Goal: Task Accomplishment & Management: Manage account settings

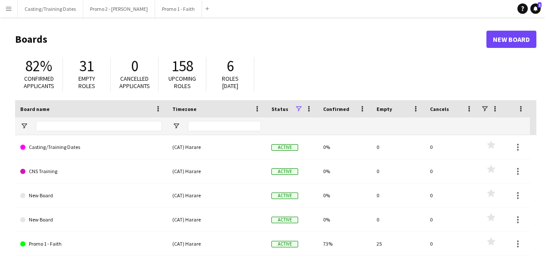
click at [8, 7] on app-icon "Menu" at bounding box center [8, 8] width 7 height 7
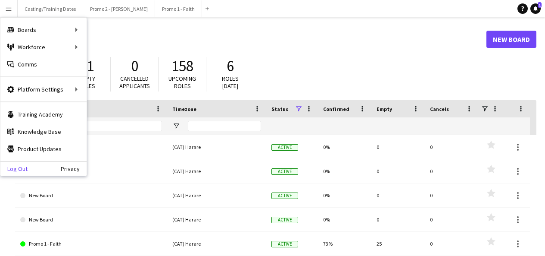
click at [15, 165] on link "Log Out" at bounding box center [13, 168] width 27 height 7
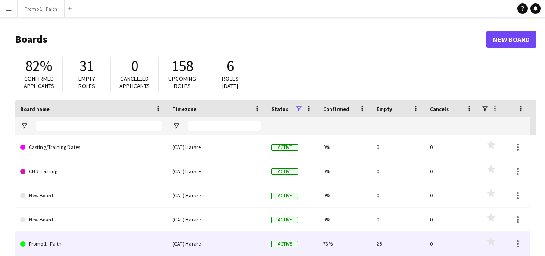
click at [44, 240] on link "Promo 1 - Faith" at bounding box center [91, 243] width 142 height 24
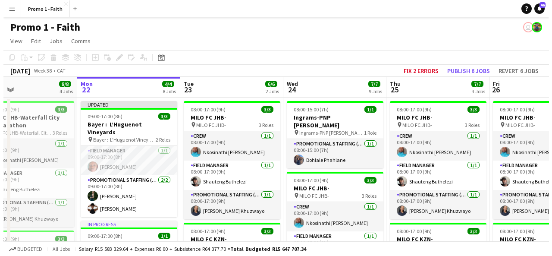
scroll to position [0, 246]
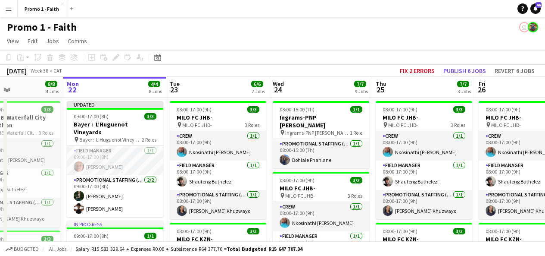
click at [10, 8] on app-icon "Menu" at bounding box center [8, 8] width 7 height 7
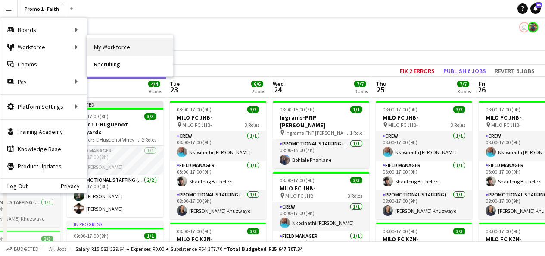
click at [111, 46] on link "My Workforce" at bounding box center [130, 46] width 86 height 17
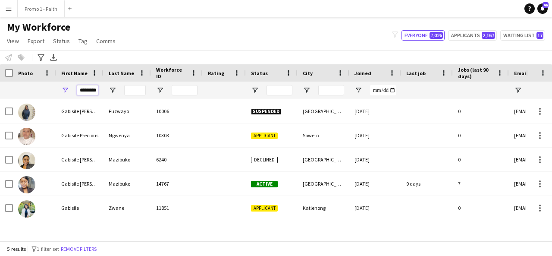
click at [97, 90] on input "********" at bounding box center [88, 90] width 22 height 10
type input "*"
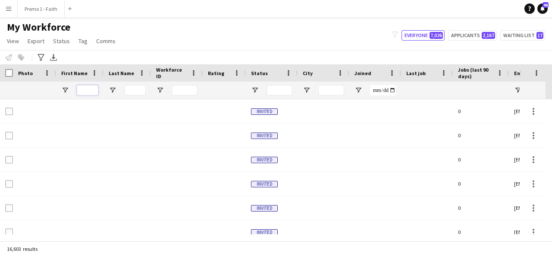
click at [85, 91] on input "First Name Filter Input" at bounding box center [88, 90] width 22 height 10
click at [465, 32] on button "Applicants 2,167" at bounding box center [472, 35] width 49 height 10
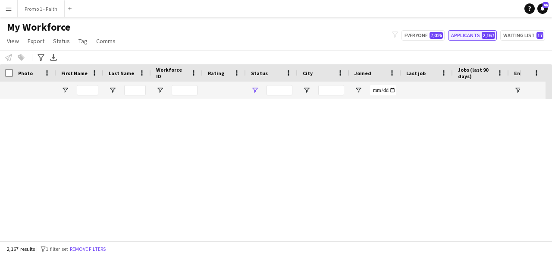
type input "**********"
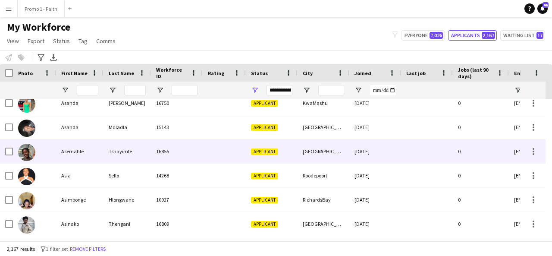
scroll to position [177, 0]
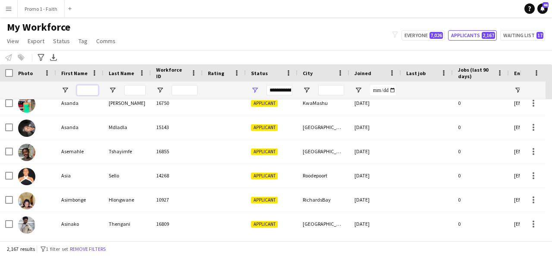
click at [87, 85] on input "First Name Filter Input" at bounding box center [88, 90] width 22 height 10
type input "*"
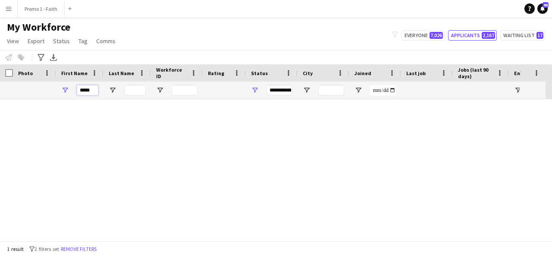
scroll to position [0, 0]
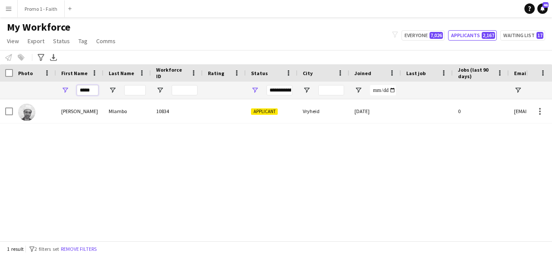
type input "*****"
click at [131, 91] on input "Last Name Filter Input" at bounding box center [135, 90] width 22 height 10
click at [422, 39] on button "Everyone 7,026" at bounding box center [422, 35] width 43 height 10
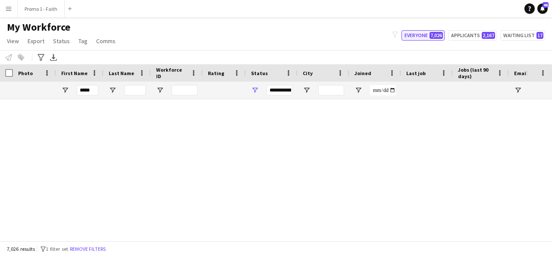
type input "**********"
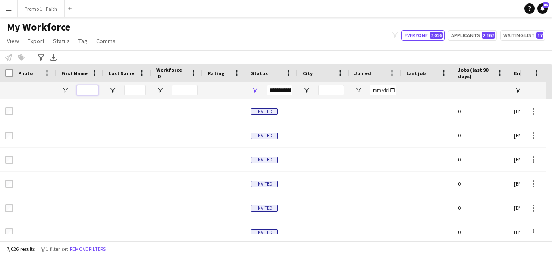
click at [92, 89] on input "First Name Filter Input" at bounding box center [88, 90] width 22 height 10
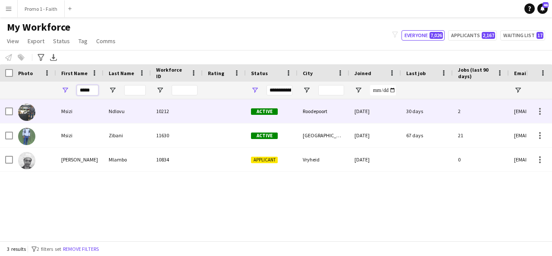
type input "*****"
click at [142, 119] on div "Ndlovu" at bounding box center [126, 111] width 47 height 24
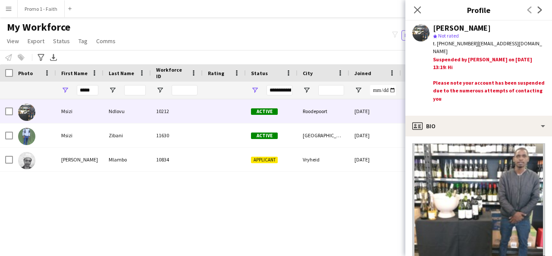
scroll to position [22, 0]
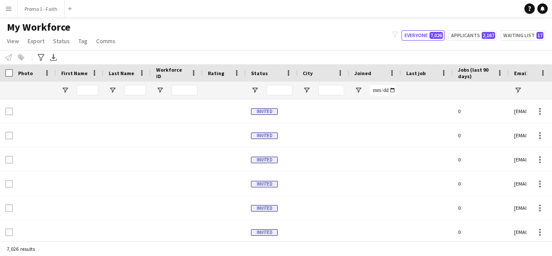
type input "*****"
type input "**********"
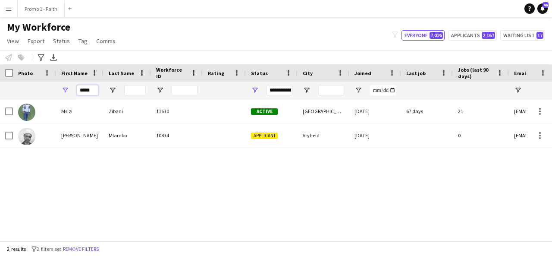
click at [96, 87] on input "*****" at bounding box center [88, 90] width 22 height 10
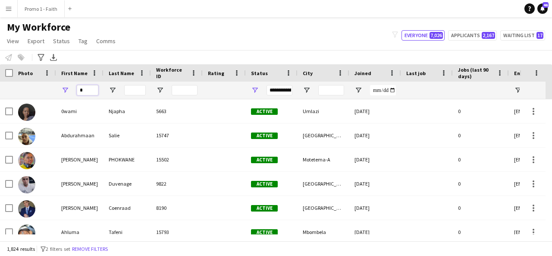
type input "*"
click at [85, 91] on input "*" at bounding box center [88, 90] width 22 height 10
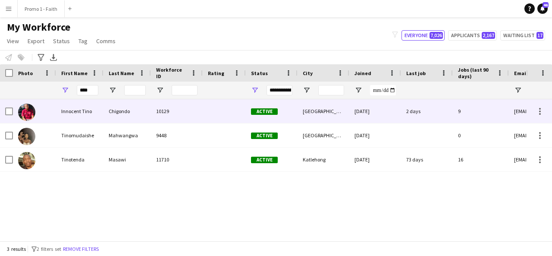
click at [94, 116] on div "Innocent Tino" at bounding box center [79, 111] width 47 height 24
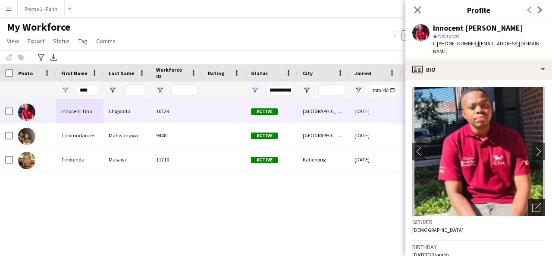
click at [532, 203] on icon "Open photos pop-in" at bounding box center [536, 207] width 9 height 9
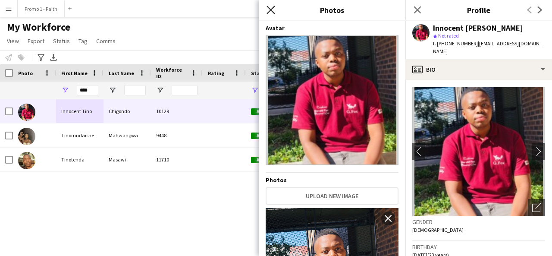
click at [271, 6] on icon "Close pop-in" at bounding box center [270, 10] width 8 height 8
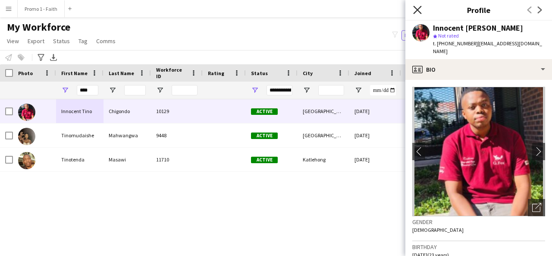
click at [417, 11] on icon "Close pop-in" at bounding box center [417, 10] width 8 height 8
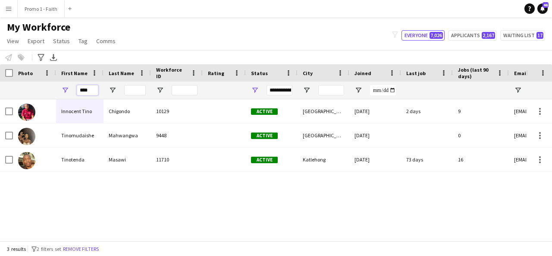
click at [90, 89] on input "****" at bounding box center [88, 90] width 22 height 10
type input "*"
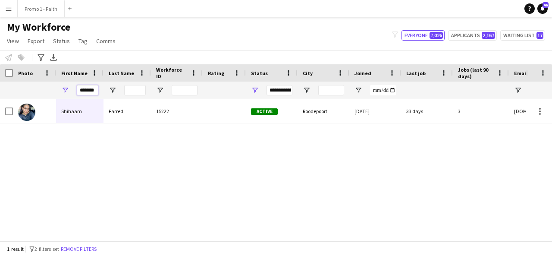
scroll to position [0, 2]
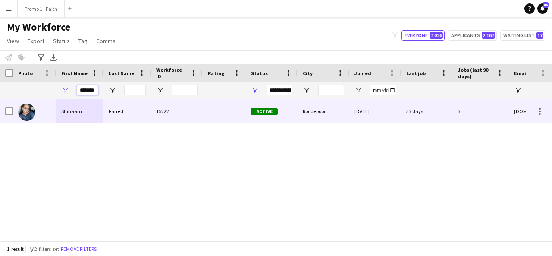
type input "*******"
click at [92, 118] on div "Shihaam" at bounding box center [79, 111] width 47 height 24
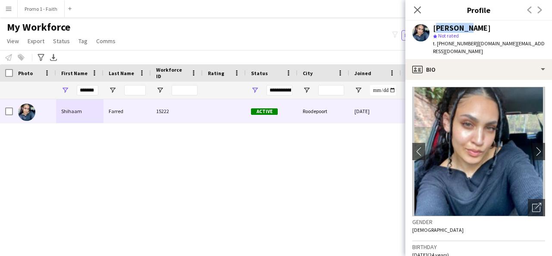
drag, startPoint x: 434, startPoint y: 27, endPoint x: 464, endPoint y: 30, distance: 30.3
click at [464, 30] on div "Shihaam Farred" at bounding box center [462, 28] width 58 height 8
copy div "Shihaam"
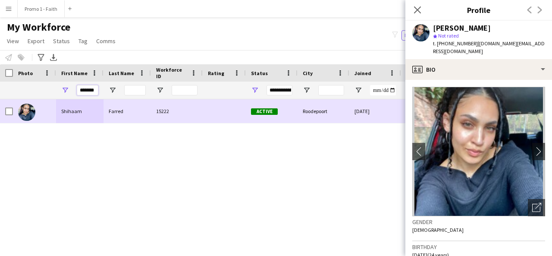
drag, startPoint x: 80, startPoint y: 90, endPoint x: 189, endPoint y: 112, distance: 111.5
click at [189, 112] on div "Workforce Details Photo First Name" at bounding box center [276, 152] width 552 height 176
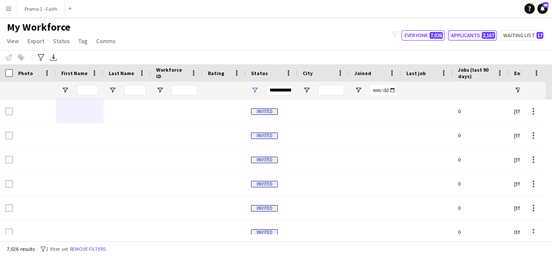
click at [463, 34] on button "Applicants 2,167" at bounding box center [472, 35] width 49 height 10
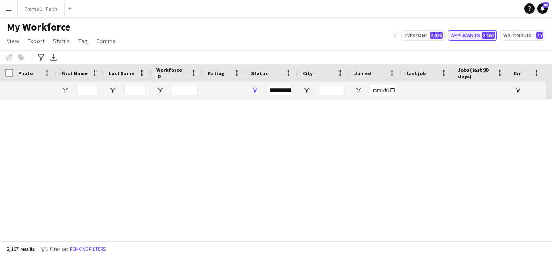
type input "**********"
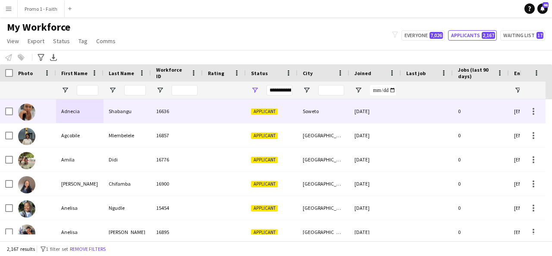
click at [117, 109] on div "Shabangu" at bounding box center [126, 111] width 47 height 24
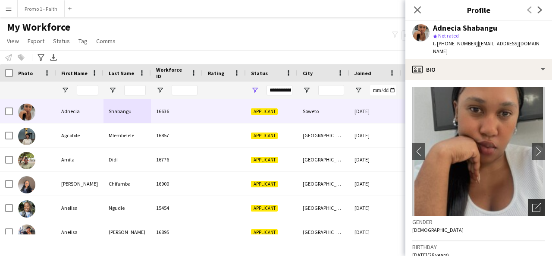
click at [533, 206] on div "Open photos pop-in" at bounding box center [535, 207] width 17 height 17
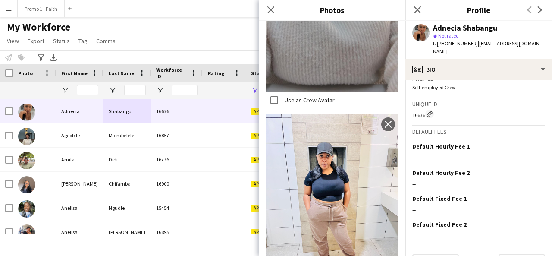
scroll to position [400, 0]
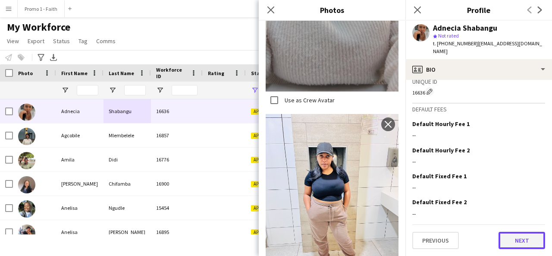
click at [521, 235] on button "Next" at bounding box center [521, 239] width 47 height 17
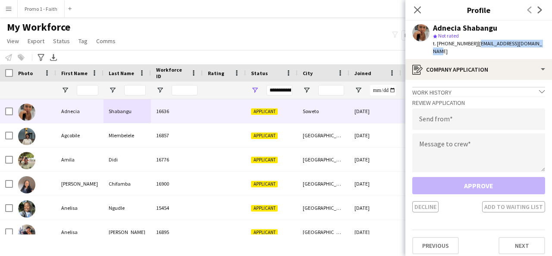
drag, startPoint x: 471, startPoint y: 43, endPoint x: 539, endPoint y: 44, distance: 67.7
click at [539, 44] on div "Adnecia Shabangu star Not rated t. +27761765965 | shabanguadnecia@gmail.com" at bounding box center [478, 40] width 147 height 38
copy span "shabanguadnecia@gmail.com"
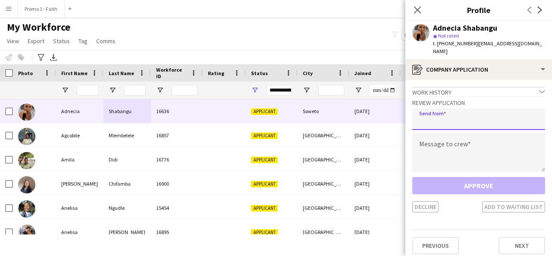
click at [476, 117] on input "email" at bounding box center [478, 119] width 133 height 22
paste input "**********"
type input "**********"
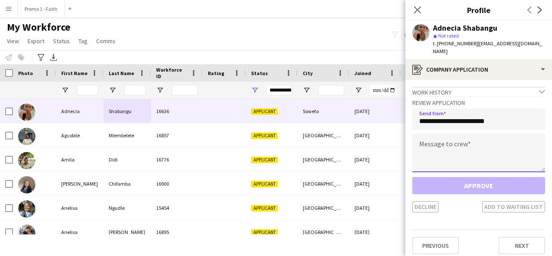
click at [462, 133] on textarea at bounding box center [478, 152] width 133 height 39
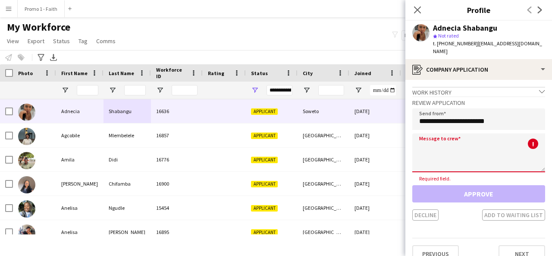
paste textarea "**********"
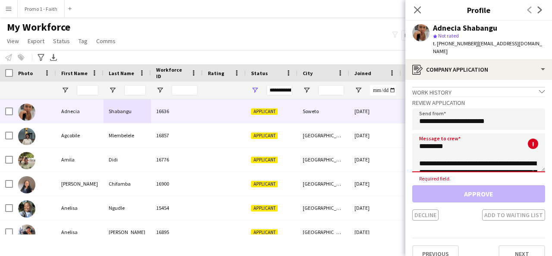
scroll to position [195, 0]
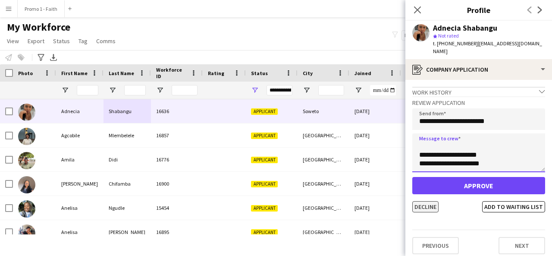
type textarea "**********"
click at [429, 201] on button "Decline" at bounding box center [425, 206] width 26 height 11
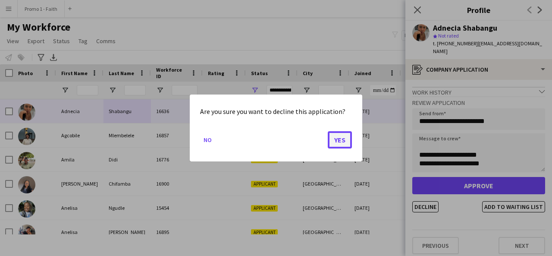
click at [342, 134] on button "Yes" at bounding box center [340, 139] width 24 height 17
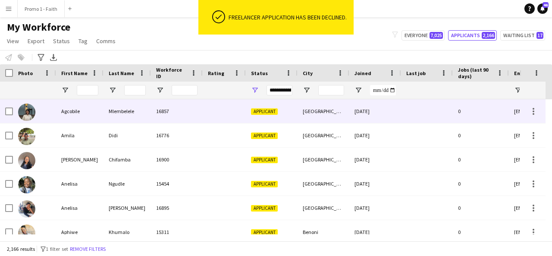
click at [223, 122] on div at bounding box center [224, 111] width 43 height 24
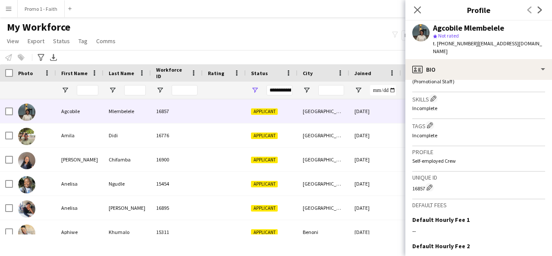
scroll to position [294, 0]
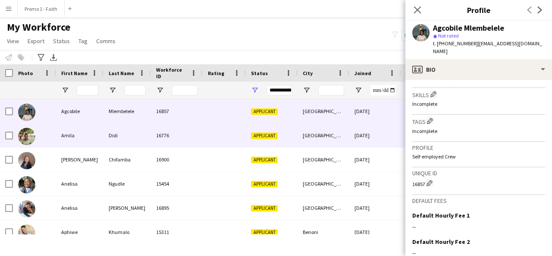
click at [294, 133] on div "Applicant" at bounding box center [272, 135] width 52 height 24
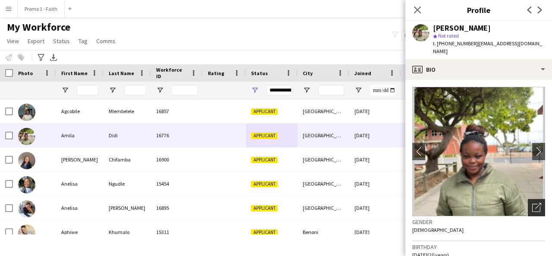
click at [534, 199] on div "Open photos pop-in" at bounding box center [535, 207] width 17 height 17
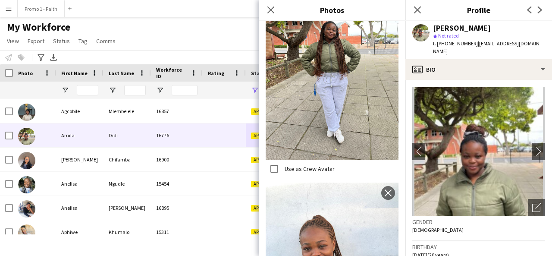
scroll to position [518, 0]
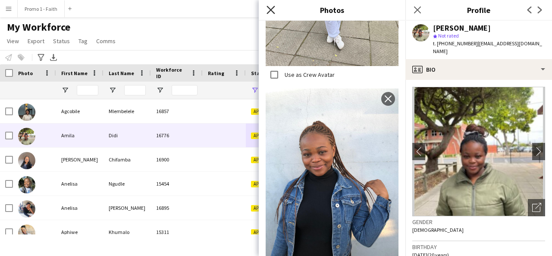
click at [270, 9] on icon at bounding box center [270, 10] width 8 height 8
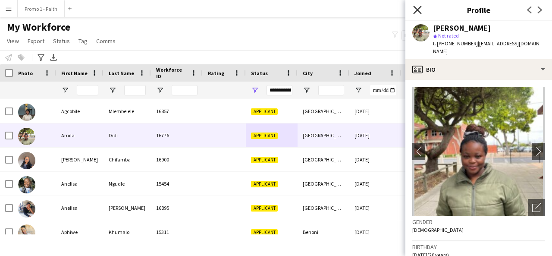
click at [417, 12] on icon "Close pop-in" at bounding box center [417, 10] width 8 height 8
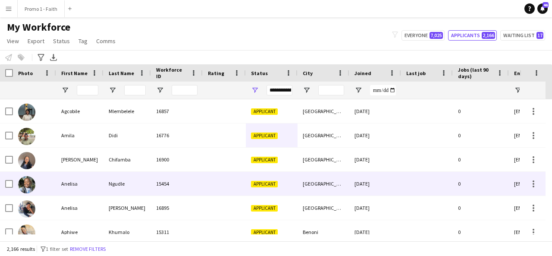
click at [147, 172] on div "Ngudle" at bounding box center [126, 184] width 47 height 24
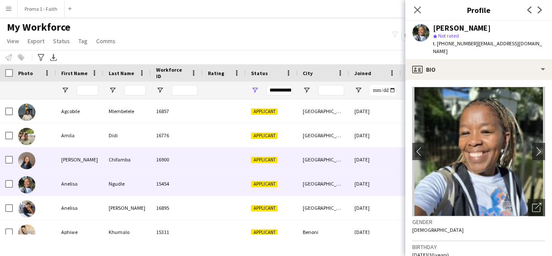
click at [135, 156] on div "Chifamba" at bounding box center [126, 159] width 47 height 24
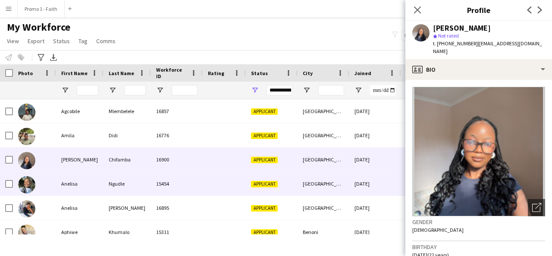
click at [151, 185] on div "15454" at bounding box center [177, 184] width 52 height 24
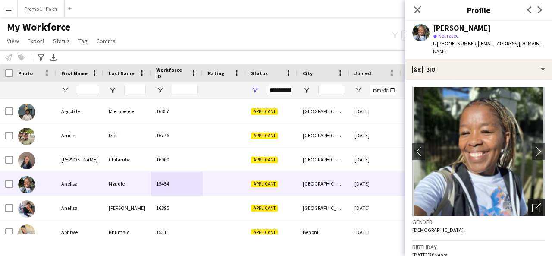
click at [532, 203] on icon "Open photos pop-in" at bounding box center [536, 207] width 9 height 9
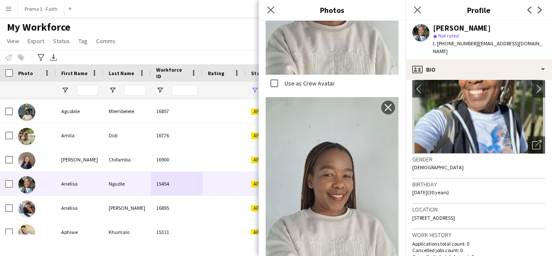
scroll to position [63, 0]
click at [269, 9] on icon at bounding box center [270, 10] width 8 height 8
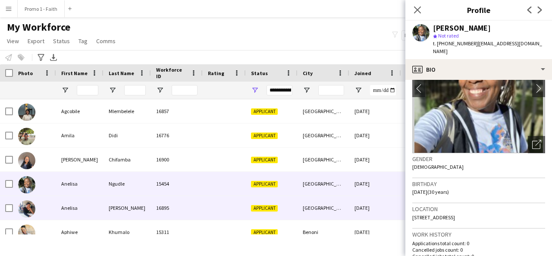
click at [97, 205] on div "Anelisa" at bounding box center [79, 208] width 47 height 24
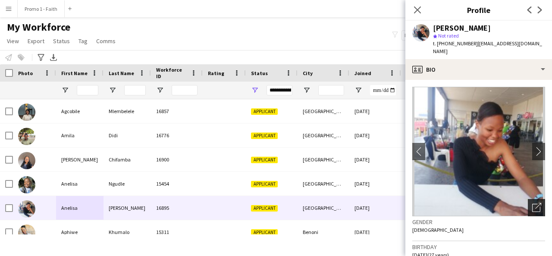
click at [532, 203] on icon "Open photos pop-in" at bounding box center [536, 207] width 9 height 9
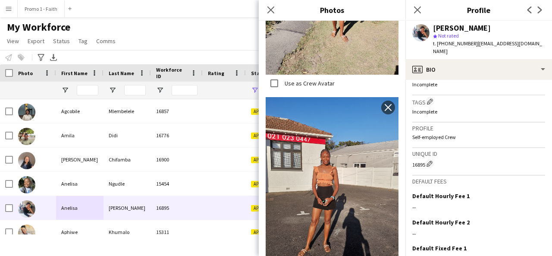
scroll to position [391, 0]
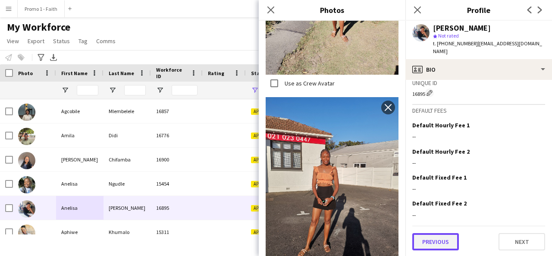
click at [443, 246] on button "Previous" at bounding box center [435, 241] width 47 height 17
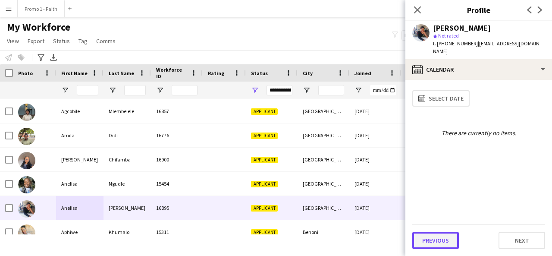
click at [438, 237] on button "Previous" at bounding box center [435, 239] width 47 height 17
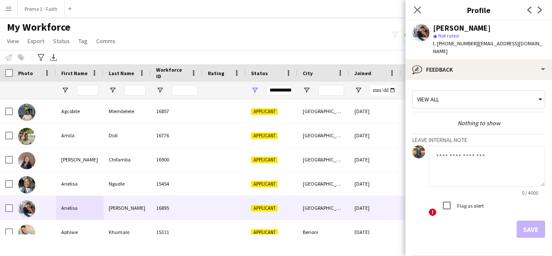
scroll to position [23, 0]
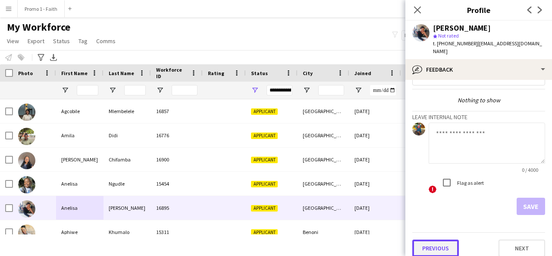
click at [426, 241] on button "Previous" at bounding box center [435, 247] width 47 height 17
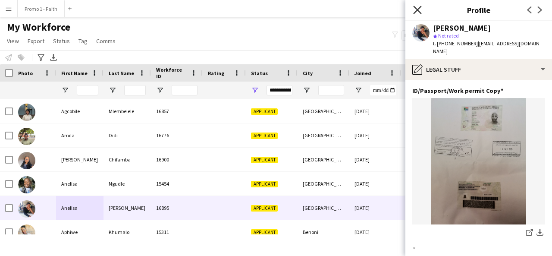
click at [416, 8] on icon "Close pop-in" at bounding box center [417, 10] width 8 height 8
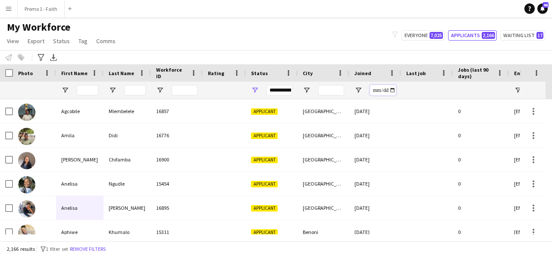
click at [384, 89] on input "Joined Filter Input" at bounding box center [383, 90] width 26 height 10
click at [393, 89] on input "Joined Filter Input" at bounding box center [383, 90] width 26 height 10
drag, startPoint x: 496, startPoint y: 60, endPoint x: 547, endPoint y: 272, distance: 218.0
click at [547, 255] on html "Menu Boards Boards Boards All jobs Status Workforce Workforce My Workforce Recr…" at bounding box center [276, 128] width 552 height 256
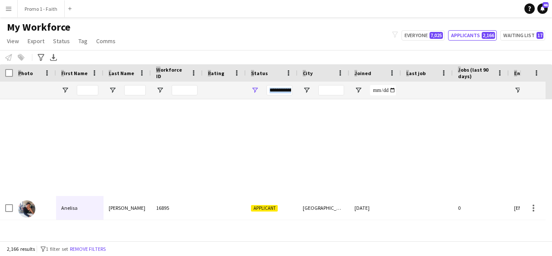
scroll to position [52136, 0]
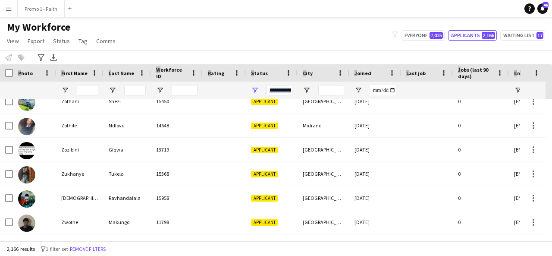
drag, startPoint x: 547, startPoint y: 112, endPoint x: 551, endPoint y: 247, distance: 134.9
click at [551, 247] on div "2,166 results filter-1 1 filter set Remove filters" at bounding box center [276, 248] width 552 height 15
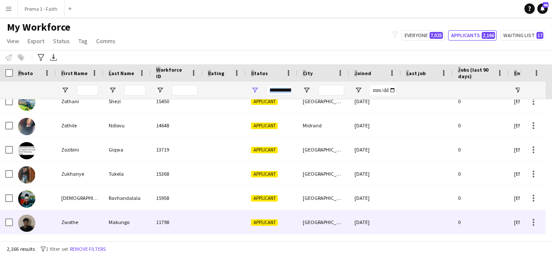
click at [178, 221] on div "11798" at bounding box center [177, 222] width 52 height 24
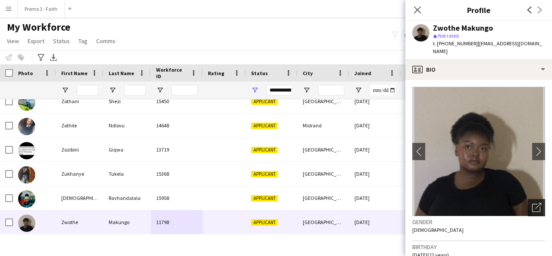
click at [532, 203] on icon "Open photos pop-in" at bounding box center [536, 207] width 9 height 9
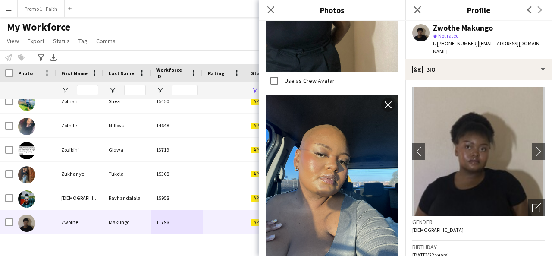
scroll to position [384, 0]
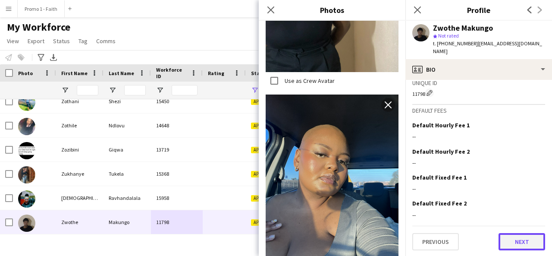
click at [519, 240] on button "Next" at bounding box center [521, 241] width 47 height 17
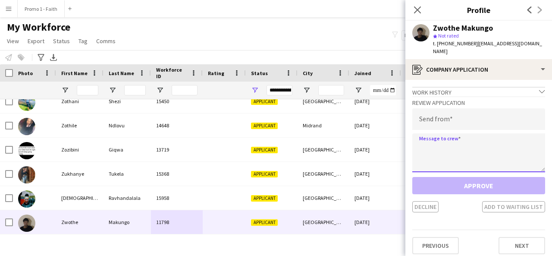
click at [465, 140] on textarea at bounding box center [478, 152] width 133 height 39
paste textarea "**********"
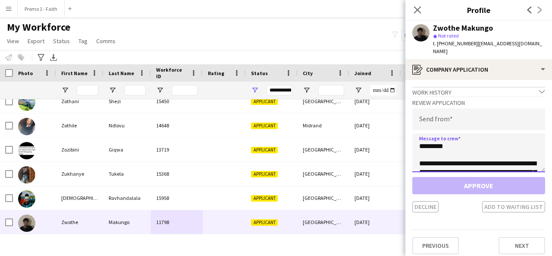
scroll to position [195, 0]
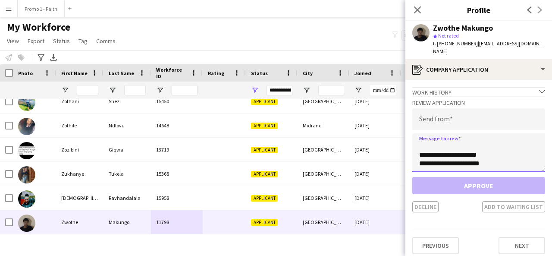
type textarea "**********"
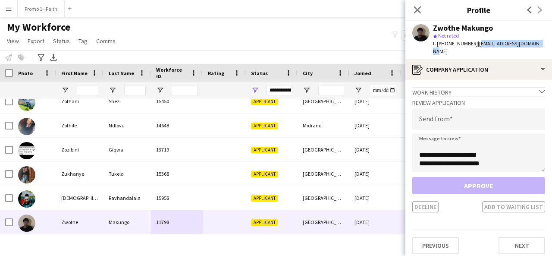
drag, startPoint x: 473, startPoint y: 43, endPoint x: 542, endPoint y: 47, distance: 68.6
click at [542, 47] on div "Zwothe Makungo star Not rated t. +270670530045 | zwothemakungo3@gmail.com" at bounding box center [478, 40] width 147 height 38
copy span "zwothemakungo3@gmail.com"
click at [446, 115] on input "email" at bounding box center [478, 119] width 133 height 22
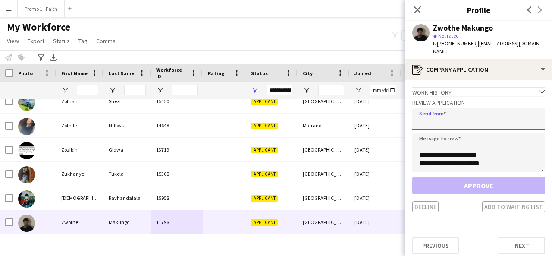
paste input "**********"
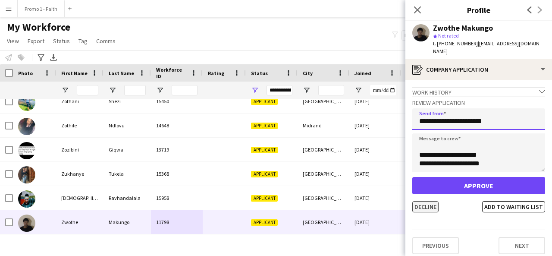
type input "**********"
click at [421, 201] on button "Decline" at bounding box center [425, 206] width 26 height 11
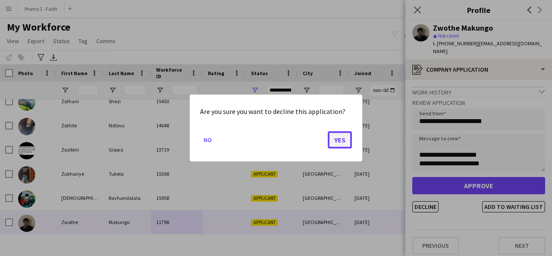
click at [338, 144] on button "Yes" at bounding box center [340, 139] width 24 height 17
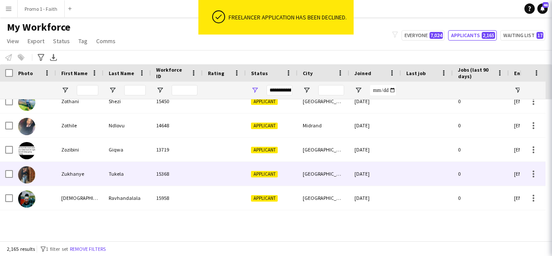
scroll to position [52112, 0]
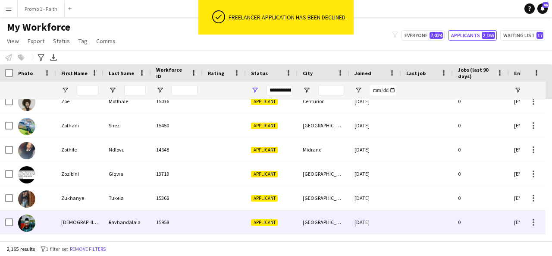
click at [265, 219] on span "Applicant" at bounding box center [264, 222] width 27 height 6
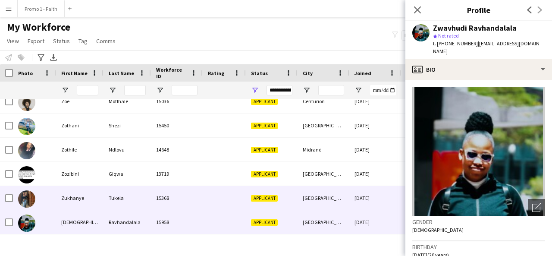
click at [252, 198] on span "Applicant" at bounding box center [264, 198] width 27 height 6
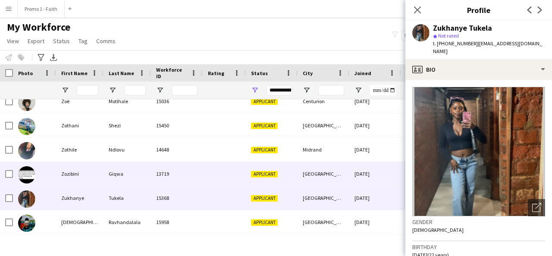
click at [273, 179] on div "Applicant" at bounding box center [272, 174] width 52 height 24
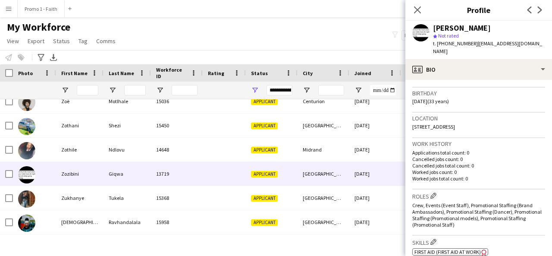
scroll to position [0, 0]
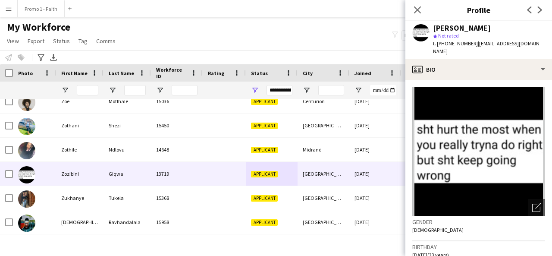
click at [432, 153] on img at bounding box center [478, 151] width 133 height 129
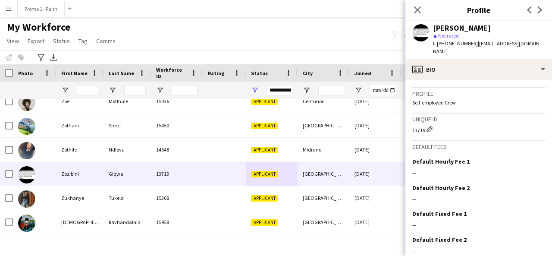
scroll to position [386, 0]
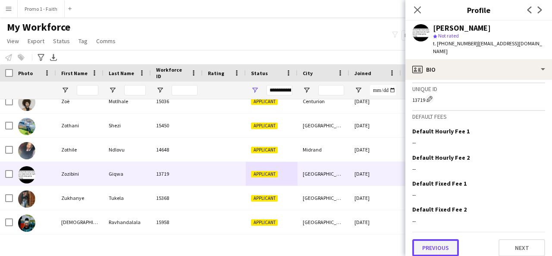
click at [427, 240] on button "Previous" at bounding box center [435, 247] width 47 height 17
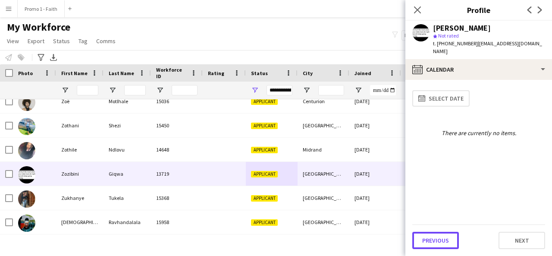
click at [427, 240] on button "Previous" at bounding box center [435, 239] width 47 height 17
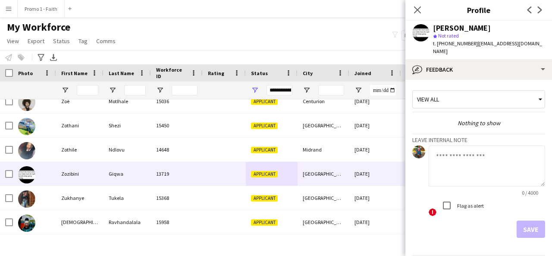
scroll to position [23, 0]
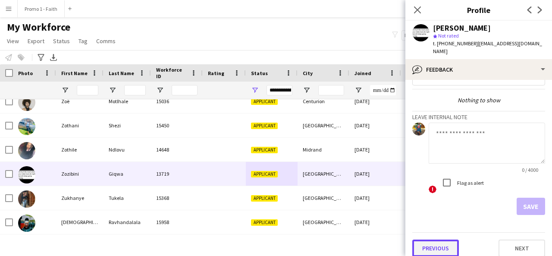
click at [426, 240] on button "Previous" at bounding box center [435, 247] width 47 height 17
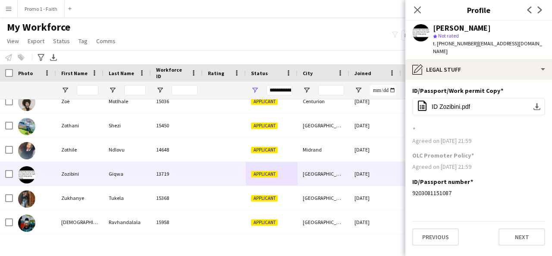
click at [431, 221] on div "Previous Next" at bounding box center [478, 233] width 133 height 25
click at [431, 228] on button "Previous" at bounding box center [435, 236] width 47 height 17
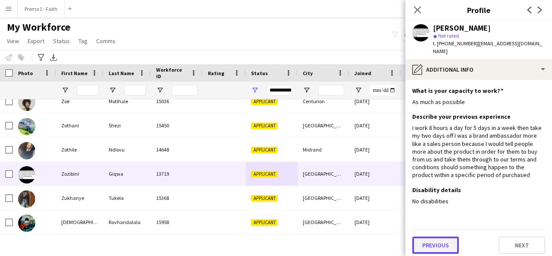
click at [437, 239] on button "Previous" at bounding box center [435, 244] width 47 height 17
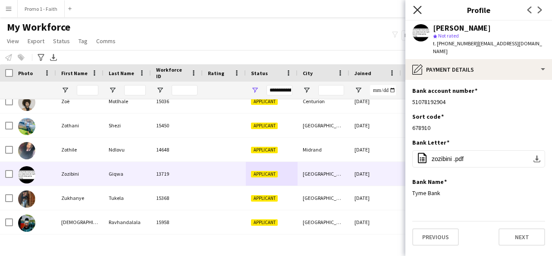
click at [416, 10] on icon at bounding box center [417, 10] width 8 height 8
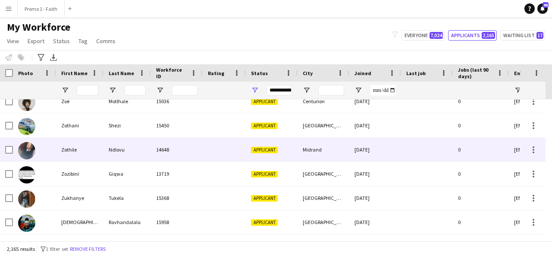
click at [128, 152] on div "Ndlovu" at bounding box center [126, 149] width 47 height 24
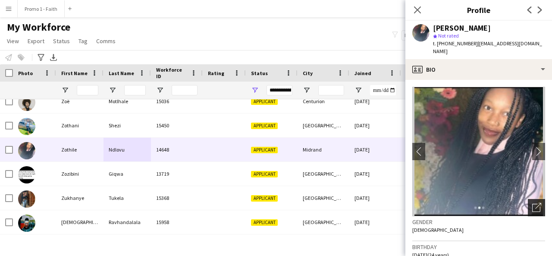
click at [532, 203] on icon "Open photos pop-in" at bounding box center [536, 207] width 9 height 9
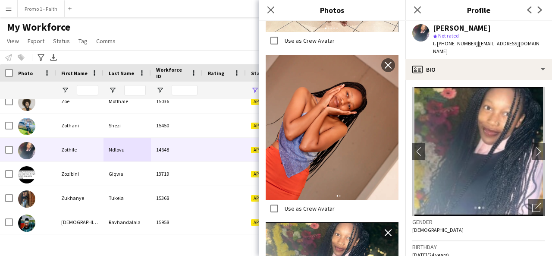
scroll to position [535, 0]
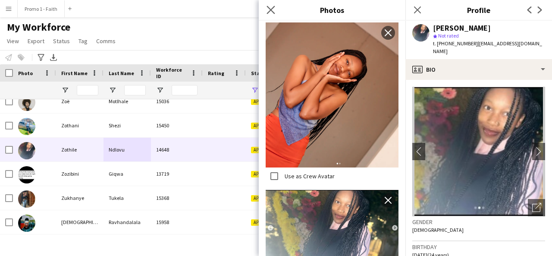
click at [273, 6] on icon "Close pop-in" at bounding box center [270, 10] width 8 height 8
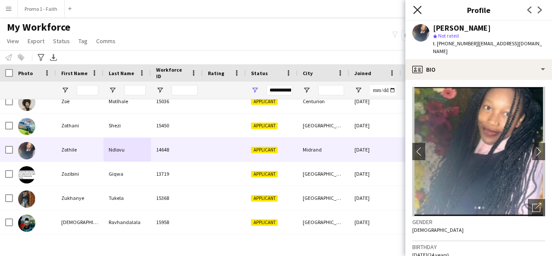
click at [417, 10] on icon at bounding box center [417, 10] width 8 height 8
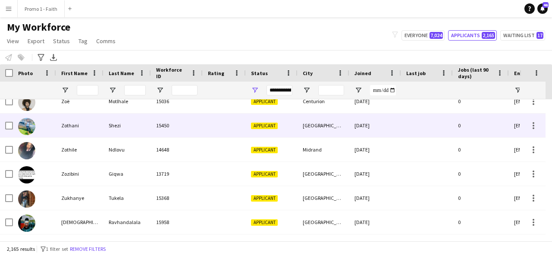
click at [100, 133] on div "Zothani" at bounding box center [79, 125] width 47 height 24
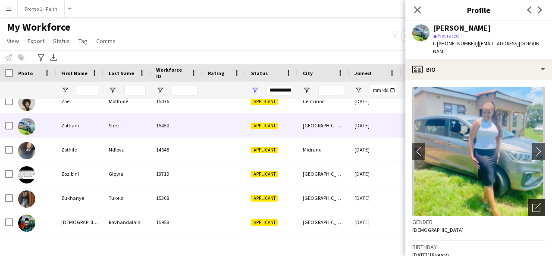
click at [527, 199] on div "Open photos pop-in" at bounding box center [535, 207] width 17 height 17
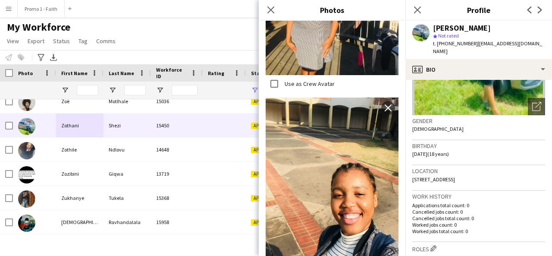
scroll to position [101, 0]
click at [268, 11] on icon "Close pop-in" at bounding box center [270, 10] width 8 height 8
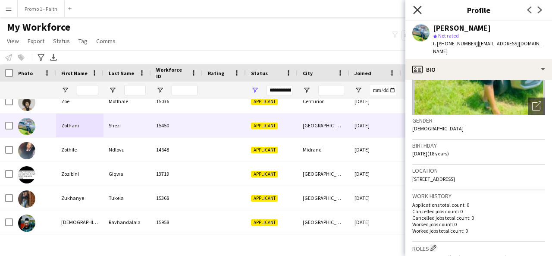
click at [415, 8] on icon at bounding box center [417, 10] width 8 height 8
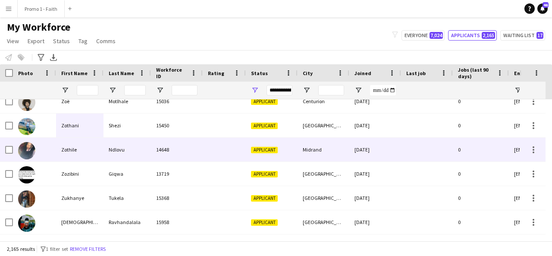
scroll to position [52071, 0]
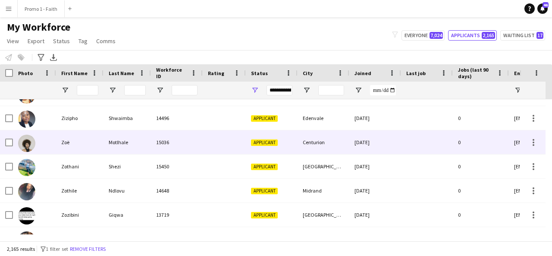
click at [102, 146] on div "Zoë" at bounding box center [79, 142] width 47 height 24
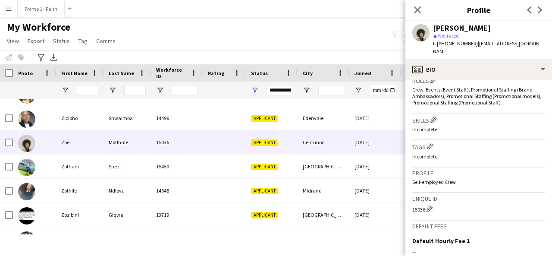
scroll to position [378, 0]
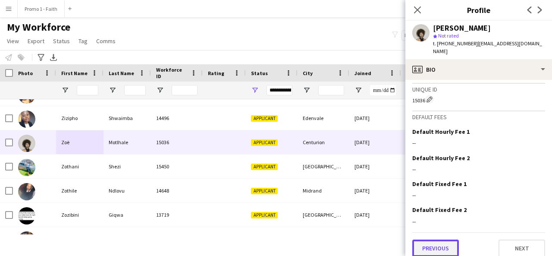
click at [446, 239] on button "Previous" at bounding box center [435, 247] width 47 height 17
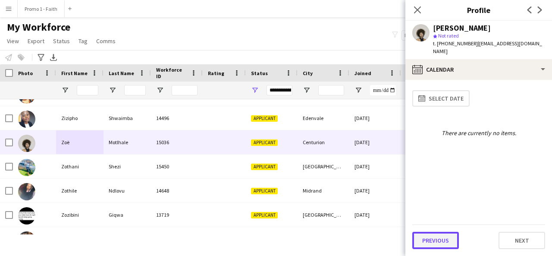
click at [435, 242] on button "Previous" at bounding box center [435, 239] width 47 height 17
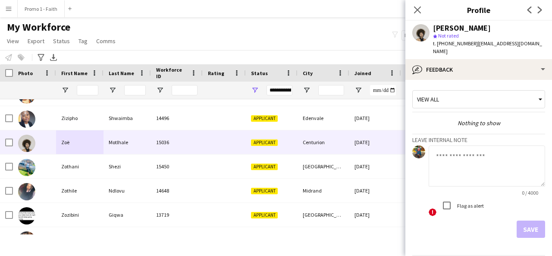
scroll to position [23, 0]
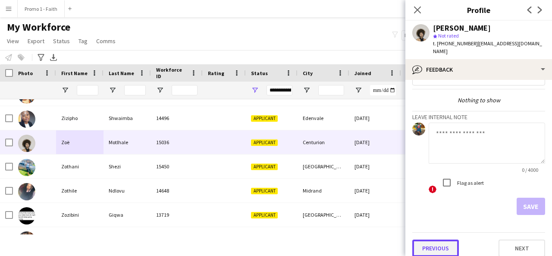
click at [429, 244] on button "Previous" at bounding box center [435, 247] width 47 height 17
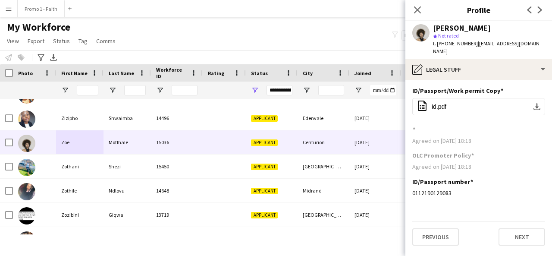
click at [434, 221] on div "Previous Next" at bounding box center [478, 233] width 133 height 25
click at [434, 228] on button "Previous" at bounding box center [435, 236] width 47 height 17
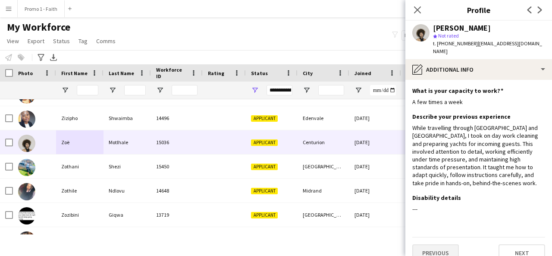
scroll to position [5, 0]
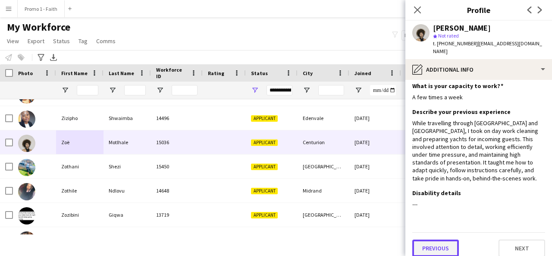
click at [432, 241] on button "Previous" at bounding box center [435, 247] width 47 height 17
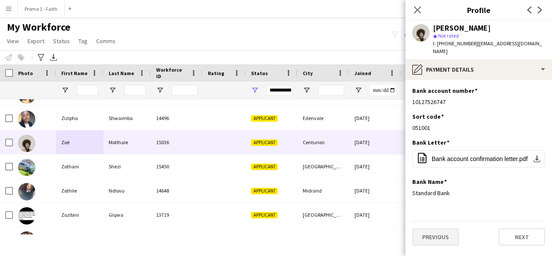
scroll to position [0, 0]
click at [513, 232] on button "Next" at bounding box center [521, 236] width 47 height 17
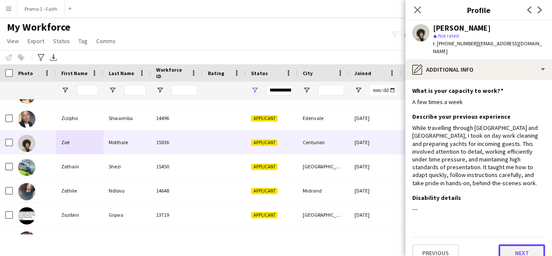
click at [518, 244] on button "Next" at bounding box center [521, 252] width 47 height 17
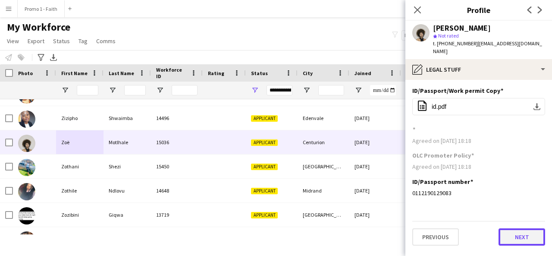
click at [514, 230] on button "Next" at bounding box center [521, 236] width 47 height 17
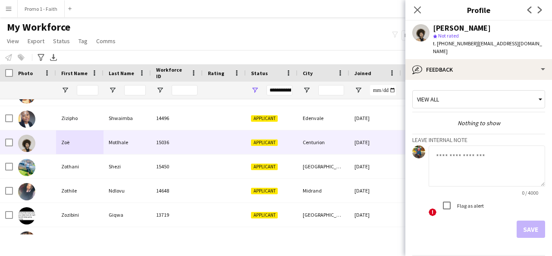
scroll to position [23, 0]
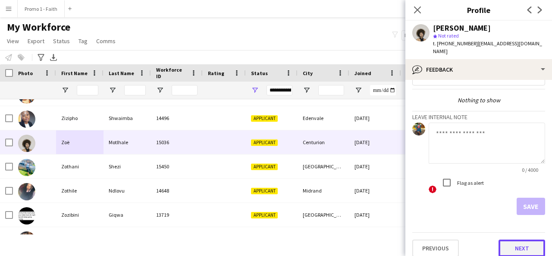
click at [508, 239] on button "Next" at bounding box center [521, 247] width 47 height 17
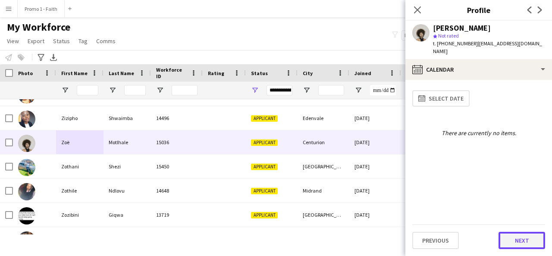
click at [523, 235] on button "Next" at bounding box center [521, 239] width 47 height 17
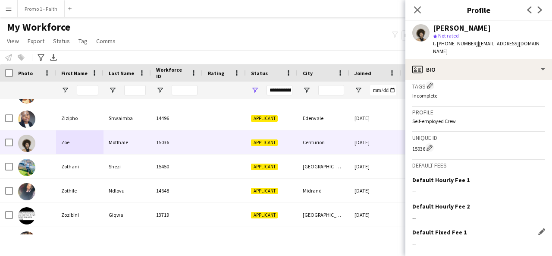
scroll to position [378, 0]
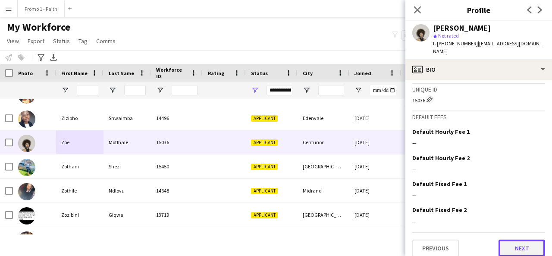
click at [516, 239] on button "Next" at bounding box center [521, 247] width 47 height 17
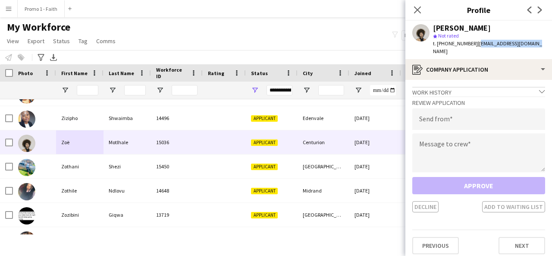
drag, startPoint x: 472, startPoint y: 41, endPoint x: 528, endPoint y: 44, distance: 56.6
click at [528, 44] on div "Zoë Motlhale star Not rated t. +27728585702 | zoe.motlhale@gmail.com" at bounding box center [478, 40] width 147 height 38
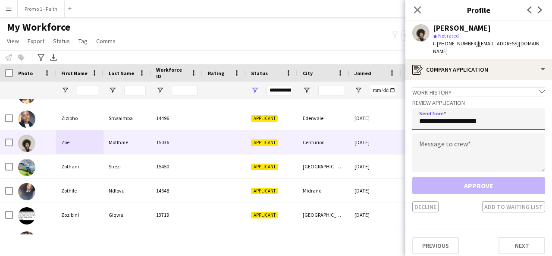
type input "**********"
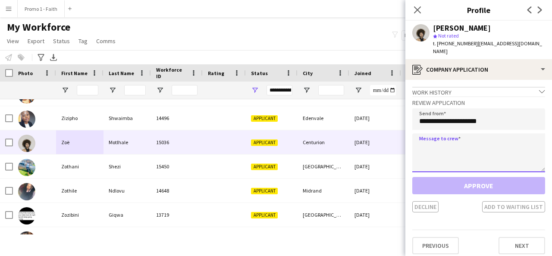
click at [457, 150] on textarea at bounding box center [478, 152] width 133 height 39
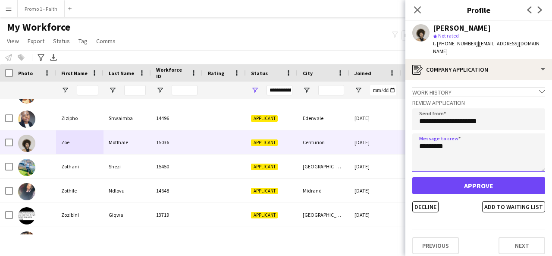
type textarea "*********"
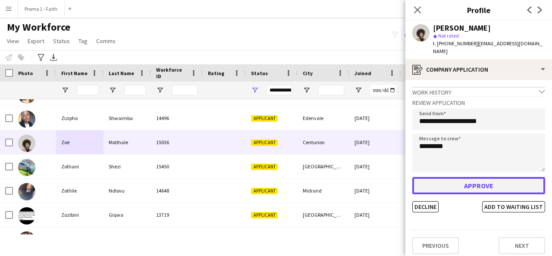
click at [464, 177] on button "Approve" at bounding box center [478, 185] width 133 height 17
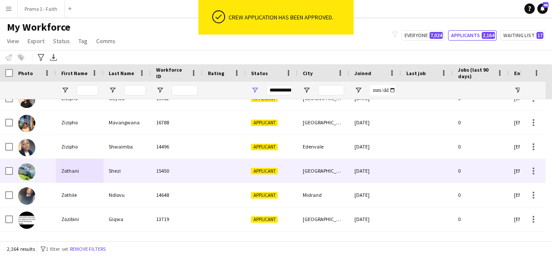
scroll to position [52042, 0]
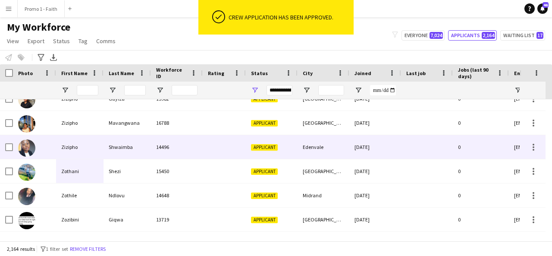
click at [132, 142] on div "Shwaimba" at bounding box center [126, 147] width 47 height 24
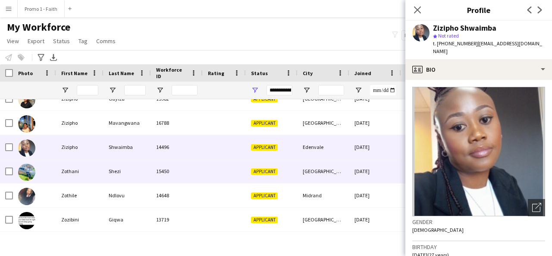
scroll to position [0, 0]
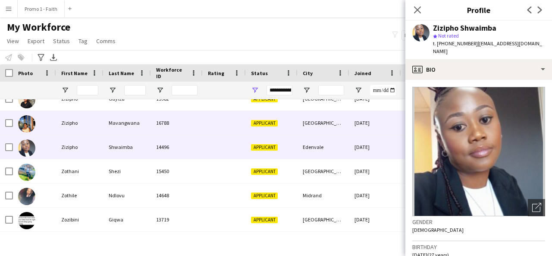
click at [101, 125] on div "Zizipho" at bounding box center [79, 123] width 47 height 24
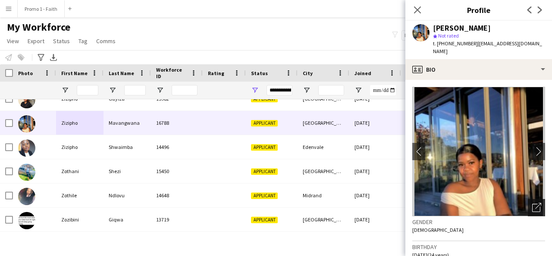
click at [535, 203] on icon at bounding box center [538, 206] width 6 height 6
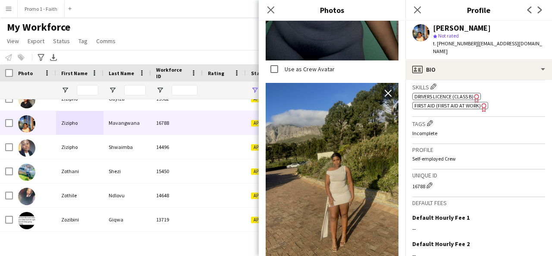
scroll to position [389, 0]
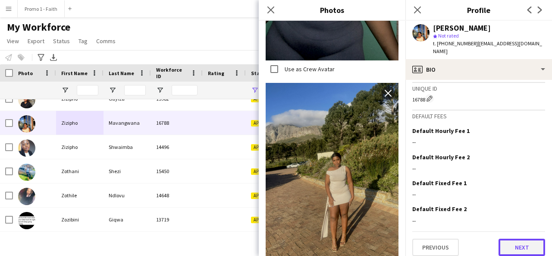
click at [514, 238] on button "Next" at bounding box center [521, 246] width 47 height 17
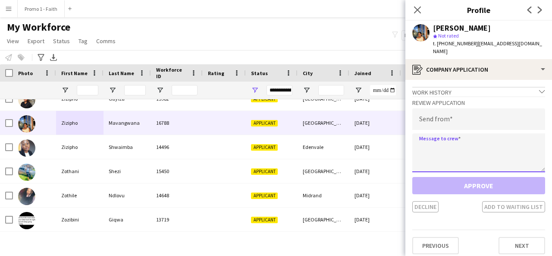
click at [492, 133] on textarea at bounding box center [478, 152] width 133 height 39
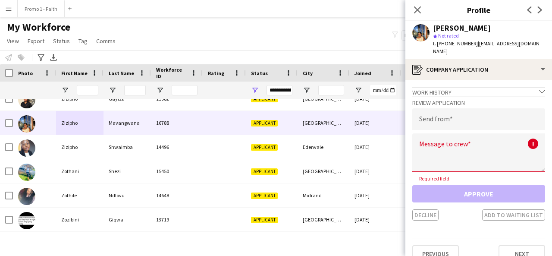
drag, startPoint x: 471, startPoint y: 44, endPoint x: 544, endPoint y: 47, distance: 72.5
click at [544, 47] on div "Zizipho Mavangwana star Not rated t. +27787894384 | zizipho.mavangwana@gmail.com" at bounding box center [478, 40] width 147 height 38
type textarea "**********"
type input "**********"
click at [489, 133] on textarea at bounding box center [478, 152] width 133 height 39
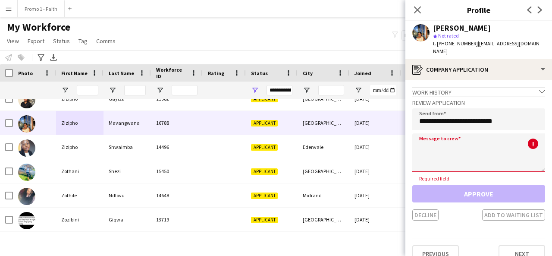
paste textarea "**********"
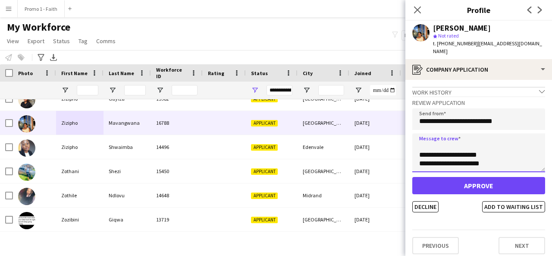
scroll to position [198, 0]
type textarea "**********"
click at [435, 201] on button "Decline" at bounding box center [425, 206] width 26 height 11
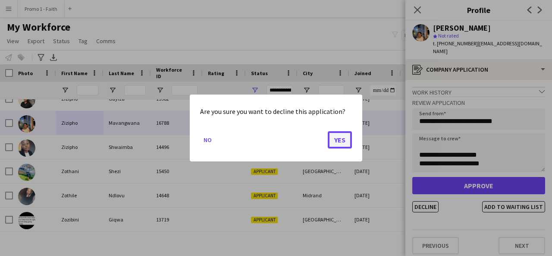
click at [349, 143] on button "Yes" at bounding box center [340, 139] width 24 height 17
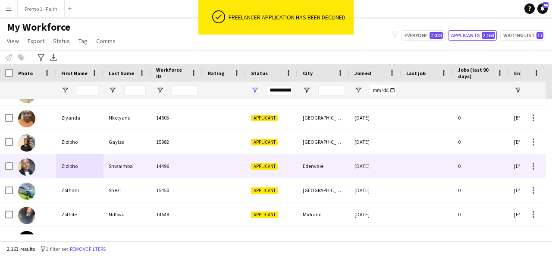
scroll to position [51998, 0]
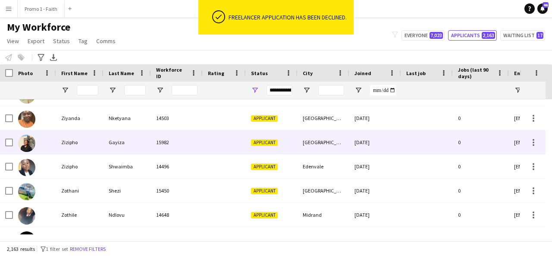
click at [151, 154] on div "15982" at bounding box center [177, 142] width 52 height 24
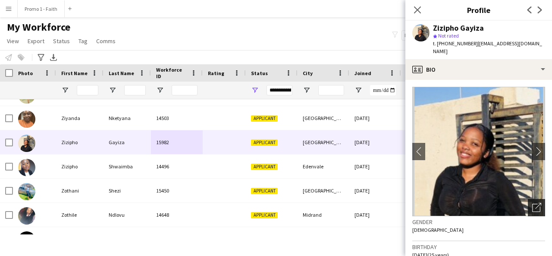
click at [532, 203] on icon "Open photos pop-in" at bounding box center [536, 207] width 9 height 9
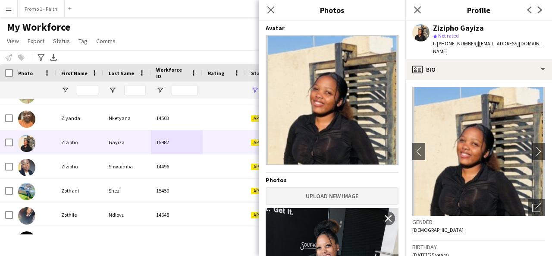
scroll to position [54, 0]
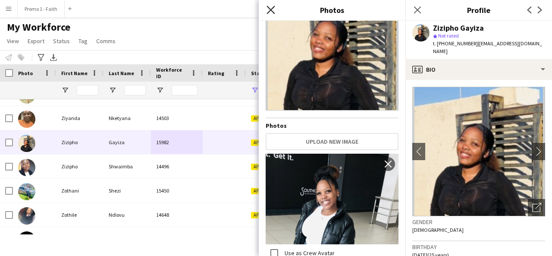
click at [269, 8] on icon "Close pop-in" at bounding box center [270, 10] width 8 height 8
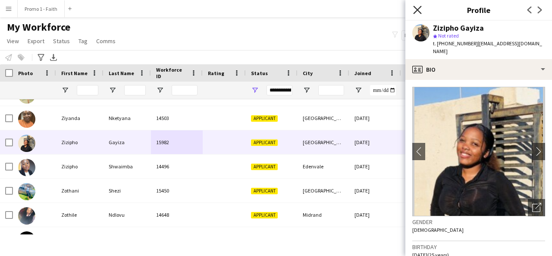
click at [420, 7] on icon at bounding box center [417, 10] width 8 height 8
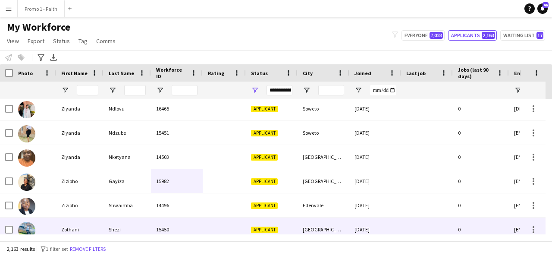
scroll to position [51959, 0]
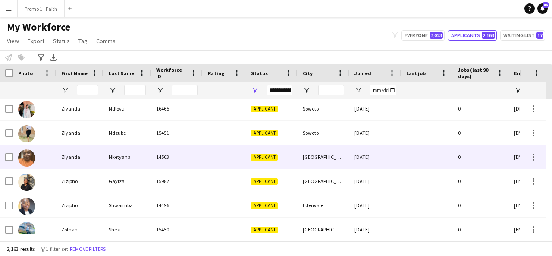
click at [136, 161] on div "Nketyana" at bounding box center [126, 157] width 47 height 24
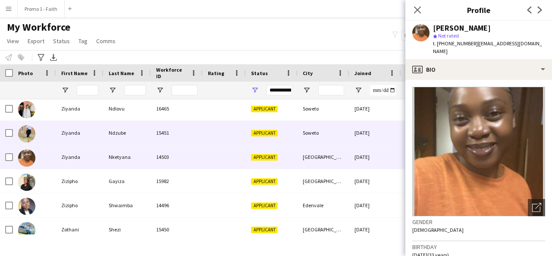
click at [137, 134] on div "Ndzube" at bounding box center [126, 133] width 47 height 24
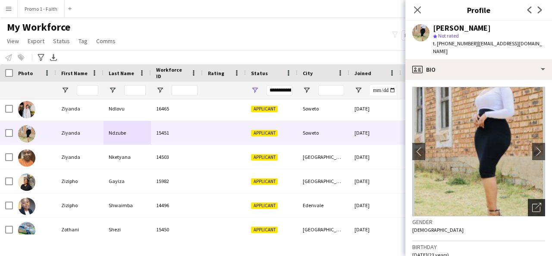
click at [532, 203] on icon "Open photos pop-in" at bounding box center [536, 207] width 9 height 9
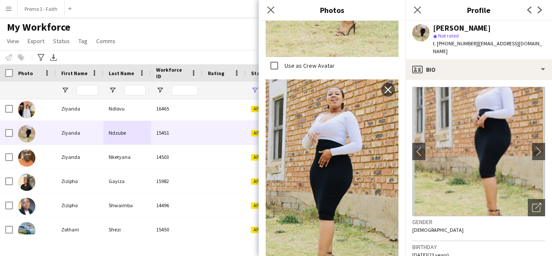
scroll to position [371, 0]
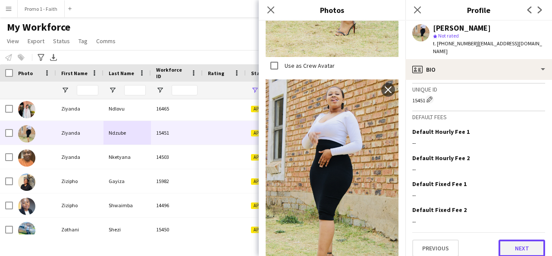
click at [512, 239] on button "Next" at bounding box center [521, 247] width 47 height 17
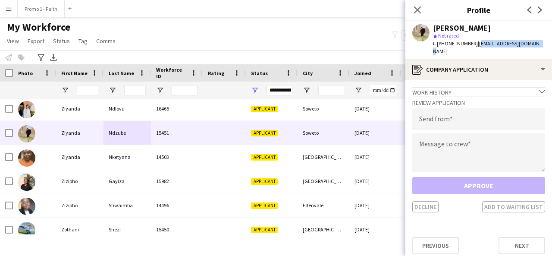
drag, startPoint x: 473, startPoint y: 43, endPoint x: 527, endPoint y: 49, distance: 55.1
click at [527, 49] on div "Ziyanda Ndzube star Not rated t. +27698263886 | ziyandaziitha@gmail.com" at bounding box center [478, 40] width 147 height 38
copy span "ziyandaziitha@gmail.com"
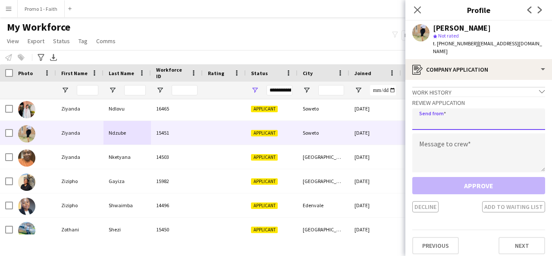
click at [480, 109] on input "email" at bounding box center [478, 119] width 133 height 22
paste input "**********"
type input "**********"
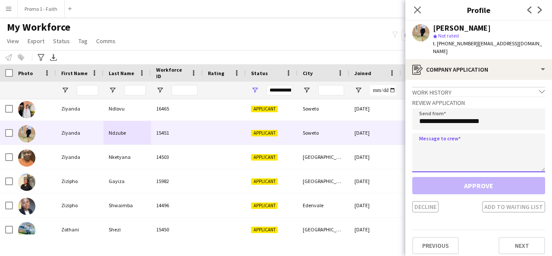
click at [452, 137] on textarea at bounding box center [478, 152] width 133 height 39
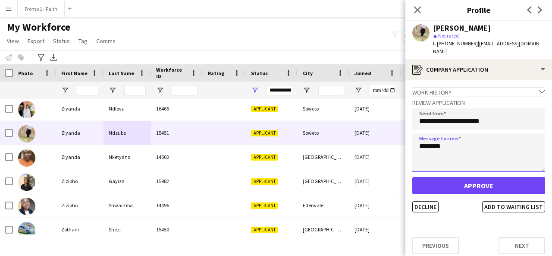
type textarea "*********"
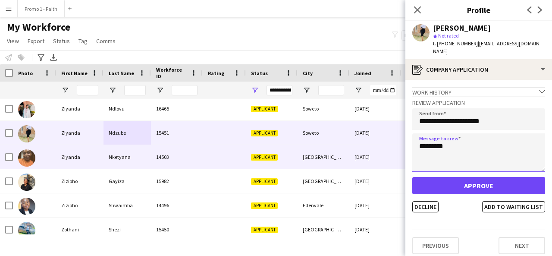
drag, startPoint x: 458, startPoint y: 142, endPoint x: 390, endPoint y: 145, distance: 68.2
click at [390, 145] on body "Menu Boards Boards Boards All jobs Status Workforce Workforce My Workforce Recr…" at bounding box center [276, 128] width 552 height 256
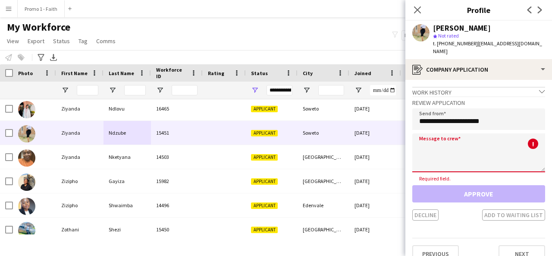
paste textarea "**********"
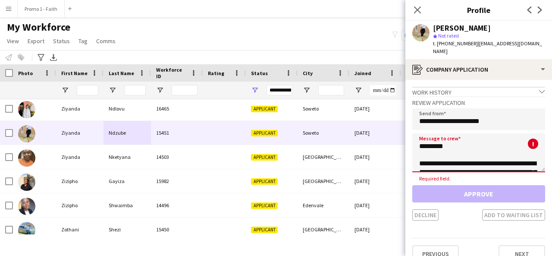
scroll to position [195, 0]
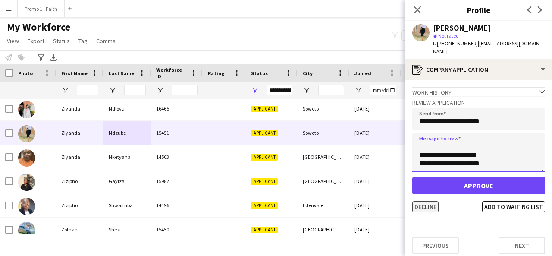
type textarea "**********"
click at [430, 201] on button "Decline" at bounding box center [425, 206] width 26 height 11
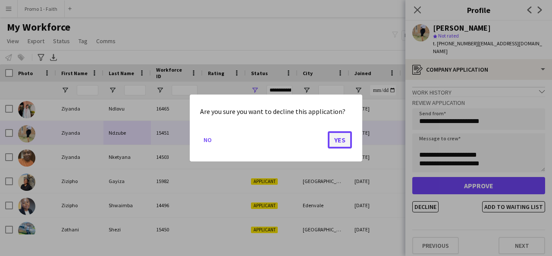
click at [342, 139] on button "Yes" at bounding box center [340, 139] width 24 height 17
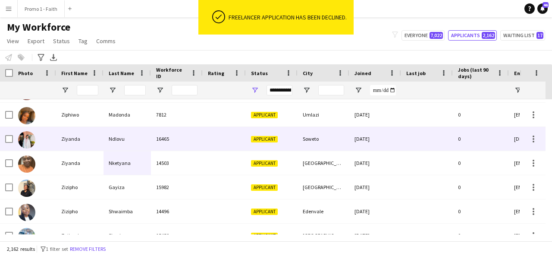
scroll to position [51929, 0]
click at [120, 140] on div "Ndlovu" at bounding box center [126, 139] width 47 height 24
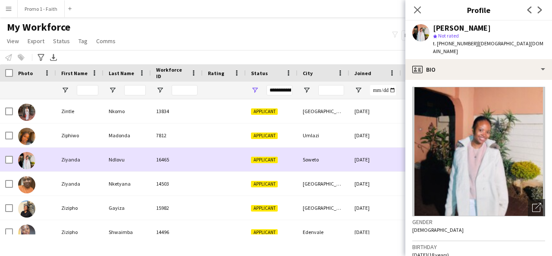
scroll to position [51909, 0]
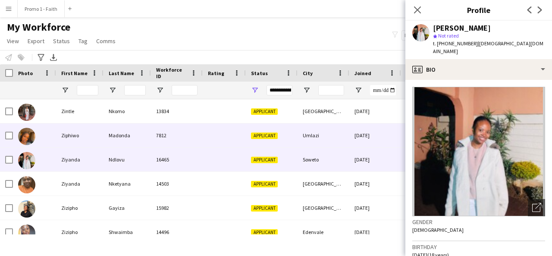
click at [157, 132] on div "7812" at bounding box center [177, 135] width 52 height 24
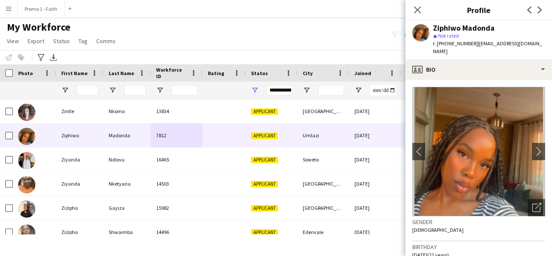
click at [530, 204] on div "Open photos pop-in" at bounding box center [535, 207] width 17 height 17
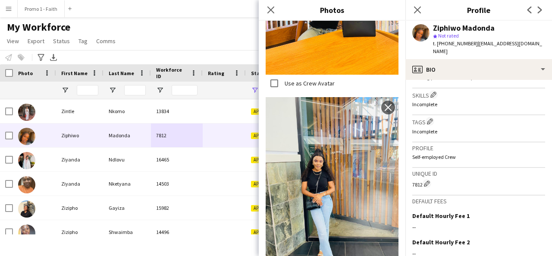
scroll to position [384, 0]
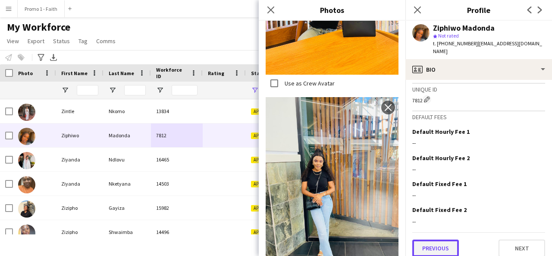
click at [450, 239] on button "Previous" at bounding box center [435, 247] width 47 height 17
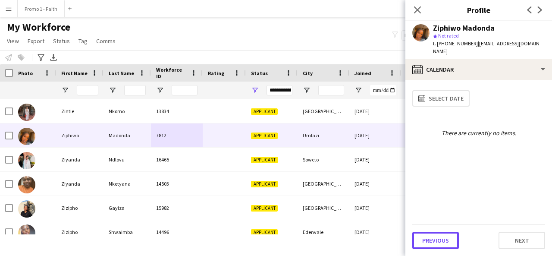
click at [450, 234] on button "Previous" at bounding box center [435, 239] width 47 height 17
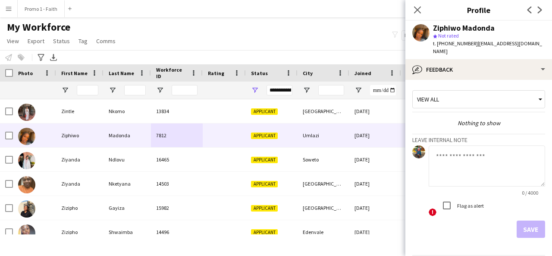
scroll to position [23, 0]
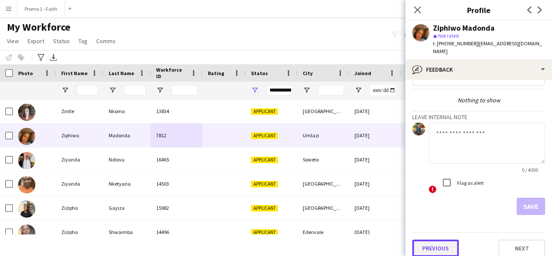
click at [439, 243] on button "Previous" at bounding box center [435, 247] width 47 height 17
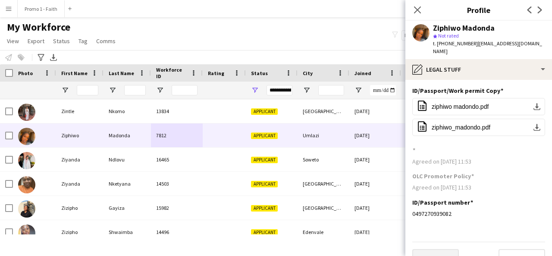
scroll to position [9, 0]
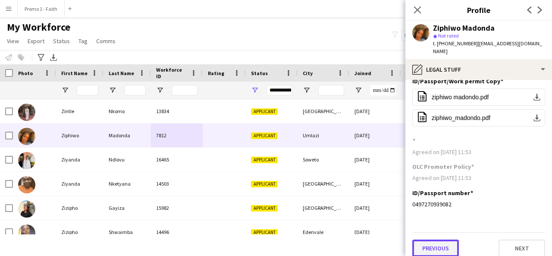
click at [440, 239] on button "Previous" at bounding box center [435, 247] width 47 height 17
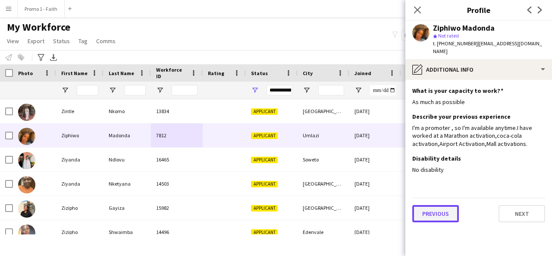
click at [429, 207] on button "Previous" at bounding box center [435, 213] width 47 height 17
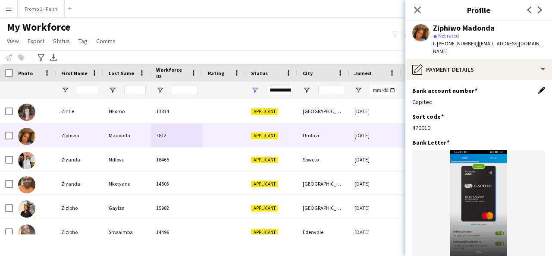
click at [538, 87] on app-icon "Edit this field" at bounding box center [541, 90] width 7 height 7
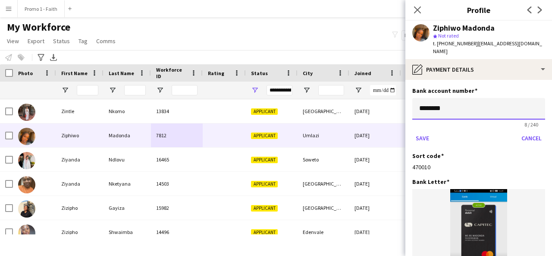
click at [453, 99] on input "*******" at bounding box center [478, 109] width 133 height 22
type input "*"
click at [432, 102] on input "*********" at bounding box center [478, 109] width 133 height 22
type input "**********"
click at [428, 131] on button "Save" at bounding box center [422, 138] width 20 height 14
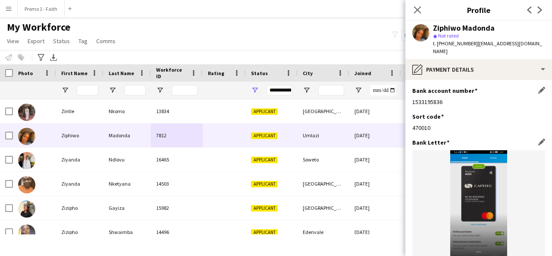
scroll to position [108, 0]
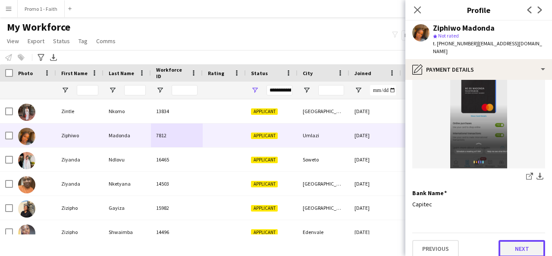
click at [516, 240] on button "Next" at bounding box center [521, 248] width 47 height 17
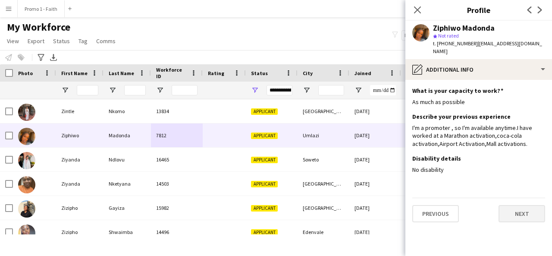
scroll to position [0, 0]
click at [519, 207] on button "Next" at bounding box center [521, 213] width 47 height 17
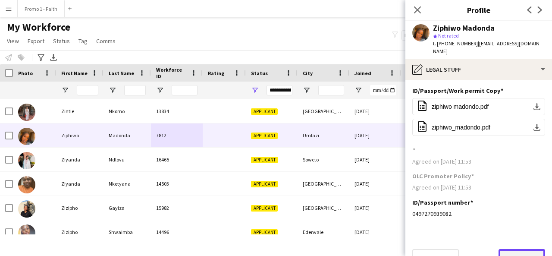
click at [507, 249] on button "Next" at bounding box center [521, 257] width 47 height 17
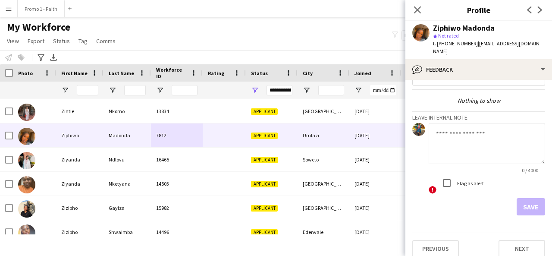
scroll to position [23, 0]
click at [514, 243] on button "Next" at bounding box center [521, 247] width 47 height 17
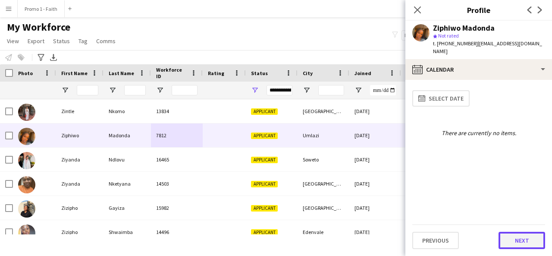
click at [518, 237] on button "Next" at bounding box center [521, 239] width 47 height 17
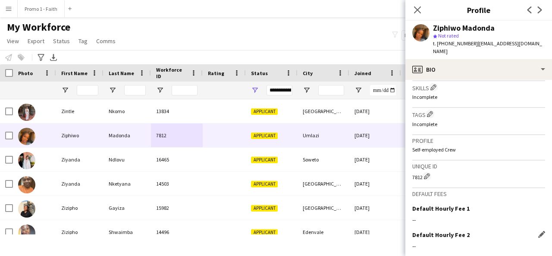
scroll to position [384, 0]
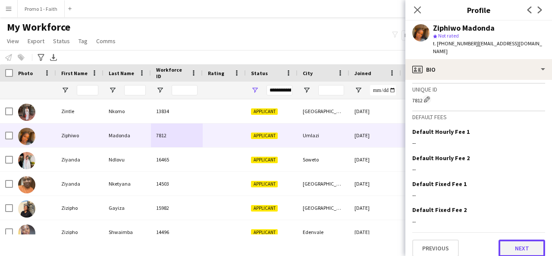
click at [512, 246] on button "Next" at bounding box center [521, 247] width 47 height 17
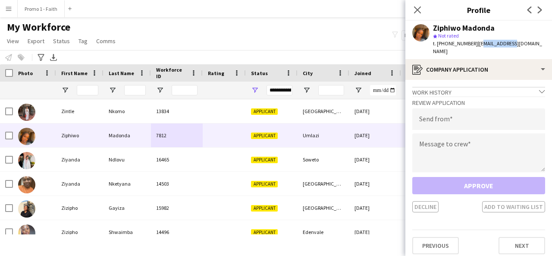
drag, startPoint x: 472, startPoint y: 41, endPoint x: 503, endPoint y: 50, distance: 32.3
click at [503, 50] on div "Ziphiwo Madonda star Not rated t. +27837952833 | ziphiwoyamkela27@gmail.com" at bounding box center [478, 40] width 147 height 38
drag, startPoint x: 471, startPoint y: 44, endPoint x: 539, endPoint y: 48, distance: 67.8
click at [539, 48] on div "Ziphiwo Madonda star Not rated t. +27837952833 | ziphiwoyamkela27@gmail.com" at bounding box center [478, 40] width 147 height 38
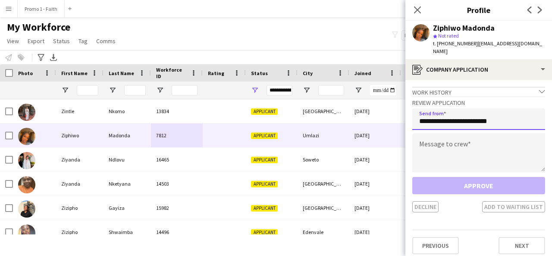
type input "**********"
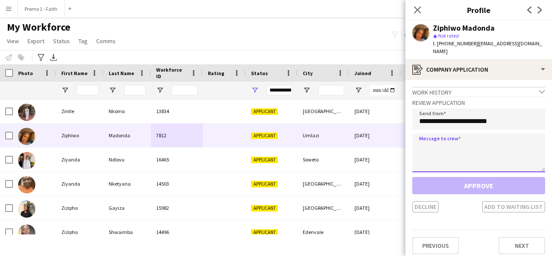
click at [484, 134] on textarea at bounding box center [478, 152] width 133 height 39
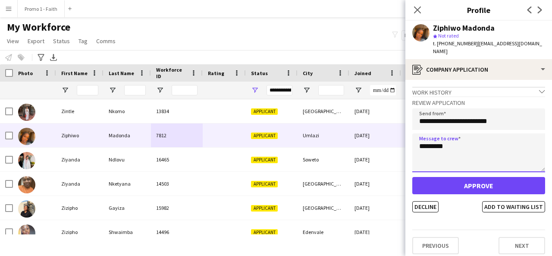
type textarea "*********"
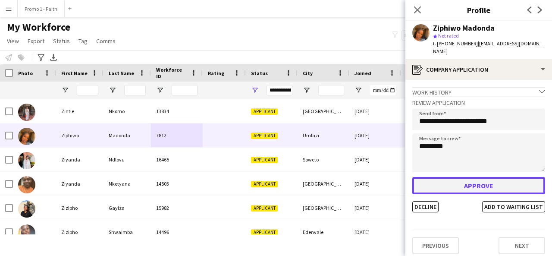
click at [496, 181] on button "Approve" at bounding box center [478, 185] width 133 height 17
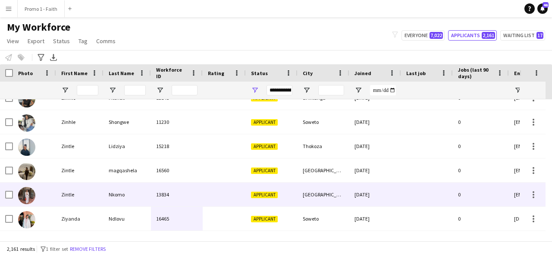
scroll to position [51825, 0]
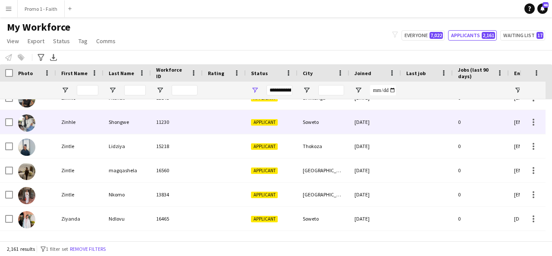
click at [83, 125] on div "Zinhle" at bounding box center [79, 122] width 47 height 24
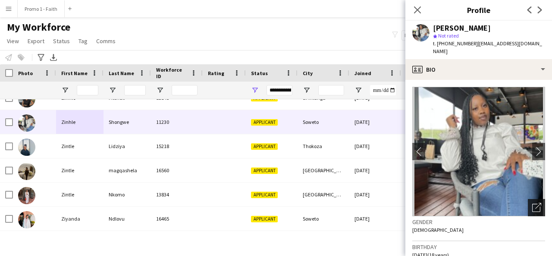
click at [532, 203] on icon "Open photos pop-in" at bounding box center [536, 207] width 9 height 9
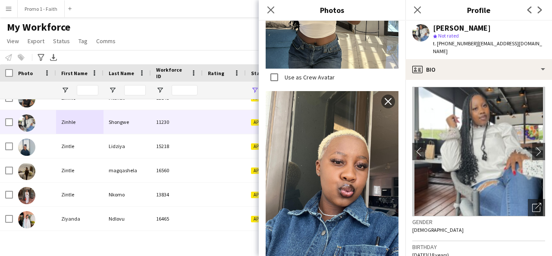
scroll to position [365, 0]
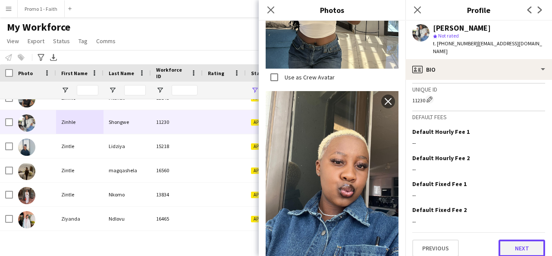
click at [502, 241] on button "Next" at bounding box center [521, 247] width 47 height 17
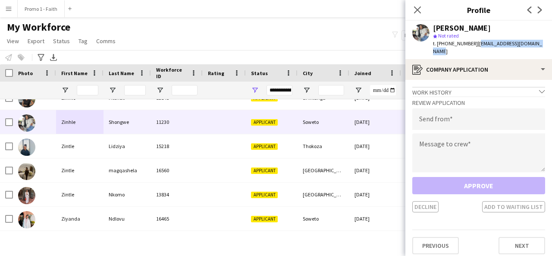
drag, startPoint x: 471, startPoint y: 43, endPoint x: 540, endPoint y: 45, distance: 68.1
click at [540, 45] on div "Zinhle Shongwe star Not rated t. +27679722759 | shongwezinhle24@icloud.com" at bounding box center [478, 40] width 147 height 38
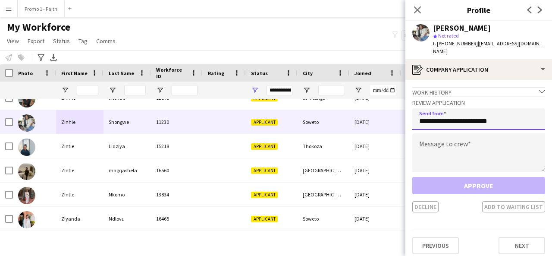
type input "**********"
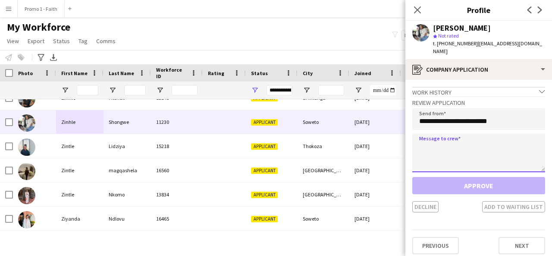
click at [475, 154] on textarea at bounding box center [478, 152] width 133 height 39
paste textarea "**********"
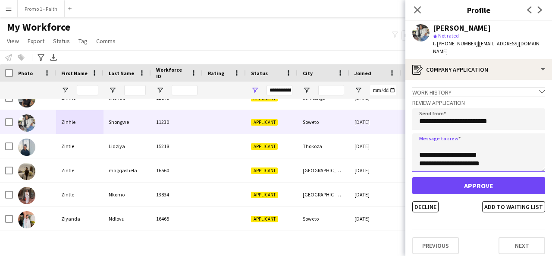
scroll to position [0, 0]
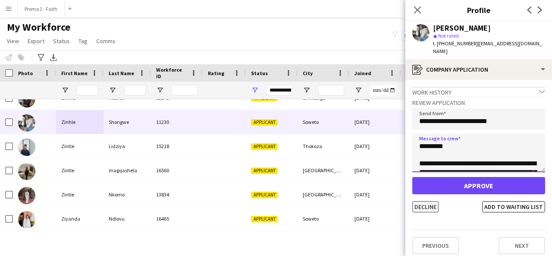
type textarea "**********"
click at [429, 202] on button "Decline" at bounding box center [425, 206] width 26 height 11
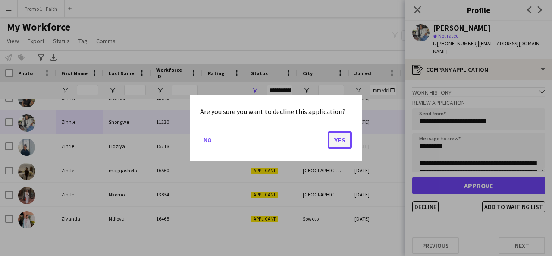
click at [346, 134] on button "Yes" at bounding box center [340, 139] width 24 height 17
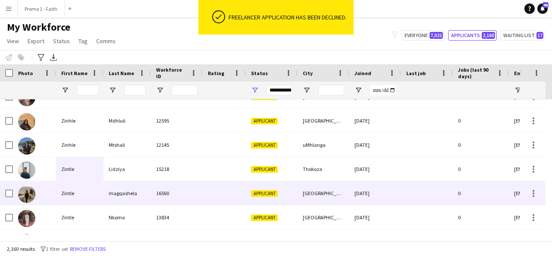
scroll to position [51775, 0]
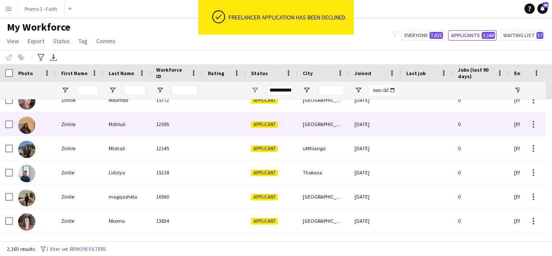
click at [144, 134] on div "Mdhluli" at bounding box center [126, 124] width 47 height 24
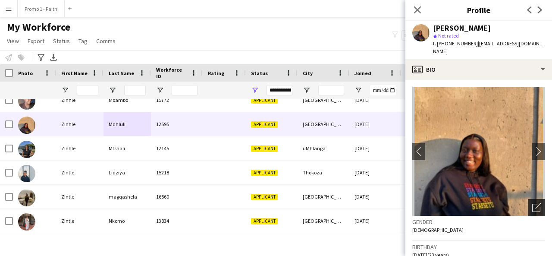
click at [532, 203] on icon "Open photos pop-in" at bounding box center [536, 207] width 9 height 9
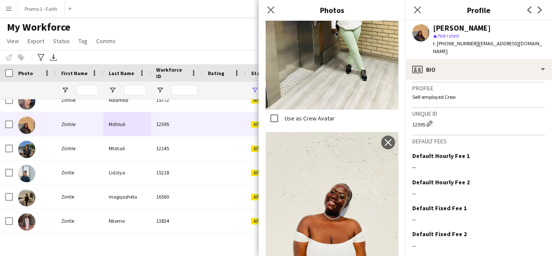
scroll to position [384, 0]
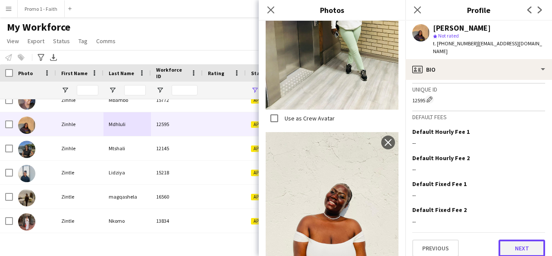
click at [508, 243] on button "Next" at bounding box center [521, 247] width 47 height 17
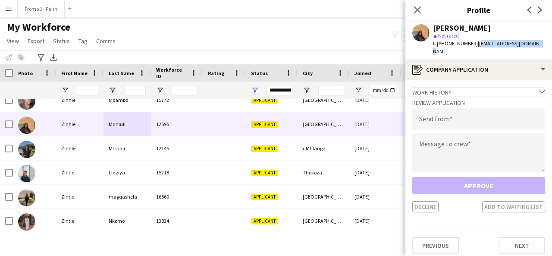
drag, startPoint x: 471, startPoint y: 43, endPoint x: 533, endPoint y: 49, distance: 62.8
click at [533, 49] on div "Zinhle Mdhluli star Not rated t. +27844518586 | bong.mdluli02@gmail.com" at bounding box center [478, 40] width 147 height 38
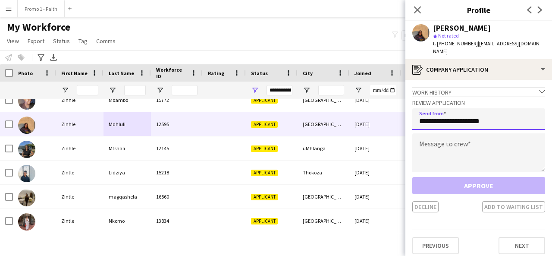
type input "**********"
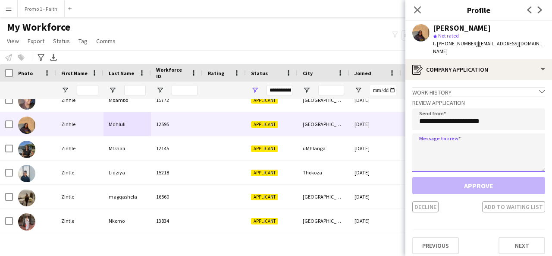
click at [472, 136] on textarea at bounding box center [478, 152] width 133 height 39
paste textarea "**********"
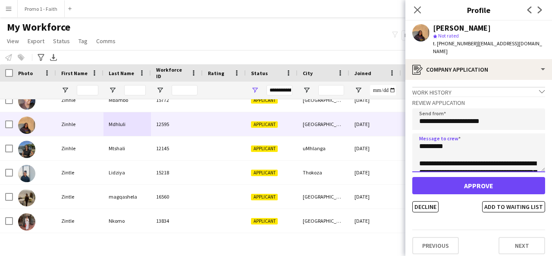
scroll to position [195, 0]
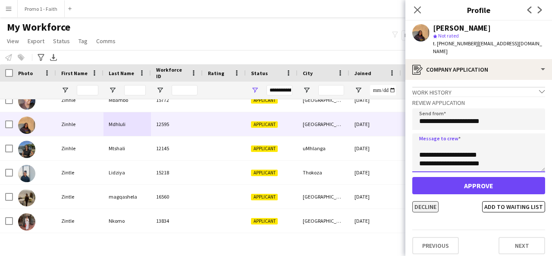
type textarea "**********"
click at [425, 204] on button "Decline" at bounding box center [425, 206] width 26 height 11
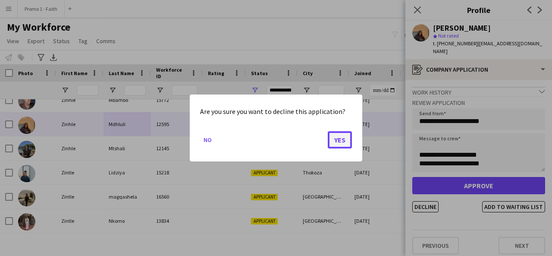
click at [336, 142] on button "Yes" at bounding box center [340, 139] width 24 height 17
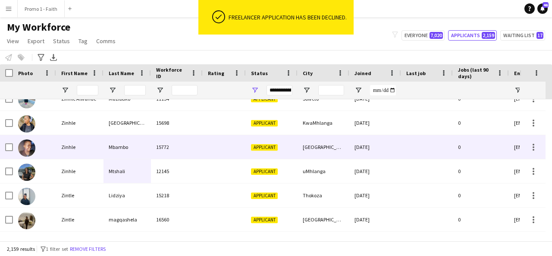
scroll to position [51728, 0]
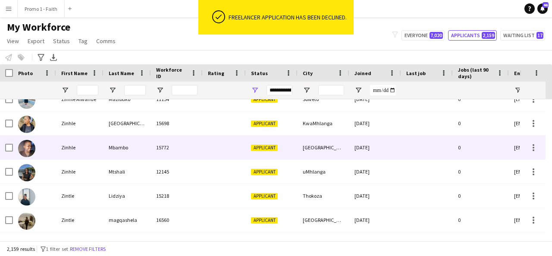
click at [148, 140] on div "Mbambo" at bounding box center [126, 147] width 47 height 24
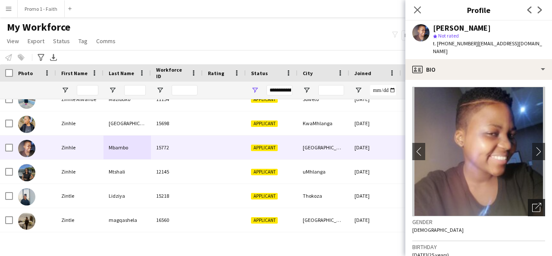
click at [533, 203] on icon at bounding box center [536, 207] width 8 height 8
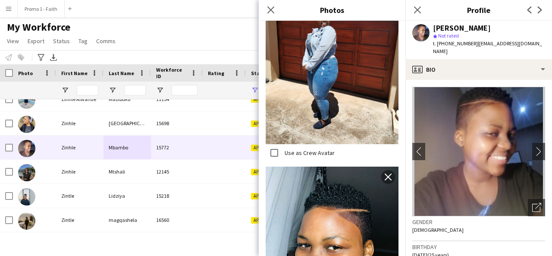
scroll to position [371, 0]
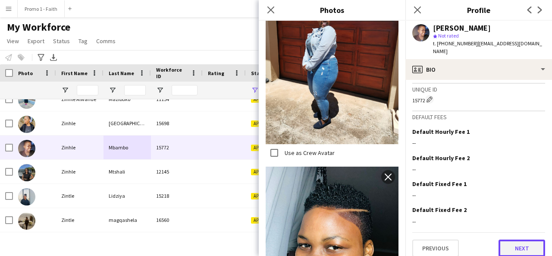
click at [524, 248] on button "Next" at bounding box center [521, 247] width 47 height 17
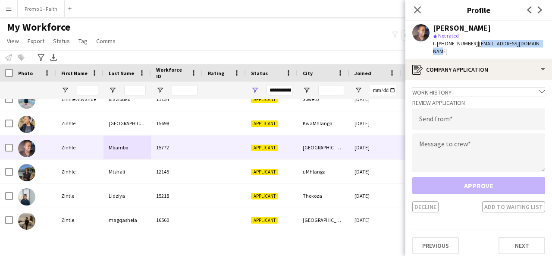
drag, startPoint x: 471, startPoint y: 42, endPoint x: 551, endPoint y: 43, distance: 79.7
click at [551, 43] on app-profile-header "Zinhle Mbambo star Not rated t. +27608647773 | zinhlembambo913@gmail.com" at bounding box center [478, 40] width 147 height 38
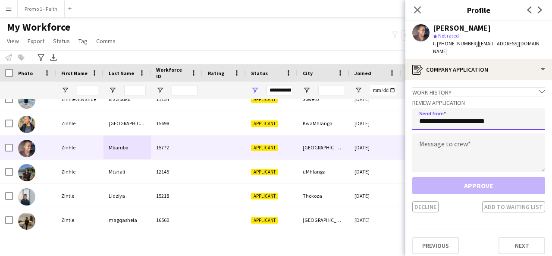
type input "**********"
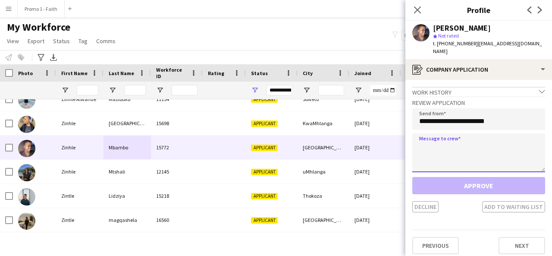
click at [487, 147] on textarea at bounding box center [478, 152] width 133 height 39
paste textarea "**********"
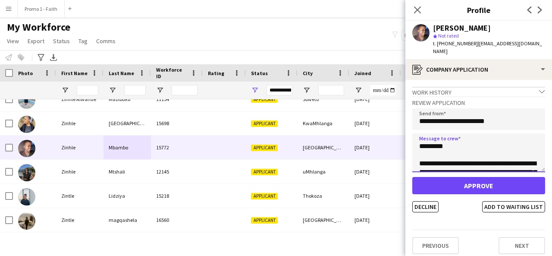
scroll to position [195, 0]
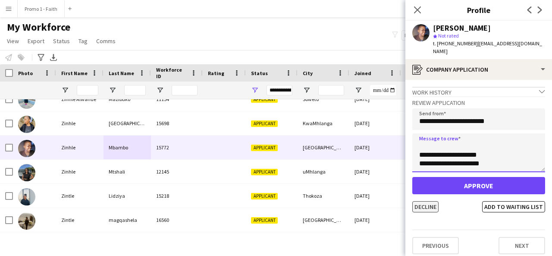
type textarea "**********"
click at [425, 201] on button "Decline" at bounding box center [425, 206] width 26 height 11
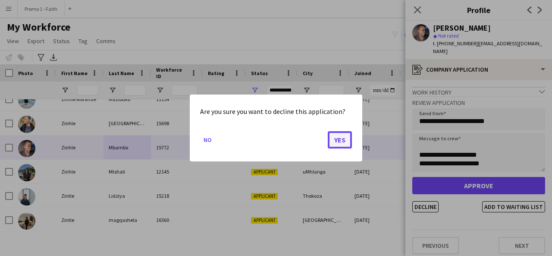
click at [348, 142] on button "Yes" at bounding box center [340, 139] width 24 height 17
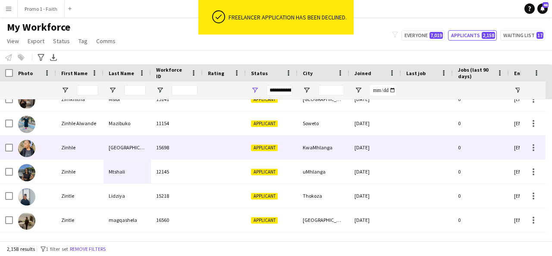
scroll to position [51703, 0]
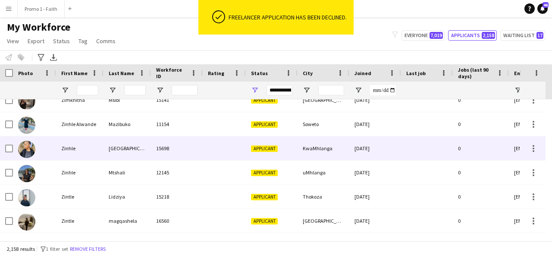
click at [146, 148] on div "Masanano" at bounding box center [126, 148] width 47 height 24
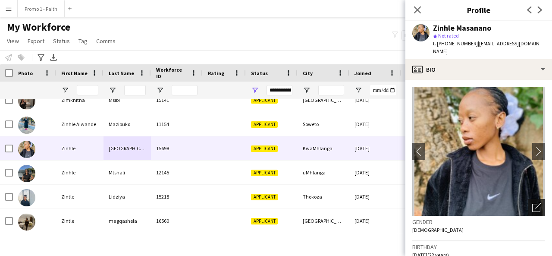
click at [532, 203] on icon "Open photos pop-in" at bounding box center [536, 207] width 9 height 9
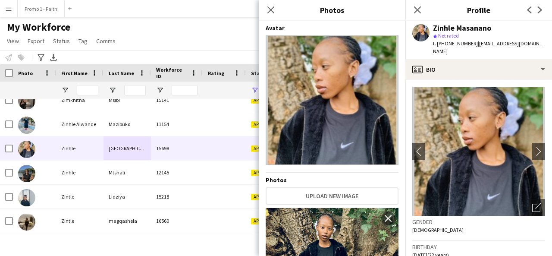
scroll to position [137, 0]
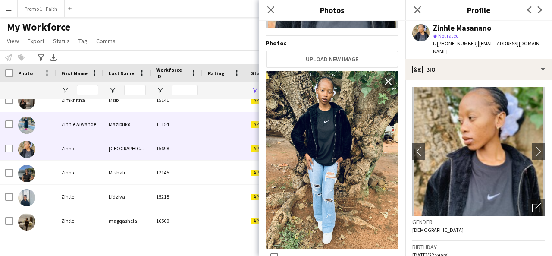
click at [135, 129] on div "Mazibuko" at bounding box center [126, 124] width 47 height 24
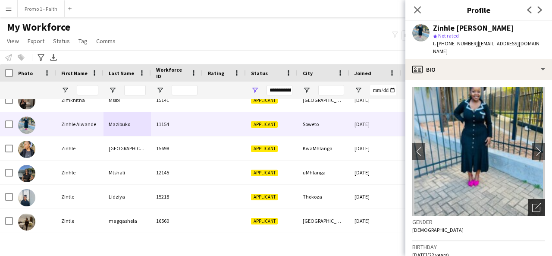
click at [534, 201] on div "Open photos pop-in" at bounding box center [535, 207] width 17 height 17
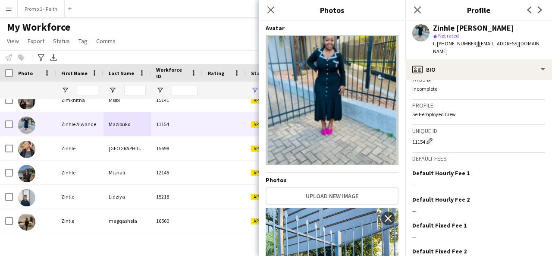
scroll to position [379, 0]
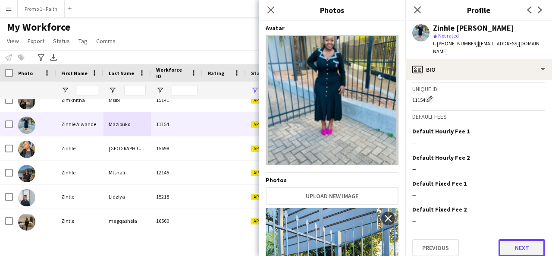
click at [508, 244] on button "Next" at bounding box center [521, 247] width 47 height 17
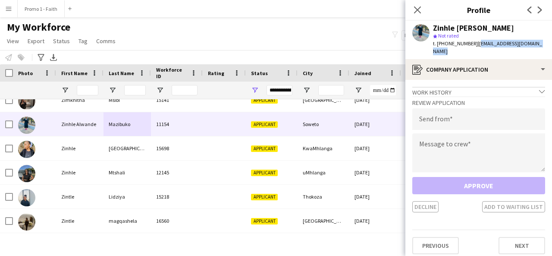
drag, startPoint x: 471, startPoint y: 41, endPoint x: 551, endPoint y: 44, distance: 80.2
click at [551, 44] on app-profile-header "Zinhle Alwande Mazibuko star Not rated t. +27817264840 | zinhlemazibuko806@gmai…" at bounding box center [478, 40] width 147 height 38
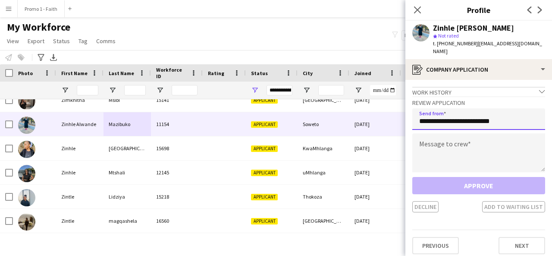
type input "**********"
click at [485, 125] on div "**********" at bounding box center [478, 154] width 133 height 116
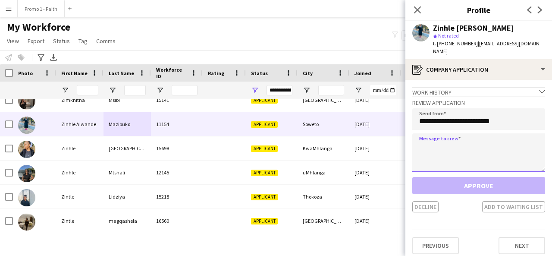
click at [474, 138] on textarea at bounding box center [478, 152] width 133 height 39
paste textarea "**********"
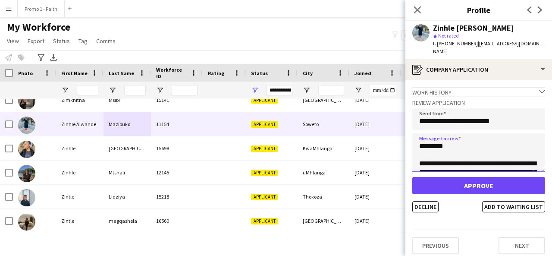
scroll to position [195, 0]
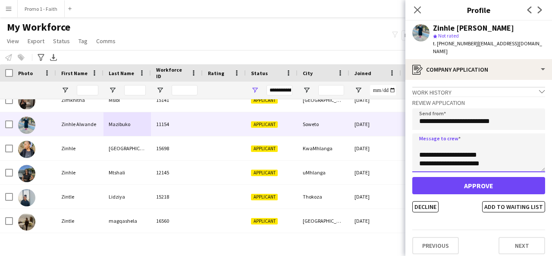
type textarea "**********"
click at [427, 206] on app-crew-profile-application "Work history chevron-down Legal Secretary BH Taula and R Rikhotso inc. attorney…" at bounding box center [478, 168] width 147 height 176
click at [417, 201] on button "Decline" at bounding box center [425, 206] width 26 height 11
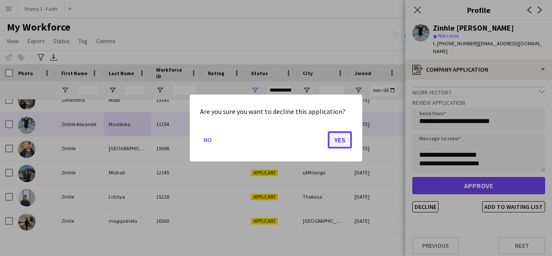
click at [345, 138] on button "Yes" at bounding box center [340, 139] width 24 height 17
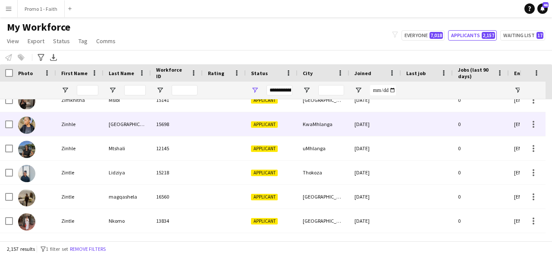
click at [103, 125] on div "Zinhle" at bounding box center [79, 124] width 47 height 24
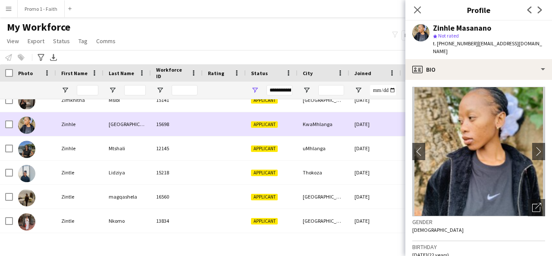
click at [175, 113] on div "15698" at bounding box center [177, 124] width 52 height 24
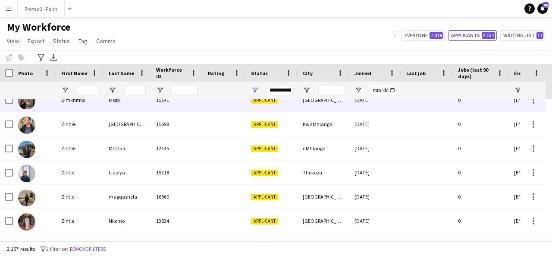
click at [168, 109] on div "15141" at bounding box center [177, 100] width 52 height 24
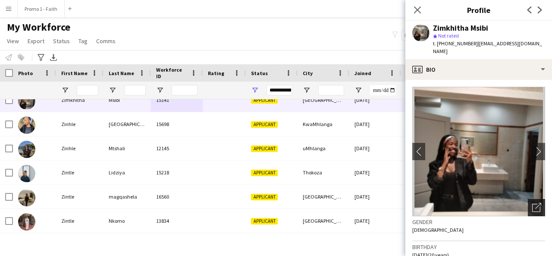
click at [533, 203] on icon "Open photos pop-in" at bounding box center [536, 207] width 9 height 9
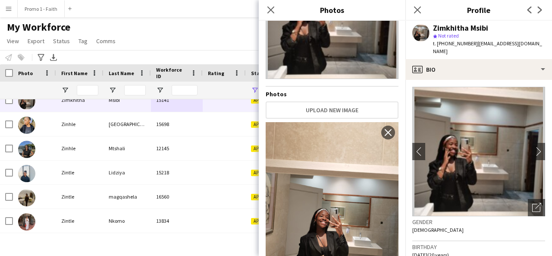
scroll to position [137, 0]
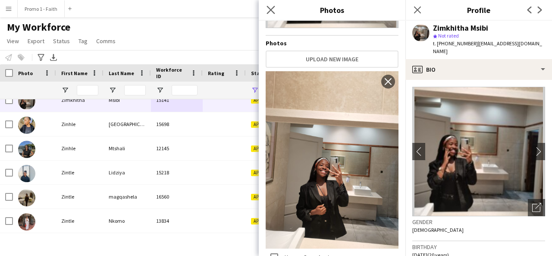
click at [270, 15] on app-icon "Close pop-in" at bounding box center [271, 10] width 12 height 12
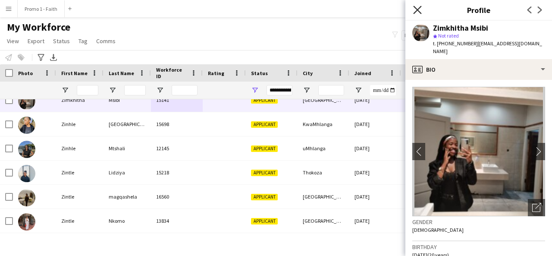
click at [417, 8] on icon "Close pop-in" at bounding box center [417, 10] width 8 height 8
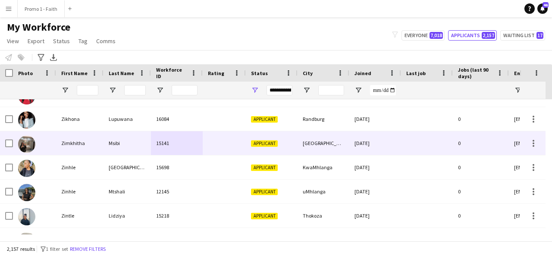
scroll to position [51660, 0]
click at [204, 146] on div at bounding box center [224, 143] width 43 height 24
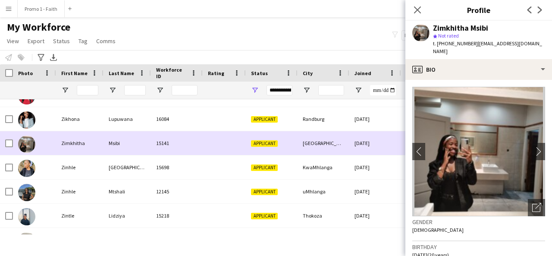
scroll to position [51644, 0]
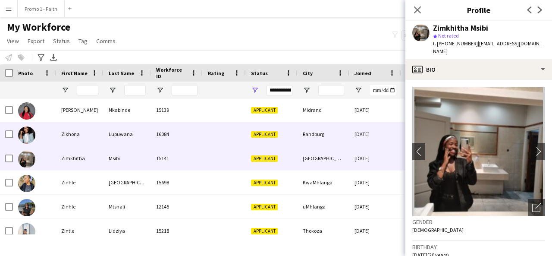
click at [204, 146] on div "Zikhona Lupuwana 16084 Applicant Randburg 13-08-2025 0 zikhonazeelupuwana@gmail…" at bounding box center [467, 134] width 934 height 24
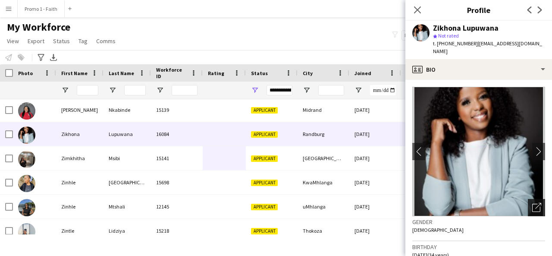
click at [532, 205] on icon "Open photos pop-in" at bounding box center [536, 207] width 9 height 9
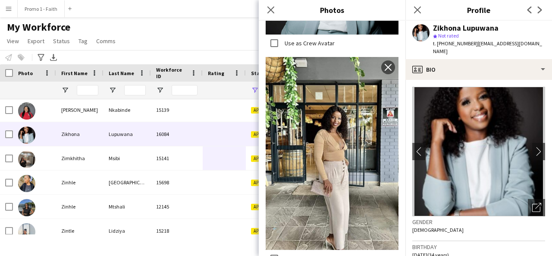
scroll to position [1082, 0]
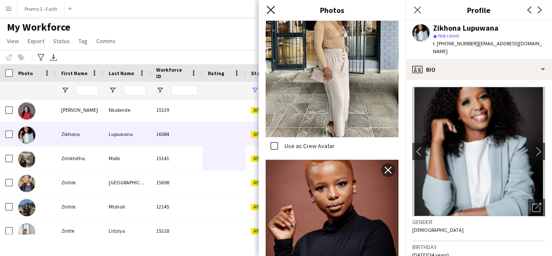
click at [272, 11] on icon at bounding box center [270, 10] width 8 height 8
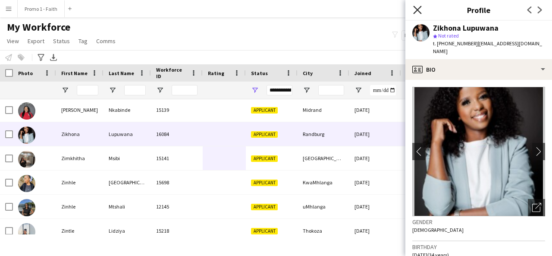
click at [415, 12] on icon at bounding box center [417, 10] width 8 height 8
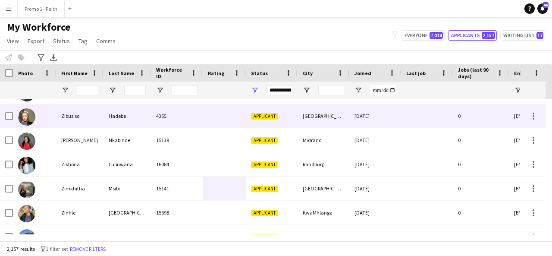
scroll to position [51614, 0]
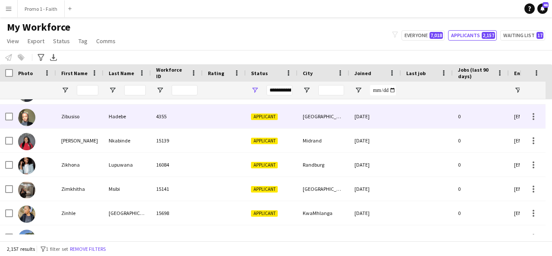
click at [135, 126] on div "Hadebe" at bounding box center [126, 116] width 47 height 24
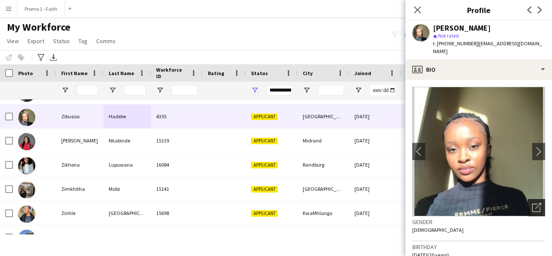
click at [529, 205] on div "Open photos pop-in" at bounding box center [535, 207] width 17 height 17
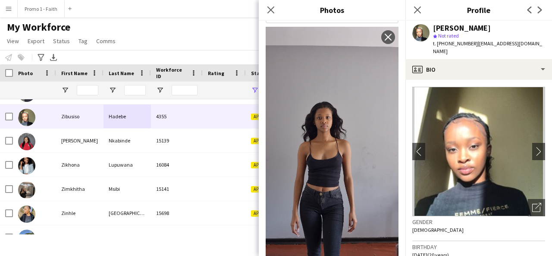
scroll to position [0, 0]
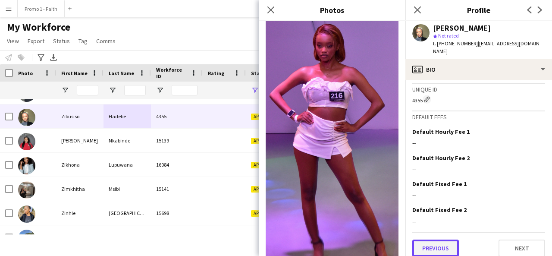
click at [436, 247] on button "Previous" at bounding box center [435, 247] width 47 height 17
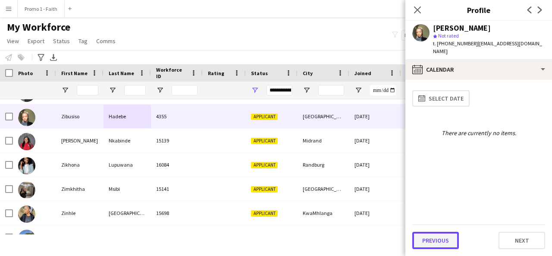
click at [437, 239] on button "Previous" at bounding box center [435, 239] width 47 height 17
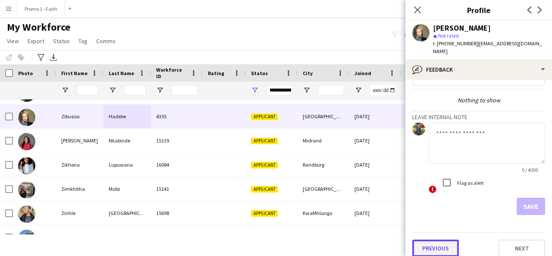
click at [427, 240] on button "Previous" at bounding box center [435, 247] width 47 height 17
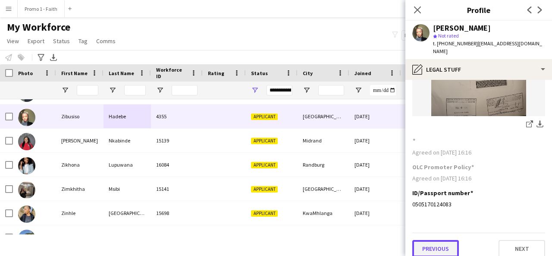
click at [450, 245] on button "Previous" at bounding box center [435, 248] width 47 height 17
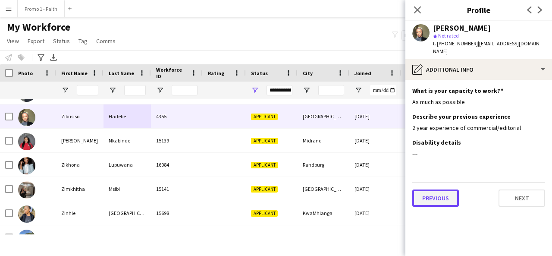
click at [434, 189] on button "Previous" at bounding box center [435, 197] width 47 height 17
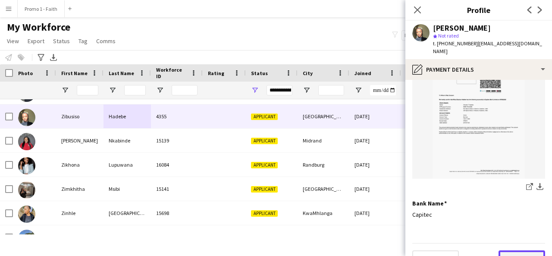
click at [508, 250] on button "Next" at bounding box center [521, 258] width 47 height 17
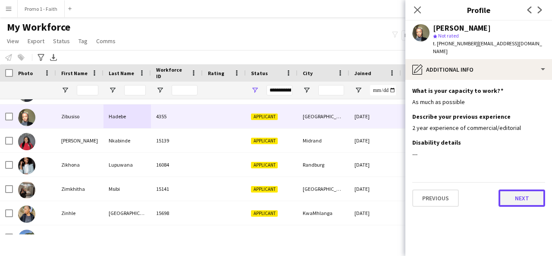
click at [509, 189] on button "Next" at bounding box center [521, 197] width 47 height 17
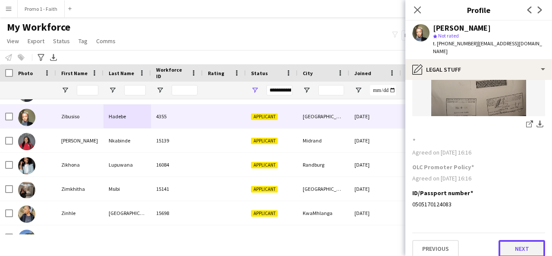
click at [504, 240] on button "Next" at bounding box center [521, 248] width 47 height 17
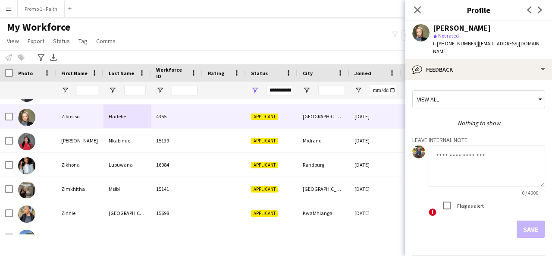
scroll to position [23, 0]
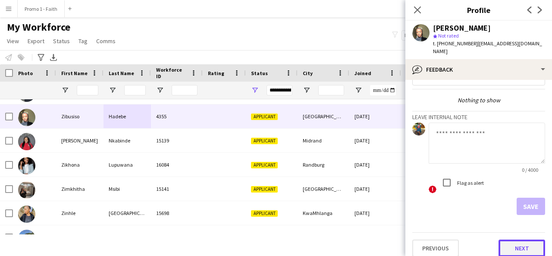
click at [510, 240] on button "Next" at bounding box center [521, 247] width 47 height 17
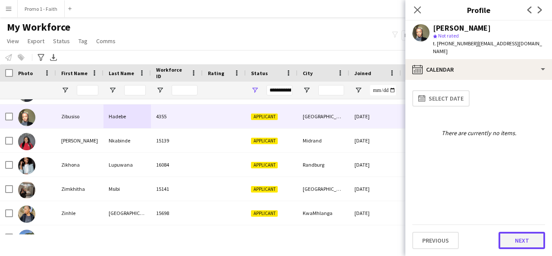
click at [516, 247] on button "Next" at bounding box center [521, 239] width 47 height 17
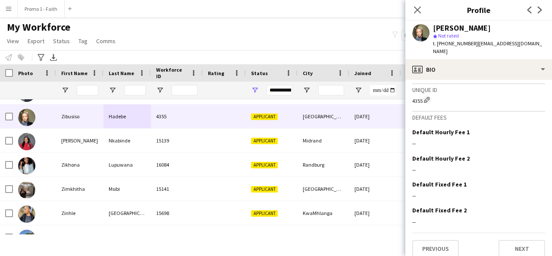
scroll to position [371, 0]
click at [509, 244] on button "Next" at bounding box center [521, 247] width 47 height 17
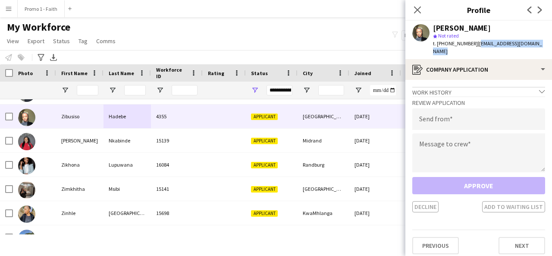
drag, startPoint x: 471, startPoint y: 44, endPoint x: 543, endPoint y: 43, distance: 71.1
click at [543, 43] on div "Zibusiso Hadebe star Not rated t. +27727065540 | hadebezibusiso203@gmail.com" at bounding box center [478, 40] width 147 height 38
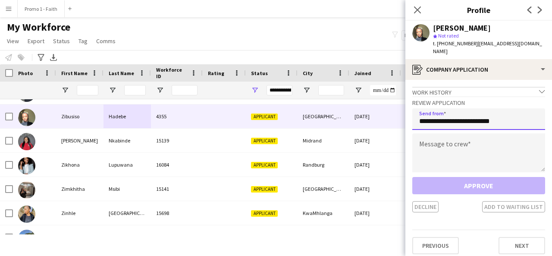
type input "**********"
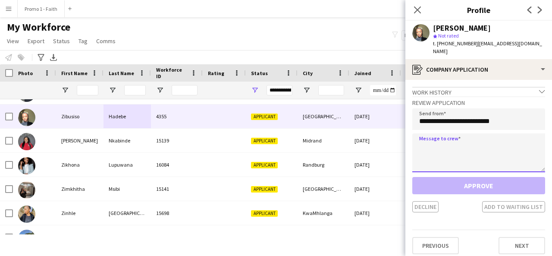
click at [470, 153] on textarea at bounding box center [478, 152] width 133 height 39
paste textarea "**********"
type textarea "**********"
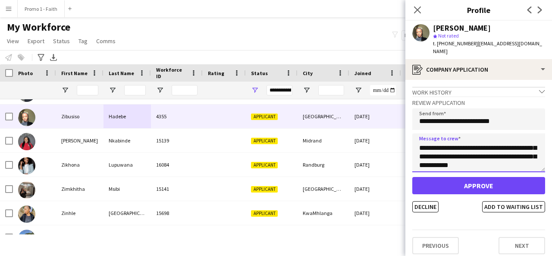
scroll to position [0, 0]
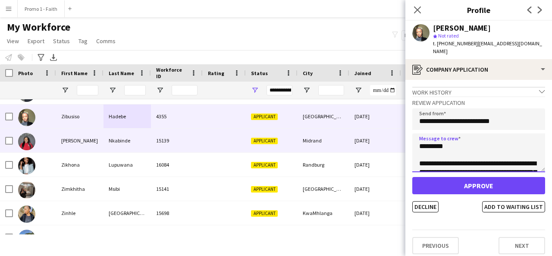
drag, startPoint x: 500, startPoint y: 163, endPoint x: 403, endPoint y: 129, distance: 102.6
click at [403, 129] on body "Menu Boards Boards Boards All jobs Status Workforce Workforce My Workforce Recr…" at bounding box center [276, 128] width 552 height 256
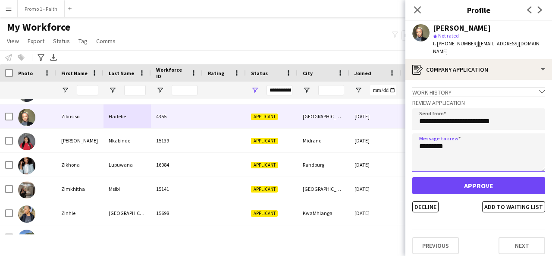
type textarea "*********"
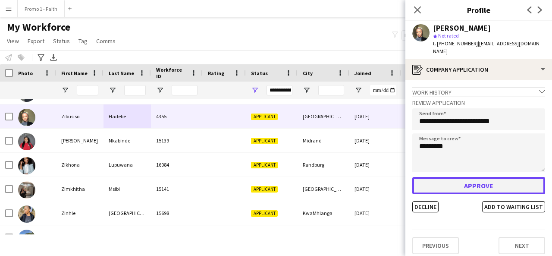
click at [464, 177] on button "Approve" at bounding box center [478, 185] width 133 height 17
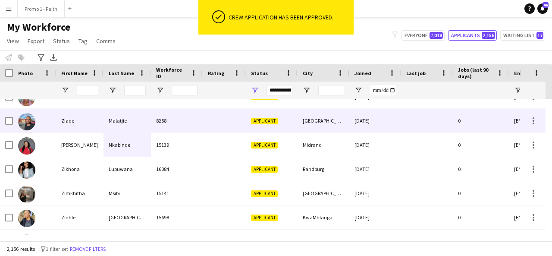
scroll to position [51585, 0]
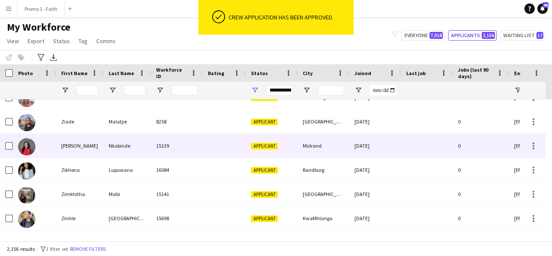
click at [153, 147] on div "15139" at bounding box center [177, 146] width 52 height 24
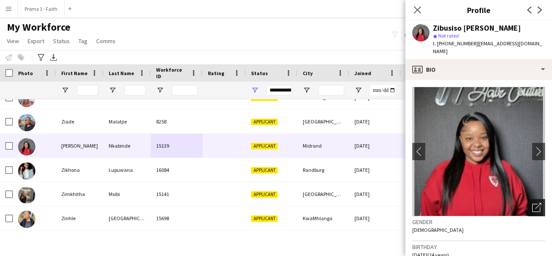
click at [532, 203] on icon "Open photos pop-in" at bounding box center [536, 207] width 9 height 9
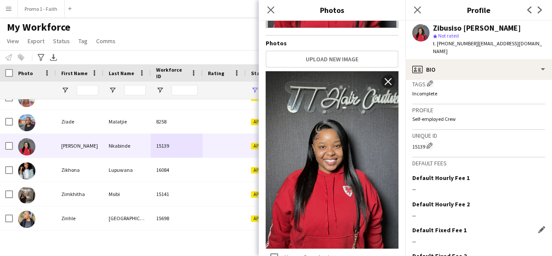
scroll to position [379, 0]
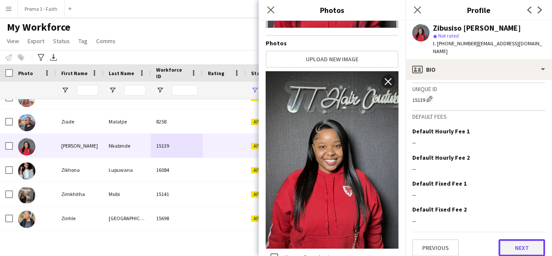
click at [518, 243] on button "Next" at bounding box center [521, 247] width 47 height 17
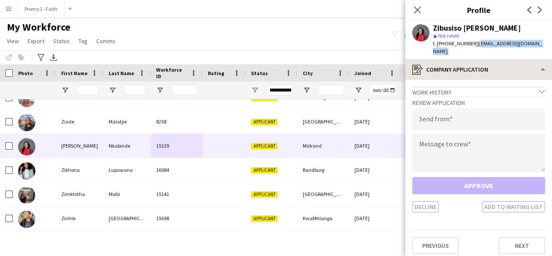
drag, startPoint x: 471, startPoint y: 44, endPoint x: 543, endPoint y: 54, distance: 72.7
click at [543, 54] on app-crew-profile "Close pop-in Profile Previous Next Zibusiso Mitchel Nkabinde star Not rated t. …" at bounding box center [478, 128] width 147 height 256
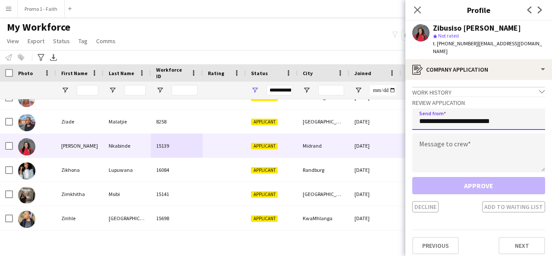
type input "**********"
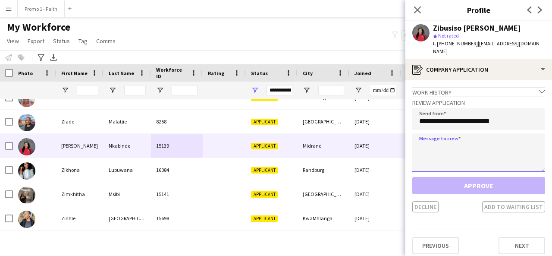
click at [474, 153] on textarea at bounding box center [478, 152] width 133 height 39
paste textarea "**********"
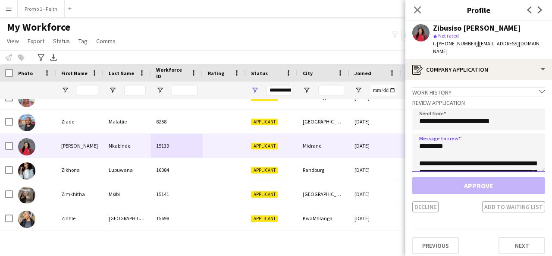
scroll to position [195, 0]
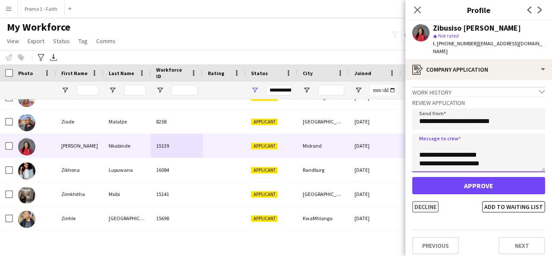
type textarea "**********"
click at [429, 201] on button "Decline" at bounding box center [425, 206] width 26 height 11
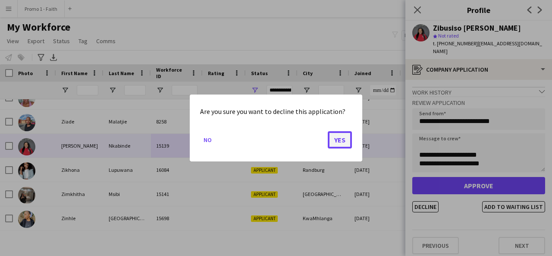
click at [339, 140] on button "Yes" at bounding box center [340, 139] width 24 height 17
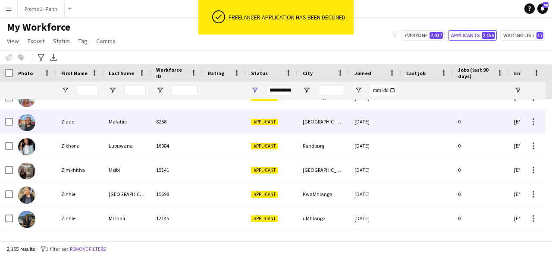
click at [212, 131] on div at bounding box center [224, 121] width 43 height 24
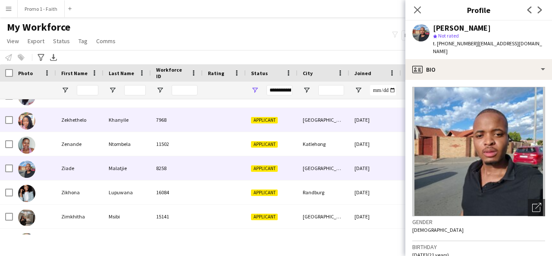
scroll to position [51538, 0]
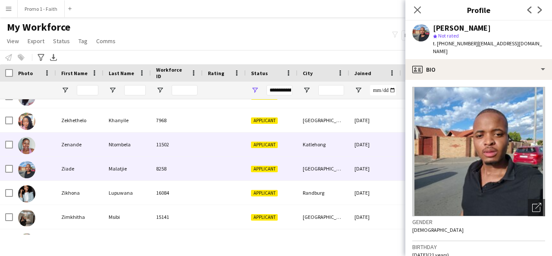
click at [143, 147] on div "Ntombela" at bounding box center [126, 144] width 47 height 24
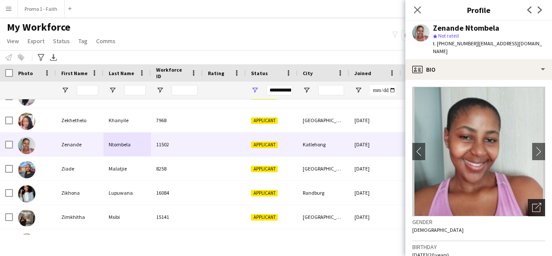
click at [527, 199] on div "Open photos pop-in" at bounding box center [535, 207] width 17 height 17
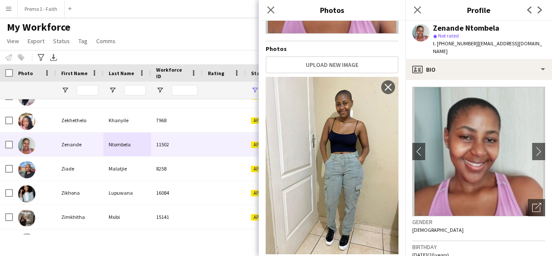
scroll to position [137, 0]
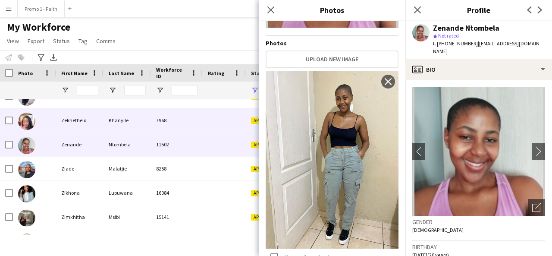
click at [103, 126] on div "Zekhethelo" at bounding box center [79, 120] width 47 height 24
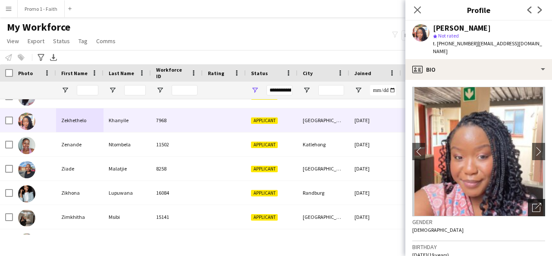
click at [532, 206] on icon "Open photos pop-in" at bounding box center [536, 207] width 9 height 9
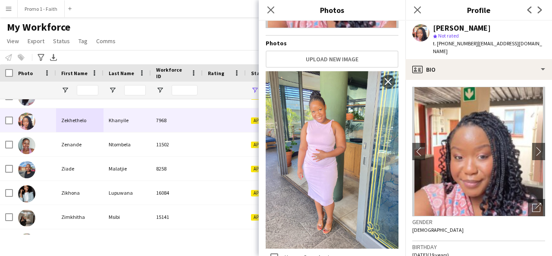
scroll to position [379, 0]
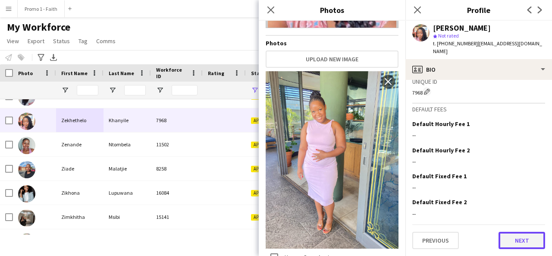
click at [500, 237] on button "Next" at bounding box center [521, 239] width 47 height 17
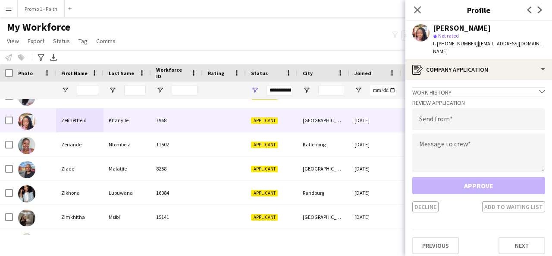
drag, startPoint x: 471, startPoint y: 41, endPoint x: 488, endPoint y: 52, distance: 20.8
click at [488, 52] on div "t. +27685392546 | zekhethelokhanyile47@gmail.com" at bounding box center [489, 48] width 112 height 16
type input "**********"
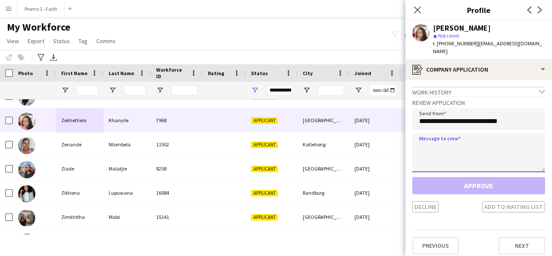
click at [449, 153] on textarea at bounding box center [478, 152] width 133 height 39
paste textarea "**********"
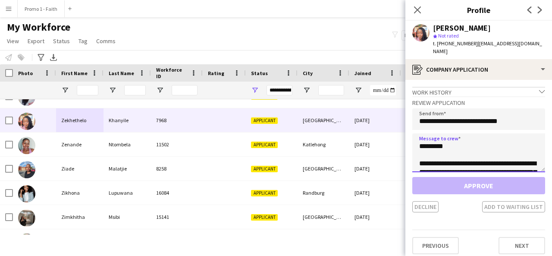
scroll to position [203, 0]
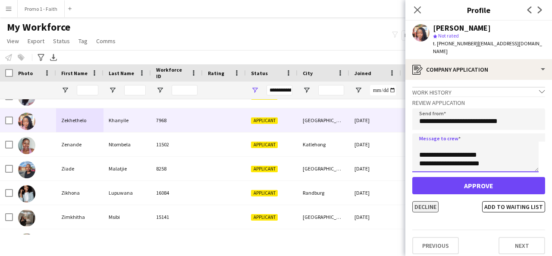
type textarea "**********"
click at [433, 204] on button "Decline" at bounding box center [425, 206] width 26 height 11
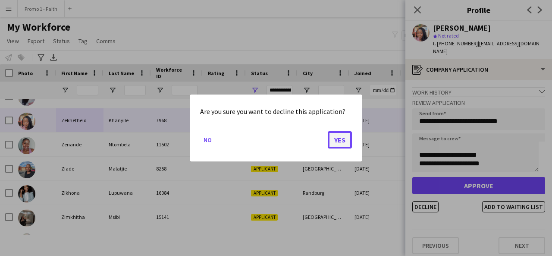
click at [336, 137] on button "Yes" at bounding box center [340, 139] width 24 height 17
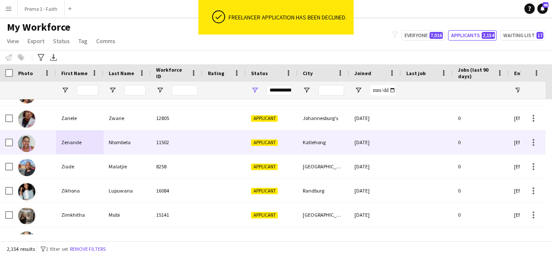
scroll to position [51515, 0]
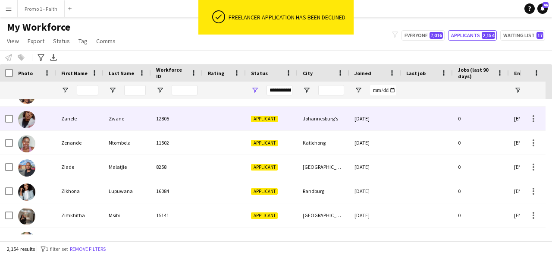
click at [137, 124] on div "Zwane" at bounding box center [126, 118] width 47 height 24
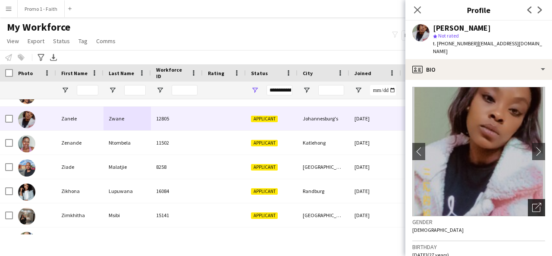
click at [527, 203] on div "Open photos pop-in" at bounding box center [535, 207] width 17 height 17
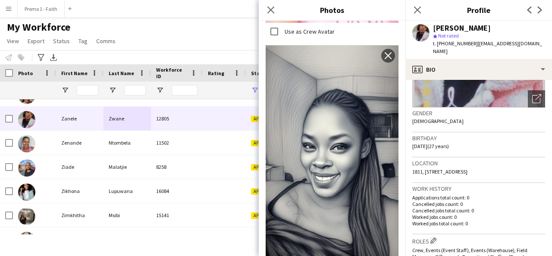
scroll to position [399, 0]
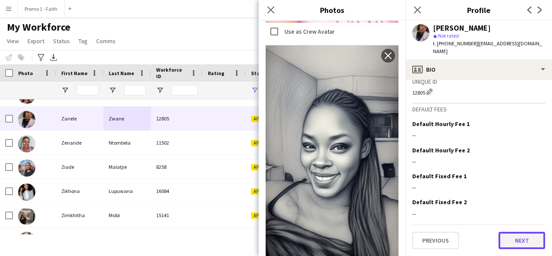
click at [504, 237] on button "Next" at bounding box center [521, 239] width 47 height 17
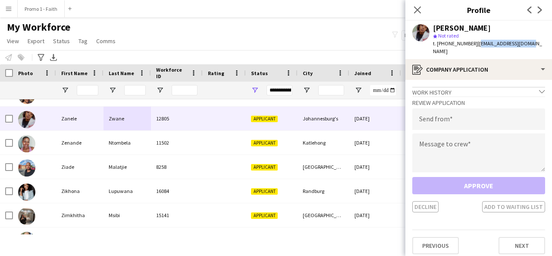
drag, startPoint x: 472, startPoint y: 44, endPoint x: 530, endPoint y: 44, distance: 57.7
click at [530, 44] on div "Zanele Zwane star Not rated t. +27687331771 | zchazzwane@gmail.com" at bounding box center [478, 40] width 147 height 38
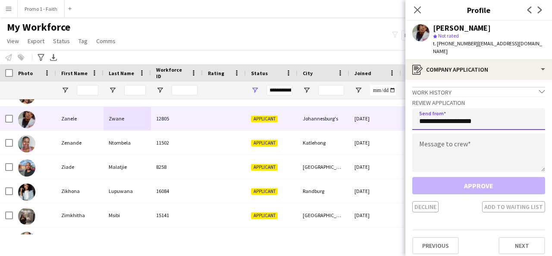
type input "**********"
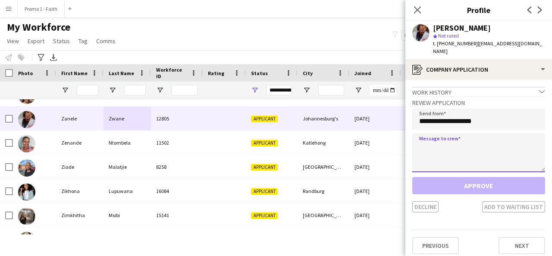
click at [460, 140] on textarea at bounding box center [478, 152] width 133 height 39
paste textarea "**********"
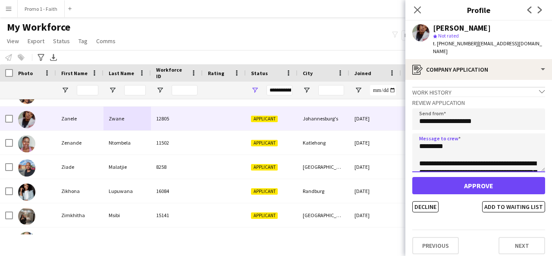
scroll to position [195, 0]
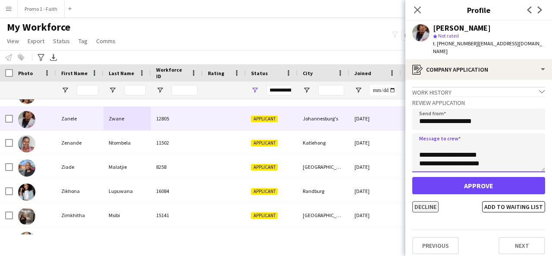
type textarea "**********"
click at [436, 201] on button "Decline" at bounding box center [425, 206] width 26 height 11
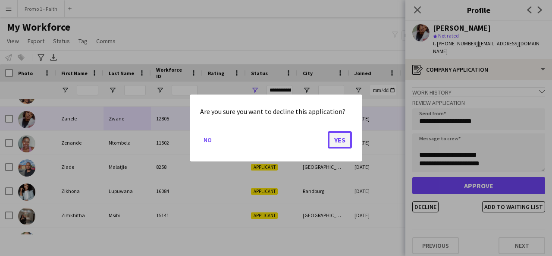
click at [335, 145] on button "Yes" at bounding box center [340, 139] width 24 height 17
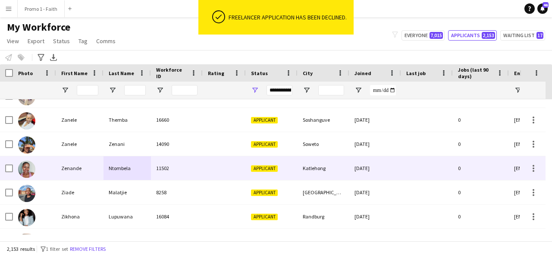
scroll to position [51465, 0]
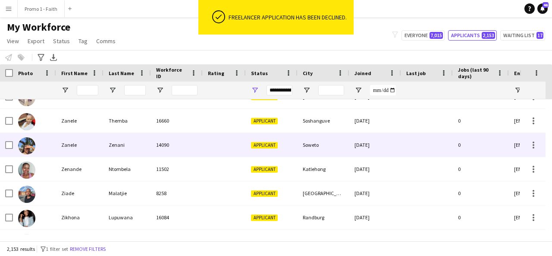
click at [213, 139] on div at bounding box center [224, 145] width 43 height 24
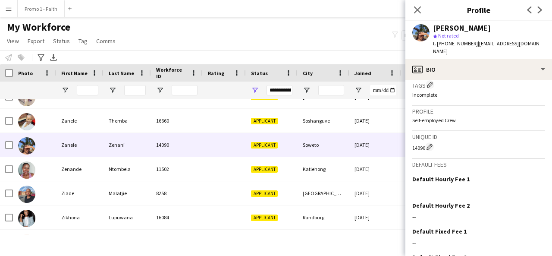
scroll to position [391, 0]
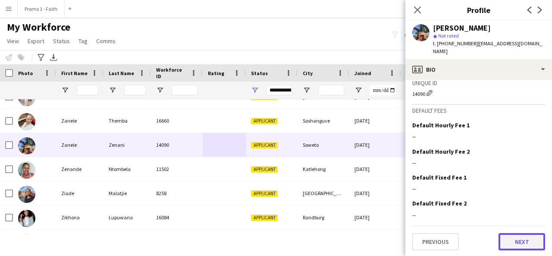
click at [519, 238] on button "Next" at bounding box center [521, 241] width 47 height 17
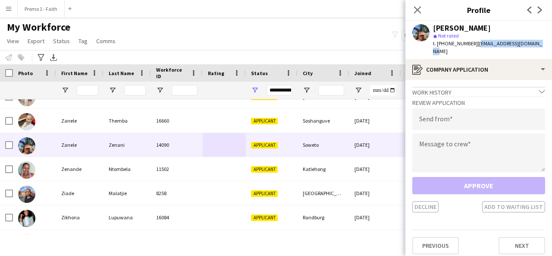
drag, startPoint x: 471, startPoint y: 43, endPoint x: 532, endPoint y: 47, distance: 61.3
click at [532, 47] on div "Zanele Zenani star Not rated t. +27674580574 | zenanizanele74@gmail.com" at bounding box center [478, 40] width 147 height 38
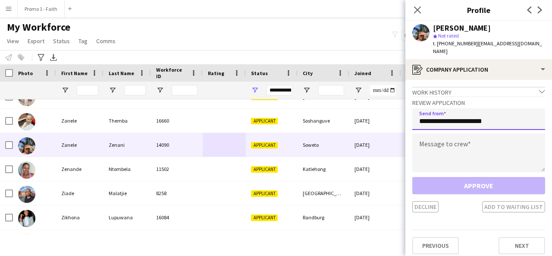
type input "**********"
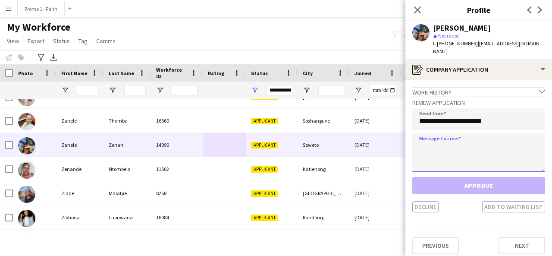
click at [457, 149] on textarea at bounding box center [478, 152] width 133 height 39
paste textarea "**********"
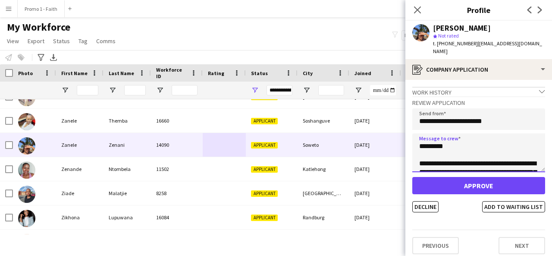
scroll to position [195, 0]
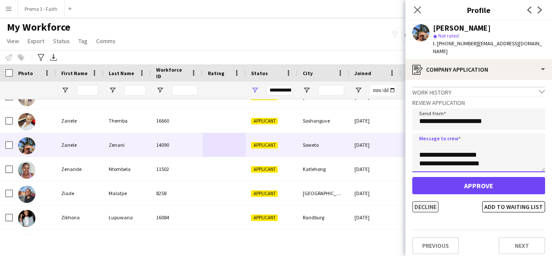
type textarea "**********"
click at [428, 202] on button "Decline" at bounding box center [425, 206] width 26 height 11
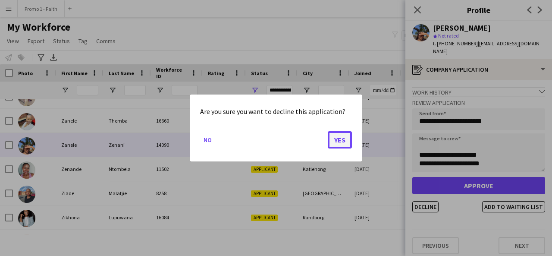
click at [339, 141] on button "Yes" at bounding box center [340, 139] width 24 height 17
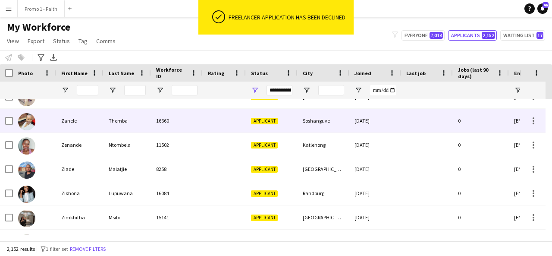
click at [180, 112] on div "16660" at bounding box center [177, 121] width 52 height 24
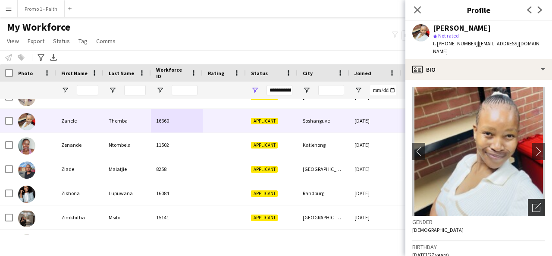
click at [532, 203] on icon "Open photos pop-in" at bounding box center [536, 207] width 9 height 9
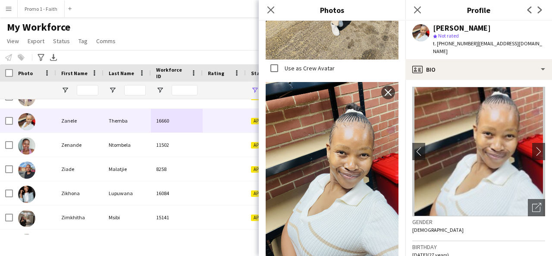
scroll to position [328, 0]
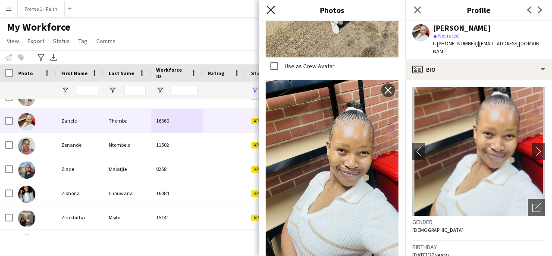
click at [273, 9] on icon "Close pop-in" at bounding box center [270, 10] width 8 height 8
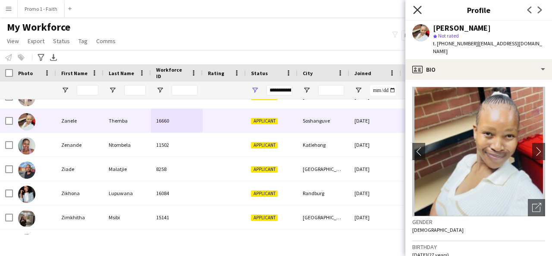
click at [418, 10] on icon "Close pop-in" at bounding box center [417, 10] width 8 height 8
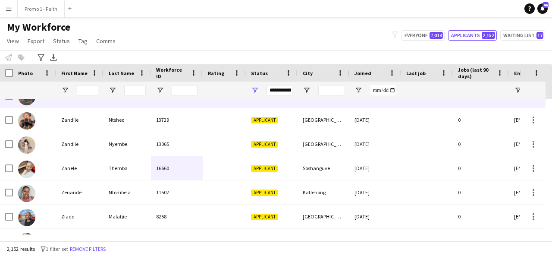
scroll to position [51412, 0]
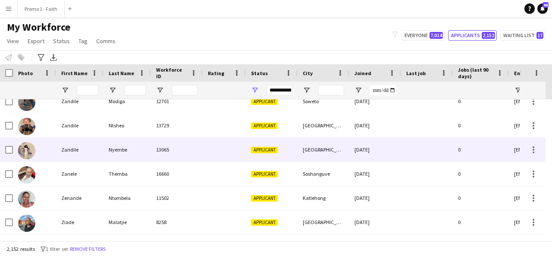
click at [111, 148] on div "Nyembe" at bounding box center [126, 149] width 47 height 24
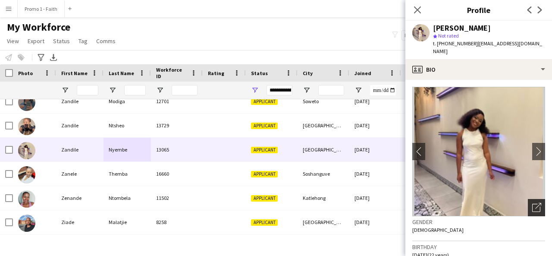
click at [532, 203] on icon "Open photos pop-in" at bounding box center [536, 207] width 9 height 9
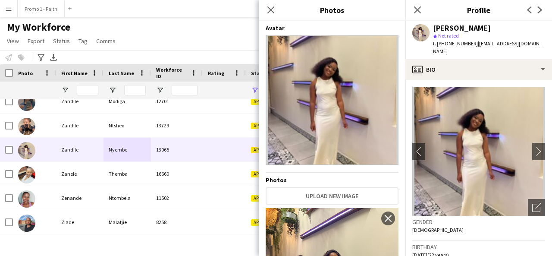
scroll to position [137, 0]
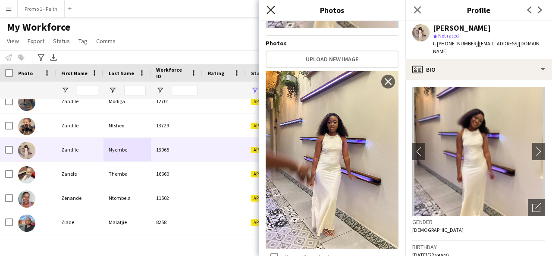
click at [273, 6] on icon at bounding box center [270, 10] width 8 height 8
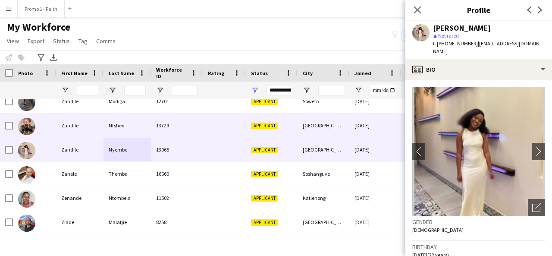
drag, startPoint x: 419, startPoint y: 7, endPoint x: 112, endPoint y: 125, distance: 329.2
click at [112, 125] on body "Menu Boards Boards Boards All jobs Status Workforce Workforce My Workforce Recr…" at bounding box center [276, 128] width 552 height 256
click at [112, 125] on div "Ntsheo" at bounding box center [126, 125] width 47 height 24
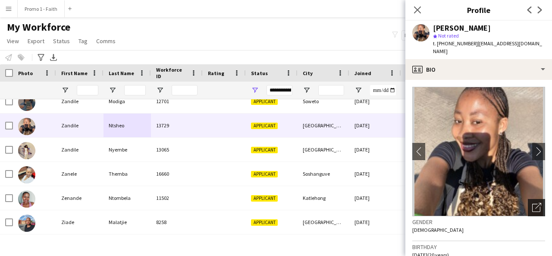
click at [532, 203] on icon at bounding box center [536, 207] width 8 height 8
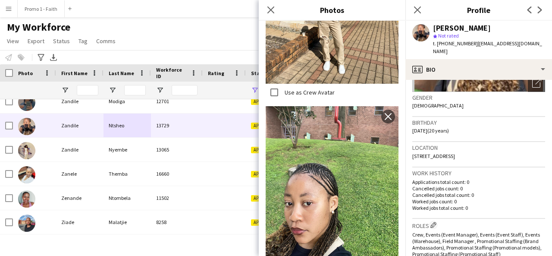
scroll to position [384, 0]
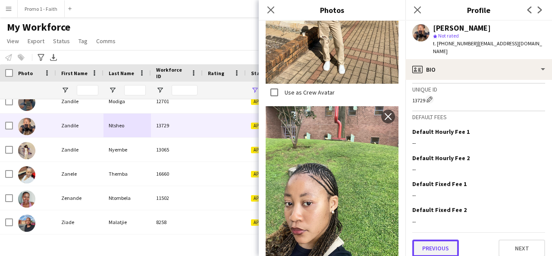
click at [434, 244] on button "Previous" at bounding box center [435, 247] width 47 height 17
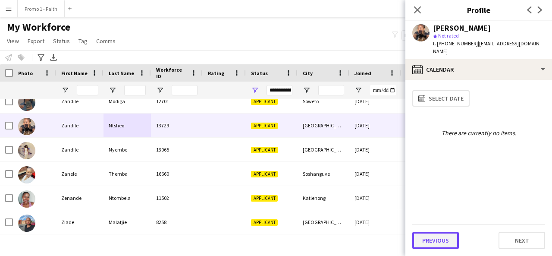
click at [430, 240] on button "Previous" at bounding box center [435, 239] width 47 height 17
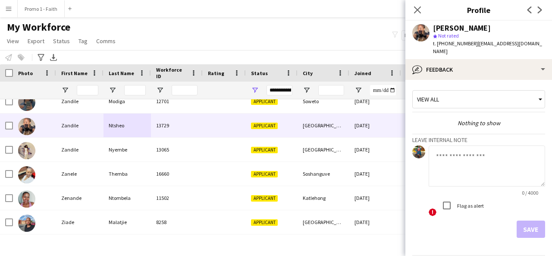
scroll to position [23, 0]
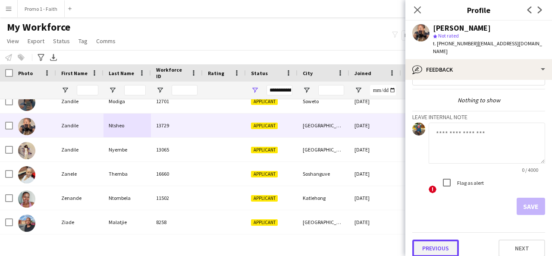
click at [429, 242] on button "Previous" at bounding box center [435, 247] width 47 height 17
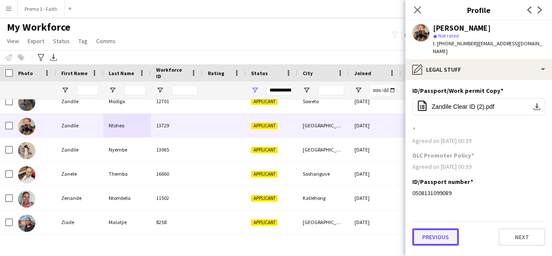
click at [428, 231] on button "Previous" at bounding box center [435, 236] width 47 height 17
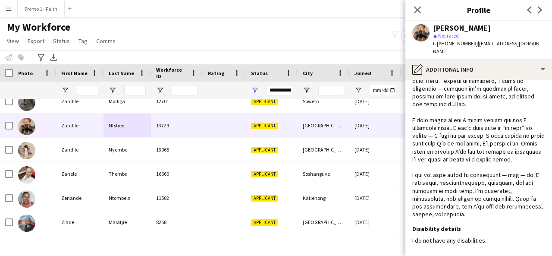
scroll to position [224, 0]
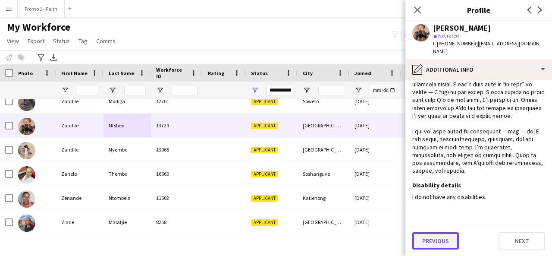
click at [428, 242] on button "Previous" at bounding box center [435, 240] width 47 height 17
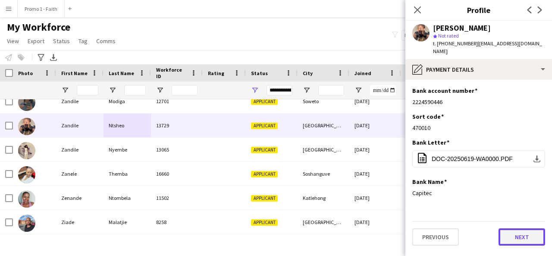
click at [519, 228] on button "Next" at bounding box center [521, 236] width 47 height 17
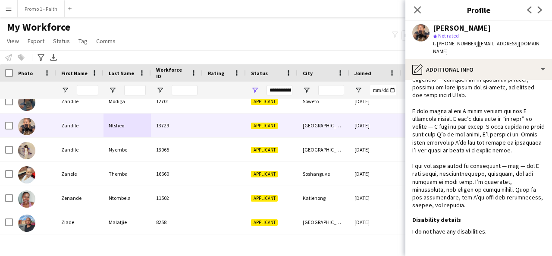
scroll to position [224, 0]
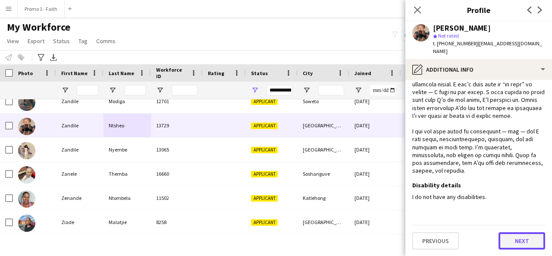
click at [518, 240] on button "Next" at bounding box center [521, 240] width 47 height 17
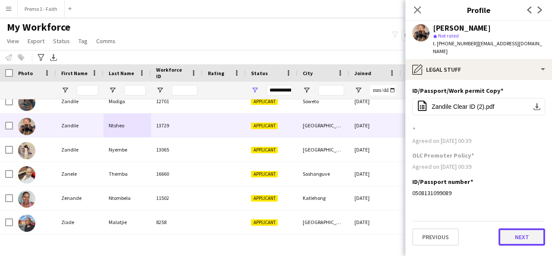
click at [518, 230] on button "Next" at bounding box center [521, 236] width 47 height 17
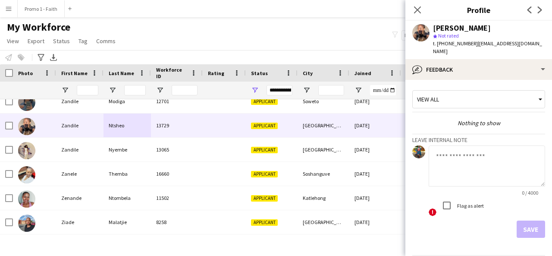
scroll to position [23, 0]
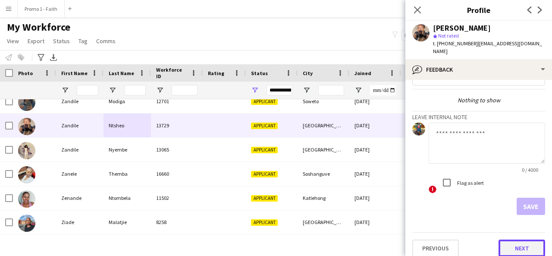
click at [512, 246] on button "Next" at bounding box center [521, 247] width 47 height 17
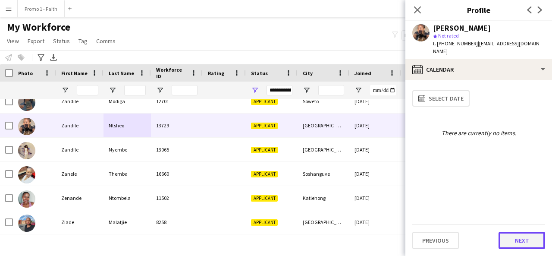
click at [514, 240] on button "Next" at bounding box center [521, 239] width 47 height 17
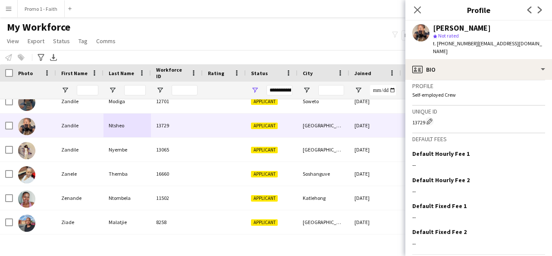
scroll to position [384, 0]
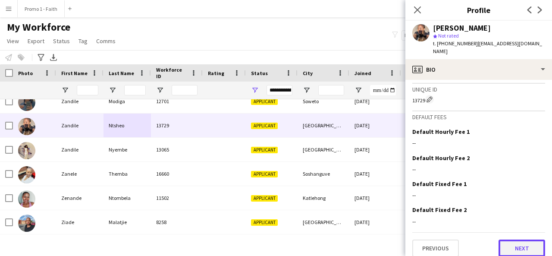
click at [507, 241] on button "Next" at bounding box center [521, 247] width 47 height 17
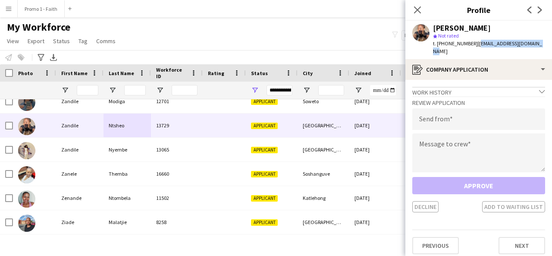
drag, startPoint x: 471, startPoint y: 43, endPoint x: 551, endPoint y: 49, distance: 79.9
click at [551, 49] on app-profile-header "Zandile Ntsheo star Not rated t. +27633899910 | zandilentsheo1@gmail.com" at bounding box center [478, 40] width 147 height 38
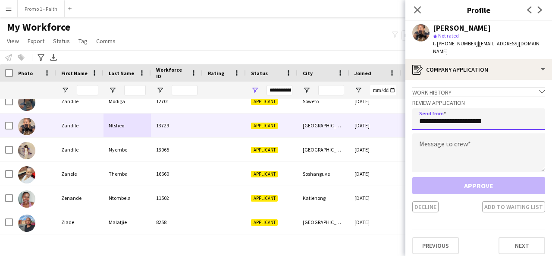
type input "**********"
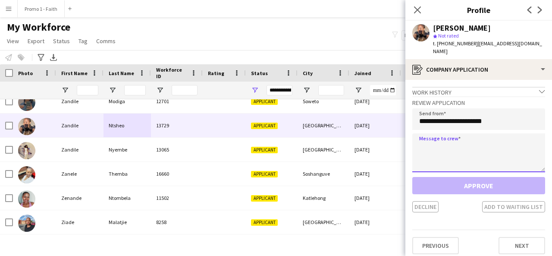
click at [473, 133] on textarea at bounding box center [478, 152] width 133 height 39
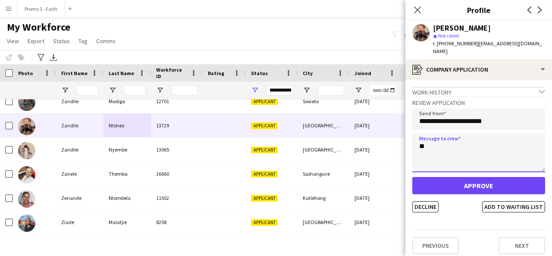
type textarea "*"
type textarea "*********"
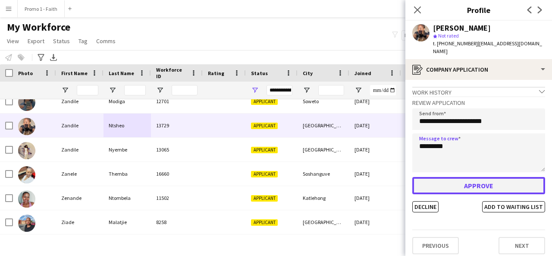
click at [475, 177] on button "Approve" at bounding box center [478, 185] width 133 height 17
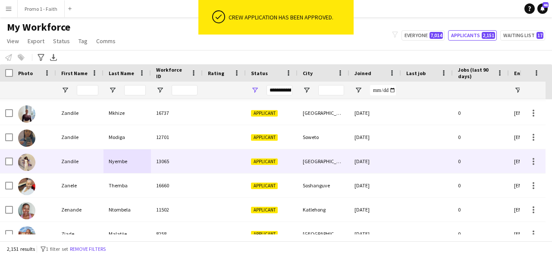
scroll to position [51373, 0]
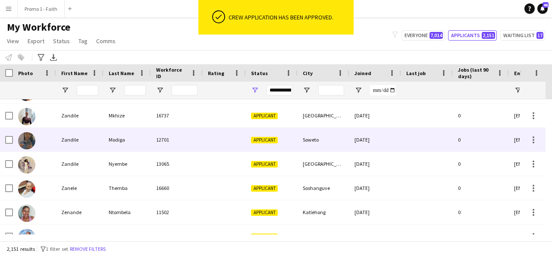
click at [140, 146] on div "Modiga" at bounding box center [126, 140] width 47 height 24
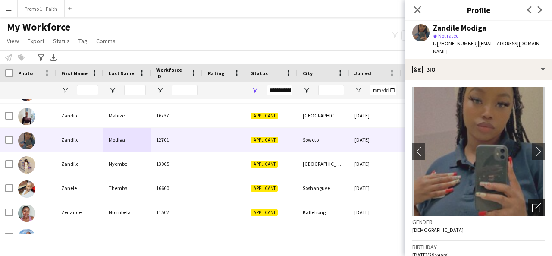
click at [535, 203] on div "Open photos pop-in" at bounding box center [535, 207] width 17 height 17
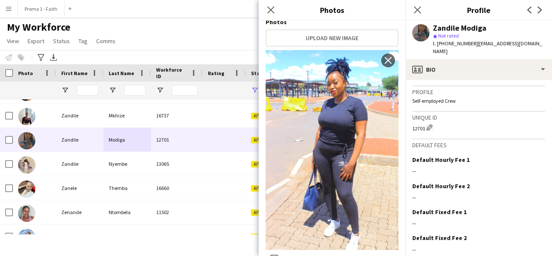
scroll to position [371, 0]
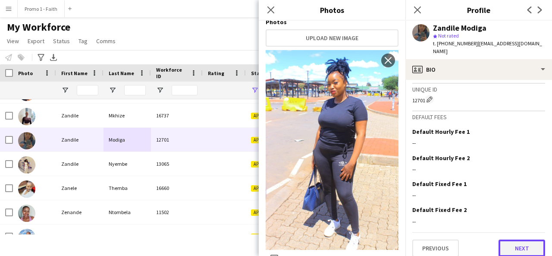
click at [504, 243] on button "Next" at bounding box center [521, 247] width 47 height 17
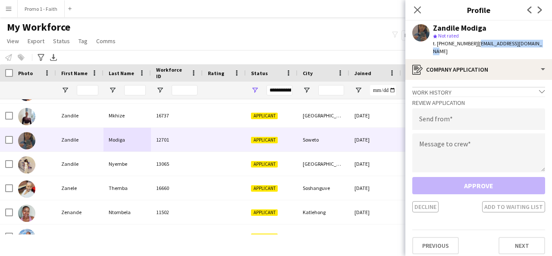
drag, startPoint x: 471, startPoint y: 45, endPoint x: 532, endPoint y: 45, distance: 60.8
click at [532, 45] on div "Zandile Modiga star Not rated t. +27672587852 | zandilemodiga@icloud.com" at bounding box center [478, 40] width 147 height 38
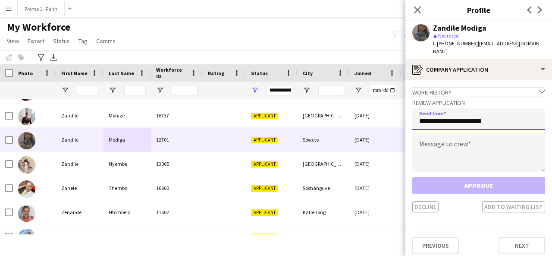
type input "**********"
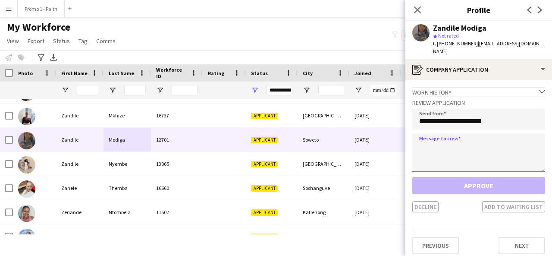
click at [475, 135] on textarea at bounding box center [478, 152] width 133 height 39
paste textarea "**********"
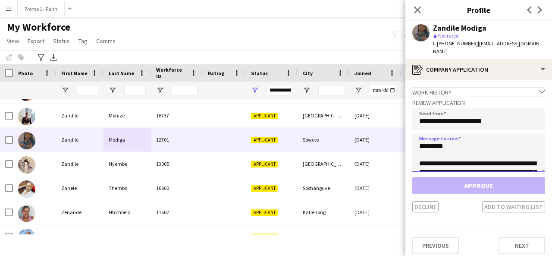
scroll to position [195, 0]
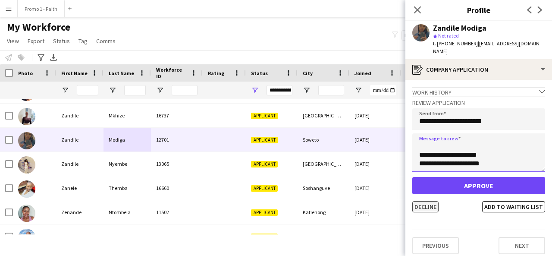
type textarea "**********"
click at [428, 201] on button "Decline" at bounding box center [425, 206] width 26 height 11
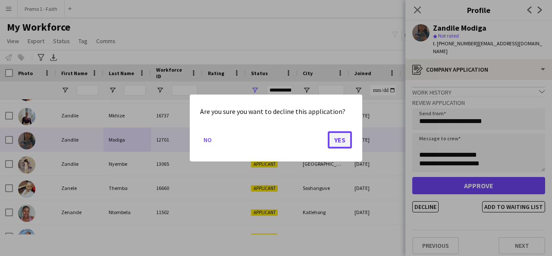
click at [335, 138] on button "Yes" at bounding box center [340, 139] width 24 height 17
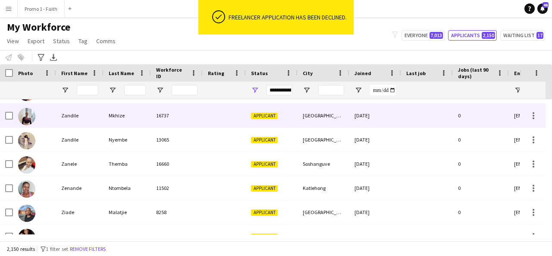
click at [256, 118] on span "Applicant" at bounding box center [264, 115] width 27 height 6
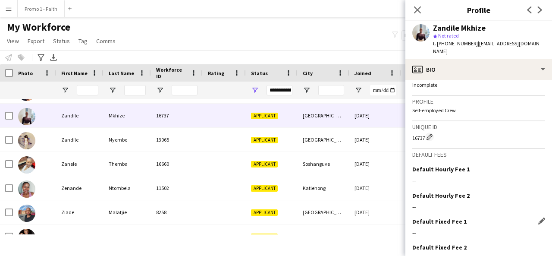
scroll to position [379, 0]
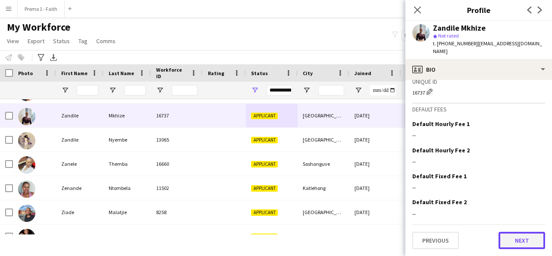
click at [513, 243] on button "Next" at bounding box center [521, 239] width 47 height 17
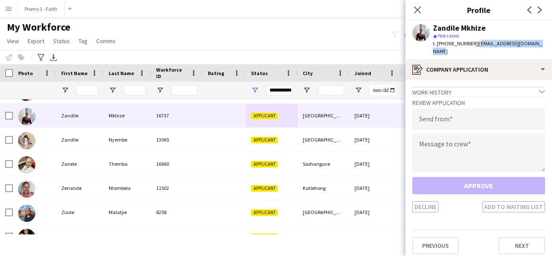
drag, startPoint x: 471, startPoint y: 42, endPoint x: 550, endPoint y: 47, distance: 78.6
click at [550, 47] on app-profile-header "Zandile Mkhize star Not rated t. +27656915815 | zasembo.mkhize1@icloud.com" at bounding box center [478, 40] width 147 height 38
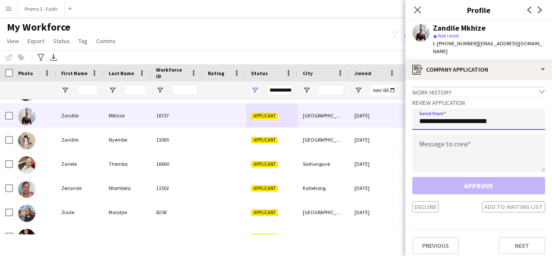
type input "**********"
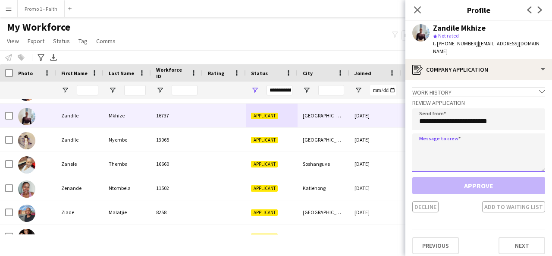
click at [483, 133] on textarea at bounding box center [478, 152] width 133 height 39
paste textarea "**********"
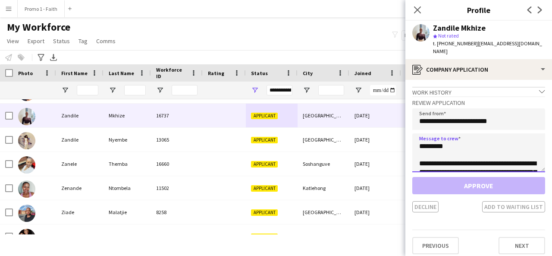
scroll to position [195, 0]
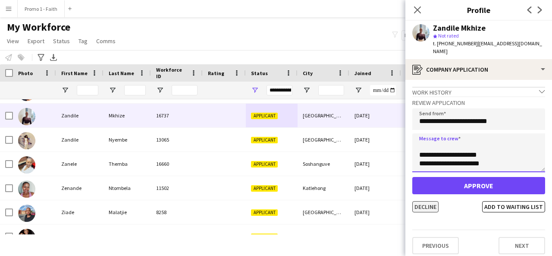
type textarea "**********"
click at [425, 201] on button "Decline" at bounding box center [425, 206] width 26 height 11
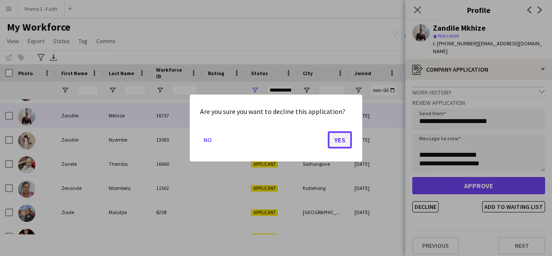
click at [344, 146] on button "Yes" at bounding box center [340, 139] width 24 height 17
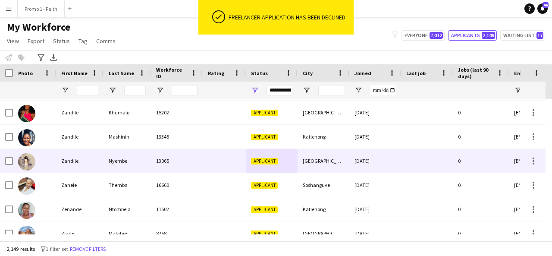
scroll to position [51328, 0]
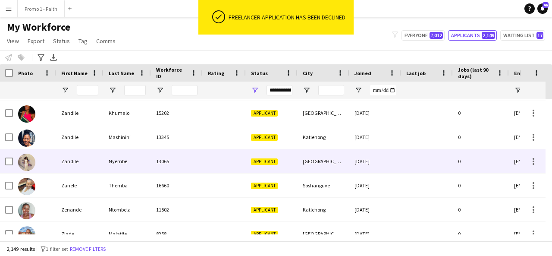
click at [239, 166] on div at bounding box center [224, 161] width 43 height 24
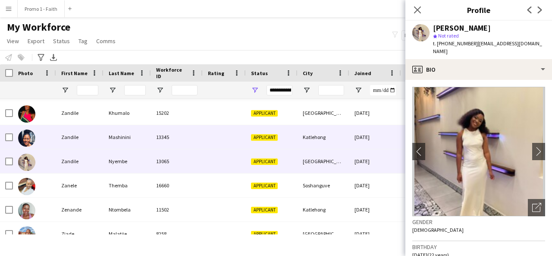
click at [201, 135] on div "13345" at bounding box center [177, 137] width 52 height 24
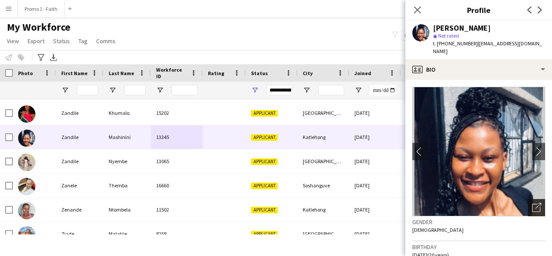
click at [532, 203] on icon "Open photos pop-in" at bounding box center [536, 207] width 9 height 9
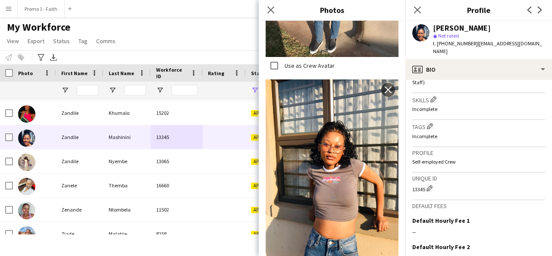
scroll to position [384, 0]
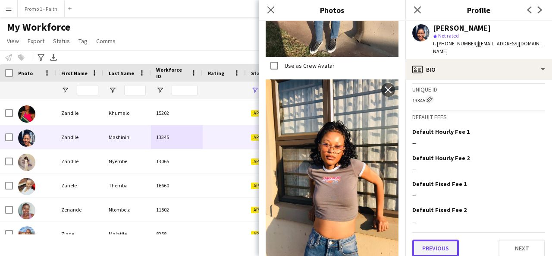
click at [440, 244] on button "Previous" at bounding box center [435, 247] width 47 height 17
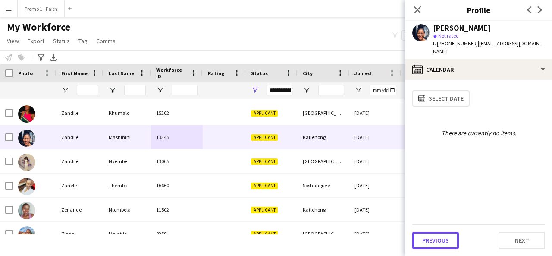
click at [440, 244] on button "Previous" at bounding box center [435, 239] width 47 height 17
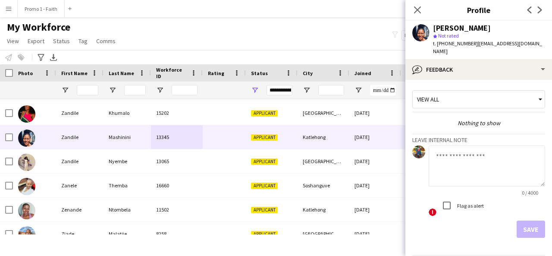
scroll to position [23, 0]
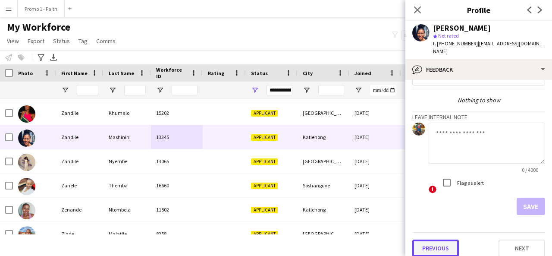
click at [434, 242] on button "Previous" at bounding box center [435, 247] width 47 height 17
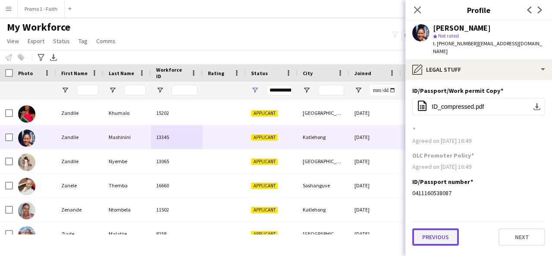
click at [426, 228] on button "Previous" at bounding box center [435, 236] width 47 height 17
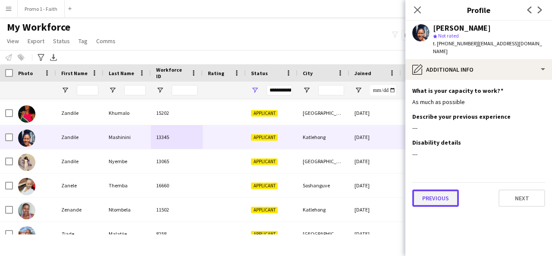
click at [420, 189] on button "Previous" at bounding box center [435, 197] width 47 height 17
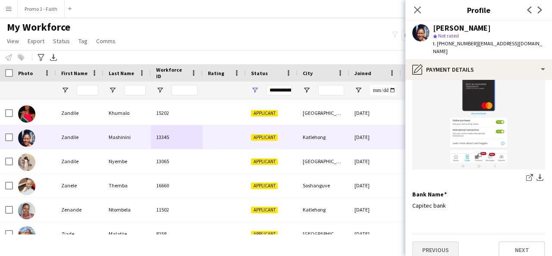
scroll to position [108, 0]
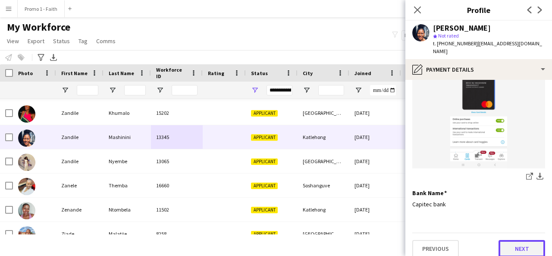
click at [516, 240] on button "Next" at bounding box center [521, 248] width 47 height 17
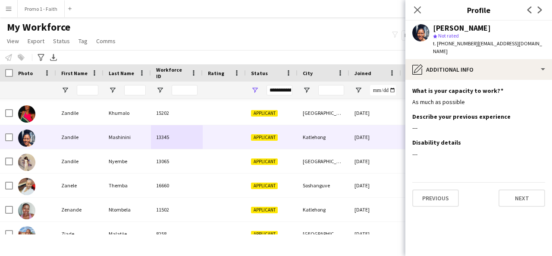
click at [515, 199] on app-section-data-types "What is your capacity to work? Edit this field As much as possible Describe you…" at bounding box center [478, 168] width 147 height 176
click at [512, 192] on button "Next" at bounding box center [521, 197] width 47 height 17
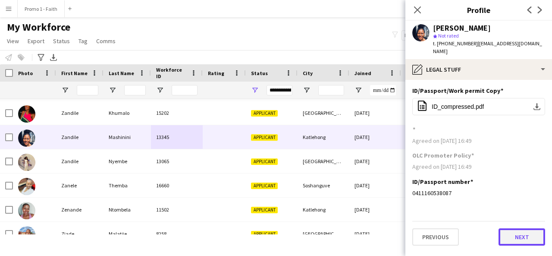
click at [513, 232] on button "Next" at bounding box center [521, 236] width 47 height 17
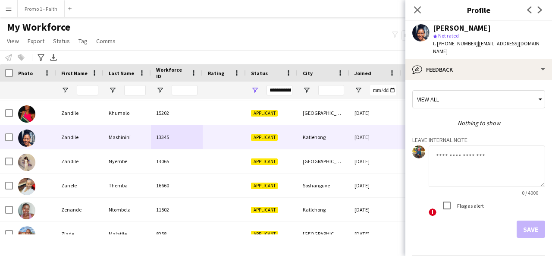
scroll to position [23, 0]
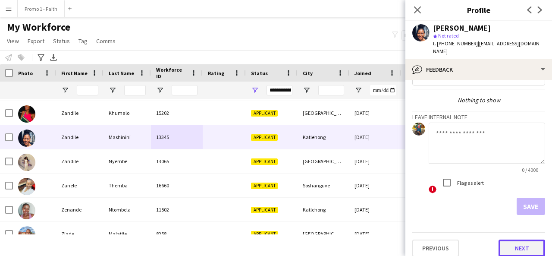
click at [512, 240] on button "Next" at bounding box center [521, 247] width 47 height 17
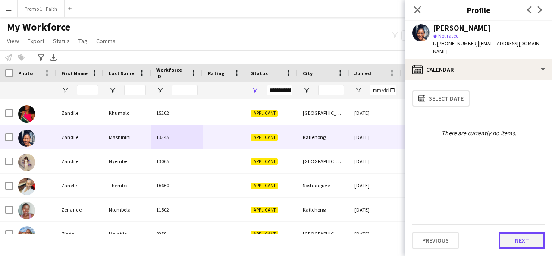
click at [518, 243] on button "Next" at bounding box center [521, 239] width 47 height 17
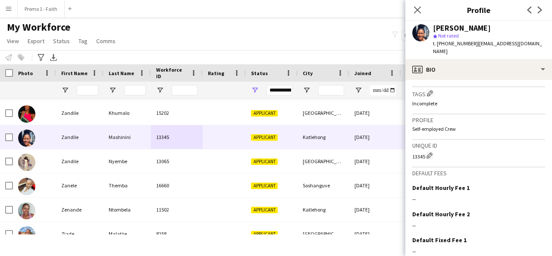
scroll to position [384, 0]
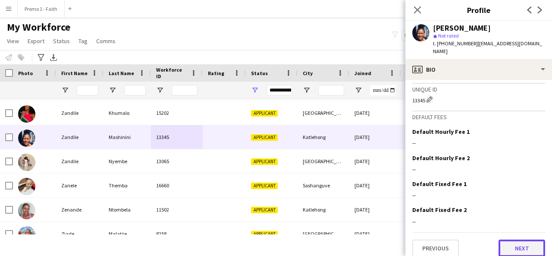
click at [516, 244] on button "Next" at bounding box center [521, 247] width 47 height 17
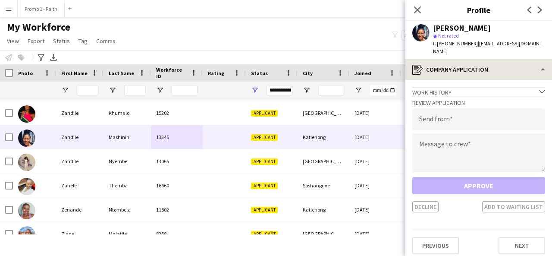
drag, startPoint x: 470, startPoint y: 41, endPoint x: 547, endPoint y: 57, distance: 78.7
click at [547, 57] on app-crew-profile "Close pop-in Profile Previous Next Zandile Mashinini star Not rated t. +2765870…" at bounding box center [478, 128] width 147 height 256
click at [527, 43] on span "| zandilemashinini055@gmail.com" at bounding box center [487, 47] width 109 height 14
drag, startPoint x: 472, startPoint y: 43, endPoint x: 543, endPoint y: 42, distance: 71.1
click at [543, 42] on div "Zandile Mashinini star Not rated t. +27658709936 | zandilemashinini055@gmail.com" at bounding box center [478, 40] width 147 height 38
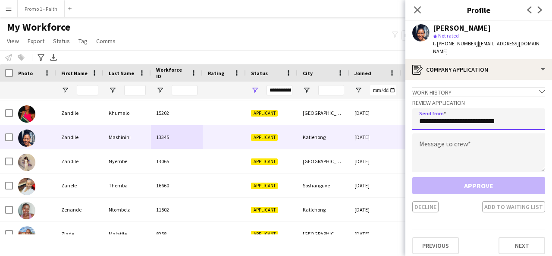
type input "**********"
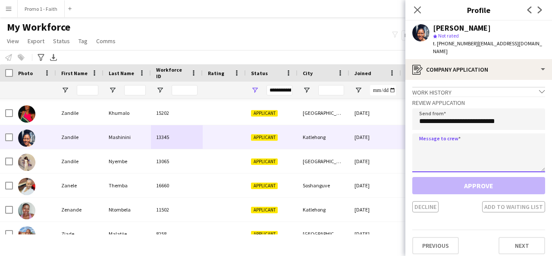
click at [472, 156] on textarea at bounding box center [478, 152] width 133 height 39
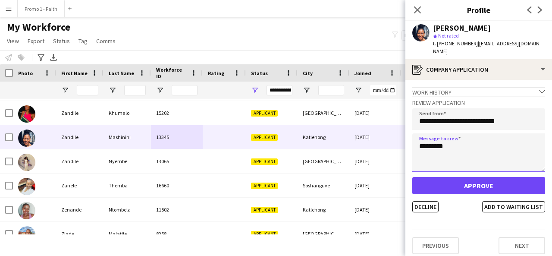
type textarea "*********"
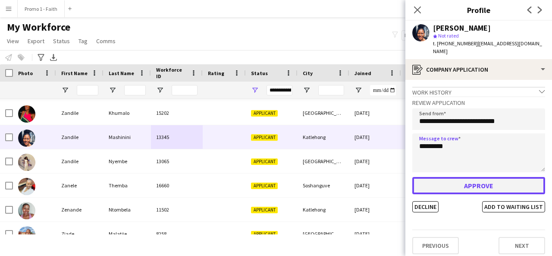
click at [468, 177] on button "Approve" at bounding box center [478, 185] width 133 height 17
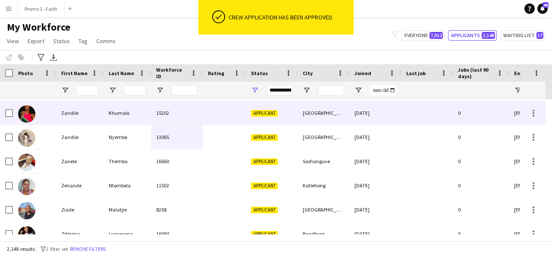
click at [47, 116] on div at bounding box center [34, 113] width 43 height 24
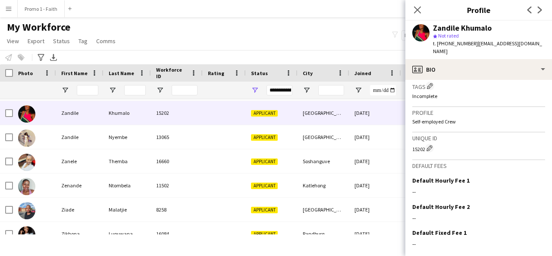
scroll to position [386, 0]
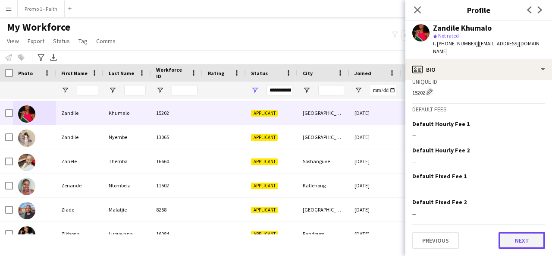
click at [512, 242] on button "Next" at bounding box center [521, 239] width 47 height 17
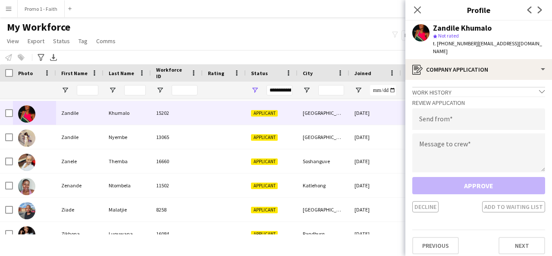
drag, startPoint x: 472, startPoint y: 44, endPoint x: 478, endPoint y: 50, distance: 9.1
click at [478, 50] on div "t. +27731872619 | bookings.candydaqueen@gmail.com" at bounding box center [489, 48] width 112 height 16
type input "**********"
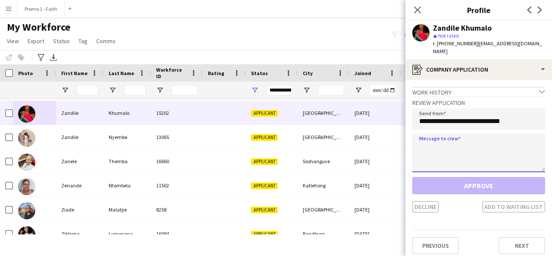
click at [451, 145] on textarea at bounding box center [478, 152] width 133 height 39
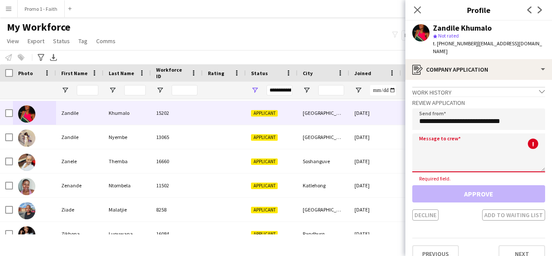
paste textarea "**********"
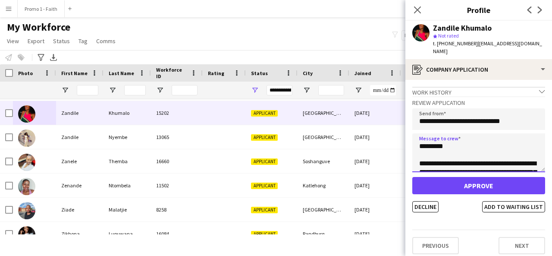
scroll to position [203, 0]
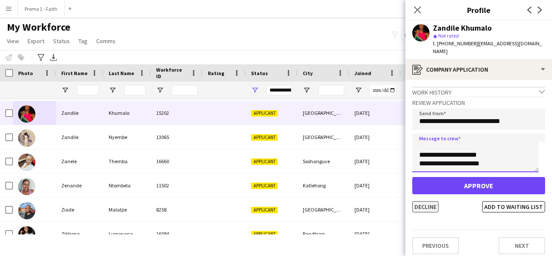
type textarea "**********"
click at [428, 209] on button "Decline" at bounding box center [425, 206] width 26 height 11
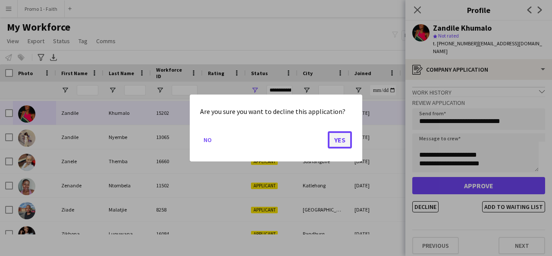
click at [340, 140] on button "Yes" at bounding box center [340, 139] width 24 height 17
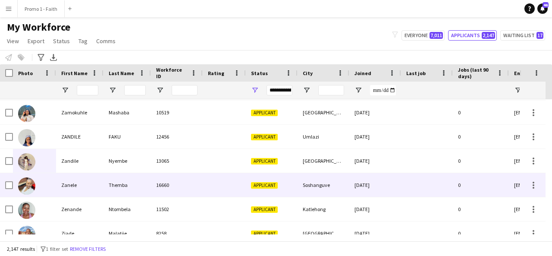
scroll to position [51279, 0]
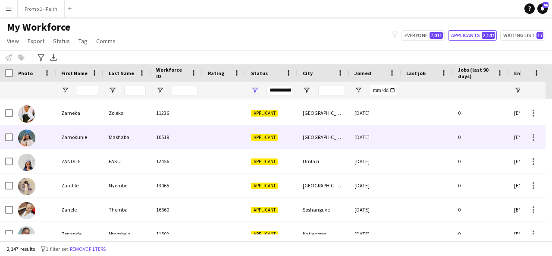
click at [105, 138] on div "Mashaba" at bounding box center [126, 137] width 47 height 24
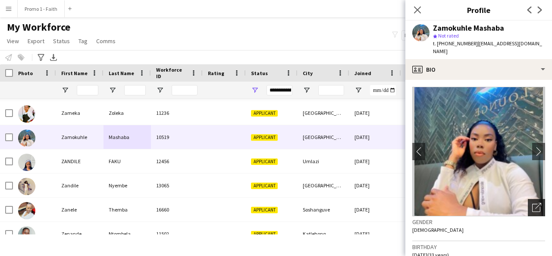
click at [527, 199] on div "Open photos pop-in" at bounding box center [535, 207] width 17 height 17
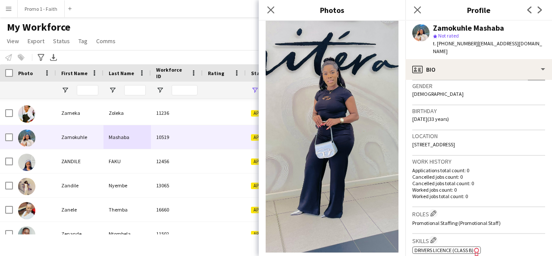
scroll to position [366, 0]
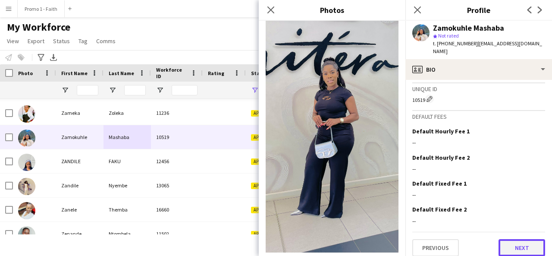
click at [512, 241] on button "Next" at bounding box center [521, 247] width 47 height 17
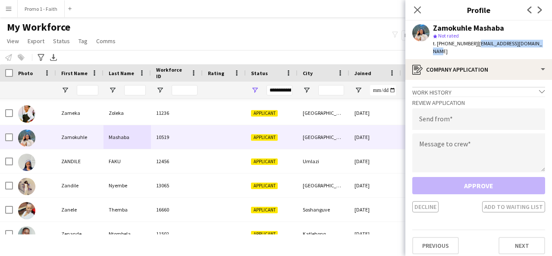
drag, startPoint x: 471, startPoint y: 44, endPoint x: 542, endPoint y: 47, distance: 71.2
click at [542, 47] on div "Zamokuhle Mashaba star Not rated t. +27651494382 | mashabamonica02@gmail.com" at bounding box center [478, 40] width 147 height 38
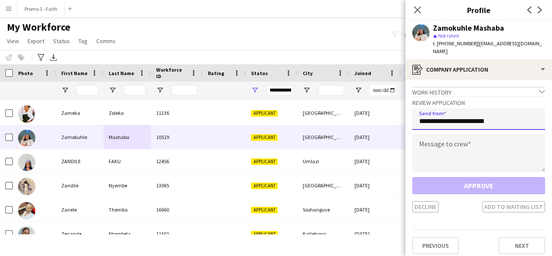
type input "**********"
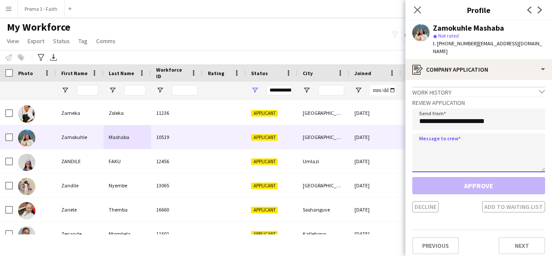
click at [479, 134] on textarea at bounding box center [478, 152] width 133 height 39
paste textarea "**********"
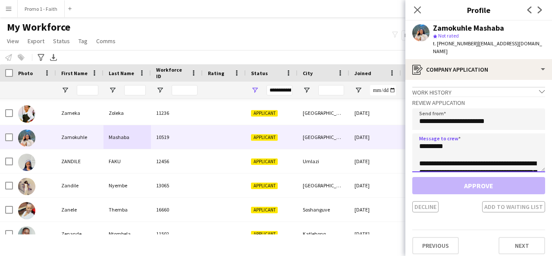
scroll to position [195, 0]
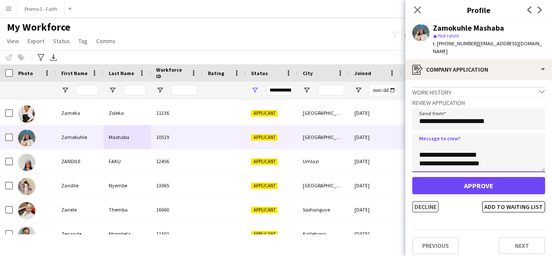
type textarea "**********"
click at [427, 201] on button "Decline" at bounding box center [425, 206] width 26 height 11
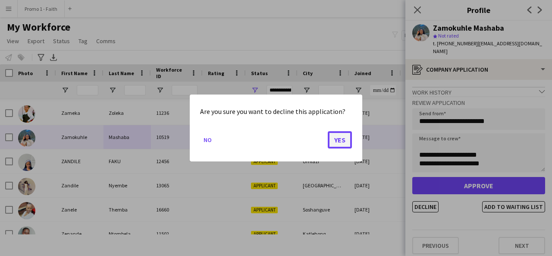
click at [339, 141] on button "Yes" at bounding box center [340, 139] width 24 height 17
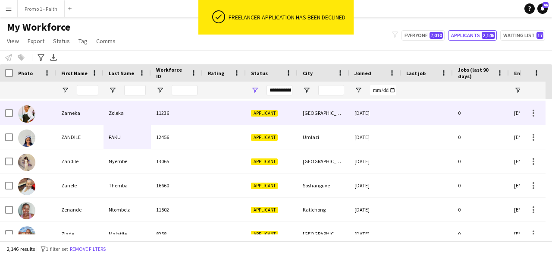
scroll to position [51224, 0]
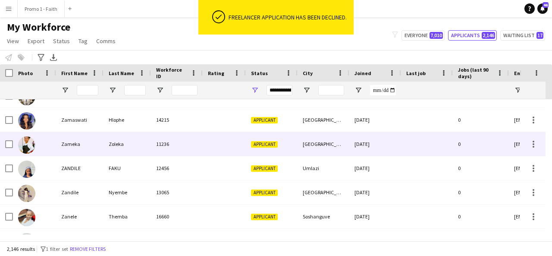
click at [207, 140] on div at bounding box center [224, 144] width 43 height 24
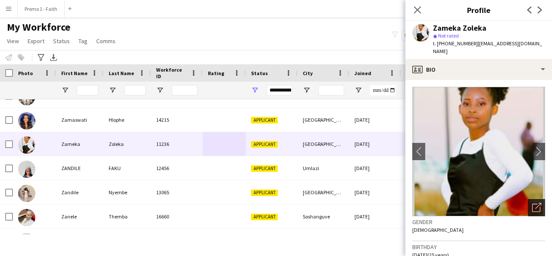
click at [532, 203] on icon "Open photos pop-in" at bounding box center [536, 207] width 9 height 9
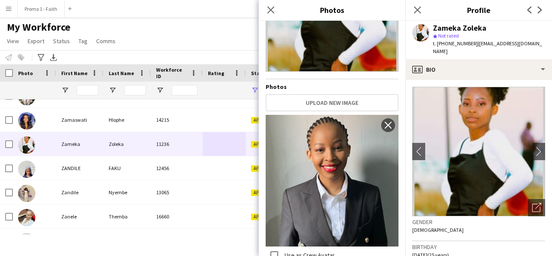
scroll to position [0, 0]
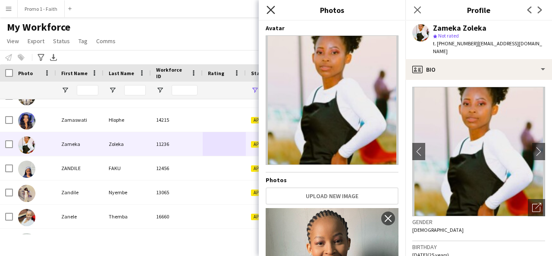
click at [268, 6] on icon "Close pop-in" at bounding box center [270, 10] width 8 height 8
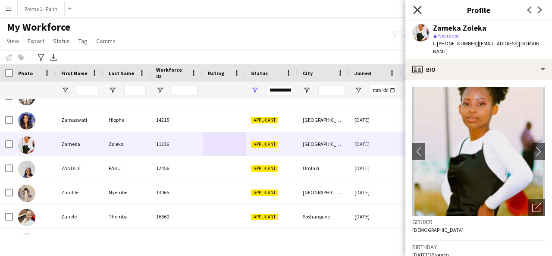
click at [417, 7] on icon "Close pop-in" at bounding box center [417, 10] width 8 height 8
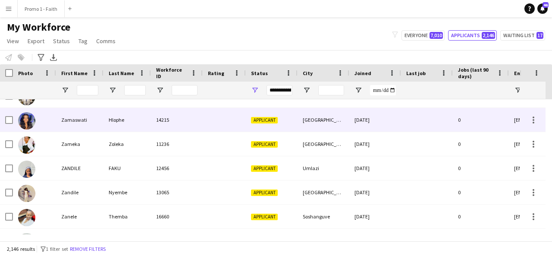
click at [143, 121] on div "Hlophe" at bounding box center [126, 120] width 47 height 24
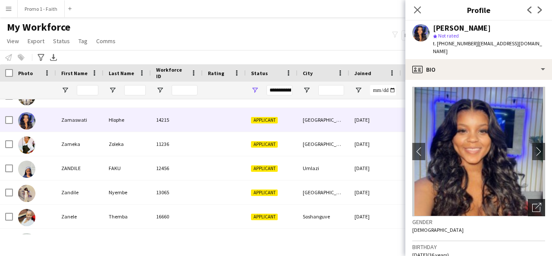
click at [532, 203] on icon "Open photos pop-in" at bounding box center [536, 207] width 9 height 9
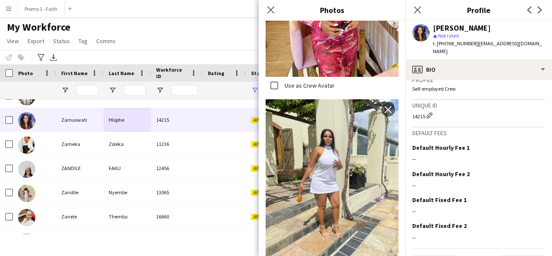
scroll to position [378, 0]
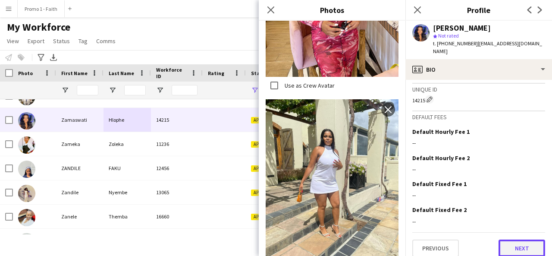
click at [523, 244] on button "Next" at bounding box center [521, 247] width 47 height 17
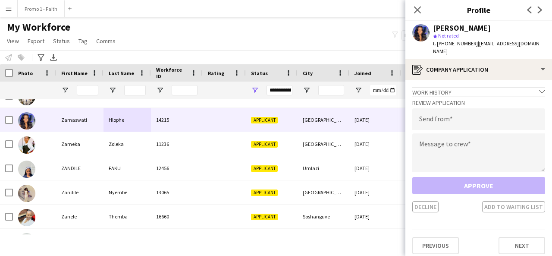
drag, startPoint x: 472, startPoint y: 44, endPoint x: 505, endPoint y: 47, distance: 32.9
click at [505, 47] on div "t. +270660560733 | hlophelee54@gmail.com" at bounding box center [489, 48] width 112 height 16
click at [540, 40] on app-profile-header "Zamaswati Hlophe star Not rated t. +270660560733 | hlophelee54@gmail.com" at bounding box center [478, 40] width 147 height 38
drag, startPoint x: 474, startPoint y: 44, endPoint x: 531, endPoint y: 50, distance: 57.2
click at [531, 50] on div "Zamaswati Hlophe star Not rated t. +270660560733 | hlophelee54@gmail.com" at bounding box center [478, 40] width 147 height 38
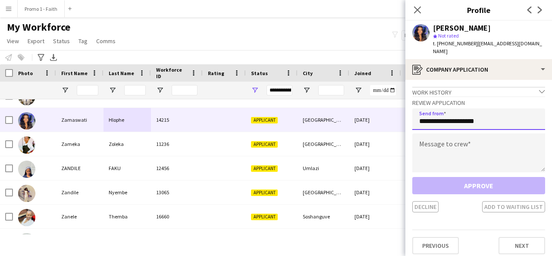
type input "**********"
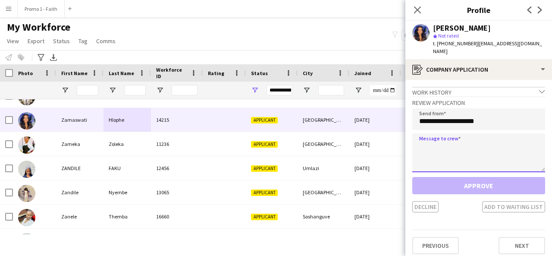
click at [466, 139] on textarea at bounding box center [478, 152] width 133 height 39
paste textarea "**********"
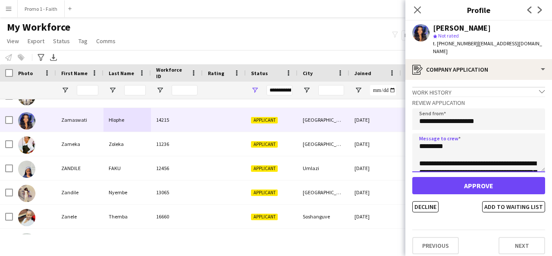
scroll to position [195, 0]
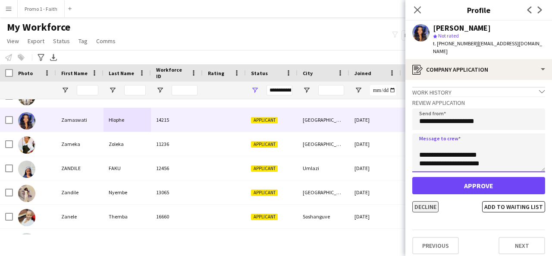
type textarea "**********"
click at [424, 201] on button "Decline" at bounding box center [425, 206] width 26 height 11
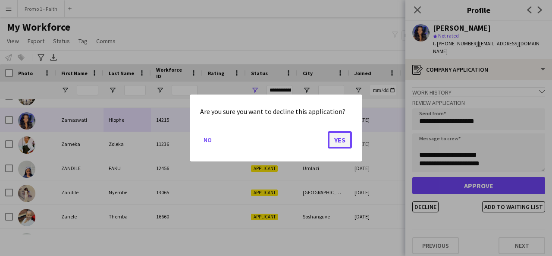
click at [346, 136] on button "Yes" at bounding box center [340, 139] width 24 height 17
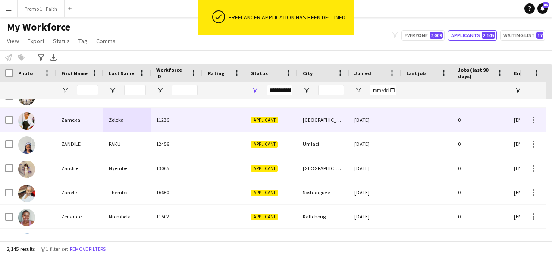
click at [109, 111] on div "Zoleka" at bounding box center [126, 120] width 47 height 24
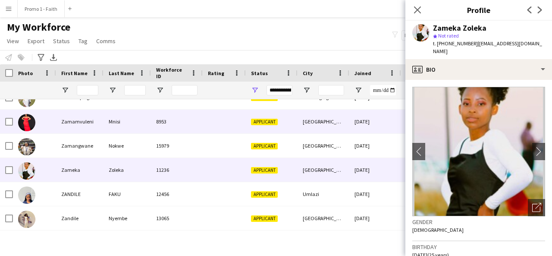
scroll to position [51174, 0]
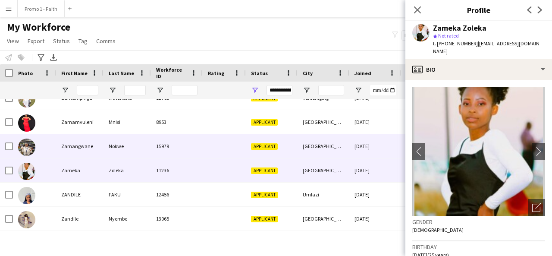
click at [112, 143] on div "Nokwe" at bounding box center [126, 146] width 47 height 24
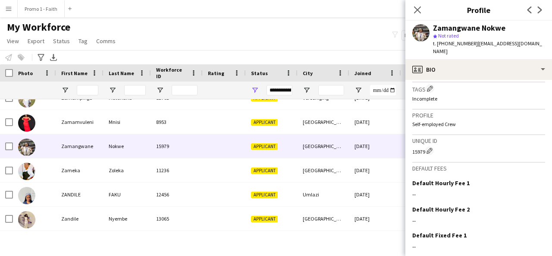
scroll to position [391, 0]
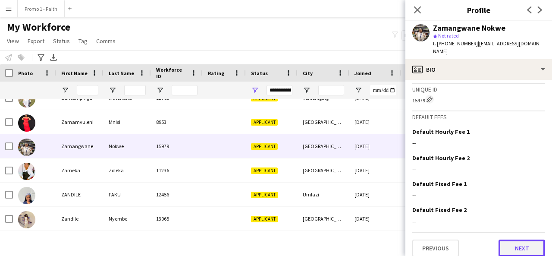
click at [508, 243] on button "Next" at bounding box center [521, 247] width 47 height 17
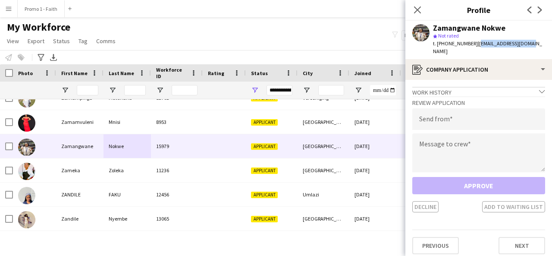
drag, startPoint x: 471, startPoint y: 43, endPoint x: 525, endPoint y: 45, distance: 53.5
click at [525, 45] on span "| zamanokwe2@gmail.com" at bounding box center [487, 47] width 109 height 14
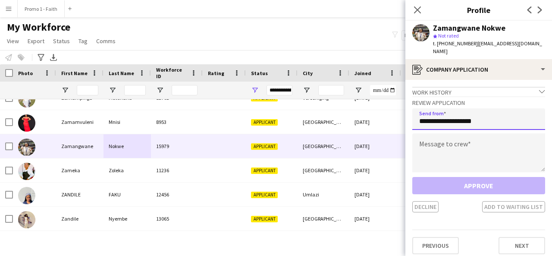
type input "**********"
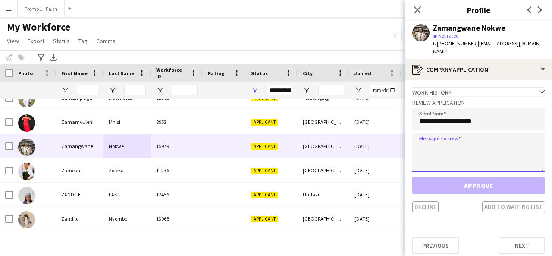
click at [477, 146] on textarea at bounding box center [478, 152] width 133 height 39
paste textarea "**********"
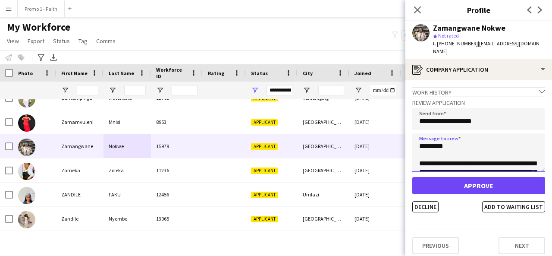
scroll to position [195, 0]
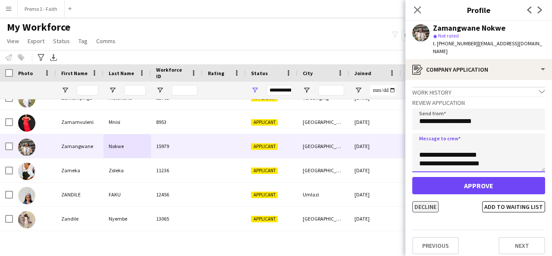
type textarea "**********"
click at [432, 201] on button "Decline" at bounding box center [425, 206] width 26 height 11
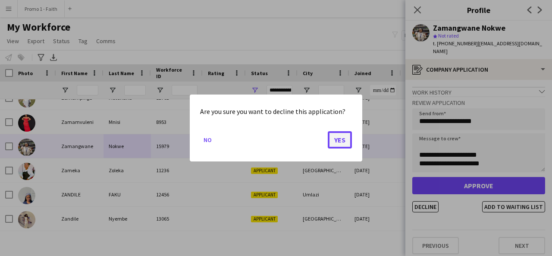
click at [343, 143] on button "Yes" at bounding box center [340, 139] width 24 height 17
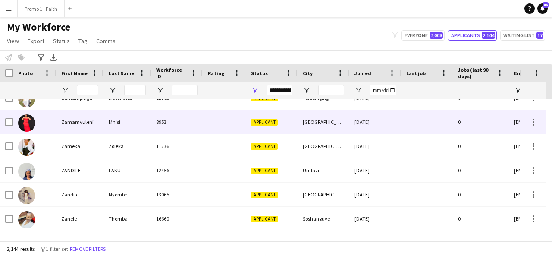
click at [113, 129] on div "Mnisi" at bounding box center [126, 122] width 47 height 24
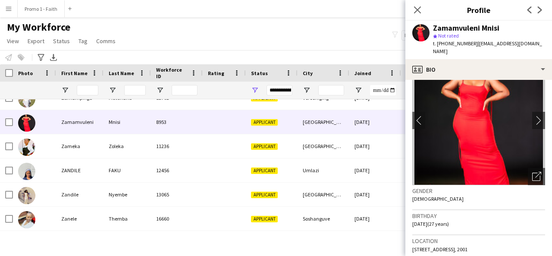
scroll to position [26, 0]
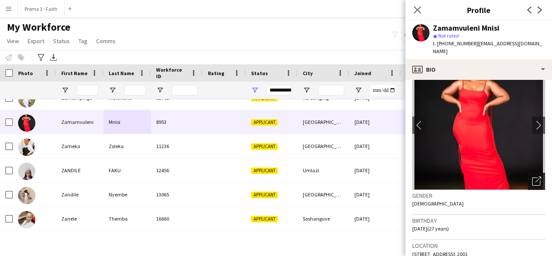
click at [533, 176] on icon "Open photos pop-in" at bounding box center [536, 180] width 9 height 9
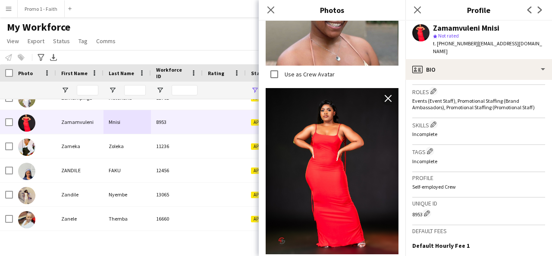
scroll to position [379, 0]
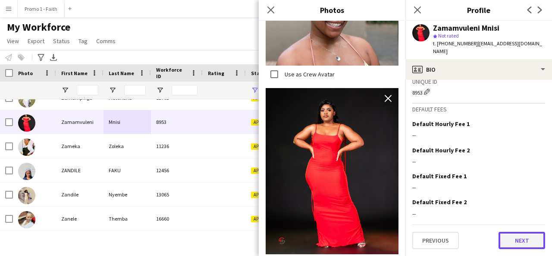
click at [513, 239] on button "Next" at bounding box center [521, 239] width 47 height 17
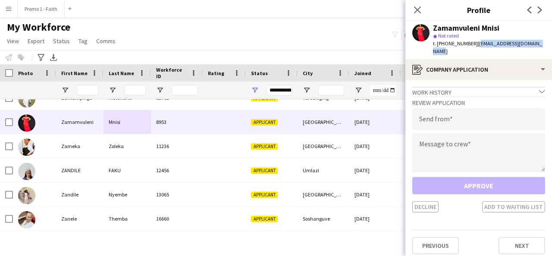
drag, startPoint x: 471, startPoint y: 44, endPoint x: 542, endPoint y: 43, distance: 70.7
click at [542, 43] on div "Zamamvuleni Mnisi star Not rated t. +27630862838 | mnisizamamvuleni@gmail.com" at bounding box center [478, 40] width 147 height 38
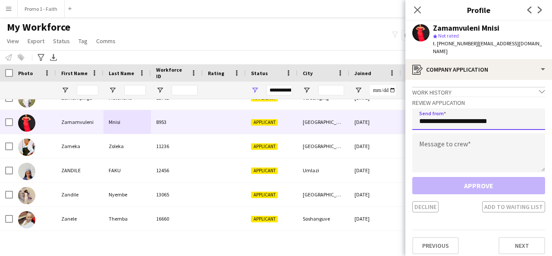
type input "**********"
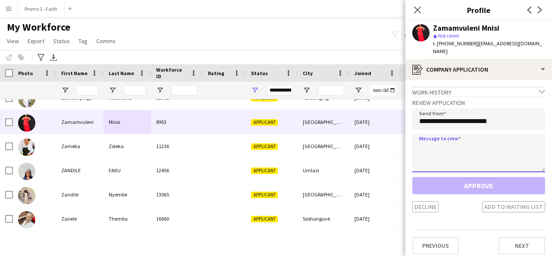
click at [459, 133] on textarea at bounding box center [478, 152] width 133 height 39
paste textarea "**********"
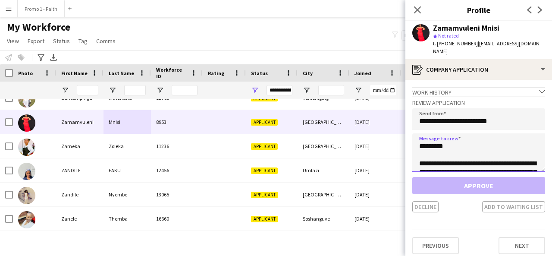
scroll to position [195, 0]
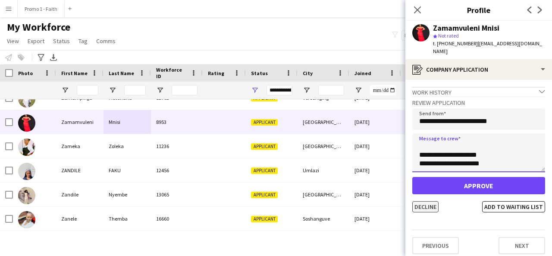
type textarea "**********"
click at [428, 201] on button "Decline" at bounding box center [425, 206] width 26 height 11
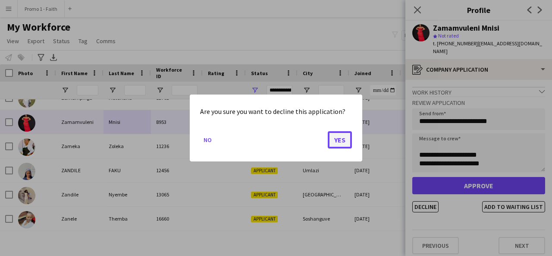
click at [345, 138] on button "Yes" at bounding box center [340, 139] width 24 height 17
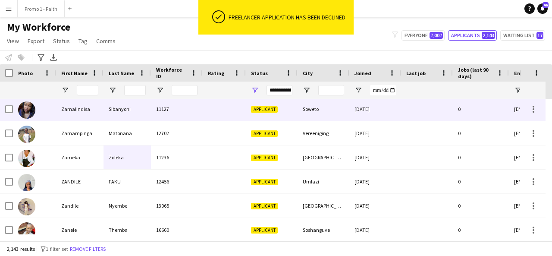
scroll to position [51132, 0]
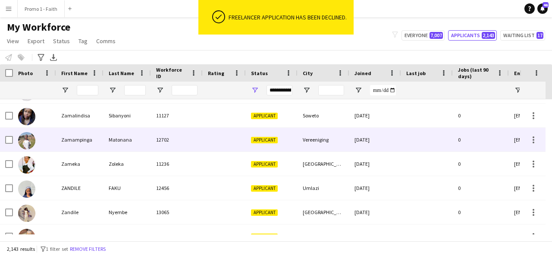
click at [184, 133] on div "12702" at bounding box center [177, 140] width 52 height 24
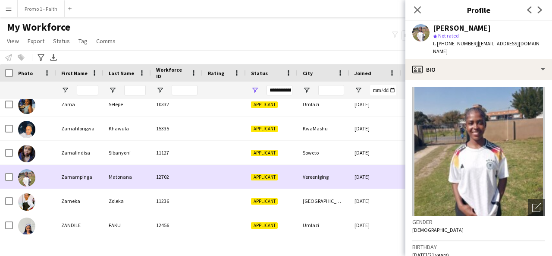
scroll to position [51095, 0]
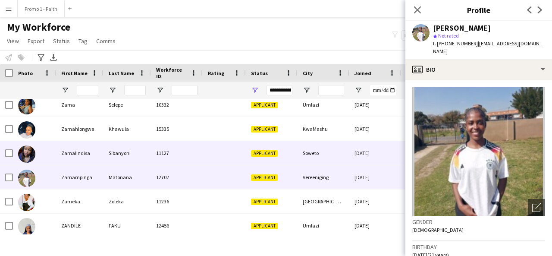
click at [190, 164] on div "11127" at bounding box center [177, 153] width 52 height 24
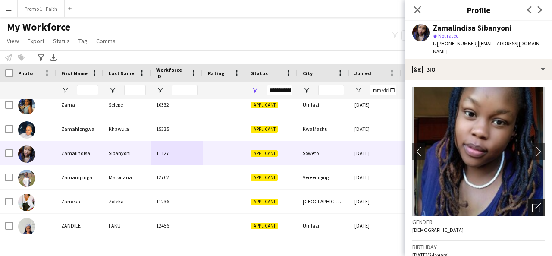
click at [532, 204] on icon "Open photos pop-in" at bounding box center [536, 207] width 9 height 9
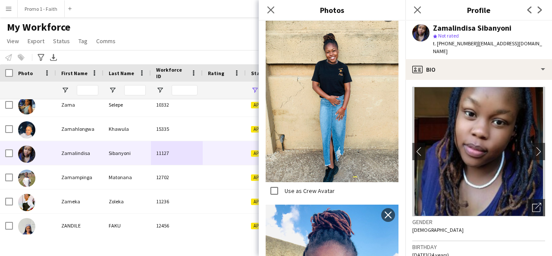
scroll to position [328, 0]
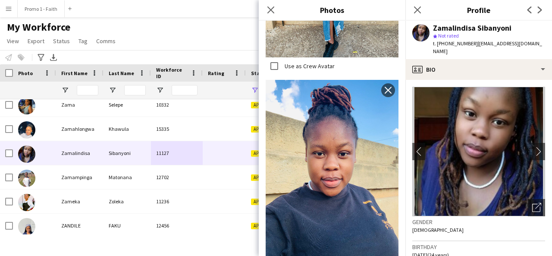
click at [261, 9] on div "Close pop-in" at bounding box center [271, 10] width 24 height 20
click at [265, 9] on div "Close pop-in" at bounding box center [271, 10] width 24 height 20
click at [273, 11] on icon "Close pop-in" at bounding box center [270, 10] width 8 height 8
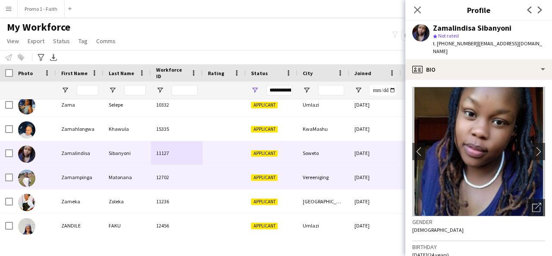
drag, startPoint x: 416, startPoint y: 9, endPoint x: 113, endPoint y: 133, distance: 327.8
click at [113, 133] on body "Menu Boards Boards Boards All jobs Status Workforce Workforce My Workforce Recr…" at bounding box center [276, 128] width 552 height 256
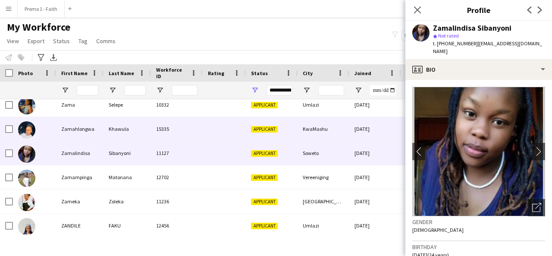
click at [113, 133] on div "Khawula" at bounding box center [126, 129] width 47 height 24
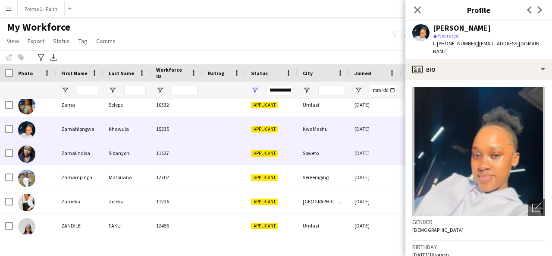
scroll to position [51065, 0]
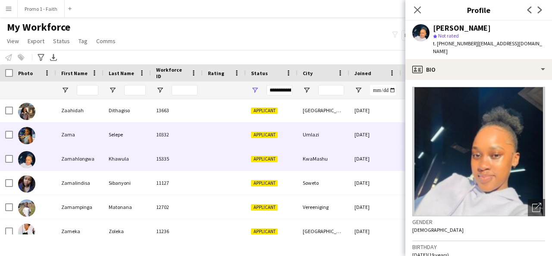
click at [126, 143] on div "Selepe" at bounding box center [126, 134] width 47 height 24
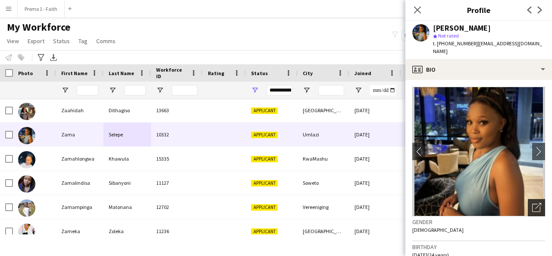
click at [527, 199] on div "Open photos pop-in" at bounding box center [535, 207] width 17 height 17
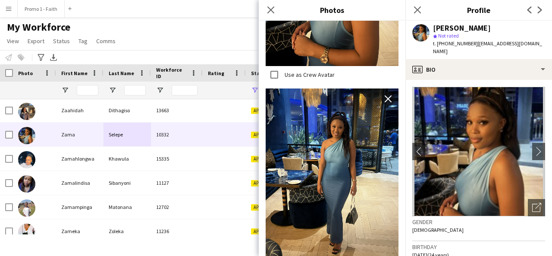
scroll to position [373, 0]
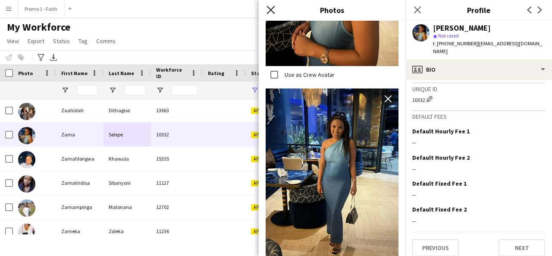
click at [272, 9] on icon "Close pop-in" at bounding box center [270, 10] width 8 height 8
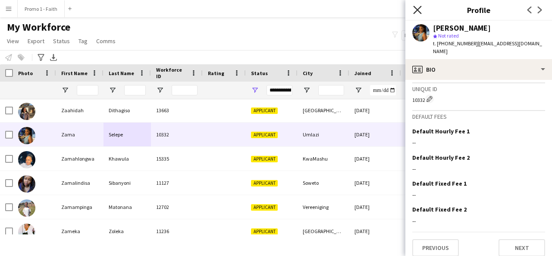
click at [416, 11] on icon at bounding box center [417, 10] width 8 height 8
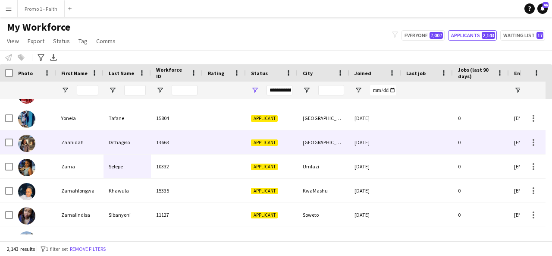
scroll to position [51033, 0]
click at [121, 149] on div "Dithagiso" at bounding box center [126, 143] width 47 height 24
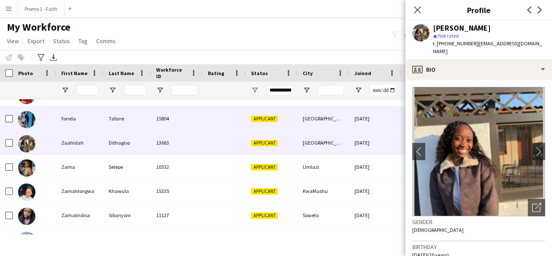
click at [124, 124] on div "Tafane" at bounding box center [126, 118] width 47 height 24
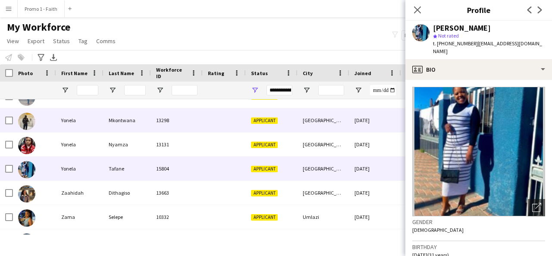
scroll to position [50980, 0]
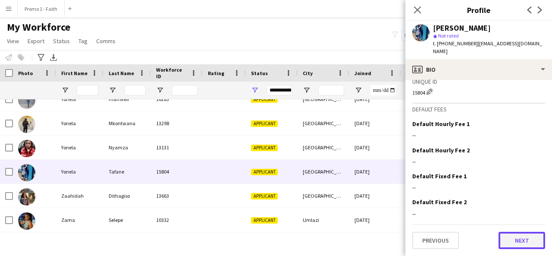
click at [524, 243] on button "Next" at bounding box center [521, 239] width 47 height 17
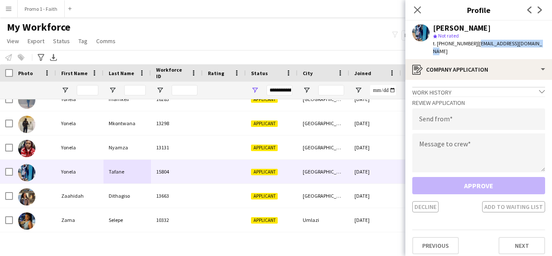
drag, startPoint x: 471, startPoint y: 44, endPoint x: 539, endPoint y: 43, distance: 67.7
click at [539, 43] on app-profile-header "Yonela Tafane star Not rated t. +27656212456 | tafaneyonela19@gmail.com" at bounding box center [478, 40] width 147 height 38
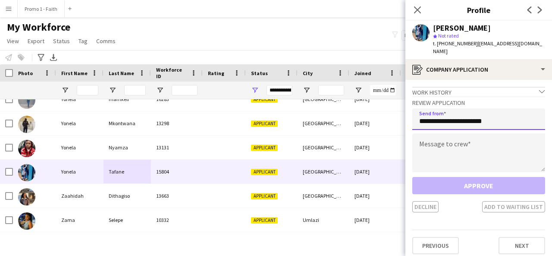
type input "**********"
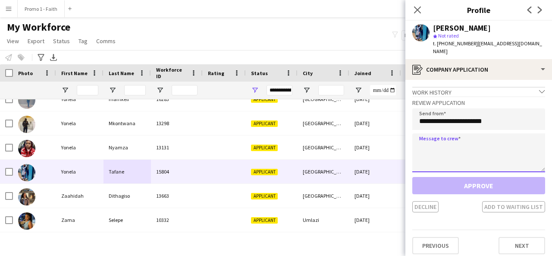
click at [456, 150] on textarea at bounding box center [478, 152] width 133 height 39
paste textarea "**********"
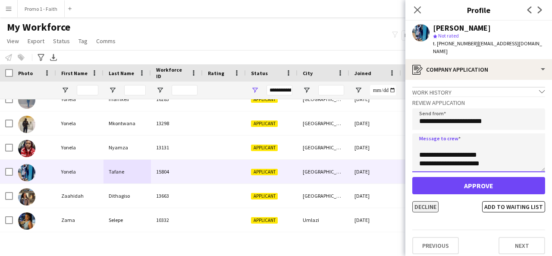
type textarea "**********"
click at [438, 201] on button "Decline" at bounding box center [425, 206] width 26 height 11
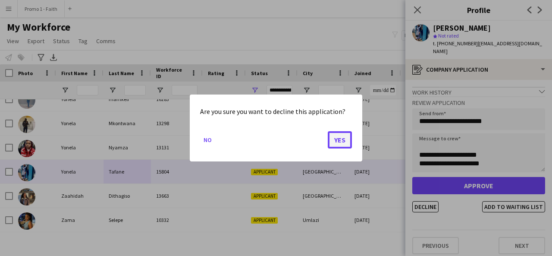
click at [337, 135] on button "Yes" at bounding box center [340, 139] width 24 height 17
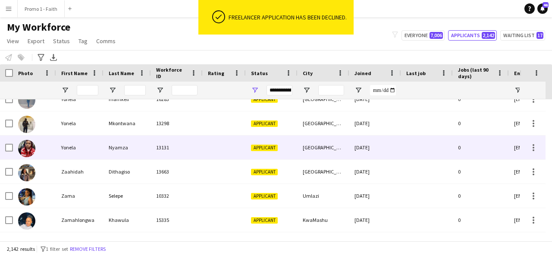
click at [96, 149] on div "Yonela" at bounding box center [79, 147] width 47 height 24
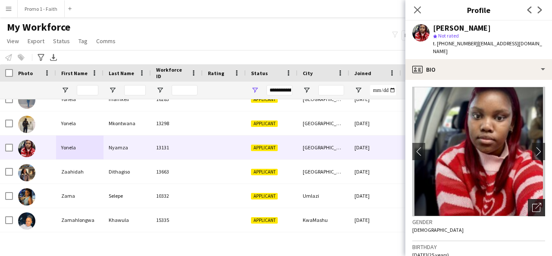
click at [532, 203] on icon "Open photos pop-in" at bounding box center [536, 207] width 9 height 9
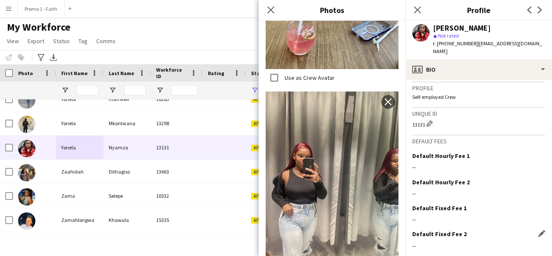
scroll to position [386, 0]
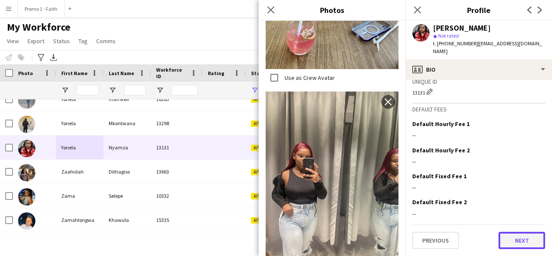
click at [504, 240] on button "Next" at bounding box center [521, 239] width 47 height 17
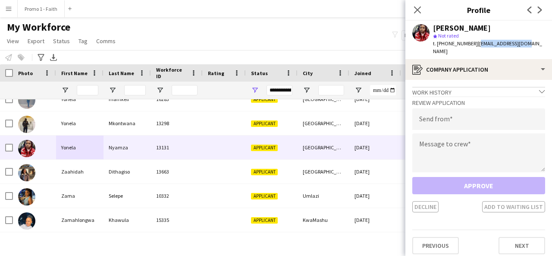
drag, startPoint x: 471, startPoint y: 44, endPoint x: 529, endPoint y: 46, distance: 58.7
click at [529, 46] on app-profile-header "Yonela Nyamza star Not rated t. +27649661931 | ynnyamza@gmail.com" at bounding box center [478, 40] width 147 height 38
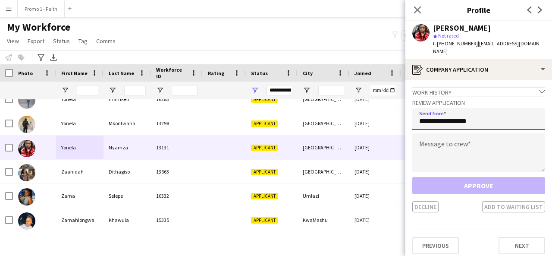
type input "**********"
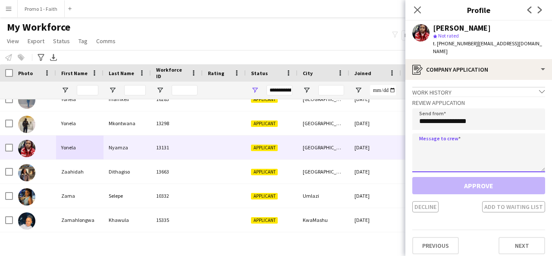
click at [459, 147] on textarea at bounding box center [478, 152] width 133 height 39
paste textarea "**********"
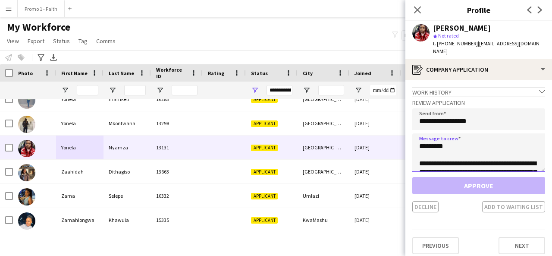
scroll to position [195, 0]
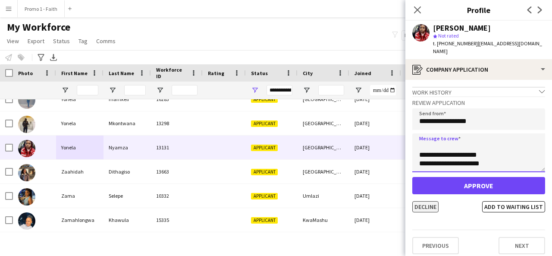
type textarea "**********"
click at [433, 201] on button "Decline" at bounding box center [425, 206] width 26 height 11
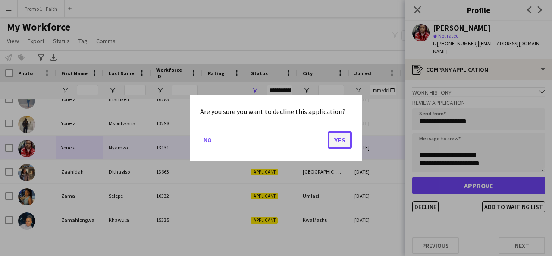
drag, startPoint x: 348, startPoint y: 147, endPoint x: 344, endPoint y: 140, distance: 7.9
click at [344, 140] on button "Yes" at bounding box center [340, 139] width 24 height 17
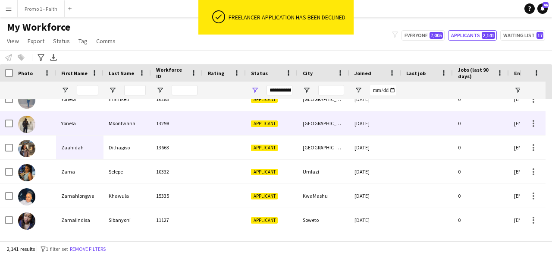
scroll to position [50954, 0]
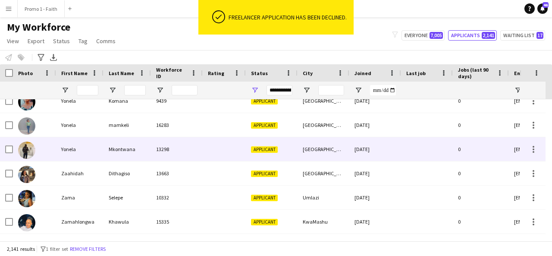
click at [123, 153] on div "Mkontwana" at bounding box center [126, 149] width 47 height 24
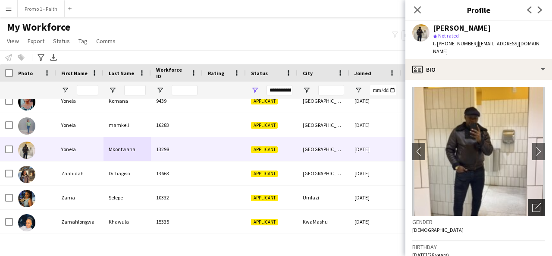
click at [527, 199] on div "Open photos pop-in" at bounding box center [535, 207] width 17 height 17
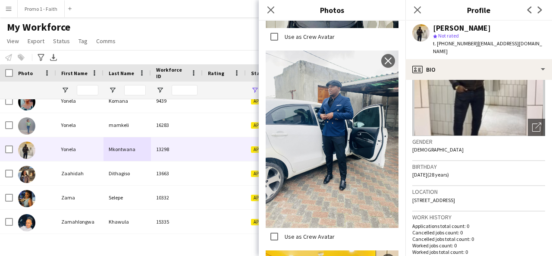
scroll to position [363, 0]
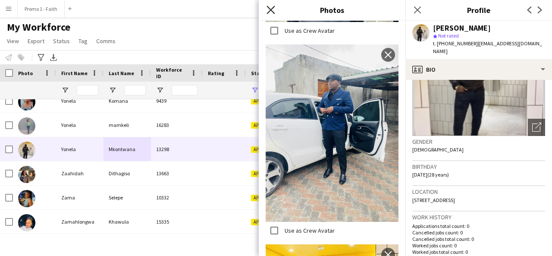
click at [271, 9] on icon "Close pop-in" at bounding box center [270, 10] width 8 height 8
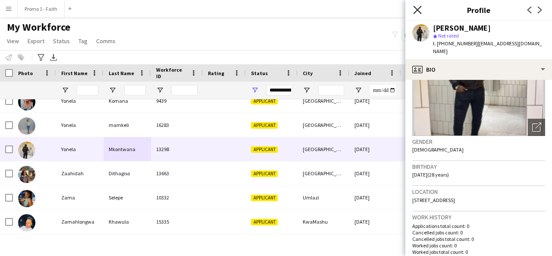
click at [414, 6] on icon at bounding box center [417, 10] width 8 height 8
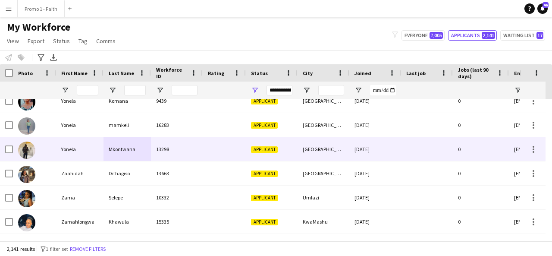
scroll to position [50924, 0]
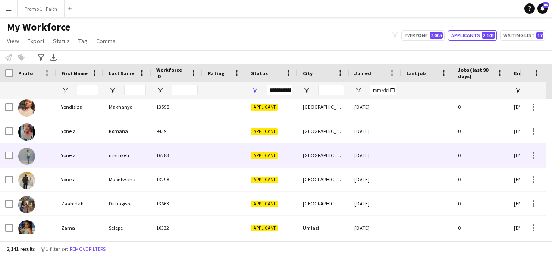
click at [145, 166] on div "mamkeli" at bounding box center [126, 155] width 47 height 24
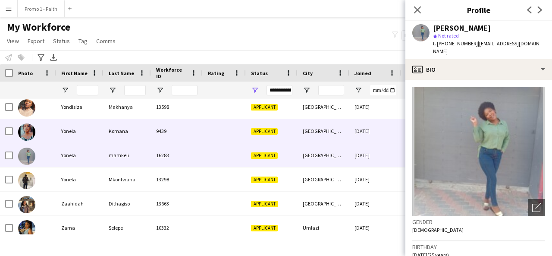
click at [125, 133] on div "Komana" at bounding box center [126, 131] width 47 height 24
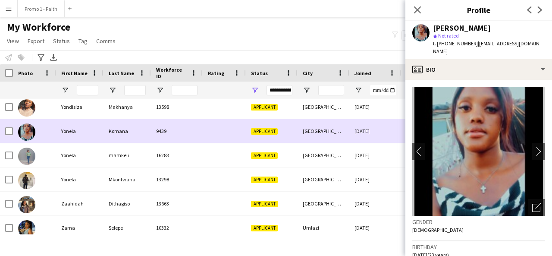
scroll to position [50865, 0]
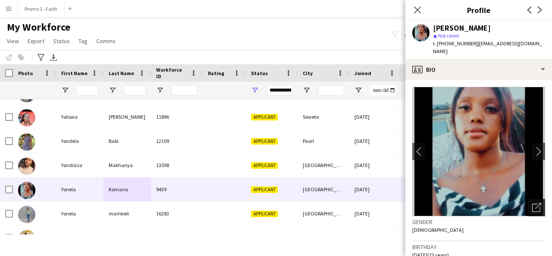
click at [532, 203] on icon "Open photos pop-in" at bounding box center [536, 207] width 9 height 9
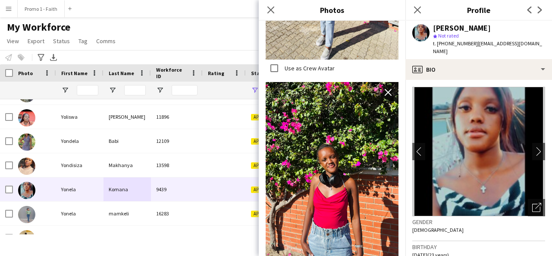
scroll to position [346, 0]
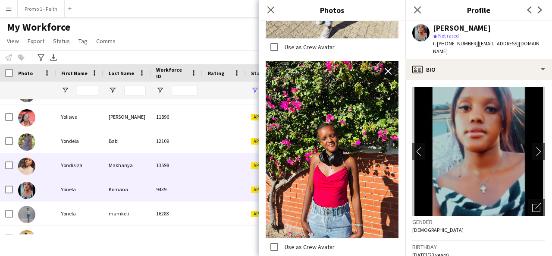
click at [179, 166] on div "13598" at bounding box center [177, 165] width 52 height 24
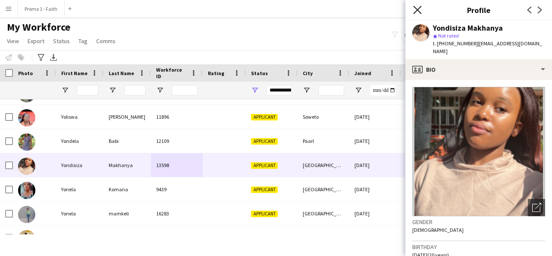
click at [418, 12] on icon "Close pop-in" at bounding box center [417, 10] width 8 height 8
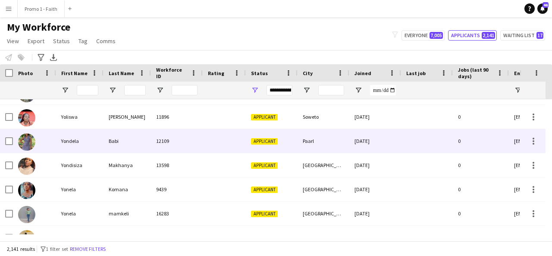
click at [123, 140] on div "Babi" at bounding box center [126, 141] width 47 height 24
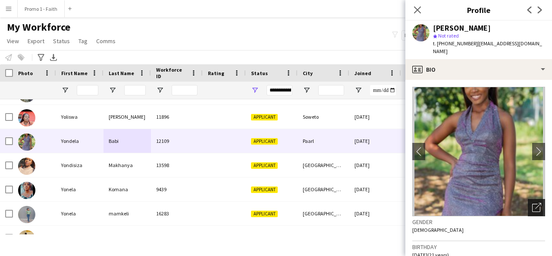
click at [532, 203] on icon "Open photos pop-in" at bounding box center [536, 207] width 9 height 9
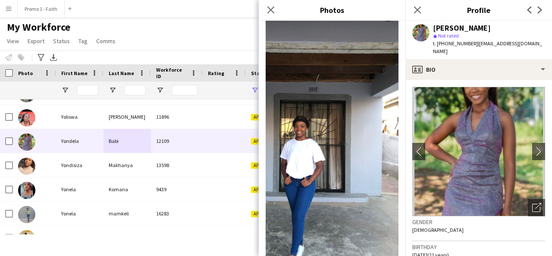
scroll to position [403, 0]
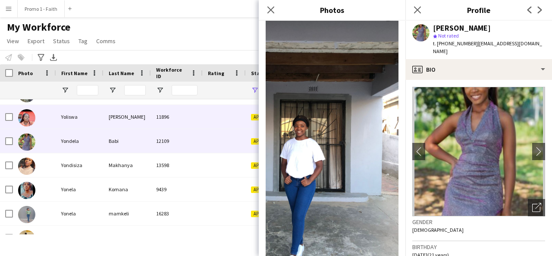
click at [171, 119] on div "11896" at bounding box center [177, 117] width 52 height 24
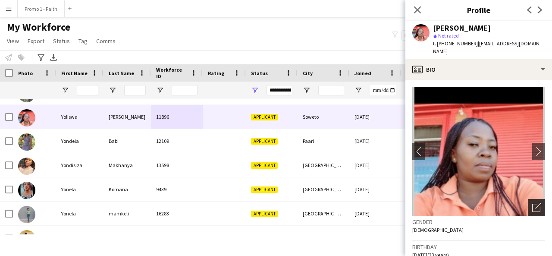
click at [527, 199] on div "Open photos pop-in" at bounding box center [535, 207] width 17 height 17
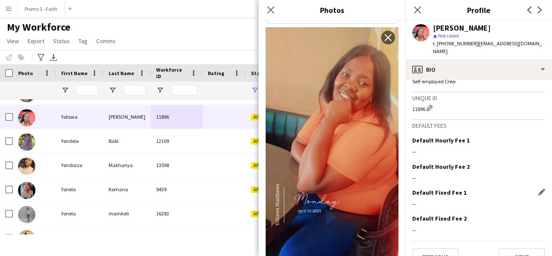
scroll to position [365, 0]
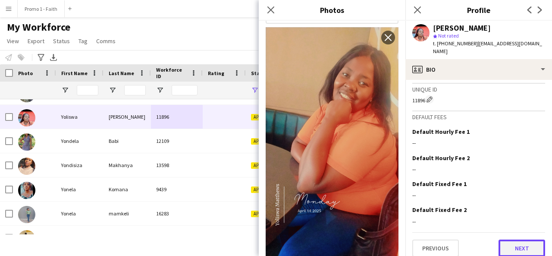
click at [516, 239] on button "Next" at bounding box center [521, 247] width 47 height 17
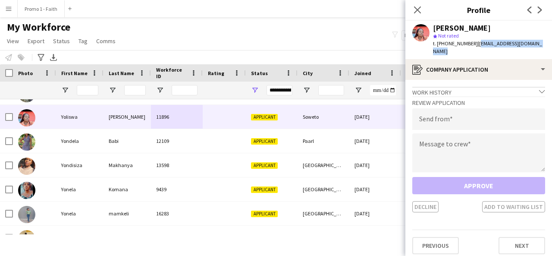
drag, startPoint x: 471, startPoint y: 45, endPoint x: 543, endPoint y: 47, distance: 72.4
click at [543, 47] on div "Yoliswa Matthews star Not rated t. +27715639160 | yoliswamatthews28@gmail.com" at bounding box center [478, 40] width 147 height 38
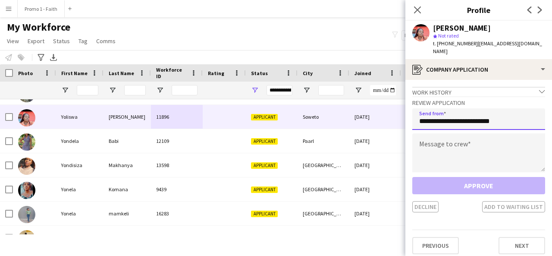
type input "**********"
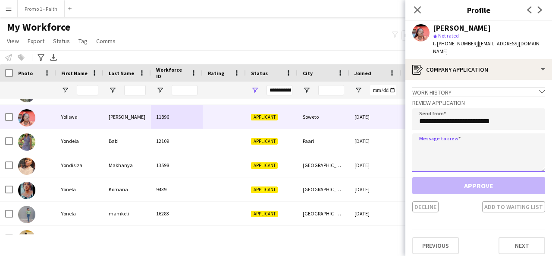
click at [455, 154] on textarea at bounding box center [478, 152] width 133 height 39
paste textarea "**********"
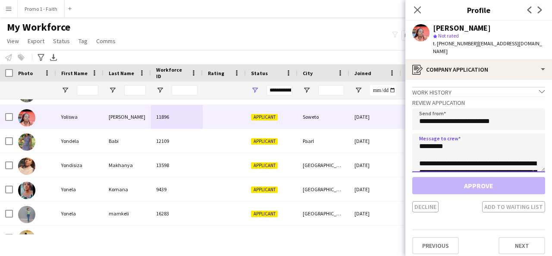
scroll to position [195, 0]
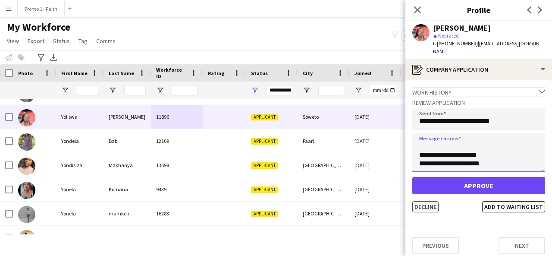
type textarea "**********"
click at [419, 203] on button "Decline" at bounding box center [425, 206] width 26 height 11
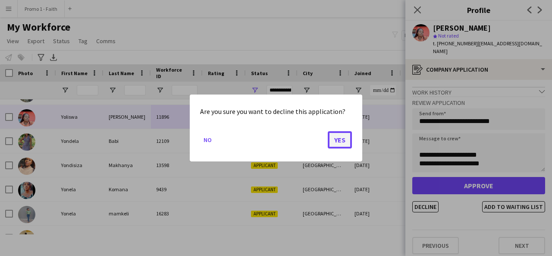
click at [341, 140] on button "Yes" at bounding box center [340, 139] width 24 height 17
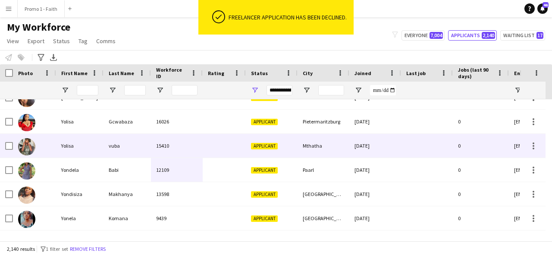
scroll to position [50812, 0]
click at [122, 154] on div "vuba" at bounding box center [126, 146] width 47 height 24
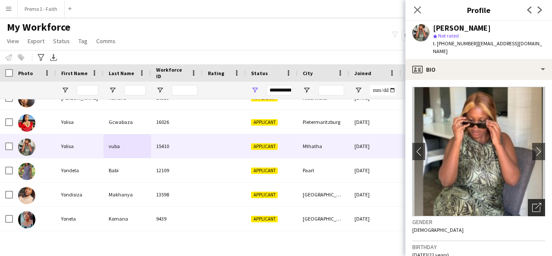
click at [532, 203] on icon "Open photos pop-in" at bounding box center [536, 207] width 9 height 9
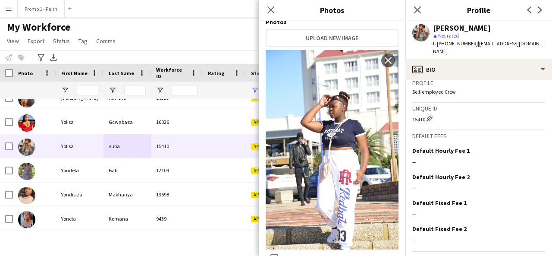
scroll to position [378, 0]
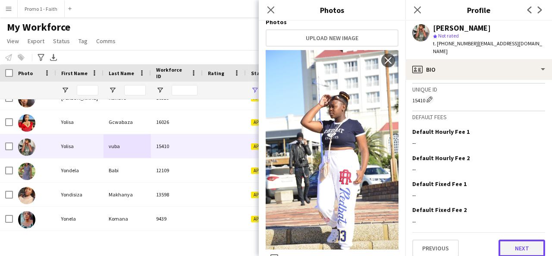
click at [514, 247] on button "Next" at bounding box center [521, 247] width 47 height 17
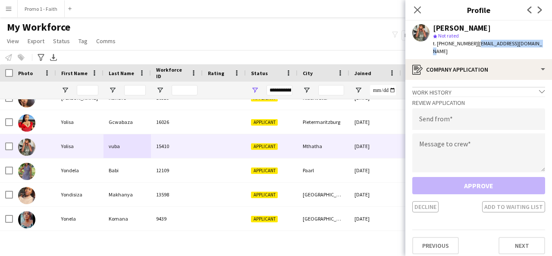
drag, startPoint x: 472, startPoint y: 43, endPoint x: 533, endPoint y: 47, distance: 61.3
click at [533, 47] on div "Yolisa vuba star Not rated t. +27789518108 | yolisabango19@gmail.com" at bounding box center [478, 40] width 147 height 38
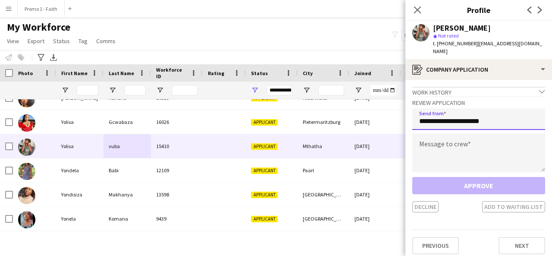
type input "**********"
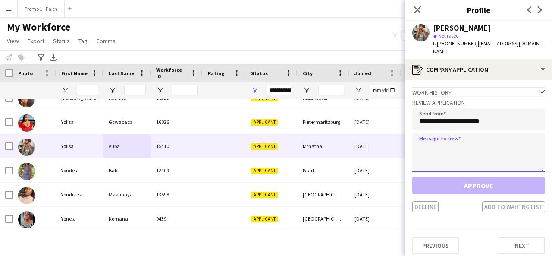
click at [451, 142] on textarea at bounding box center [478, 152] width 133 height 39
paste textarea "**********"
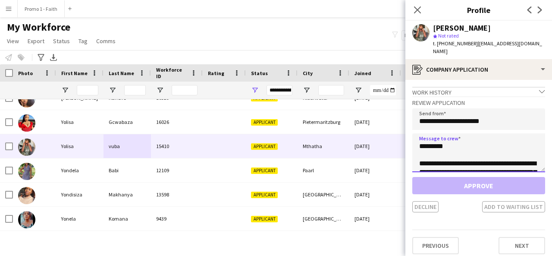
scroll to position [195, 0]
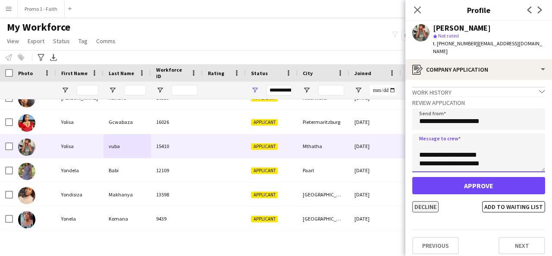
type textarea "**********"
click at [427, 201] on button "Decline" at bounding box center [425, 206] width 26 height 11
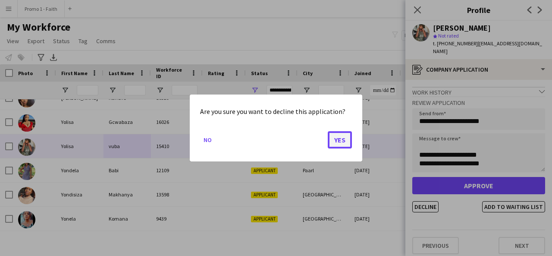
click at [339, 143] on button "Yes" at bounding box center [340, 139] width 24 height 17
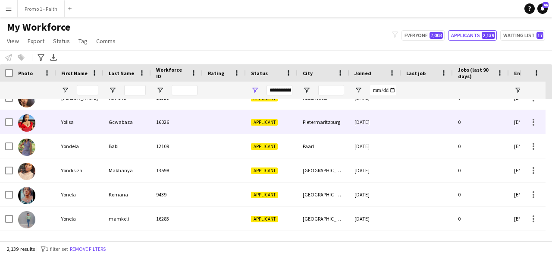
click at [123, 117] on div "Gcwabaza" at bounding box center [126, 122] width 47 height 24
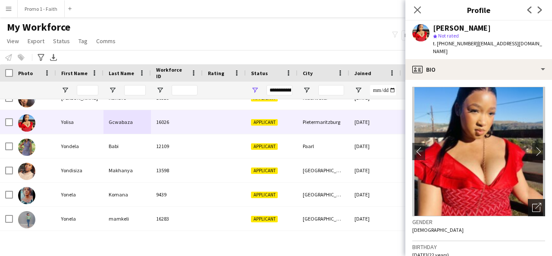
click at [532, 203] on icon "Open photos pop-in" at bounding box center [536, 207] width 9 height 9
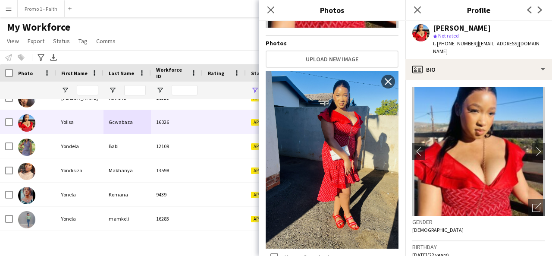
scroll to position [371, 0]
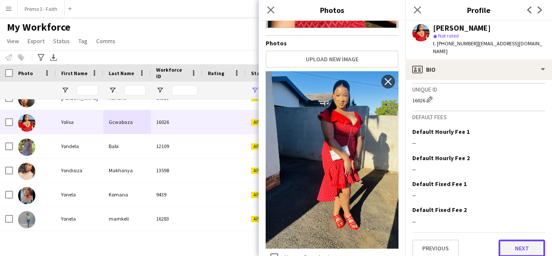
click at [528, 239] on button "Next" at bounding box center [521, 247] width 47 height 17
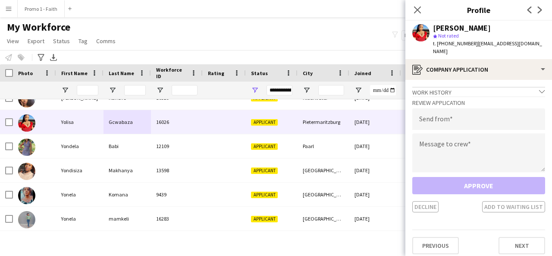
drag, startPoint x: 433, startPoint y: 27, endPoint x: 498, endPoint y: 32, distance: 65.7
click at [498, 32] on div "Yolisa Gcwabaza star Not rated t. +27726273684 | yolisagcwabaza26@gmail.com" at bounding box center [489, 39] width 112 height 31
click at [498, 32] on div "star Not rated" at bounding box center [489, 36] width 112 height 8
drag, startPoint x: 433, startPoint y: 27, endPoint x: 490, endPoint y: 28, distance: 57.3
click at [490, 28] on div "Yolisa Gcwabaza" at bounding box center [489, 28] width 112 height 8
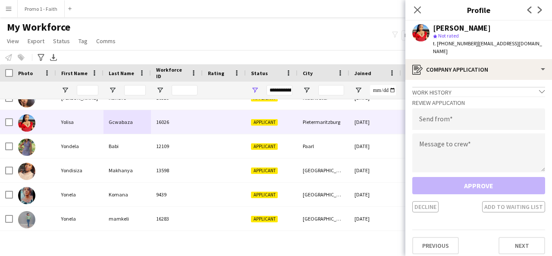
copy div "Yolisa Gcwabaza"
click at [449, 108] on input "email" at bounding box center [478, 119] width 133 height 22
paste input "**********"
type input "**********"
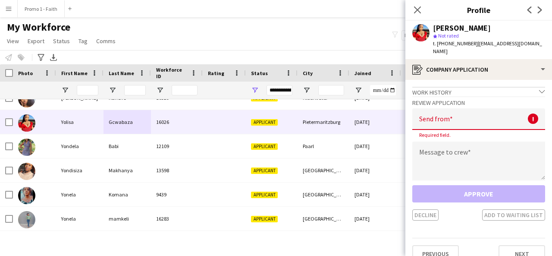
drag, startPoint x: 470, startPoint y: 41, endPoint x: 542, endPoint y: 43, distance: 72.0
click at [542, 43] on div "Yolisa Gcwabaza star Not rated t. +27726273684 | yolisagcwabaza26@gmail.com" at bounding box center [478, 40] width 147 height 38
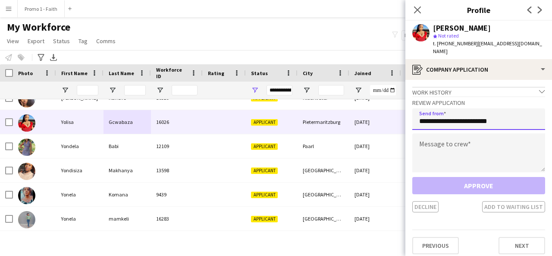
type input "**********"
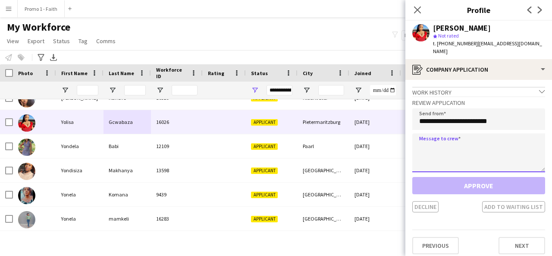
click at [474, 135] on textarea at bounding box center [478, 152] width 133 height 39
paste textarea "**********"
type textarea "**********"
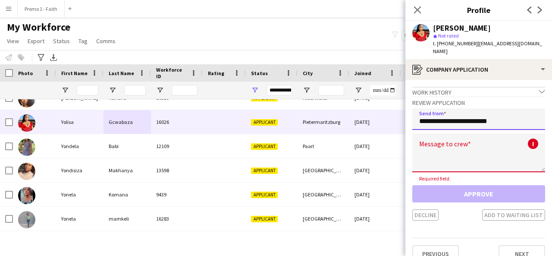
click at [422, 115] on input "**********" at bounding box center [478, 119] width 133 height 22
type input "**********"
click at [434, 147] on textarea at bounding box center [478, 152] width 133 height 39
paste textarea "**********"
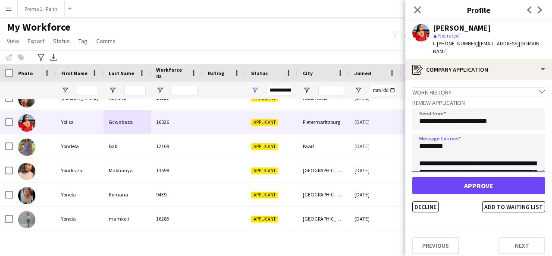
scroll to position [195, 0]
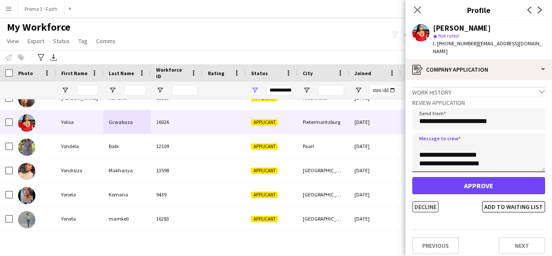
type textarea "**********"
click at [429, 201] on button "Decline" at bounding box center [425, 206] width 26 height 11
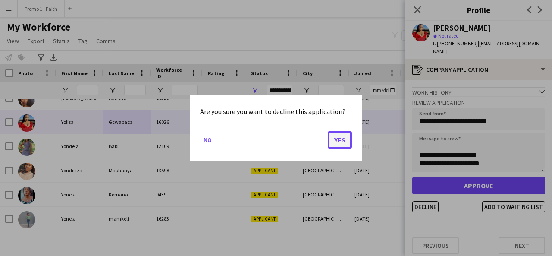
click at [334, 141] on button "Yes" at bounding box center [340, 139] width 24 height 17
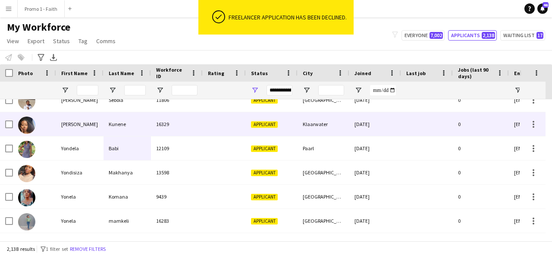
scroll to position [50786, 0]
click at [95, 127] on div "Yolani" at bounding box center [79, 124] width 47 height 24
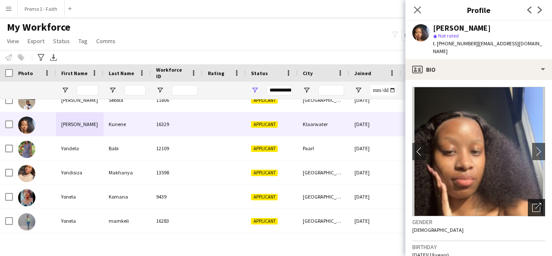
click at [532, 209] on icon "Open photos pop-in" at bounding box center [536, 207] width 9 height 9
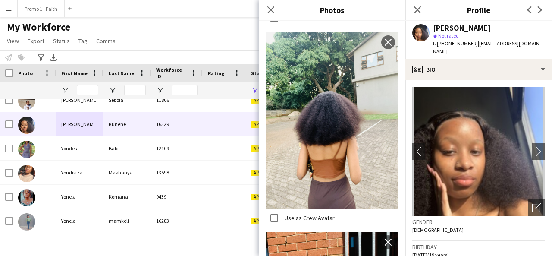
scroll to position [575, 0]
click at [274, 10] on icon "Close pop-in" at bounding box center [270, 10] width 8 height 8
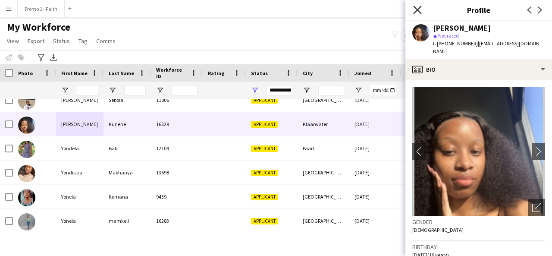
click at [417, 9] on icon at bounding box center [417, 10] width 8 height 8
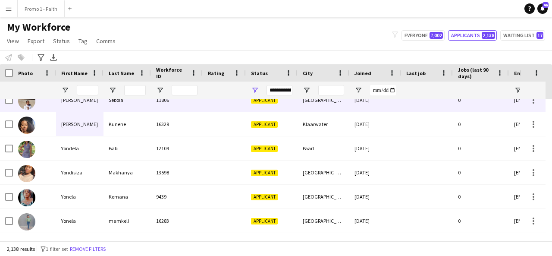
scroll to position [50732, 0]
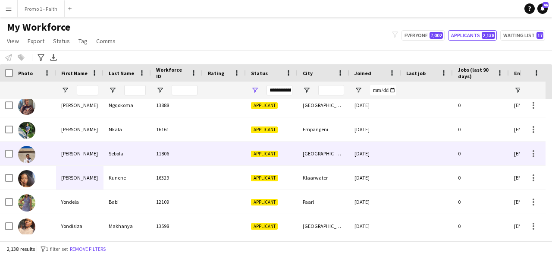
click at [122, 155] on div "Sebola" at bounding box center [126, 153] width 47 height 24
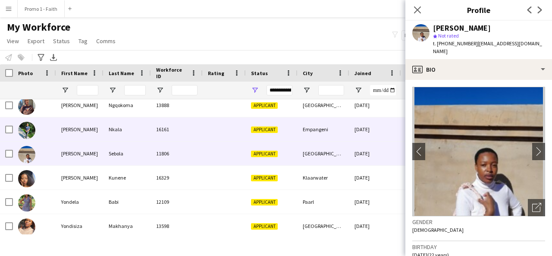
click at [157, 128] on div "16161" at bounding box center [177, 129] width 52 height 24
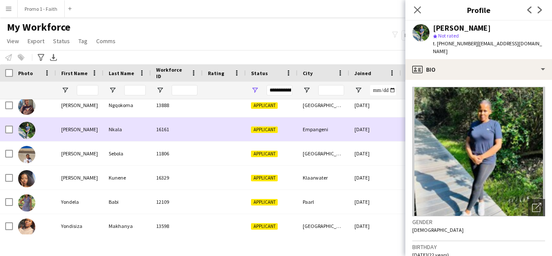
scroll to position [50694, 0]
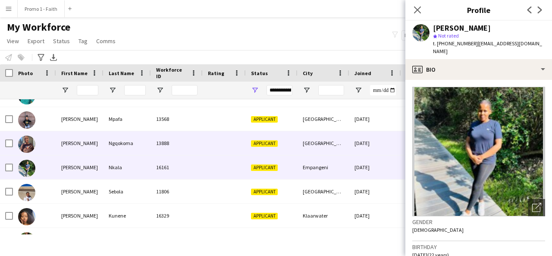
click at [149, 153] on div "Ngqokoma" at bounding box center [126, 143] width 47 height 24
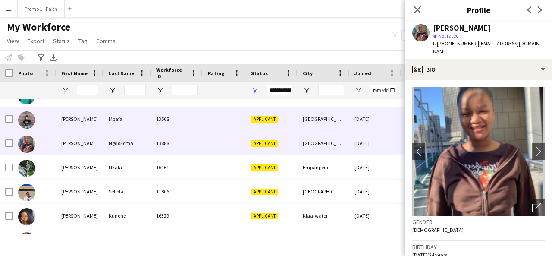
click at [136, 121] on div "Mpafa" at bounding box center [126, 119] width 47 height 24
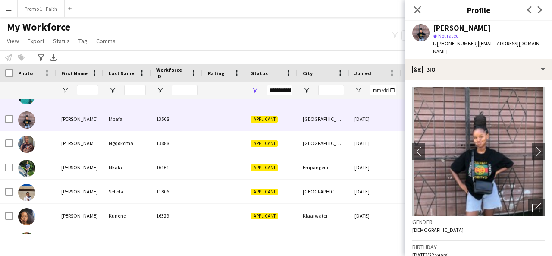
scroll to position [50652, 0]
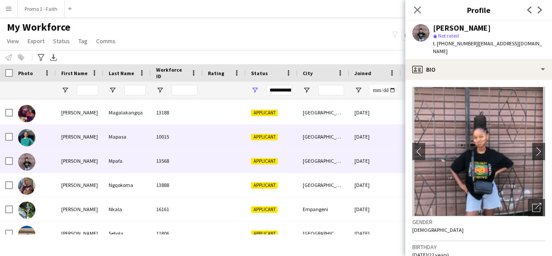
click at [122, 133] on div "Mapasa" at bounding box center [126, 137] width 47 height 24
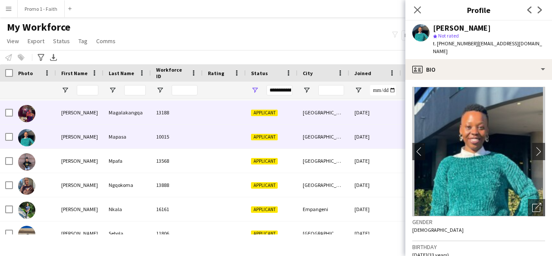
click at [114, 113] on div "Magalakangqa" at bounding box center [126, 112] width 47 height 24
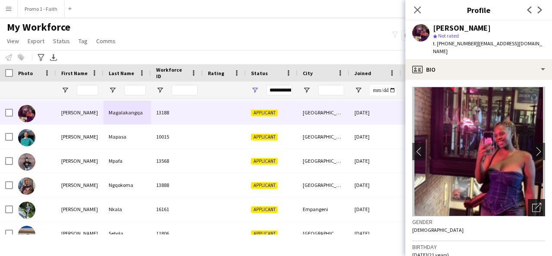
click at [527, 199] on div "Open photos pop-in" at bounding box center [535, 207] width 17 height 17
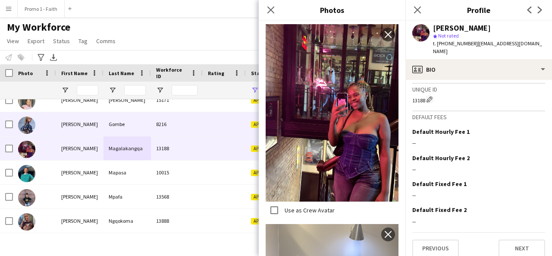
scroll to position [50616, 0]
click at [72, 124] on div "Yolanda" at bounding box center [79, 124] width 47 height 24
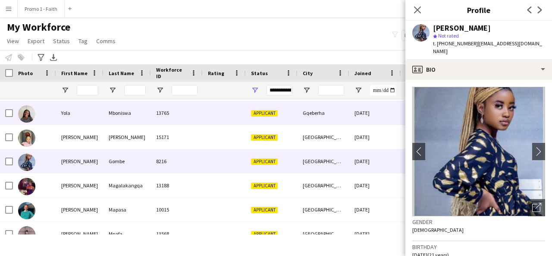
scroll to position [50573, 0]
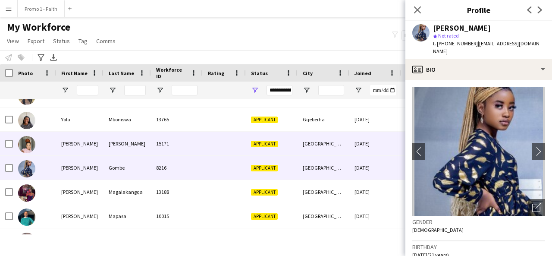
click at [243, 147] on div at bounding box center [224, 143] width 43 height 24
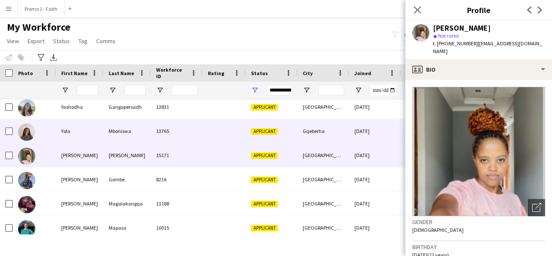
scroll to position [50552, 0]
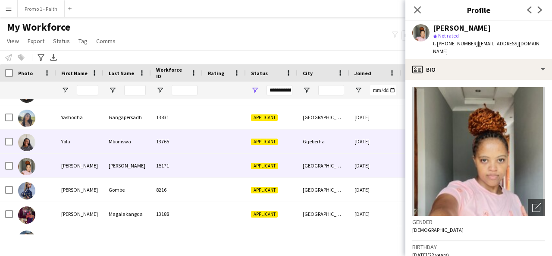
click at [259, 145] on div "Applicant" at bounding box center [272, 141] width 52 height 24
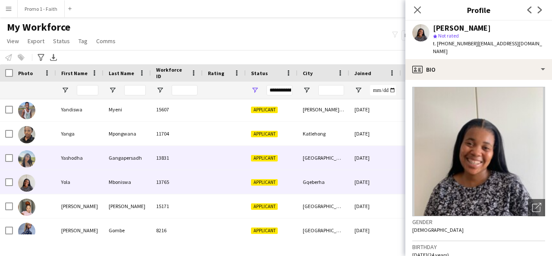
click at [180, 165] on div "13831" at bounding box center [177, 158] width 52 height 24
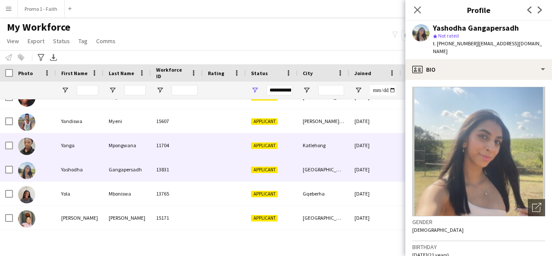
click at [164, 149] on div "11704" at bounding box center [177, 145] width 52 height 24
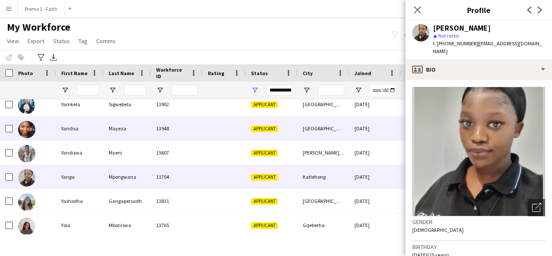
click at [124, 130] on div "Mayeza" at bounding box center [126, 128] width 47 height 24
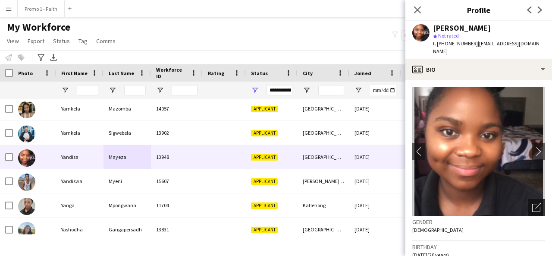
click at [527, 204] on div "Open photos pop-in" at bounding box center [535, 207] width 17 height 17
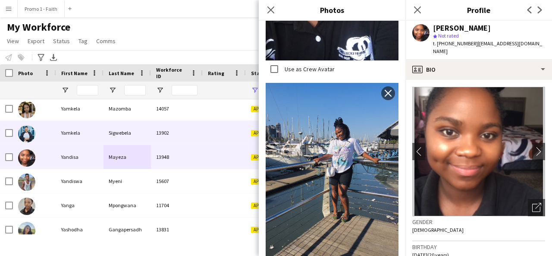
click at [139, 129] on div "Sigwebela" at bounding box center [126, 133] width 47 height 24
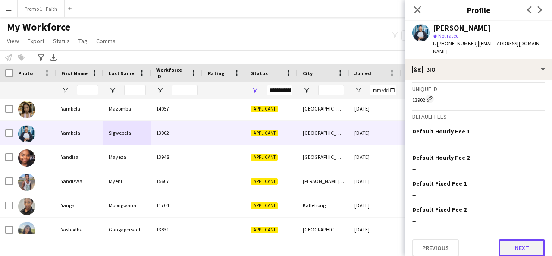
click at [509, 245] on button "Next" at bounding box center [521, 247] width 47 height 17
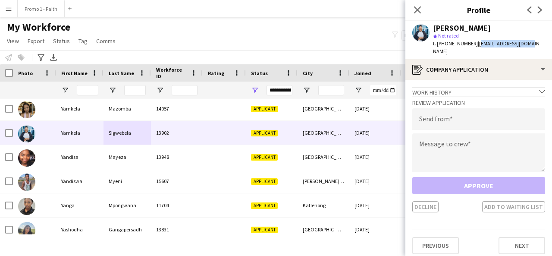
drag, startPoint x: 471, startPoint y: 44, endPoint x: 535, endPoint y: 46, distance: 63.8
click at [535, 46] on app-profile-header "Yamkela Sigwebela star Not rated t. +27603744842 | yongeziwe@gmail.com" at bounding box center [478, 40] width 147 height 38
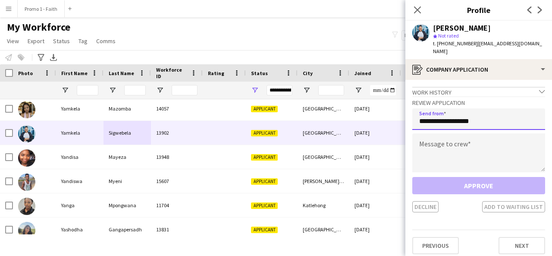
type input "**********"
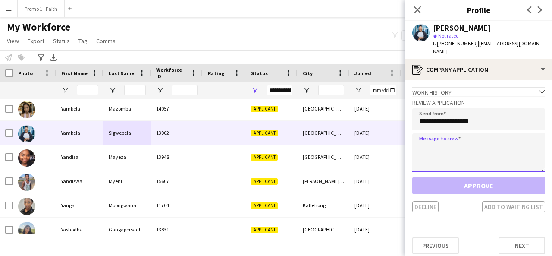
click at [459, 143] on textarea at bounding box center [478, 152] width 133 height 39
paste textarea "**********"
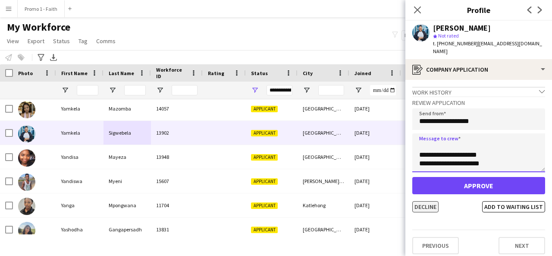
type textarea "**********"
click at [425, 201] on button "Decline" at bounding box center [425, 206] width 26 height 11
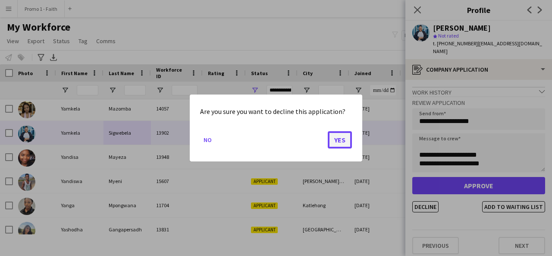
click at [344, 140] on button "Yes" at bounding box center [340, 139] width 24 height 17
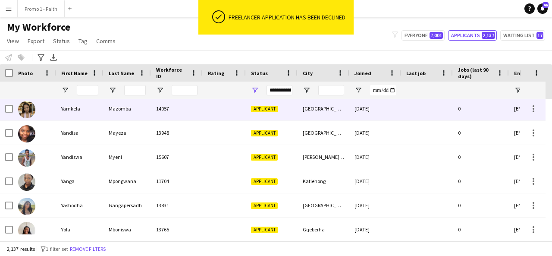
click at [123, 109] on div "Mazomba" at bounding box center [126, 109] width 47 height 24
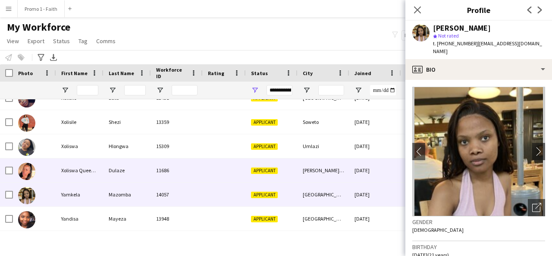
click at [129, 176] on div "Dulaze" at bounding box center [126, 170] width 47 height 24
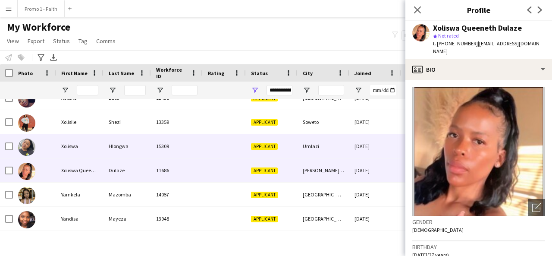
click at [121, 147] on div "Hlongwa" at bounding box center [126, 146] width 47 height 24
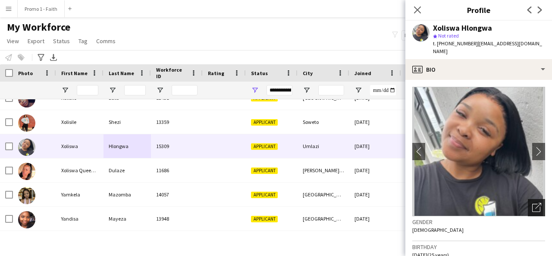
click at [527, 200] on div "Open photos pop-in" at bounding box center [535, 207] width 17 height 17
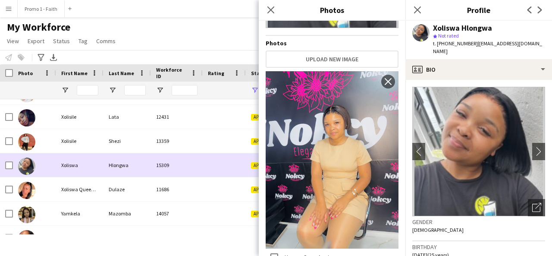
click at [143, 175] on div "Hlongwa" at bounding box center [126, 165] width 47 height 24
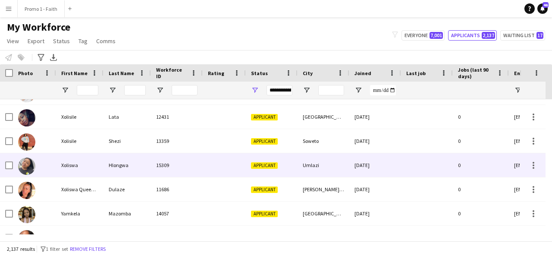
click at [143, 175] on div "Hlongwa" at bounding box center [126, 165] width 47 height 24
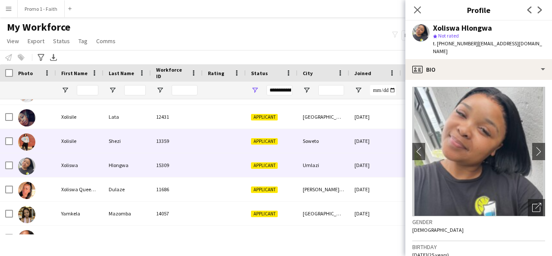
click at [118, 147] on div "Shezi" at bounding box center [126, 141] width 47 height 24
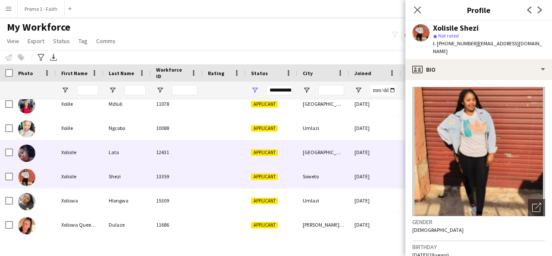
click at [118, 147] on div "Lata" at bounding box center [126, 152] width 47 height 24
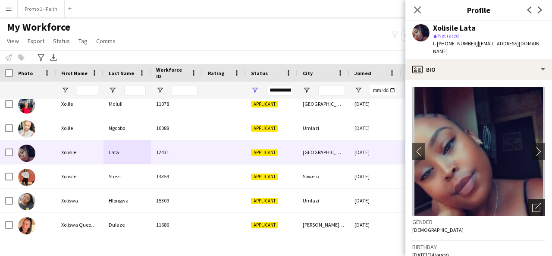
click at [536, 201] on div "Open photos pop-in" at bounding box center [535, 207] width 17 height 17
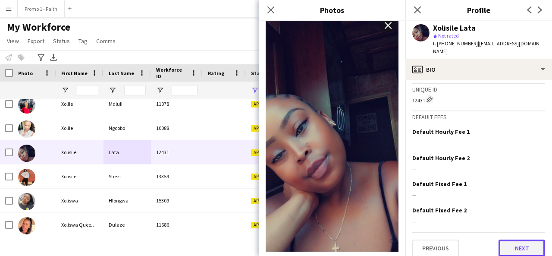
click at [515, 243] on button "Next" at bounding box center [521, 247] width 47 height 17
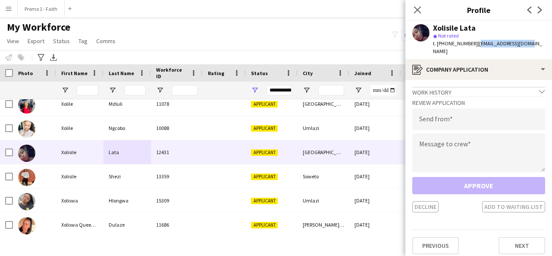
drag, startPoint x: 472, startPoint y: 44, endPoint x: 526, endPoint y: 43, distance: 53.9
click at [526, 43] on app-profile-header "Xolisile Lata star Not rated t. +27717257945 | xollylata@gmail.com" at bounding box center [478, 40] width 147 height 38
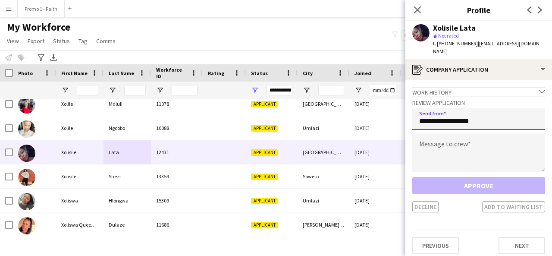
type input "**********"
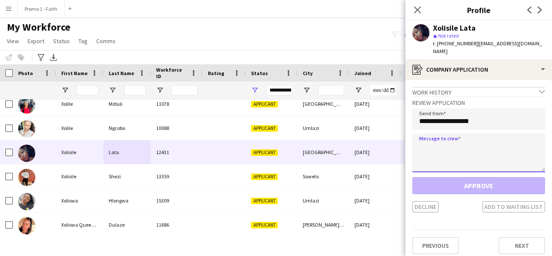
click at [454, 133] on textarea at bounding box center [478, 152] width 133 height 39
paste textarea "**********"
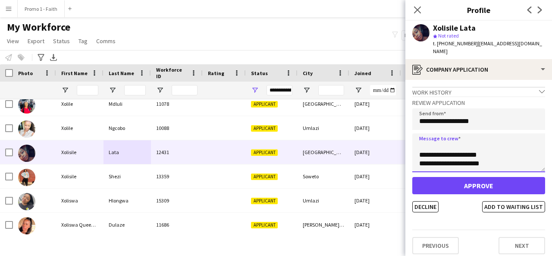
click at [454, 133] on textarea "**********" at bounding box center [478, 152] width 133 height 39
type textarea "**********"
click at [437, 201] on button "Decline" at bounding box center [425, 206] width 26 height 11
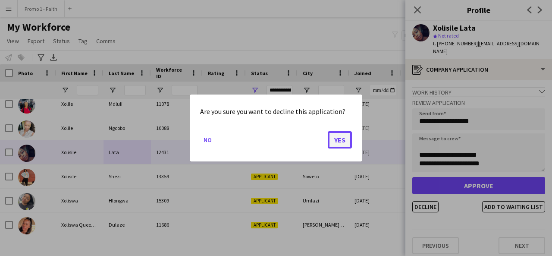
click at [337, 138] on button "Yes" at bounding box center [340, 139] width 24 height 17
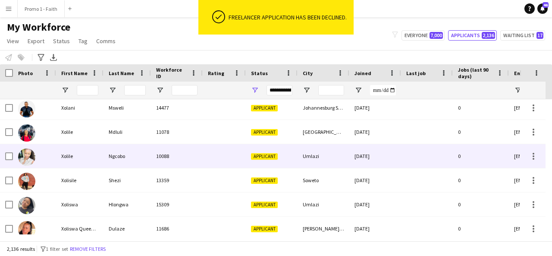
click at [147, 153] on div "Ngcobo" at bounding box center [126, 156] width 47 height 24
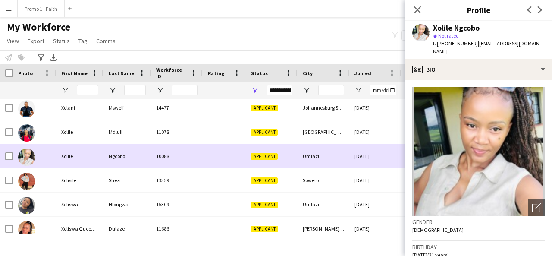
scroll to position [50250, 0]
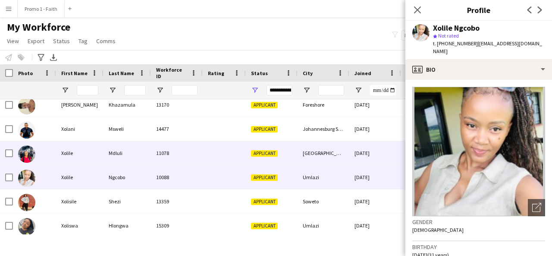
click at [183, 159] on div "11078" at bounding box center [177, 153] width 52 height 24
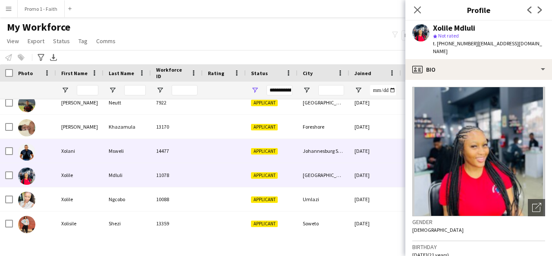
click at [140, 153] on div "Msweli" at bounding box center [126, 151] width 47 height 24
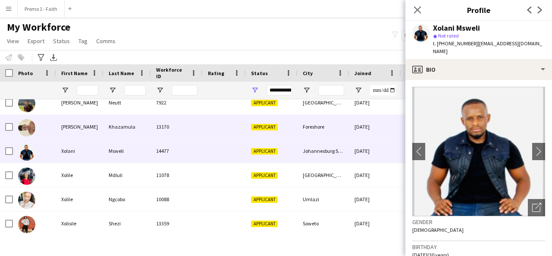
click at [156, 137] on div "13170" at bounding box center [177, 127] width 52 height 24
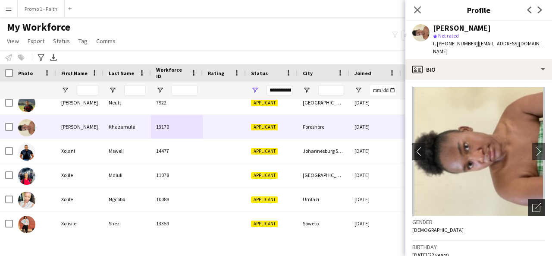
click at [532, 203] on icon at bounding box center [536, 207] width 8 height 8
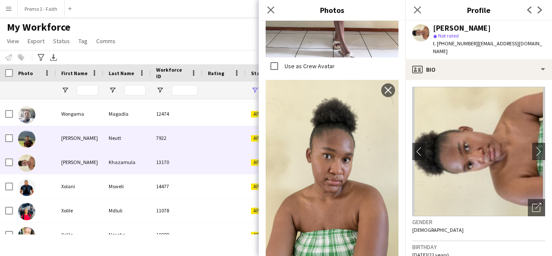
click at [118, 135] on div "Neutt" at bounding box center [126, 138] width 47 height 24
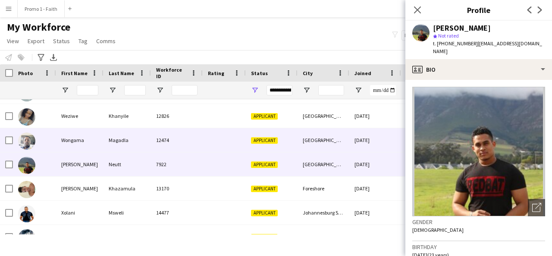
click at [118, 135] on div "Magadla" at bounding box center [126, 140] width 47 height 24
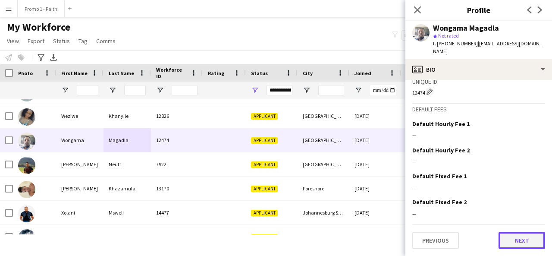
click at [508, 244] on button "Next" at bounding box center [521, 239] width 47 height 17
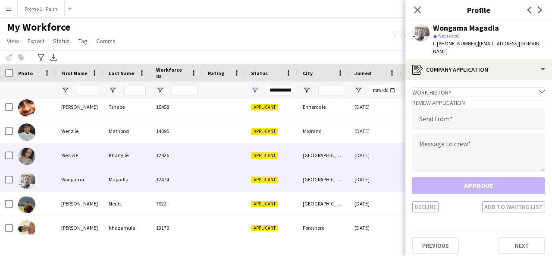
click at [156, 158] on div "12826" at bounding box center [177, 155] width 52 height 24
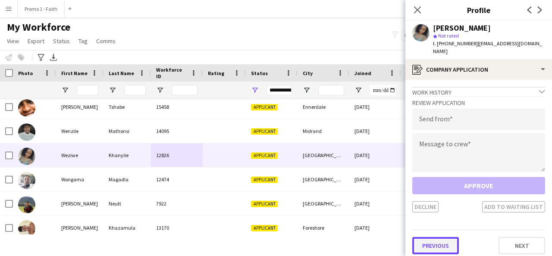
click at [443, 237] on button "Previous" at bounding box center [435, 245] width 47 height 17
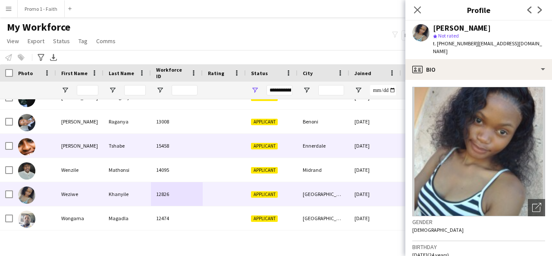
click at [159, 152] on div "15458" at bounding box center [177, 146] width 52 height 24
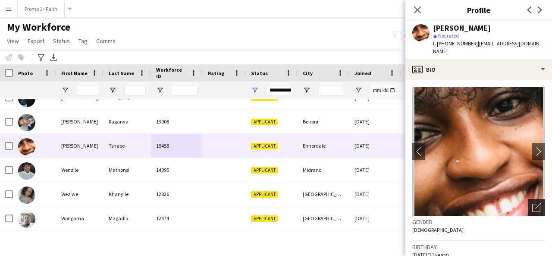
click at [533, 203] on icon "Open photos pop-in" at bounding box center [536, 207] width 9 height 9
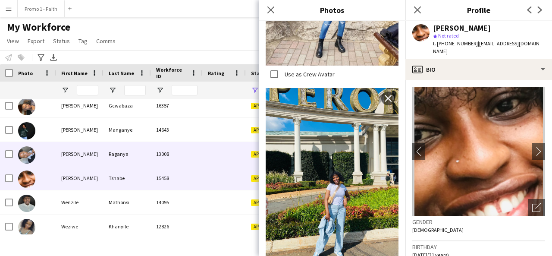
click at [133, 155] on div "Raganya" at bounding box center [126, 154] width 47 height 24
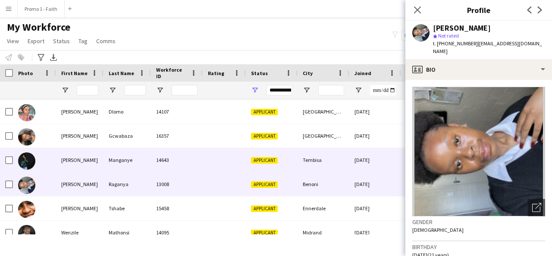
click at [139, 166] on div "Manganye" at bounding box center [126, 160] width 47 height 24
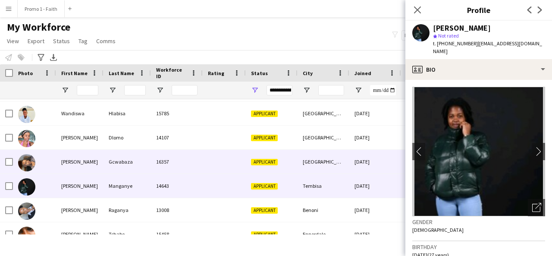
click at [139, 166] on div "Gcwabaza" at bounding box center [126, 162] width 47 height 24
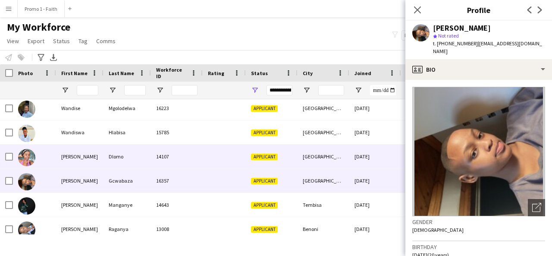
click at [139, 166] on div "Dlomo" at bounding box center [126, 156] width 47 height 24
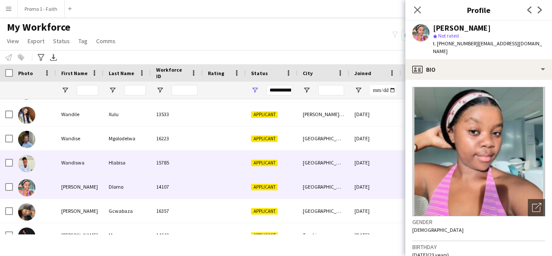
click at [139, 166] on div "Hlabisa" at bounding box center [126, 162] width 47 height 24
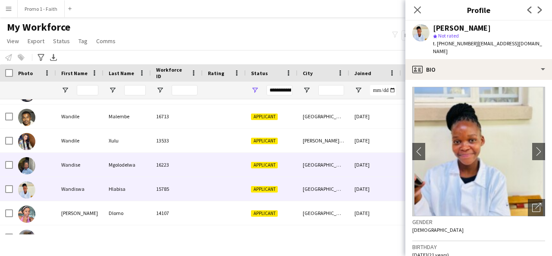
click at [139, 166] on div "Mgolodelwa" at bounding box center [126, 165] width 47 height 24
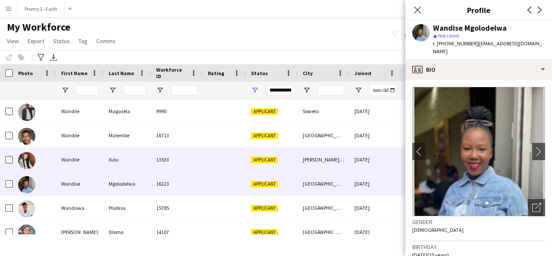
click at [139, 166] on div "Xulu" at bounding box center [126, 159] width 47 height 24
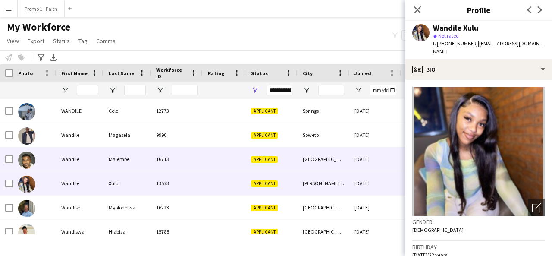
click at [126, 156] on div "Malembe" at bounding box center [126, 159] width 47 height 24
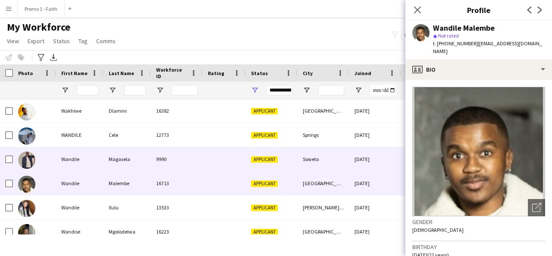
click at [126, 156] on div "Magasela" at bounding box center [126, 159] width 47 height 24
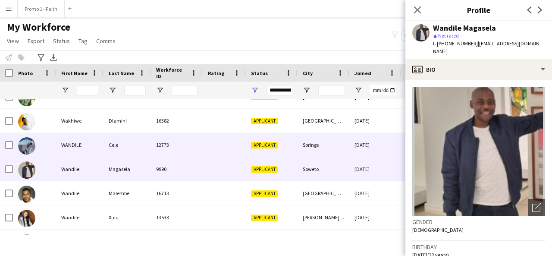
click at [115, 147] on div "Cele" at bounding box center [126, 145] width 47 height 24
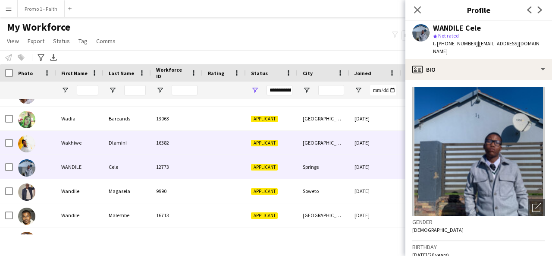
click at [115, 147] on div "Dlamini" at bounding box center [126, 143] width 47 height 24
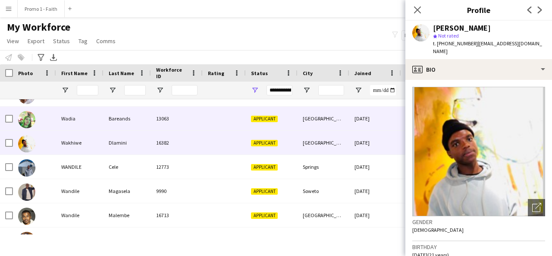
click at [93, 128] on div "Wadia" at bounding box center [79, 118] width 47 height 24
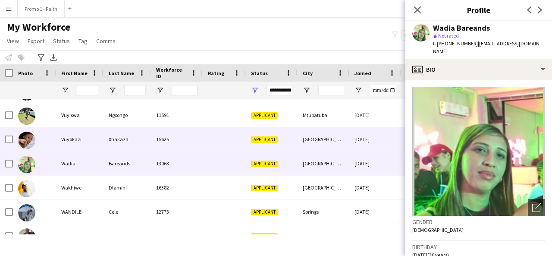
click at [134, 140] on div "Xhakaza" at bounding box center [126, 139] width 47 height 24
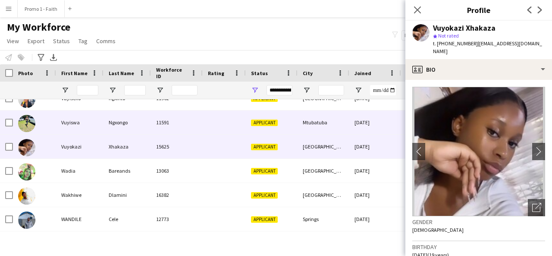
click at [153, 131] on div "11591" at bounding box center [177, 122] width 52 height 24
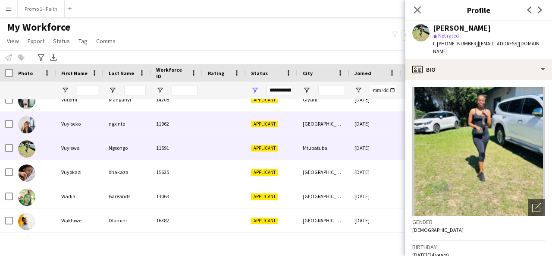
click at [78, 125] on div "Vuyiseko" at bounding box center [79, 124] width 47 height 24
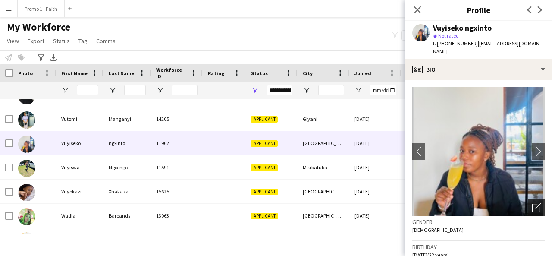
click at [532, 203] on icon "Open photos pop-in" at bounding box center [536, 207] width 9 height 9
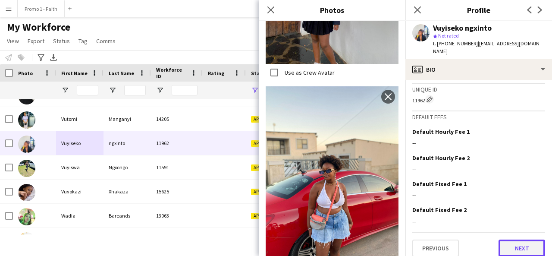
click at [501, 239] on button "Next" at bounding box center [521, 247] width 47 height 17
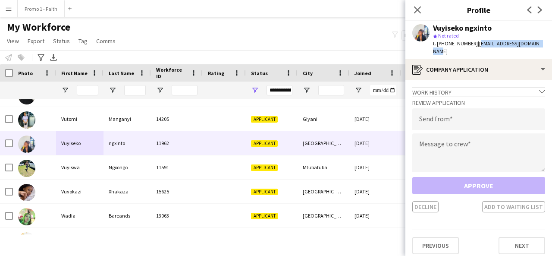
drag, startPoint x: 471, startPoint y: 44, endPoint x: 536, endPoint y: 41, distance: 64.3
click at [536, 41] on div "Vuyiseko ngxinto star Not rated t. +27643526315 | vvuyisekamavuyi@gmail.com" at bounding box center [478, 40] width 147 height 38
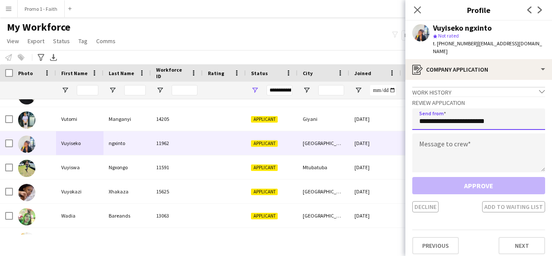
type input "**********"
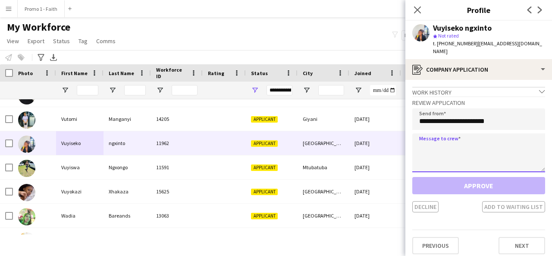
click at [471, 143] on textarea at bounding box center [478, 152] width 133 height 39
paste textarea "**********"
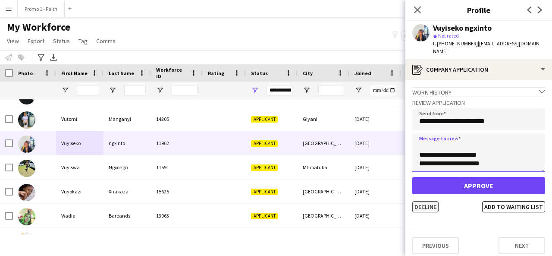
type textarea "**********"
click at [428, 201] on button "Decline" at bounding box center [425, 206] width 26 height 11
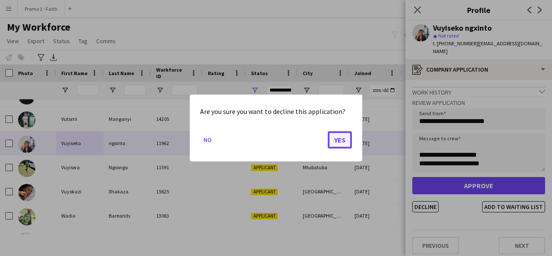
click at [343, 139] on button "Yes" at bounding box center [340, 139] width 24 height 17
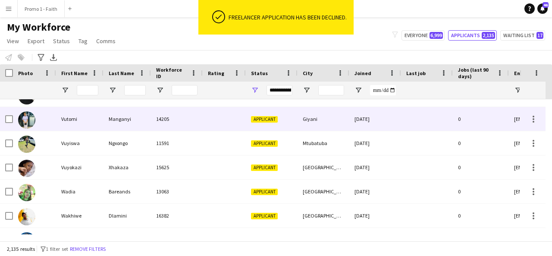
click at [177, 116] on div "14205" at bounding box center [177, 119] width 52 height 24
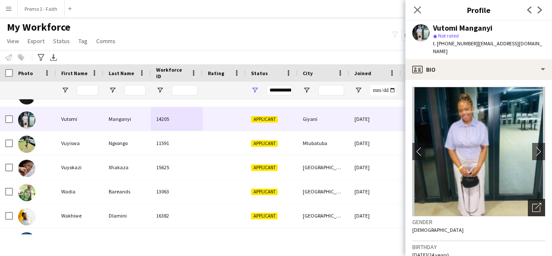
click at [532, 203] on icon "Open photos pop-in" at bounding box center [536, 207] width 9 height 9
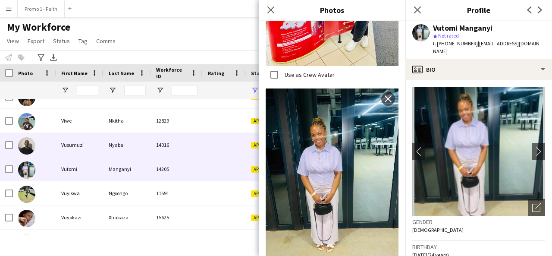
click at [129, 147] on div "Nyaba" at bounding box center [126, 145] width 47 height 24
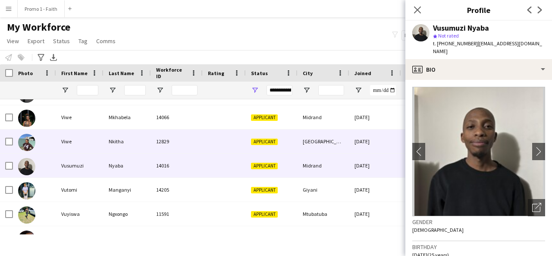
click at [133, 147] on div "Nkitha" at bounding box center [126, 141] width 47 height 24
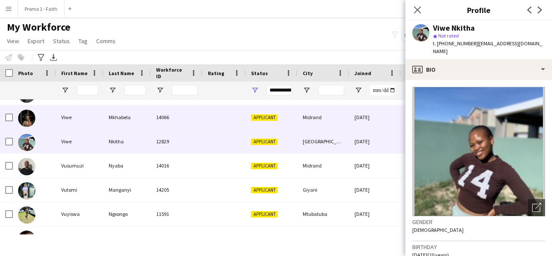
click at [90, 117] on div "Viwe" at bounding box center [79, 117] width 47 height 24
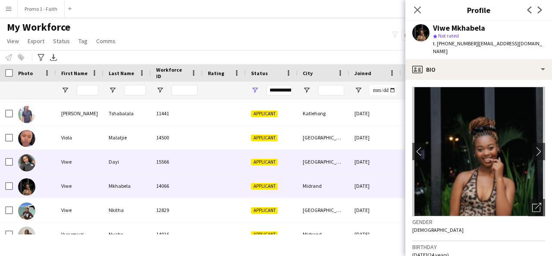
click at [96, 168] on div "Viwe" at bounding box center [79, 162] width 47 height 24
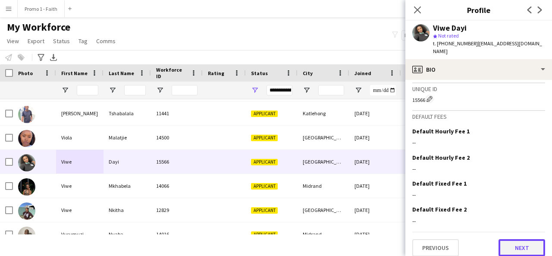
click at [515, 240] on button "Next" at bounding box center [521, 247] width 47 height 17
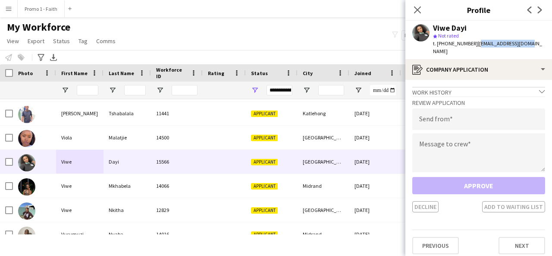
drag, startPoint x: 471, startPoint y: 42, endPoint x: 522, endPoint y: 47, distance: 51.2
click at [522, 47] on div "Viwe Dayi star Not rated t. +27840374844 | viwedayi5@gmail.com" at bounding box center [478, 40] width 147 height 38
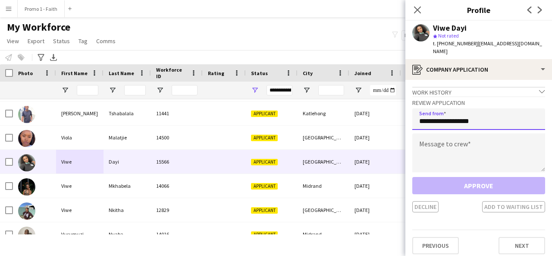
type input "**********"
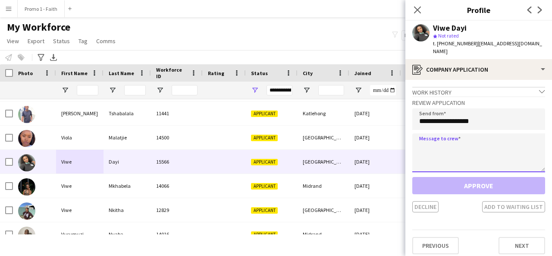
click at [470, 138] on textarea at bounding box center [478, 152] width 133 height 39
paste textarea "**********"
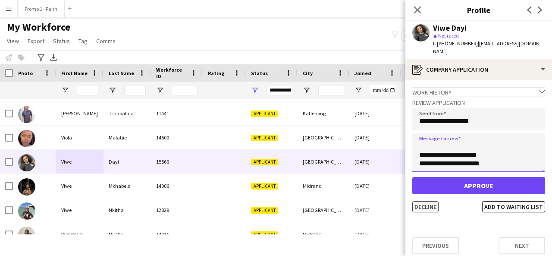
type textarea "**********"
click at [431, 201] on button "Decline" at bounding box center [425, 206] width 26 height 11
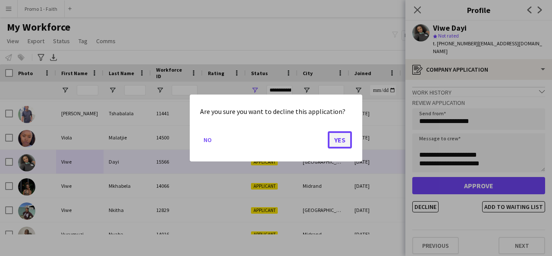
click at [336, 138] on button "Yes" at bounding box center [340, 139] width 24 height 17
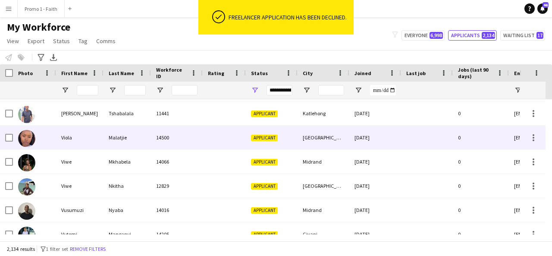
click at [74, 144] on div "Viola" at bounding box center [79, 137] width 47 height 24
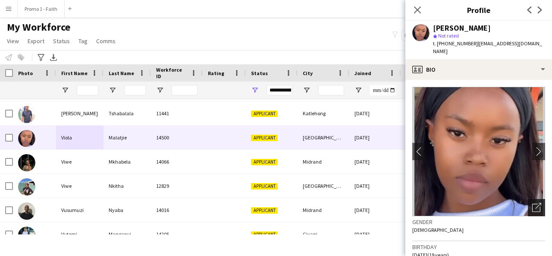
click at [532, 205] on div "Open photos pop-in" at bounding box center [535, 207] width 17 height 17
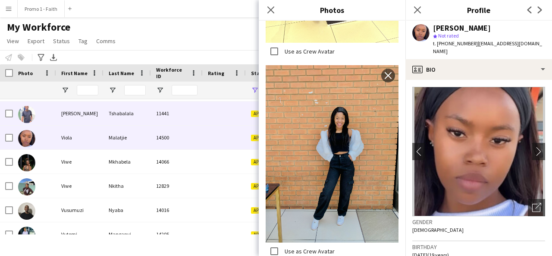
click at [76, 119] on div "Vincent Lerato" at bounding box center [79, 113] width 47 height 24
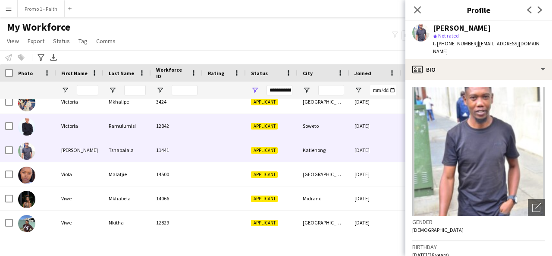
click at [100, 131] on div "Victoria" at bounding box center [79, 126] width 47 height 24
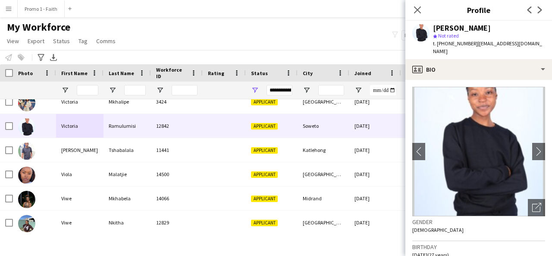
click at [519, 201] on img at bounding box center [478, 151] width 133 height 129
click at [532, 207] on div "Open photos pop-in" at bounding box center [535, 207] width 17 height 17
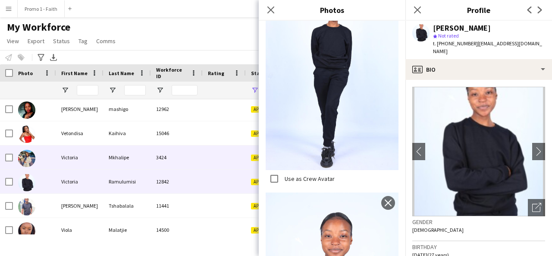
click at [111, 161] on div "Mkhalipe" at bounding box center [126, 157] width 47 height 24
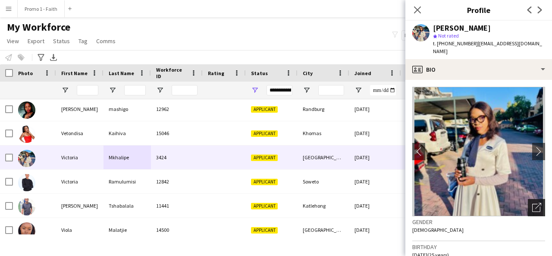
click at [532, 203] on icon "Open photos pop-in" at bounding box center [536, 207] width 9 height 9
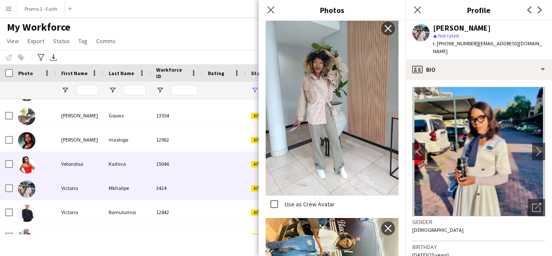
click at [149, 153] on div "Kaihiva" at bounding box center [126, 164] width 47 height 24
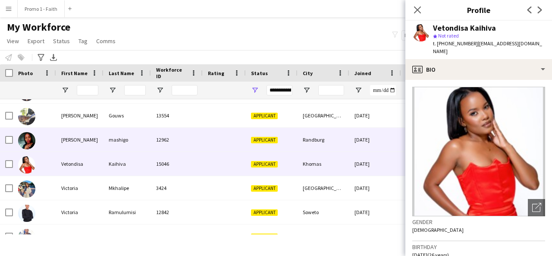
click at [143, 131] on div "mashigo" at bounding box center [126, 140] width 47 height 24
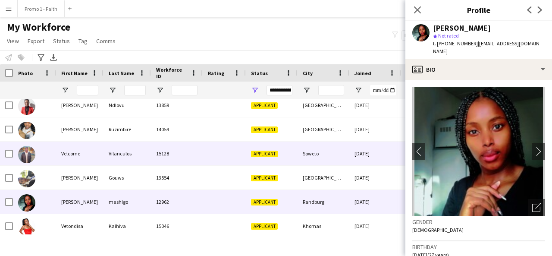
click at [122, 161] on div "Vilanculos" at bounding box center [126, 153] width 47 height 24
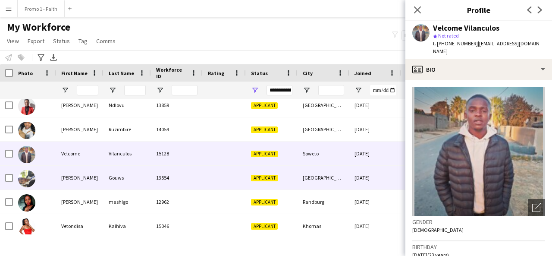
click at [117, 180] on div "Gouws" at bounding box center [126, 177] width 47 height 24
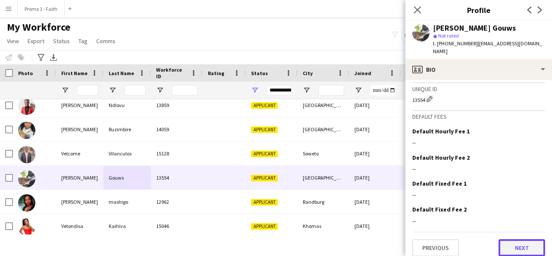
click at [503, 239] on button "Next" at bounding box center [521, 247] width 47 height 17
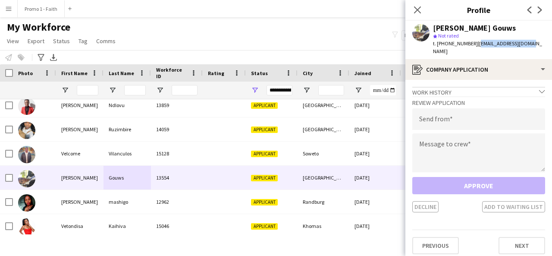
drag, startPoint x: 471, startPoint y: 44, endPoint x: 530, endPoint y: 42, distance: 59.1
click at [530, 42] on div "Veronica Kgabisang Gouws star Not rated t. +27630021323 | kgabeyvero@gmail.com" at bounding box center [478, 40] width 147 height 38
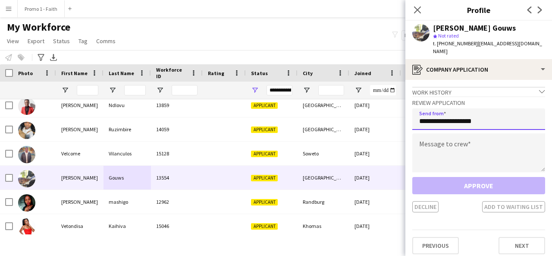
type input "**********"
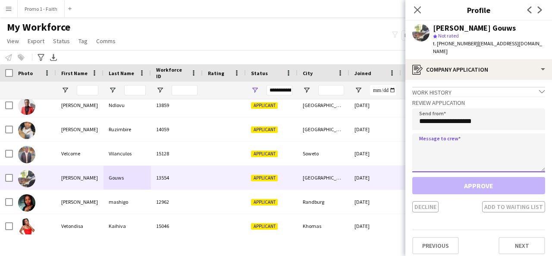
click at [459, 137] on textarea at bounding box center [478, 152] width 133 height 39
paste textarea "**********"
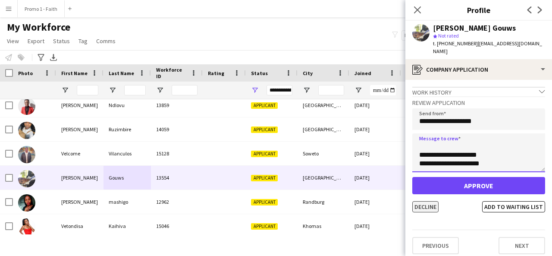
type textarea "**********"
click at [415, 202] on button "Decline" at bounding box center [425, 206] width 26 height 11
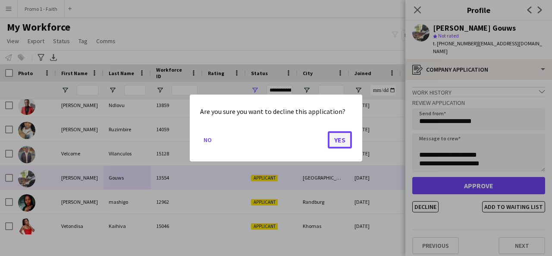
click at [348, 145] on button "Yes" at bounding box center [340, 139] width 24 height 17
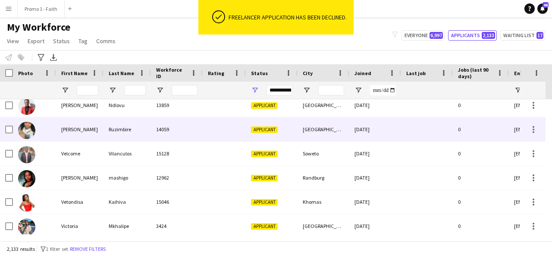
click at [162, 140] on div "14059" at bounding box center [177, 129] width 52 height 24
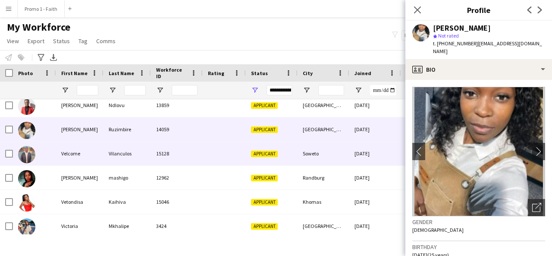
click at [162, 149] on div "15128" at bounding box center [177, 153] width 52 height 24
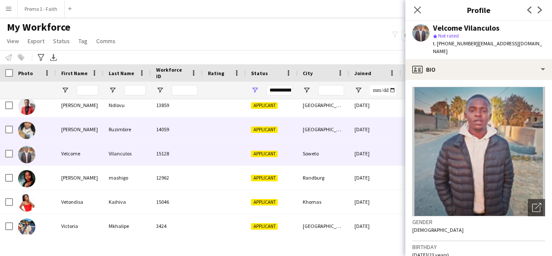
click at [156, 128] on div "14059" at bounding box center [177, 129] width 52 height 24
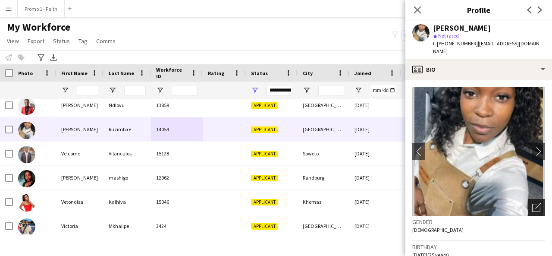
click at [529, 205] on div "Open photos pop-in" at bounding box center [535, 207] width 17 height 17
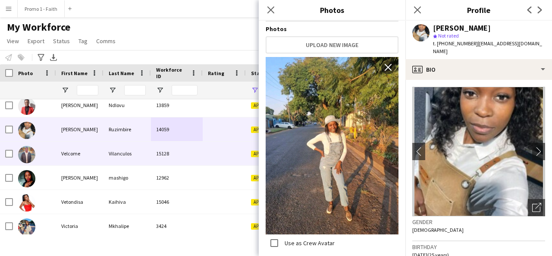
scroll to position [151, 0]
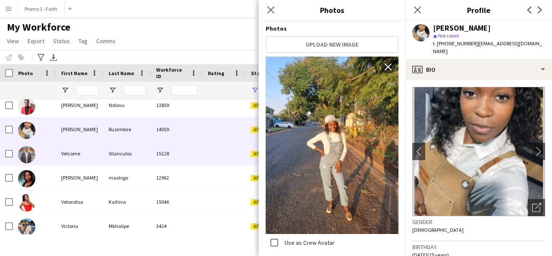
click at [167, 153] on div "15128" at bounding box center [177, 153] width 52 height 24
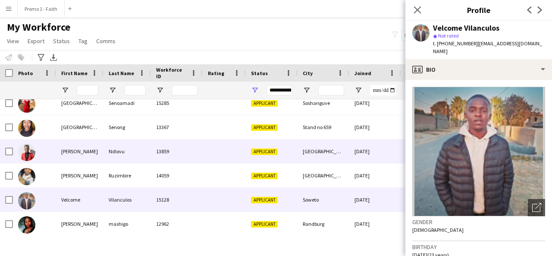
scroll to position [49357, 0]
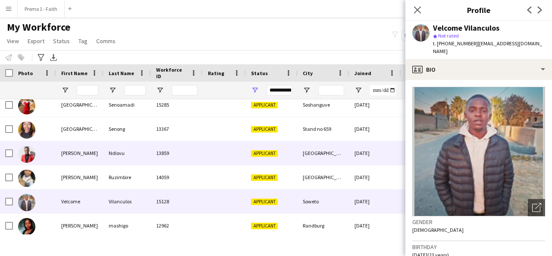
click at [167, 153] on div "13859" at bounding box center [177, 153] width 52 height 24
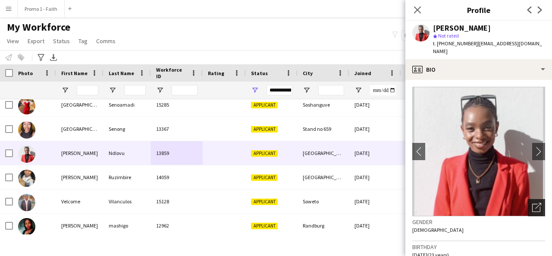
click at [532, 203] on icon "Open photos pop-in" at bounding box center [536, 207] width 9 height 9
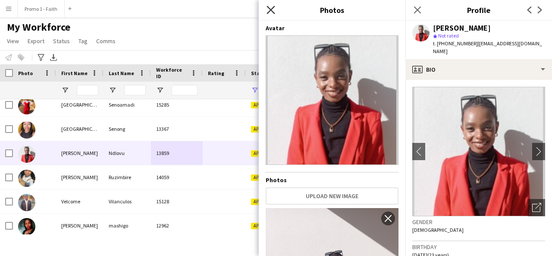
click at [269, 12] on icon at bounding box center [270, 10] width 8 height 8
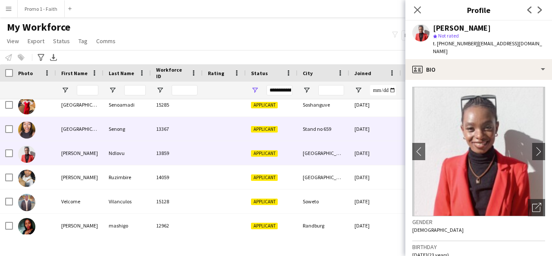
click at [160, 133] on div "13367" at bounding box center [177, 129] width 52 height 24
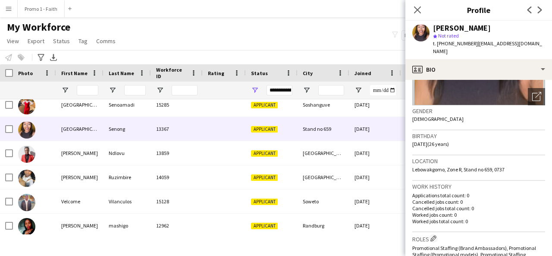
scroll to position [49, 0]
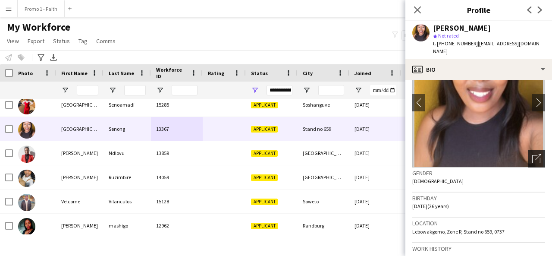
click at [532, 154] on icon "Open photos pop-in" at bounding box center [536, 158] width 9 height 9
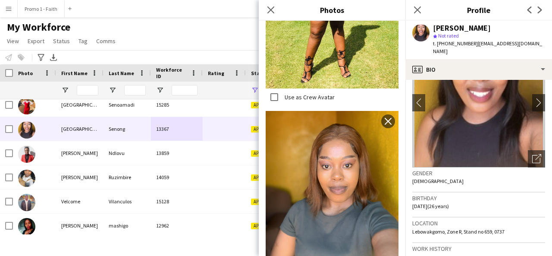
scroll to position [378, 0]
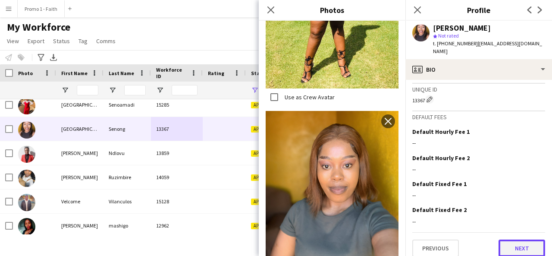
click at [511, 241] on button "Next" at bounding box center [521, 247] width 47 height 17
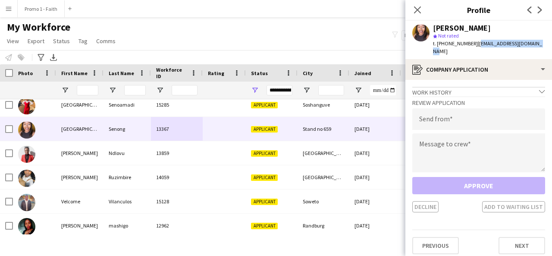
drag, startPoint x: 471, startPoint y: 45, endPoint x: 542, endPoint y: 40, distance: 70.9
click at [542, 40] on app-profile-header "Valencia Senong star Not rated t. +27822865775 | senongboledi99@gmail.com" at bounding box center [478, 40] width 147 height 38
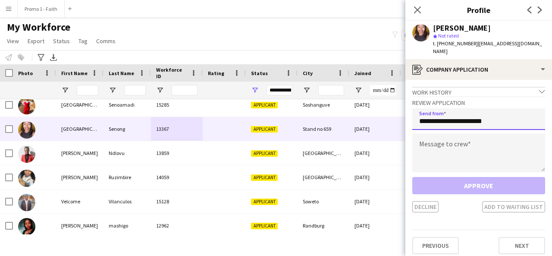
type input "**********"
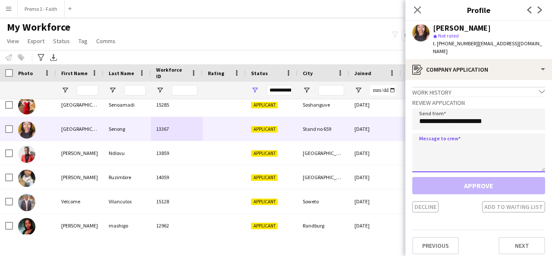
click at [477, 155] on textarea at bounding box center [478, 152] width 133 height 39
paste textarea "**********"
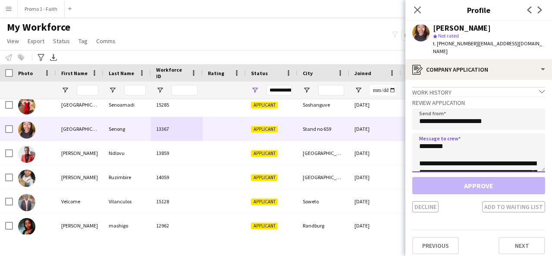
scroll to position [195, 0]
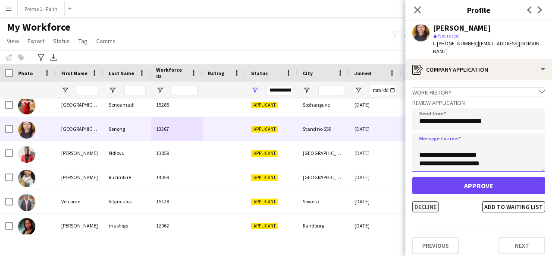
type textarea "**********"
click at [430, 201] on button "Decline" at bounding box center [425, 206] width 26 height 11
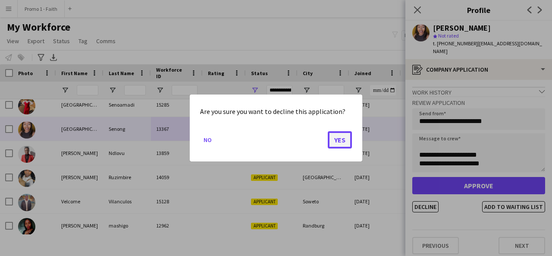
click at [338, 134] on button "Yes" at bounding box center [340, 139] width 24 height 17
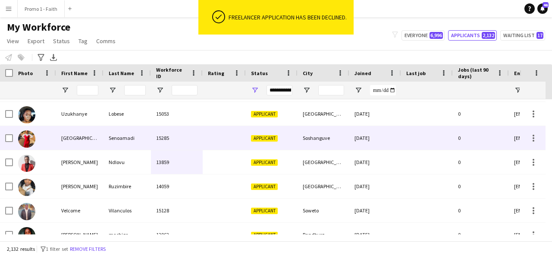
scroll to position [49323, 0]
click at [126, 140] on div "Senoamadi" at bounding box center [126, 138] width 47 height 24
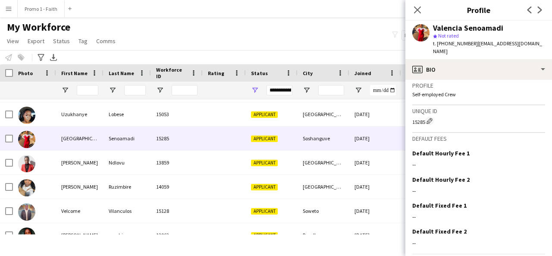
scroll to position [379, 0]
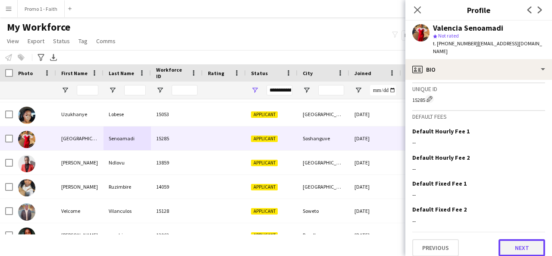
click at [510, 240] on button "Next" at bounding box center [521, 247] width 47 height 17
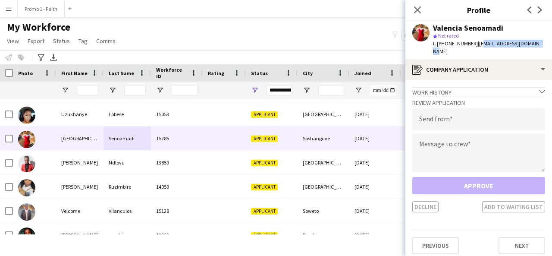
drag, startPoint x: 472, startPoint y: 43, endPoint x: 537, endPoint y: 47, distance: 64.8
click at [537, 47] on div "Valencia Senoamadi star Not rated t. +27825133382 | valencia.naome@gmail.com" at bounding box center [478, 40] width 147 height 38
drag, startPoint x: 471, startPoint y: 43, endPoint x: 551, endPoint y: 46, distance: 80.6
click at [551, 46] on app-profile-header "Valencia Senoamadi star Not rated t. +27825133382 | valencia.naome@gmail.com" at bounding box center [478, 40] width 147 height 38
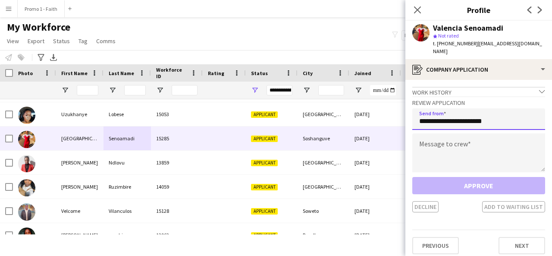
type input "**********"
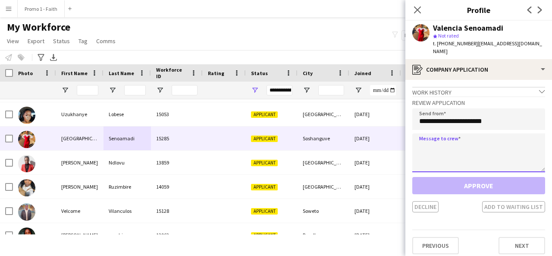
click at [458, 139] on textarea at bounding box center [478, 152] width 133 height 39
paste textarea "**********"
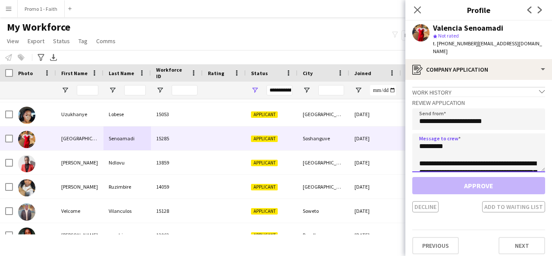
scroll to position [195, 0]
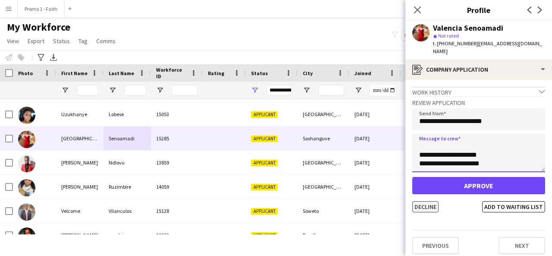
type textarea "**********"
click at [431, 201] on button "Decline" at bounding box center [425, 206] width 26 height 11
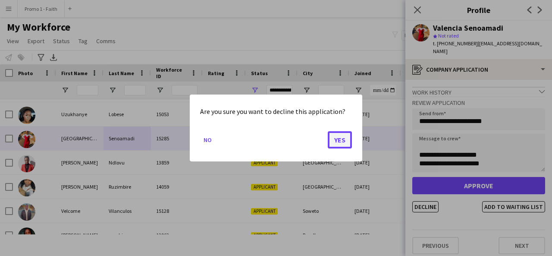
click at [341, 142] on button "Yes" at bounding box center [340, 139] width 24 height 17
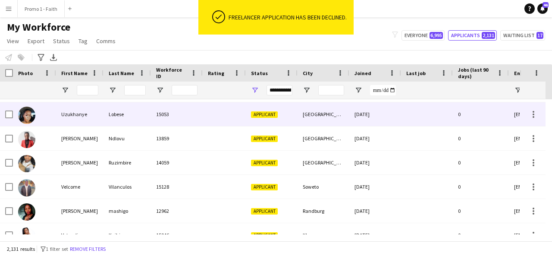
click at [173, 111] on div "15053" at bounding box center [177, 114] width 52 height 24
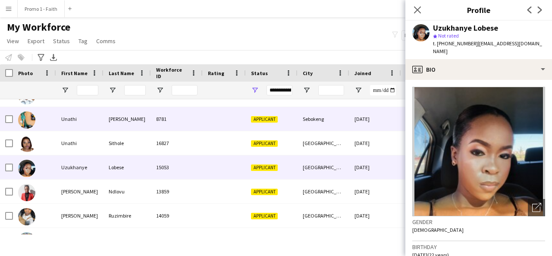
scroll to position [49270, 0]
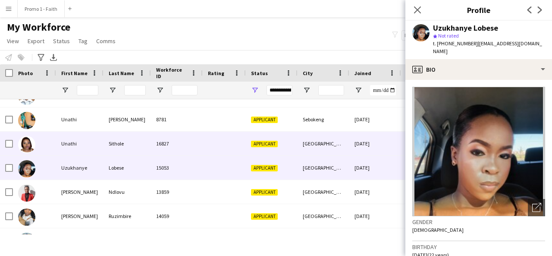
click at [151, 144] on div "16827" at bounding box center [177, 143] width 52 height 24
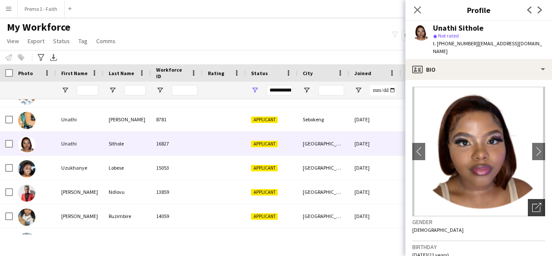
click at [533, 203] on icon "Open photos pop-in" at bounding box center [536, 207] width 9 height 9
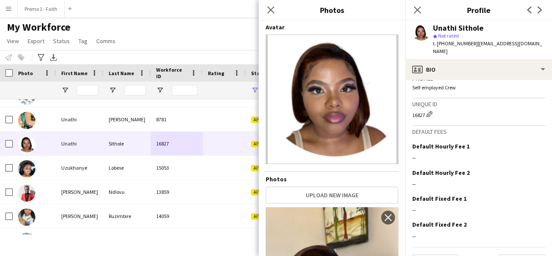
scroll to position [384, 0]
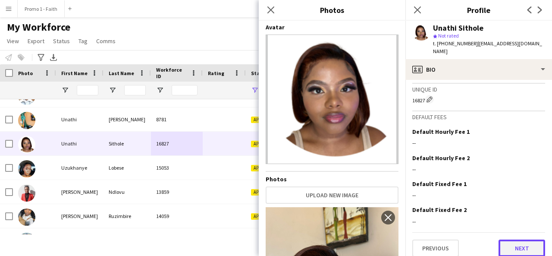
click at [515, 240] on button "Next" at bounding box center [521, 247] width 47 height 17
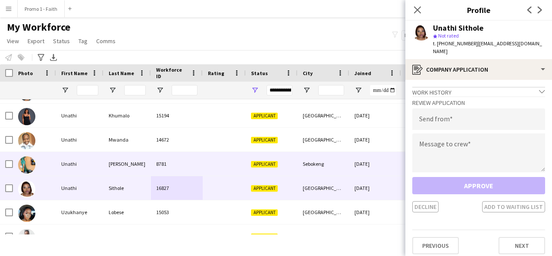
scroll to position [49226, 0]
click at [178, 165] on div "8781" at bounding box center [177, 164] width 52 height 24
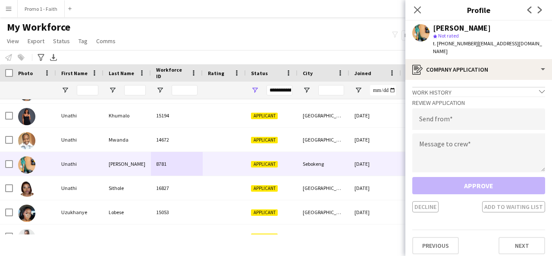
click at [417, 25] on app-user-avatar at bounding box center [420, 32] width 17 height 17
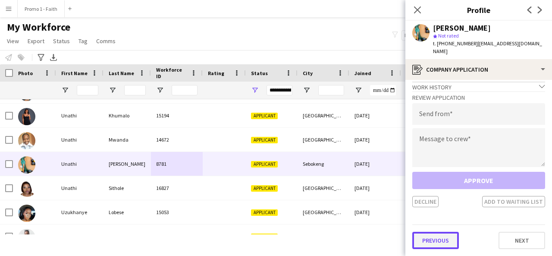
click at [440, 240] on button "Previous" at bounding box center [435, 239] width 47 height 17
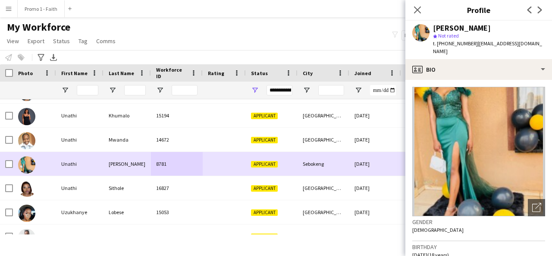
scroll to position [49205, 0]
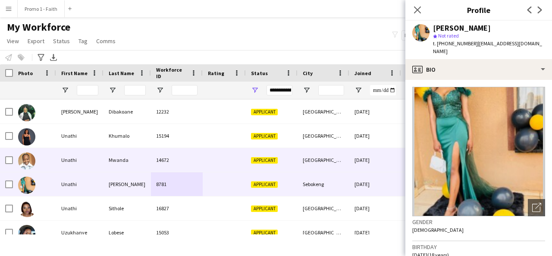
click at [251, 166] on div "Applicant" at bounding box center [272, 160] width 52 height 24
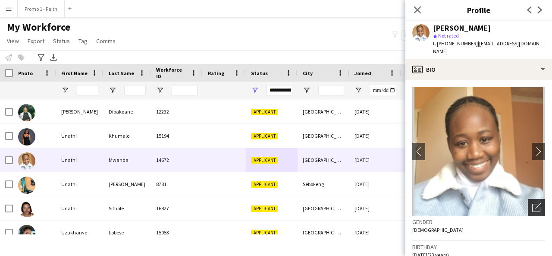
click at [532, 203] on icon "Open photos pop-in" at bounding box center [536, 207] width 9 height 9
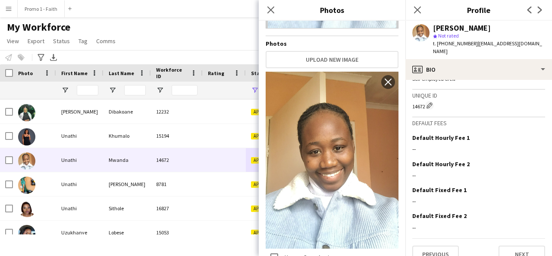
scroll to position [371, 0]
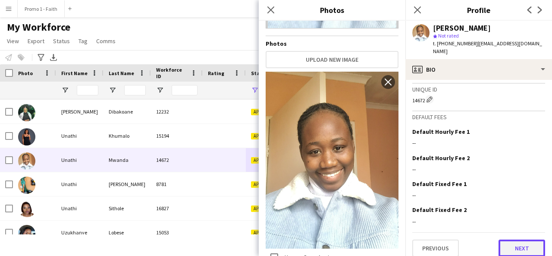
click at [502, 240] on button "Next" at bounding box center [521, 247] width 47 height 17
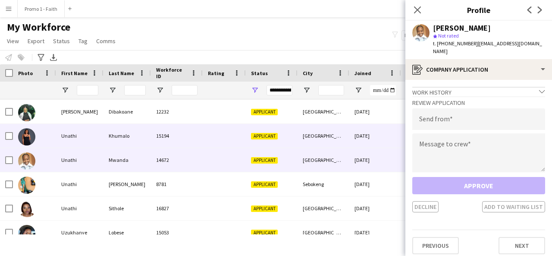
click at [190, 126] on div "15194" at bounding box center [177, 136] width 52 height 24
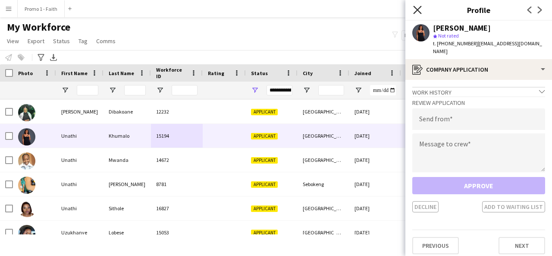
click at [418, 10] on icon "Close pop-in" at bounding box center [417, 10] width 8 height 8
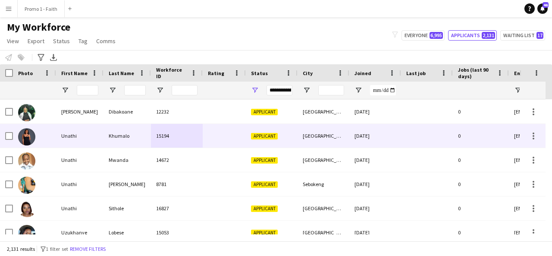
click at [175, 135] on div "15194" at bounding box center [177, 136] width 52 height 24
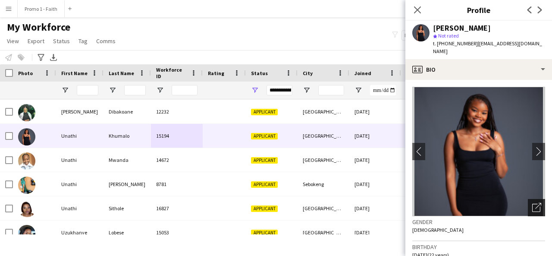
click at [533, 203] on icon at bounding box center [536, 207] width 8 height 8
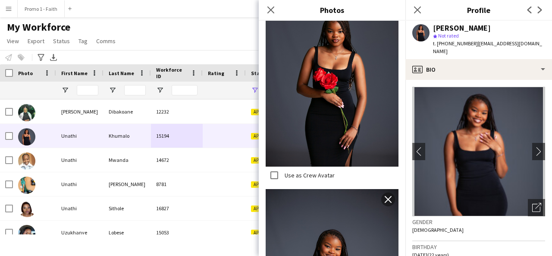
scroll to position [779, 0]
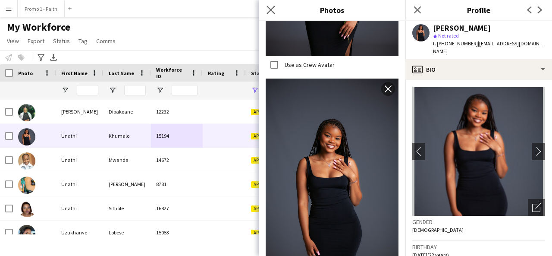
click at [266, 14] on icon "Close pop-in" at bounding box center [270, 10] width 8 height 8
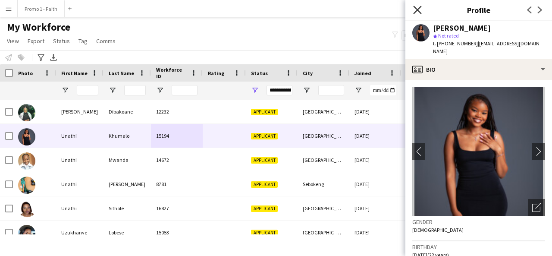
click at [419, 10] on icon "Close pop-in" at bounding box center [417, 10] width 8 height 8
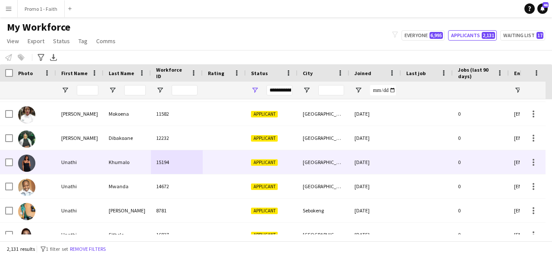
scroll to position [49178, 0]
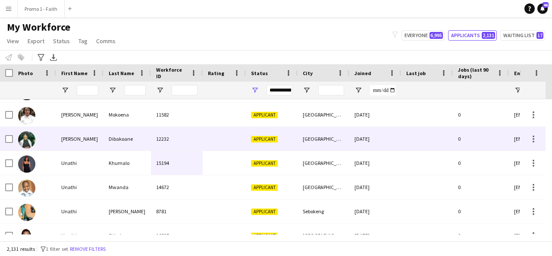
click at [190, 144] on div "12232" at bounding box center [177, 139] width 52 height 24
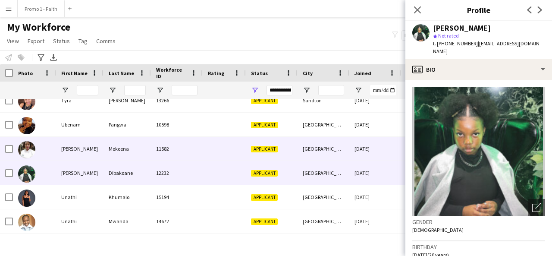
scroll to position [49144, 0]
click at [125, 145] on div "Mokoena" at bounding box center [126, 149] width 47 height 24
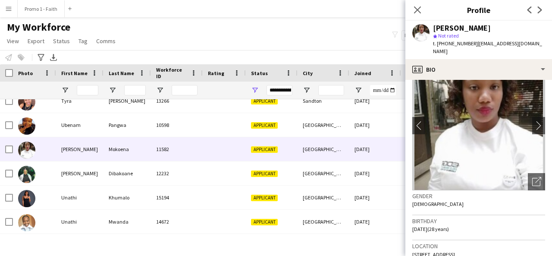
scroll to position [27, 0]
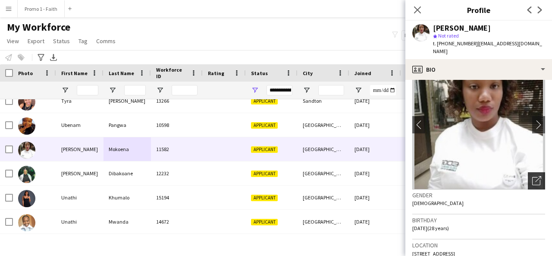
click at [532, 176] on icon "Open photos pop-in" at bounding box center [536, 180] width 9 height 9
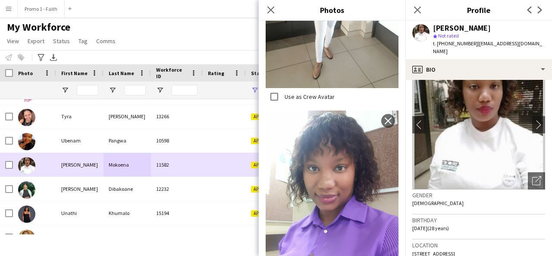
scroll to position [49128, 0]
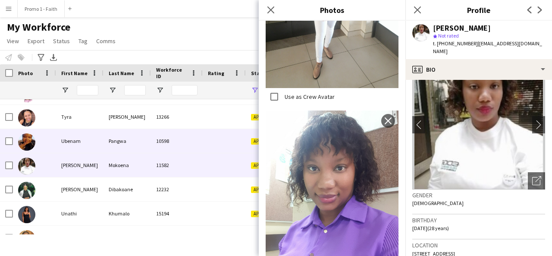
click at [168, 145] on div "10598" at bounding box center [177, 141] width 52 height 24
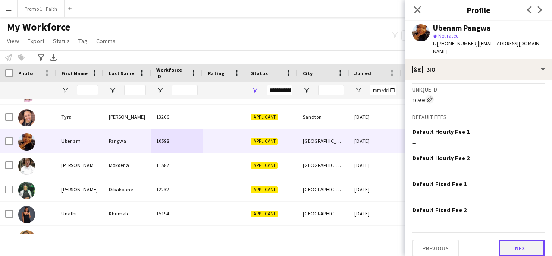
click at [515, 239] on button "Next" at bounding box center [521, 247] width 47 height 17
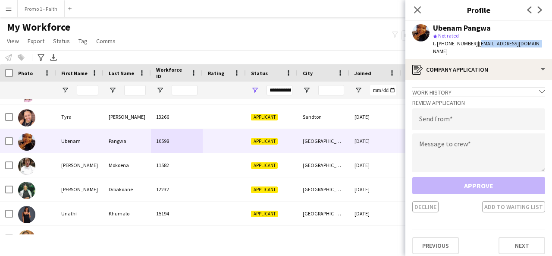
drag, startPoint x: 472, startPoint y: 45, endPoint x: 527, endPoint y: 43, distance: 55.2
click at [527, 43] on div "Ubenam Pangwa star Not rated t. +27634977259 | ubeii.rooi22@gmail.com" at bounding box center [478, 40] width 147 height 38
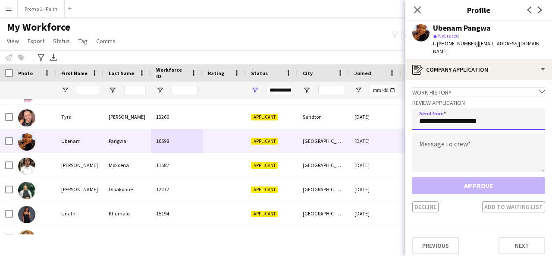
type input "**********"
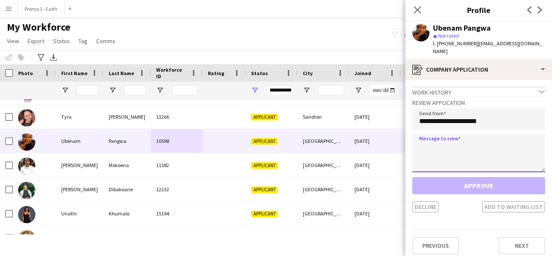
click at [470, 133] on textarea at bounding box center [478, 152] width 133 height 39
paste textarea "**********"
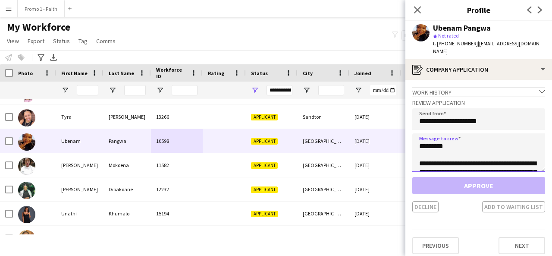
scroll to position [195, 0]
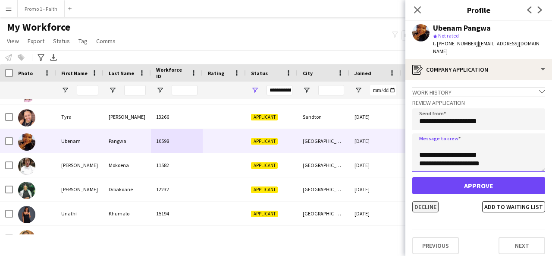
type textarea "**********"
click at [423, 201] on button "Decline" at bounding box center [425, 206] width 26 height 11
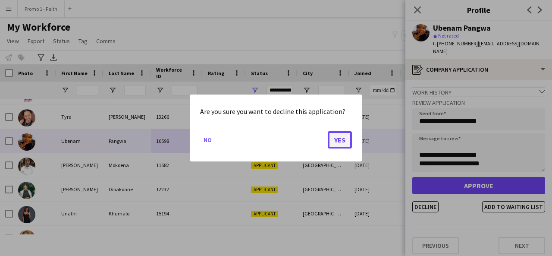
click at [340, 134] on button "Yes" at bounding box center [340, 139] width 24 height 17
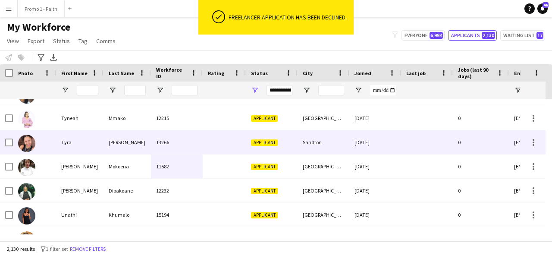
scroll to position [49102, 0]
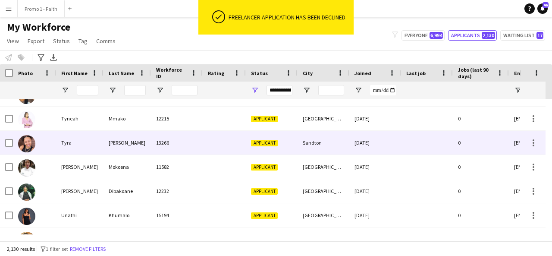
click at [176, 146] on div "13266" at bounding box center [177, 143] width 52 height 24
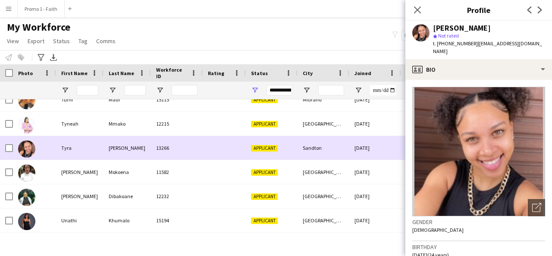
scroll to position [49097, 0]
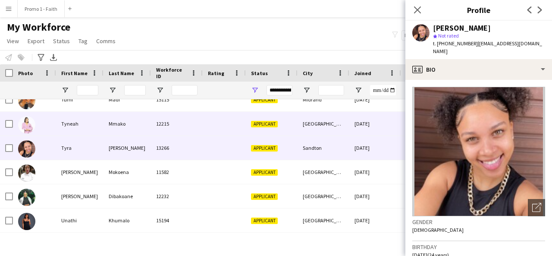
click at [109, 130] on div "Mmako" at bounding box center [126, 124] width 47 height 24
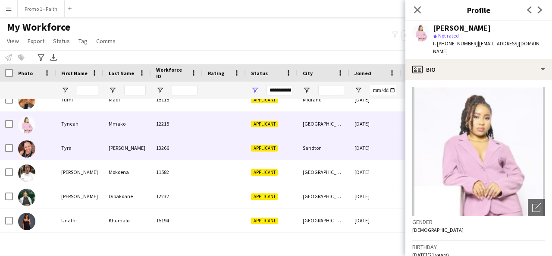
scroll to position [49051, 0]
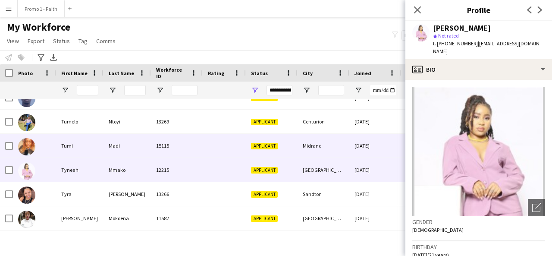
click at [104, 152] on div "Madi" at bounding box center [126, 146] width 47 height 24
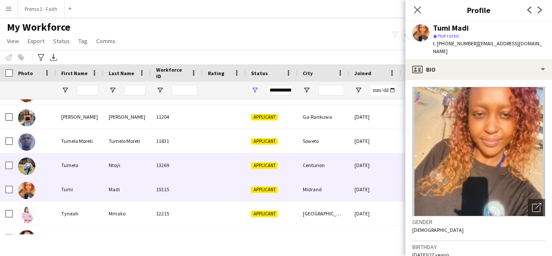
click at [92, 167] on div "Tumelo" at bounding box center [79, 165] width 47 height 24
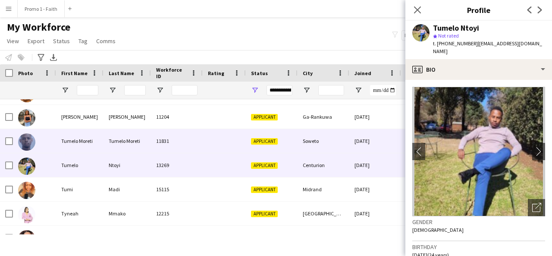
click at [186, 144] on div "11831" at bounding box center [177, 141] width 52 height 24
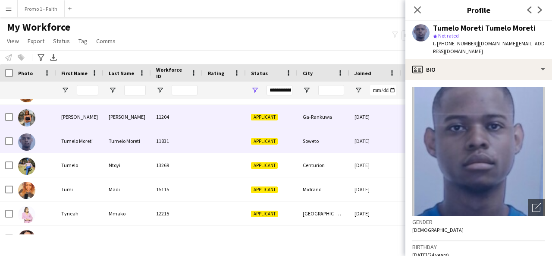
click at [153, 109] on div "11204" at bounding box center [177, 117] width 52 height 24
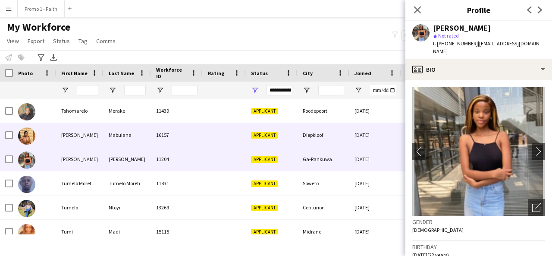
click at [132, 137] on div "Mabulana" at bounding box center [126, 135] width 47 height 24
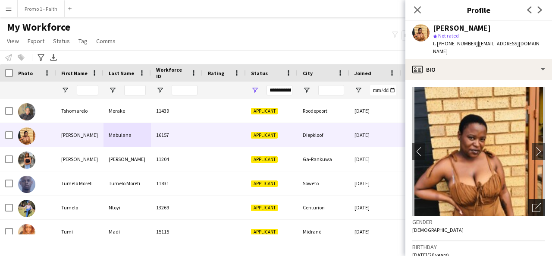
click at [534, 205] on div "Open photos pop-in" at bounding box center [535, 207] width 17 height 17
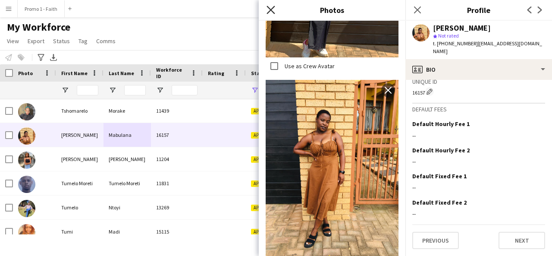
click at [270, 9] on icon at bounding box center [270, 10] width 8 height 8
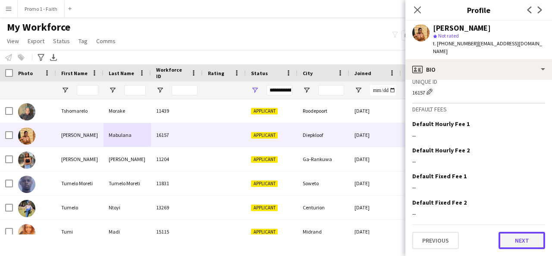
click at [512, 237] on button "Next" at bounding box center [521, 239] width 47 height 17
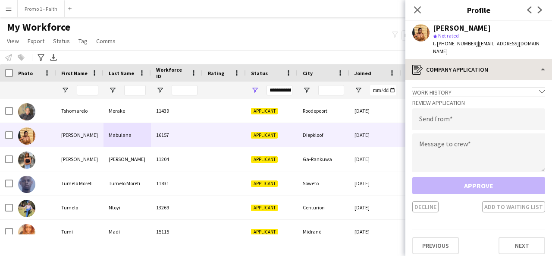
drag, startPoint x: 470, startPoint y: 44, endPoint x: 513, endPoint y: 63, distance: 47.3
click at [513, 63] on app-crew-profile "Close pop-in Profile Previous Next Tshwarelo Mabulana star Not rated t. +276804…" at bounding box center [478, 128] width 147 height 256
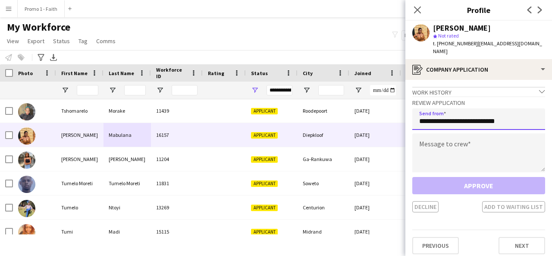
type input "**********"
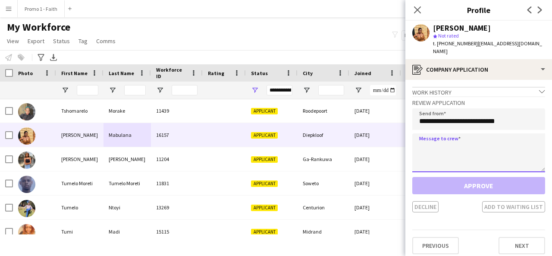
click at [462, 140] on textarea at bounding box center [478, 152] width 133 height 39
paste textarea "**********"
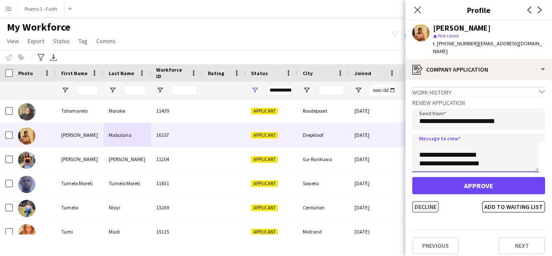
type textarea "**********"
click at [424, 210] on button "Decline" at bounding box center [425, 206] width 26 height 11
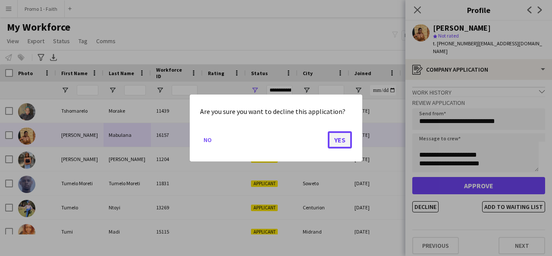
click at [332, 140] on button "Yes" at bounding box center [340, 139] width 24 height 17
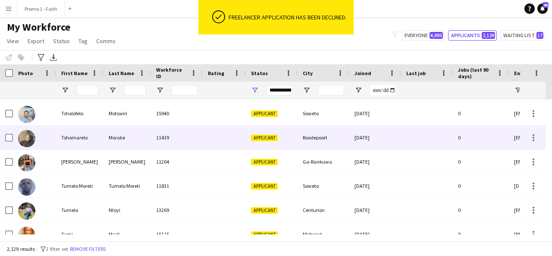
click at [163, 141] on div "11439" at bounding box center [177, 137] width 52 height 24
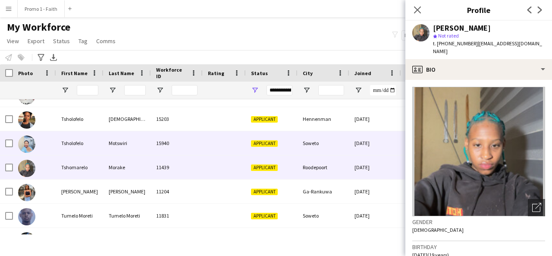
click at [158, 148] on div "15940" at bounding box center [177, 143] width 52 height 24
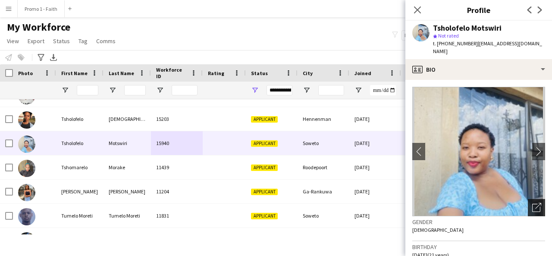
click at [533, 214] on div "Open photos pop-in" at bounding box center [535, 207] width 17 height 17
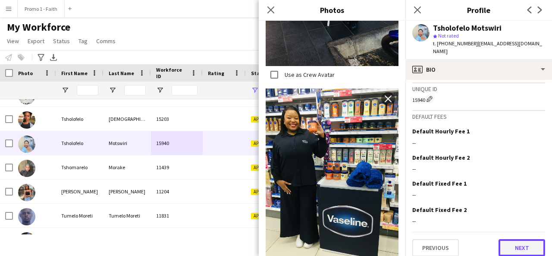
click at [508, 243] on button "Next" at bounding box center [521, 247] width 47 height 17
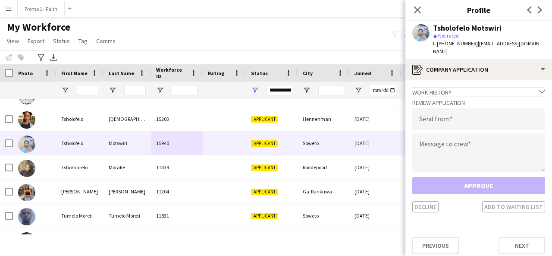
drag, startPoint x: 471, startPoint y: 44, endPoint x: 487, endPoint y: 49, distance: 16.4
click at [487, 49] on div "t. +27685018608 | tsholofeloprecious533@gmail.com" at bounding box center [489, 48] width 112 height 16
drag, startPoint x: 486, startPoint y: 39, endPoint x: 476, endPoint y: 88, distance: 50.5
click at [476, 88] on app-crew-profile "Close pop-in Profile Previous Next Tsholofelo Motswiri star Not rated t. +27685…" at bounding box center [478, 128] width 147 height 256
click at [495, 44] on span "| tsholofeloprecious533@gmail.com" at bounding box center [487, 47] width 109 height 14
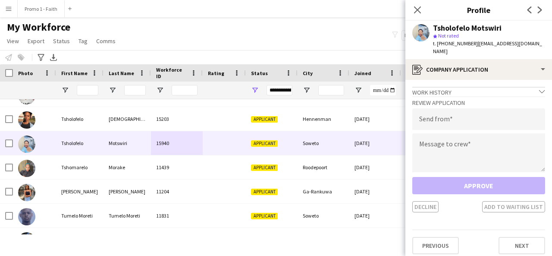
drag, startPoint x: 471, startPoint y: 44, endPoint x: 478, endPoint y: 51, distance: 10.4
click at [478, 51] on div "t. +27685018608 | tsholofeloprecious533@gmail.com" at bounding box center [489, 48] width 112 height 16
type input "**********"
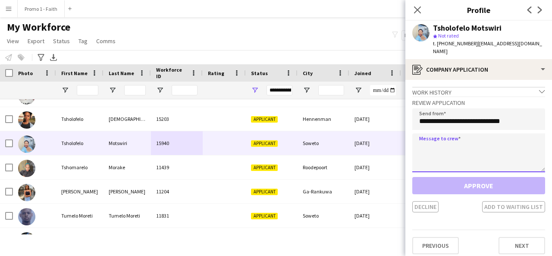
click at [439, 152] on textarea at bounding box center [478, 152] width 133 height 39
paste textarea "**********"
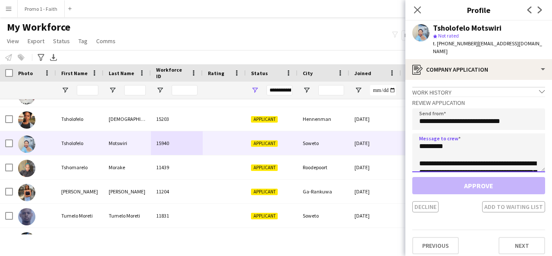
scroll to position [203, 0]
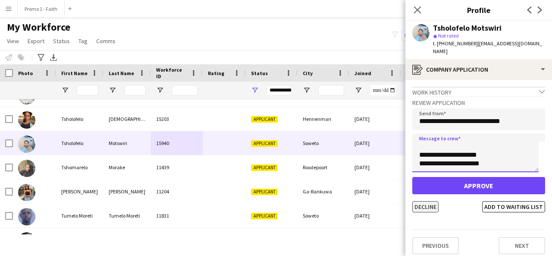
type textarea "**********"
click at [426, 205] on button "Decline" at bounding box center [425, 206] width 26 height 11
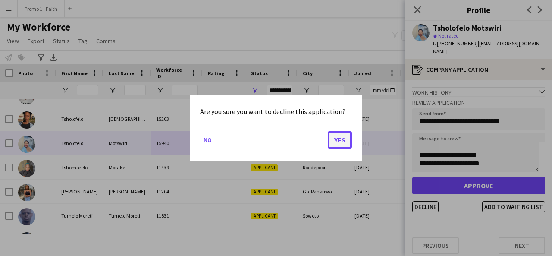
click at [345, 146] on button "Yes" at bounding box center [340, 139] width 24 height 17
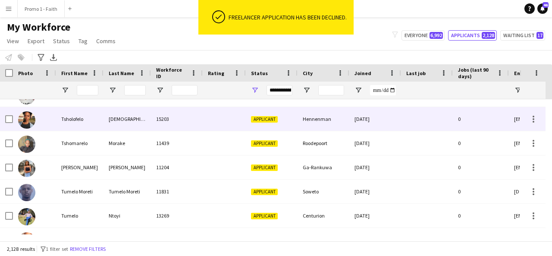
click at [195, 113] on div "15203" at bounding box center [177, 119] width 52 height 24
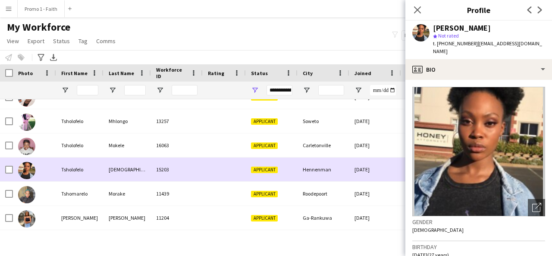
scroll to position [48856, 0]
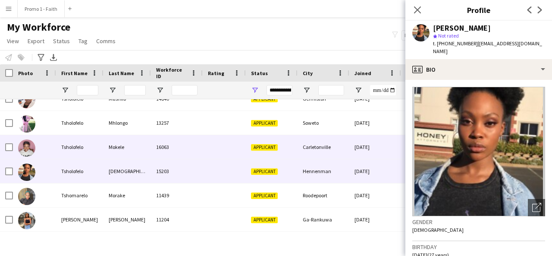
click at [196, 153] on div "16063" at bounding box center [177, 147] width 52 height 24
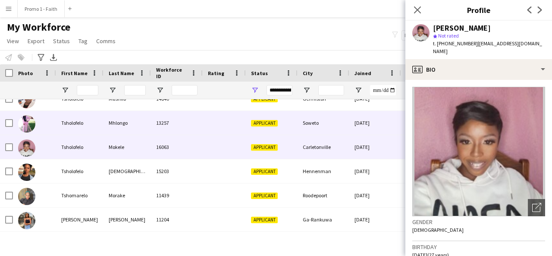
click at [150, 125] on div "Mhlongo" at bounding box center [126, 123] width 47 height 24
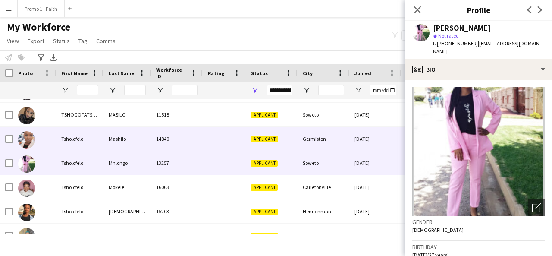
scroll to position [48816, 0]
click at [107, 127] on div "Mashilo" at bounding box center [126, 139] width 47 height 24
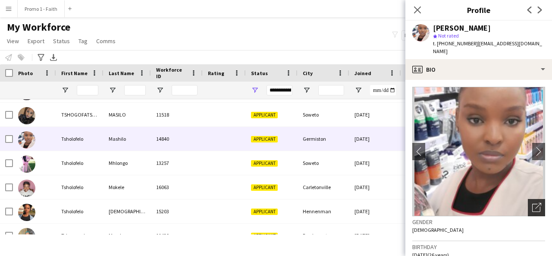
click at [532, 203] on icon "Open photos pop-in" at bounding box center [536, 207] width 9 height 9
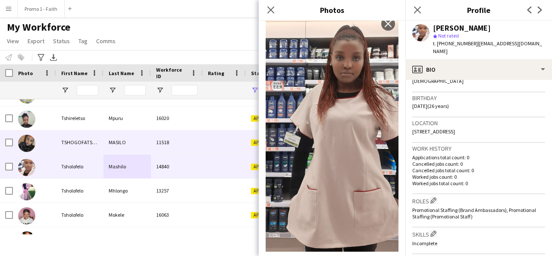
scroll to position [48787, 0]
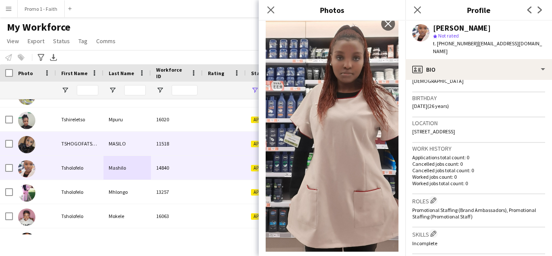
click at [137, 149] on div "MASILO" at bounding box center [126, 143] width 47 height 24
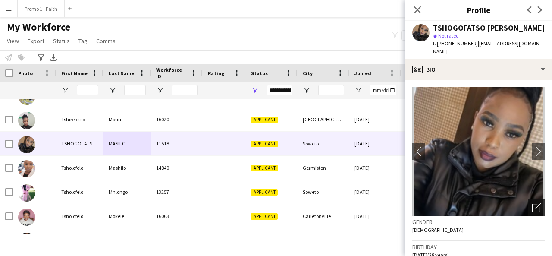
click at [527, 202] on div "Open photos pop-in" at bounding box center [535, 207] width 17 height 17
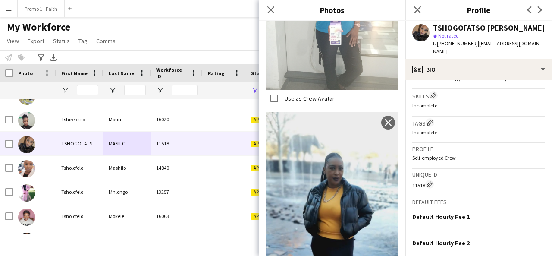
scroll to position [381, 0]
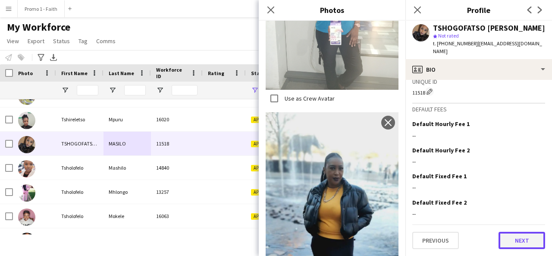
click at [515, 239] on button "Next" at bounding box center [521, 239] width 47 height 17
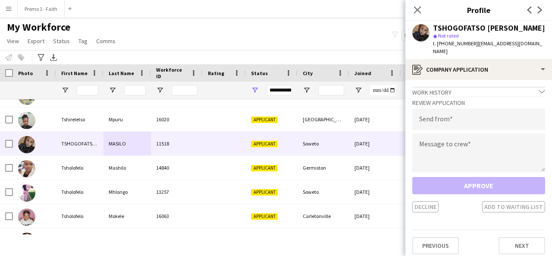
drag, startPoint x: 471, startPoint y: 52, endPoint x: 542, endPoint y: 51, distance: 71.1
click at [549, 53] on div "TSHOGOFATSO MARY-JANE MASILO star Not rated t. +27767687876 | tshegofatsomasilo…" at bounding box center [478, 40] width 147 height 38
type input "**********"
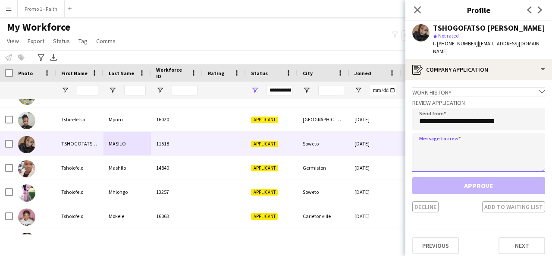
click at [471, 140] on textarea at bounding box center [478, 152] width 133 height 39
paste textarea "**********"
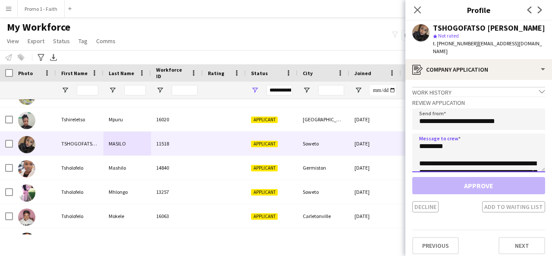
scroll to position [203, 0]
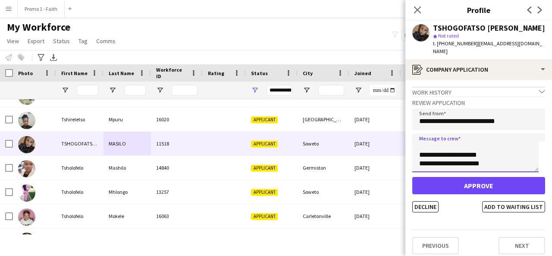
type textarea "**********"
click at [434, 212] on app-crew-profile-application "**********" at bounding box center [478, 168] width 147 height 176
click at [431, 211] on button "Decline" at bounding box center [425, 206] width 26 height 11
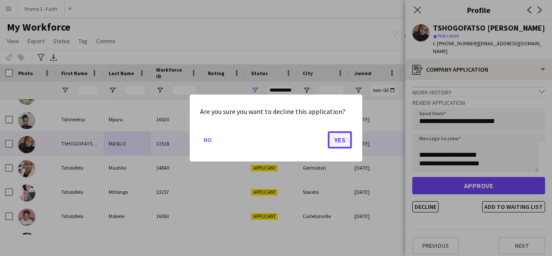
click at [342, 144] on button "Yes" at bounding box center [340, 139] width 24 height 17
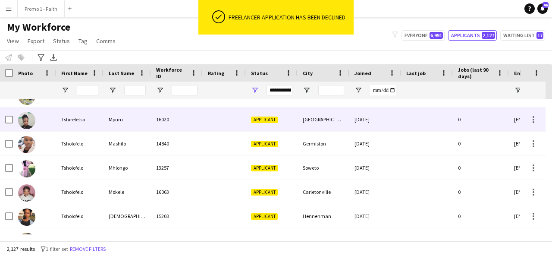
click at [199, 126] on div "16020" at bounding box center [177, 119] width 52 height 24
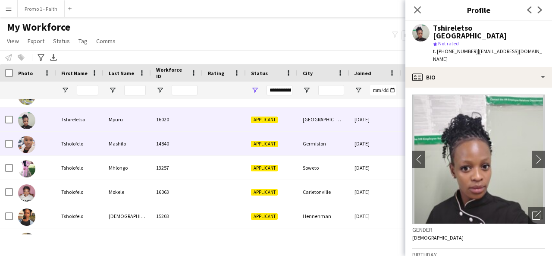
scroll to position [48757, 0]
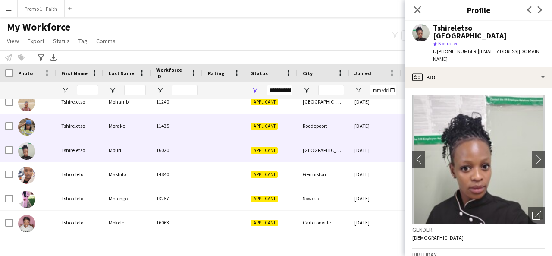
click at [194, 119] on div "11435" at bounding box center [177, 126] width 52 height 24
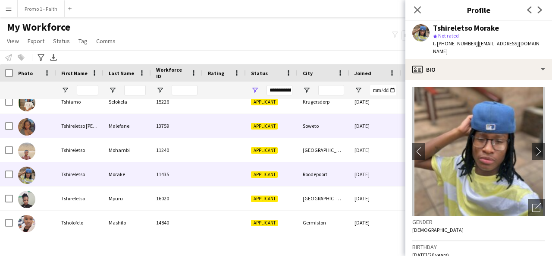
scroll to position [48705, 0]
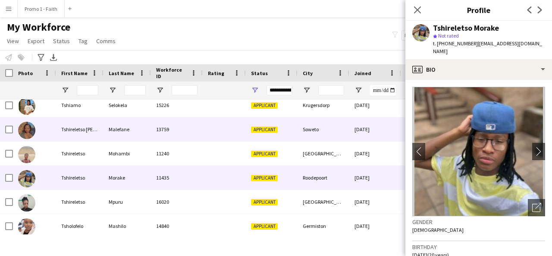
click at [152, 128] on div "13759" at bounding box center [177, 129] width 52 height 24
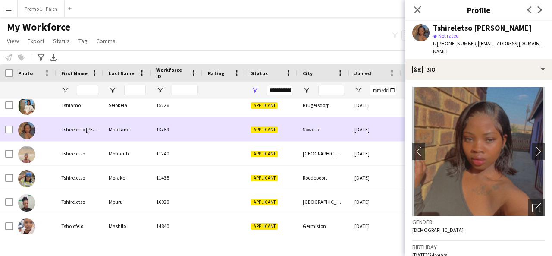
scroll to position [48658, 0]
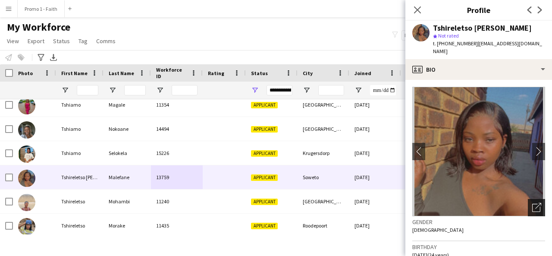
click at [532, 208] on icon "Open photos pop-in" at bounding box center [536, 207] width 9 height 9
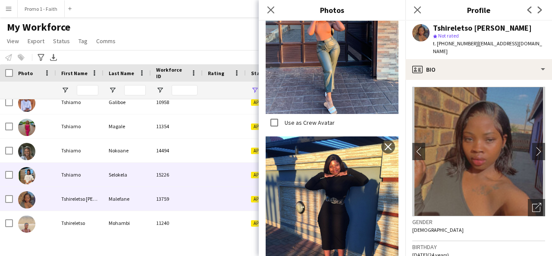
click at [126, 178] on div "Selokela" at bounding box center [126, 174] width 47 height 24
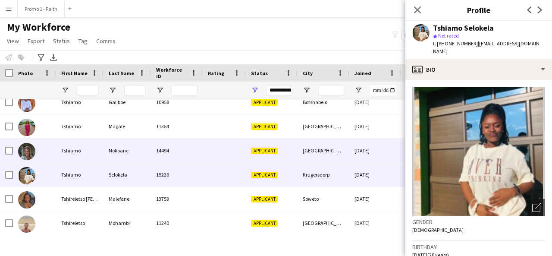
click at [159, 162] on div "14494" at bounding box center [177, 150] width 52 height 24
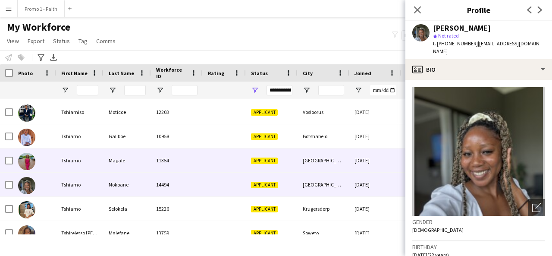
click at [159, 162] on div "11354" at bounding box center [177, 160] width 52 height 24
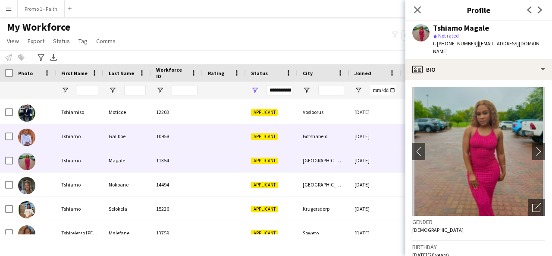
click at [144, 137] on div "Galiboe" at bounding box center [126, 136] width 47 height 24
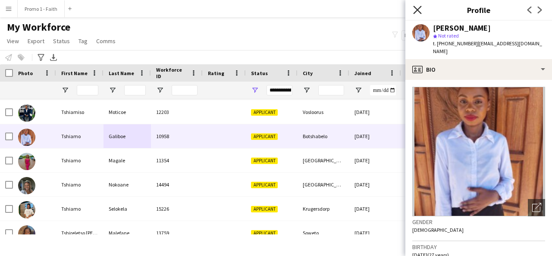
click at [415, 10] on icon "Close pop-in" at bounding box center [417, 10] width 8 height 8
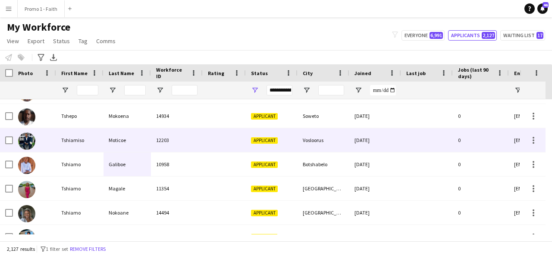
scroll to position [48573, 0]
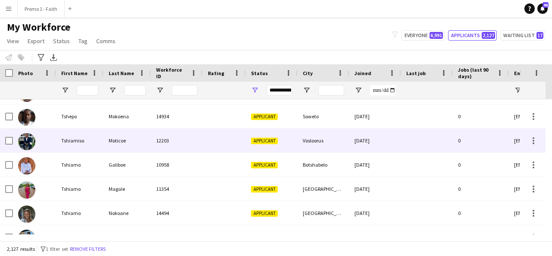
click at [183, 137] on div "12203" at bounding box center [177, 140] width 52 height 24
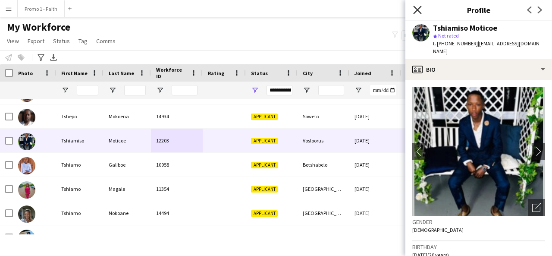
click at [418, 10] on icon at bounding box center [417, 10] width 8 height 8
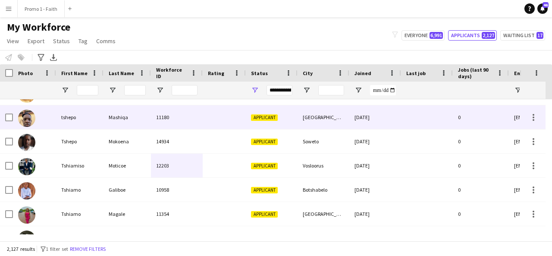
scroll to position [48548, 0]
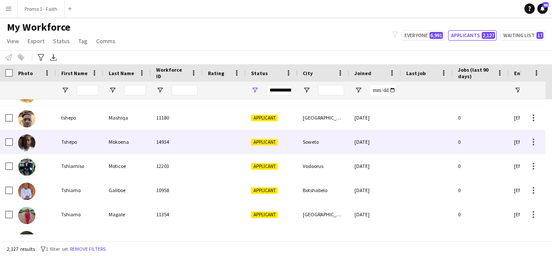
click at [218, 139] on div at bounding box center [224, 142] width 43 height 24
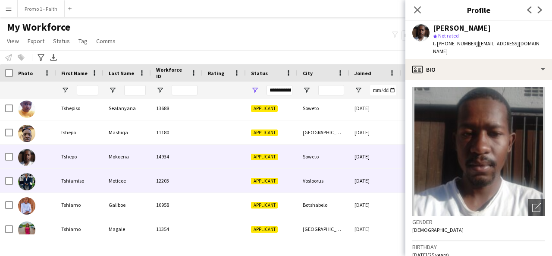
scroll to position [48532, 0]
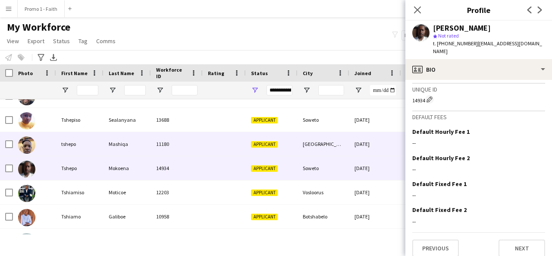
click at [159, 142] on div "11180" at bounding box center [177, 144] width 52 height 24
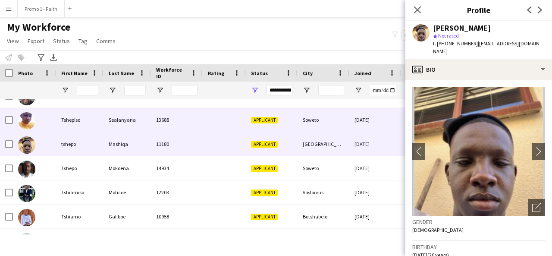
click at [127, 128] on div "Sealanyana" at bounding box center [126, 120] width 47 height 24
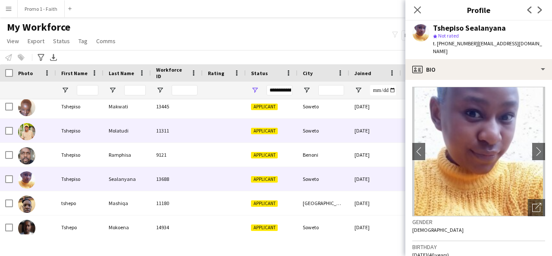
click at [106, 140] on div "Molatudi" at bounding box center [126, 131] width 47 height 24
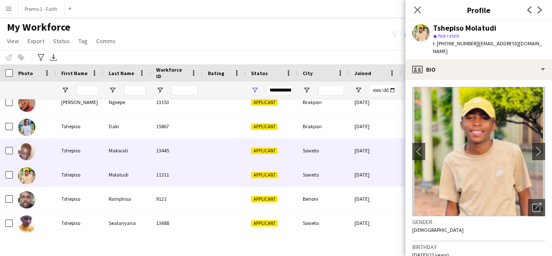
click at [106, 140] on div "Makwati" at bounding box center [126, 150] width 47 height 24
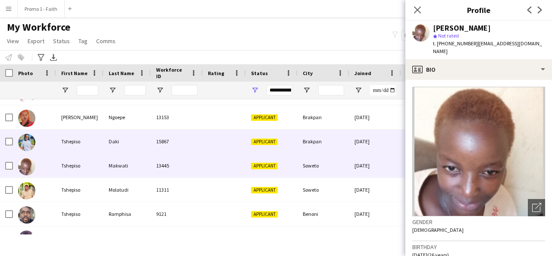
click at [104, 141] on div "Daki" at bounding box center [126, 141] width 47 height 24
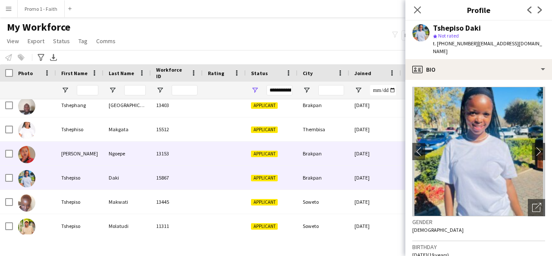
click at [104, 141] on div "Ngoepe" at bounding box center [126, 153] width 47 height 24
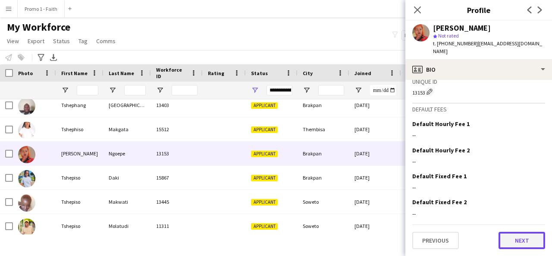
click at [511, 242] on button "Next" at bounding box center [521, 239] width 47 height 17
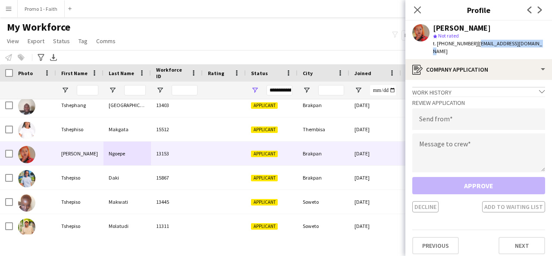
drag, startPoint x: 471, startPoint y: 43, endPoint x: 528, endPoint y: 43, distance: 56.5
click at [528, 43] on span "| chantielove45@gmail.com" at bounding box center [487, 47] width 109 height 14
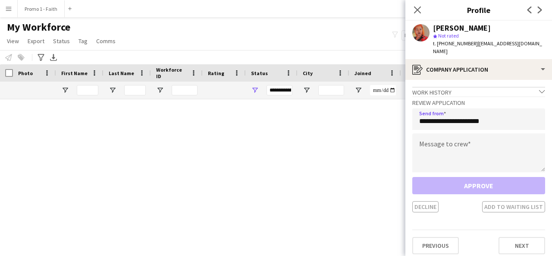
type input "**********"
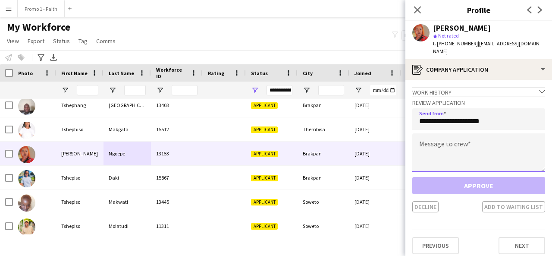
click at [468, 139] on textarea at bounding box center [478, 152] width 133 height 39
paste textarea "**********"
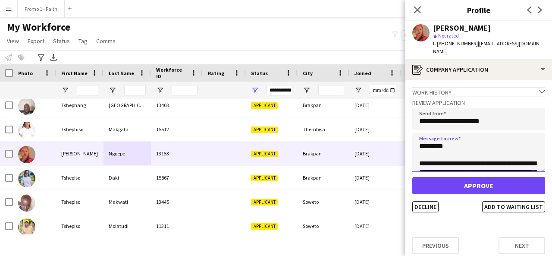
scroll to position [195, 0]
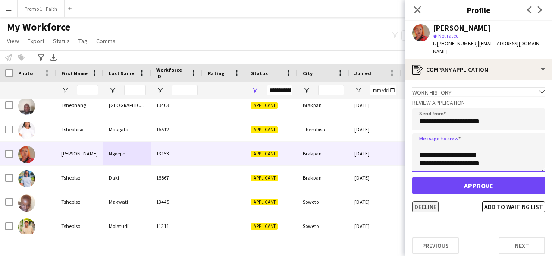
type textarea "**********"
click at [427, 201] on button "Decline" at bounding box center [425, 206] width 26 height 11
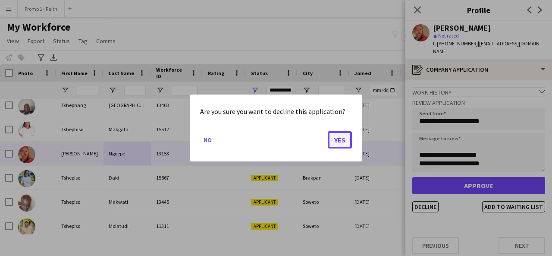
click at [343, 143] on button "Yes" at bounding box center [340, 139] width 24 height 17
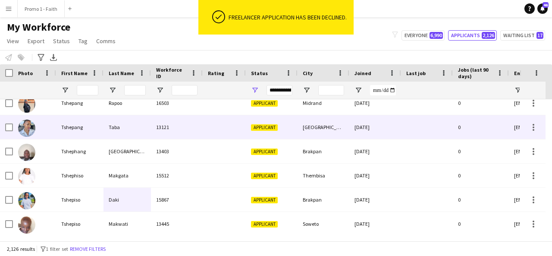
scroll to position [0, 0]
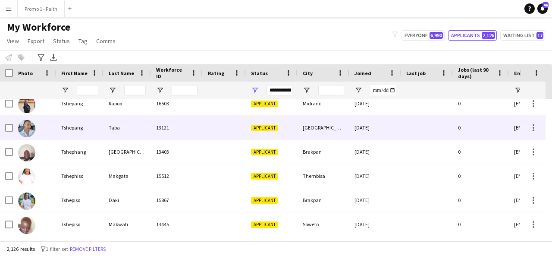
click at [83, 121] on div "Tshepang" at bounding box center [79, 127] width 47 height 24
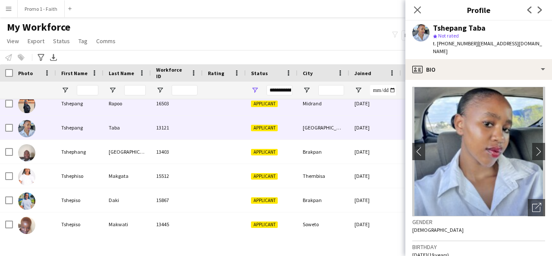
click at [181, 110] on div "16503" at bounding box center [177, 103] width 52 height 24
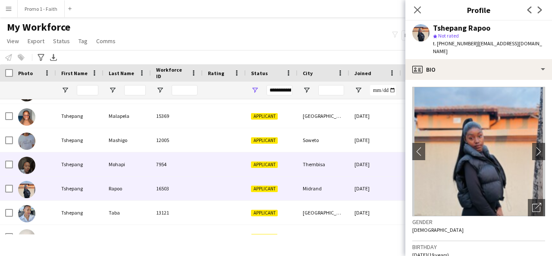
scroll to position [48234, 0]
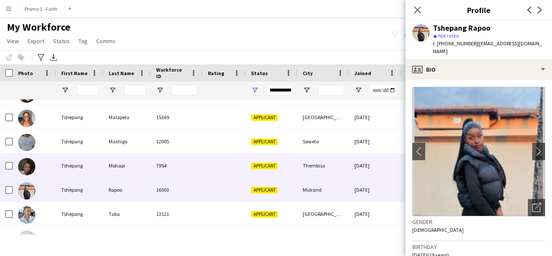
click at [172, 159] on div "7954" at bounding box center [177, 165] width 52 height 24
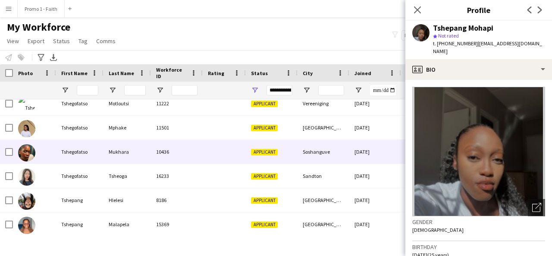
scroll to position [48125, 0]
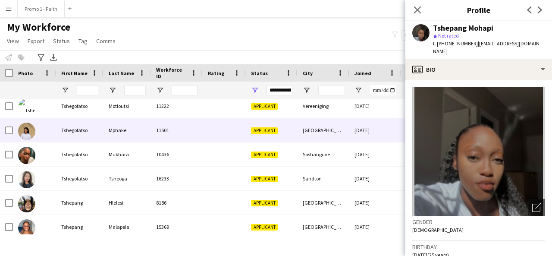
click at [125, 131] on div "Mphake" at bounding box center [126, 130] width 47 height 24
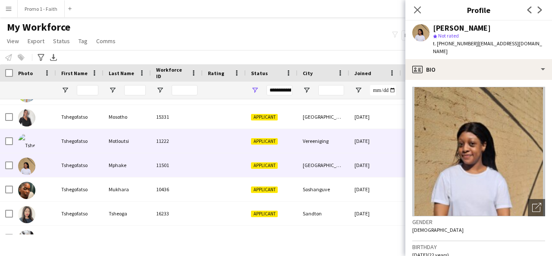
click at [83, 136] on div "Tshegofatso" at bounding box center [79, 141] width 47 height 24
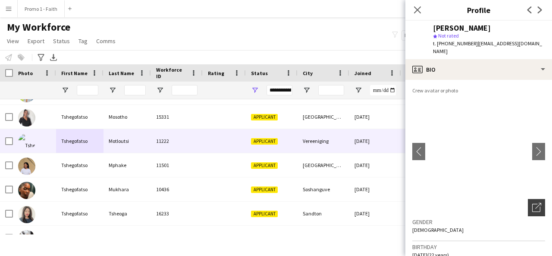
click at [532, 203] on icon "Open photos pop-in" at bounding box center [536, 207] width 9 height 9
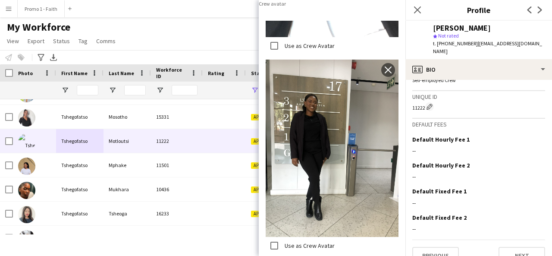
click at [519, 249] on app-crew-profile-bio "chevron-left chevron-right Open photos pop-in Gender Female Birthday 10-07-2003…" at bounding box center [478, 168] width 147 height 176
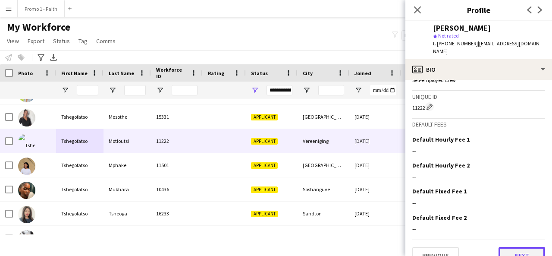
click at [512, 246] on button "Next" at bounding box center [521, 254] width 47 height 17
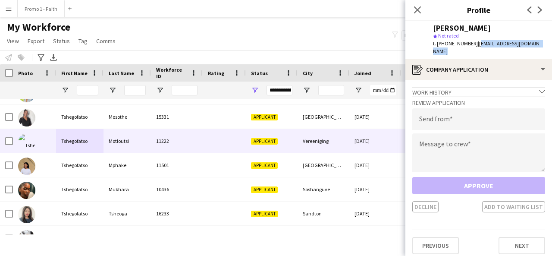
drag, startPoint x: 471, startPoint y: 43, endPoint x: 540, endPoint y: 43, distance: 69.4
click at [540, 43] on span "| molobemotloutsi04@gmail.com" at bounding box center [487, 47] width 109 height 14
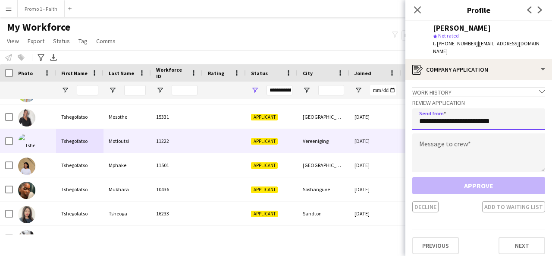
type input "**********"
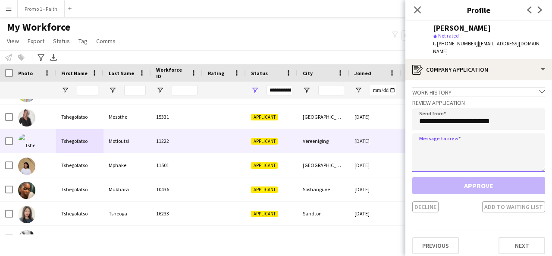
click at [473, 144] on textarea at bounding box center [478, 152] width 133 height 39
paste textarea "**********"
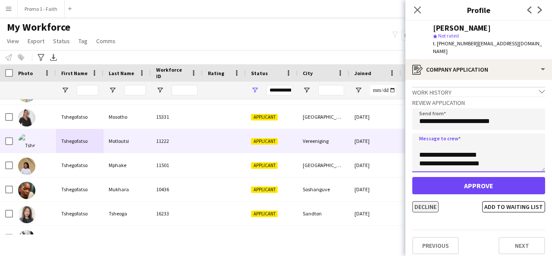
type textarea "**********"
click at [430, 201] on button "Decline" at bounding box center [425, 206] width 26 height 11
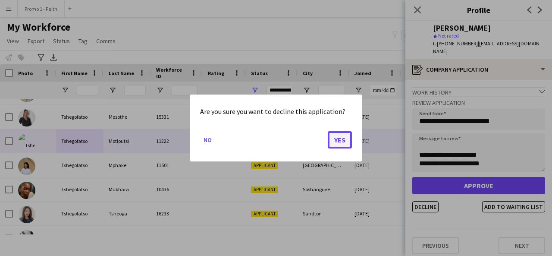
click at [346, 139] on button "Yes" at bounding box center [340, 139] width 24 height 17
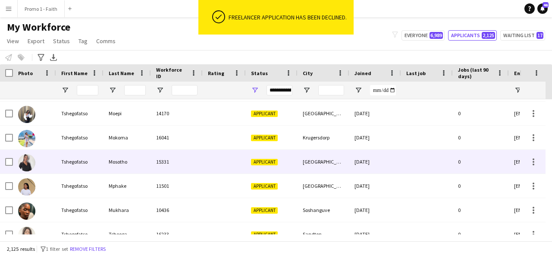
click at [179, 167] on div "15331" at bounding box center [177, 162] width 52 height 24
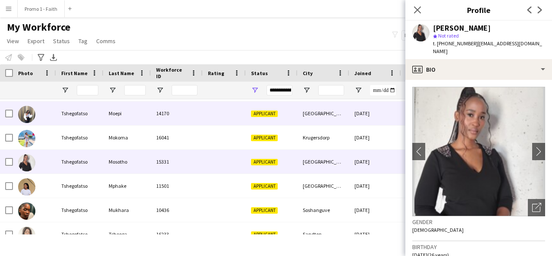
click at [153, 124] on div "14170" at bounding box center [177, 113] width 52 height 24
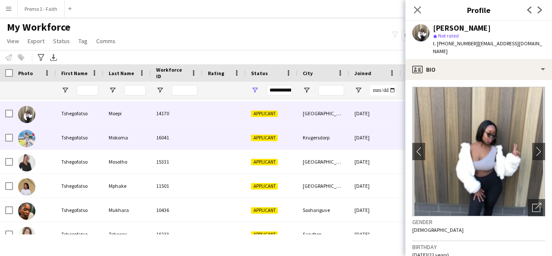
click at [140, 135] on div "Mokoma" at bounding box center [126, 137] width 47 height 24
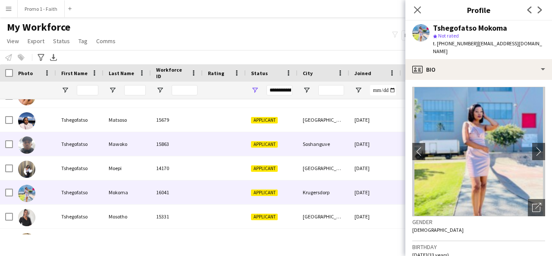
click at [131, 144] on div "Mawoko" at bounding box center [126, 144] width 47 height 24
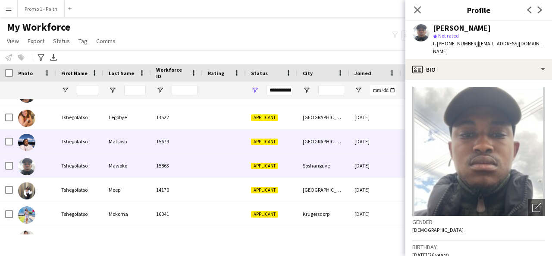
click at [131, 144] on div "Matsoso" at bounding box center [126, 141] width 47 height 24
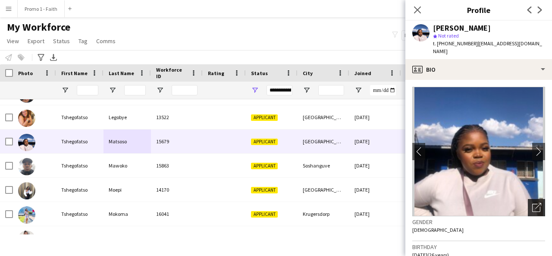
click at [534, 205] on div "Open photos pop-in" at bounding box center [535, 207] width 17 height 17
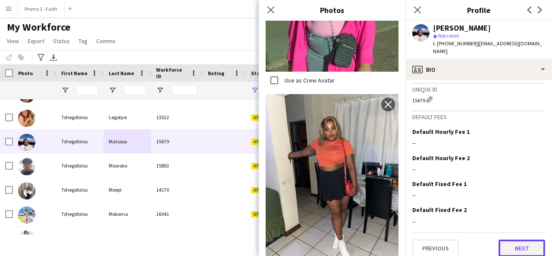
click at [520, 239] on button "Next" at bounding box center [521, 247] width 47 height 17
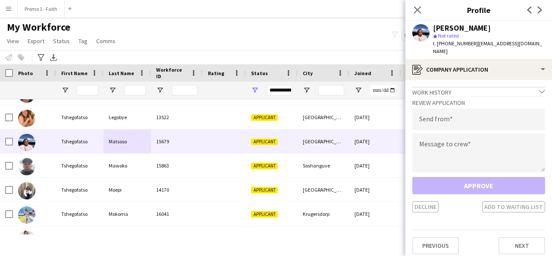
drag, startPoint x: 470, startPoint y: 44, endPoint x: 539, endPoint y: 45, distance: 69.0
click at [539, 45] on span "| tshegofatsomatsoso7@gmail.com" at bounding box center [487, 47] width 109 height 14
drag, startPoint x: 471, startPoint y: 44, endPoint x: 544, endPoint y: 46, distance: 73.3
click at [544, 46] on div "Tshegofatso Matsoso star Not rated t. +27789254106 | tshegofatsomatsoso7@gmail.…" at bounding box center [478, 40] width 147 height 38
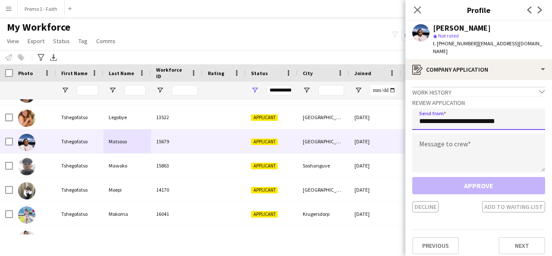
type input "**********"
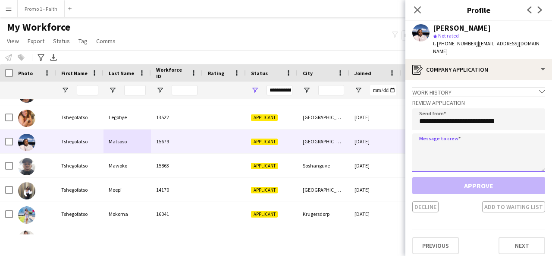
click at [480, 140] on textarea at bounding box center [478, 152] width 133 height 39
paste textarea "**********"
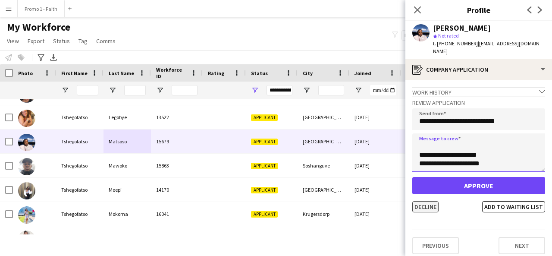
type textarea "**********"
click at [428, 201] on button "Decline" at bounding box center [425, 206] width 26 height 11
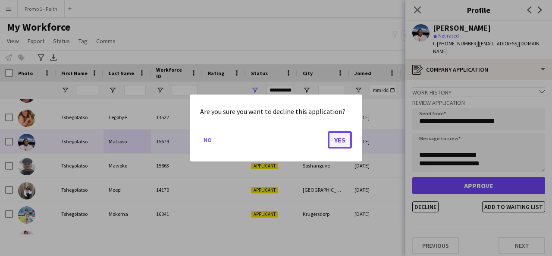
click at [340, 135] on button "Yes" at bounding box center [340, 139] width 24 height 17
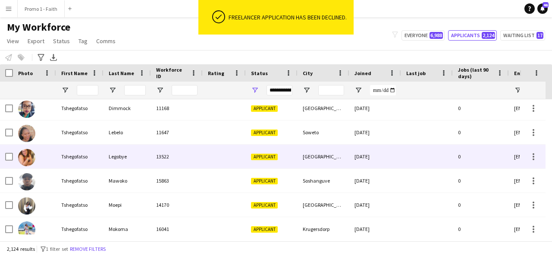
click at [236, 160] on div at bounding box center [224, 156] width 43 height 24
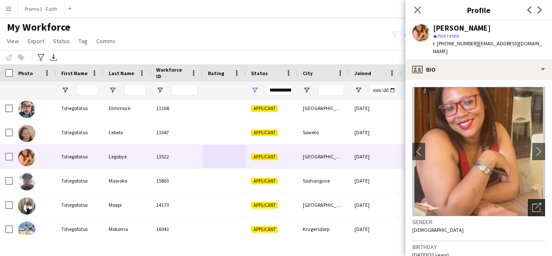
click at [532, 203] on icon "Open photos pop-in" at bounding box center [536, 207] width 9 height 9
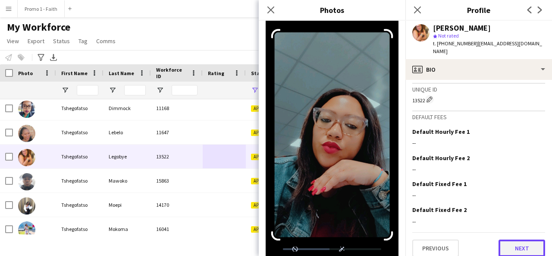
click at [508, 244] on button "Next" at bounding box center [521, 247] width 47 height 17
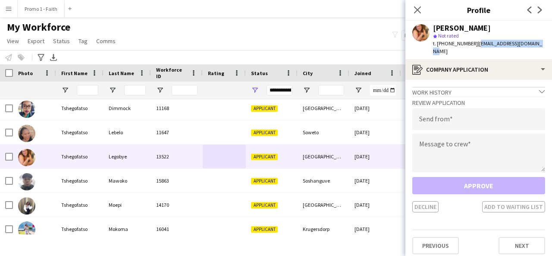
drag, startPoint x: 471, startPoint y: 45, endPoint x: 533, endPoint y: 41, distance: 62.2
click at [533, 41] on div "Tshegofatso Legobye star Not rated t. +27679783989 | alwande.tshego@gmail.com" at bounding box center [478, 40] width 147 height 38
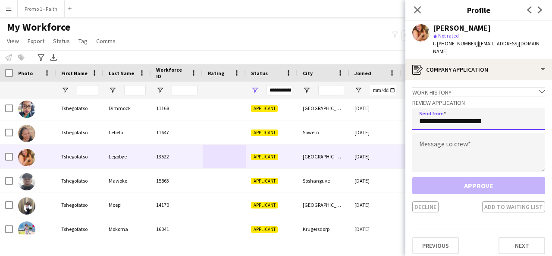
type input "**********"
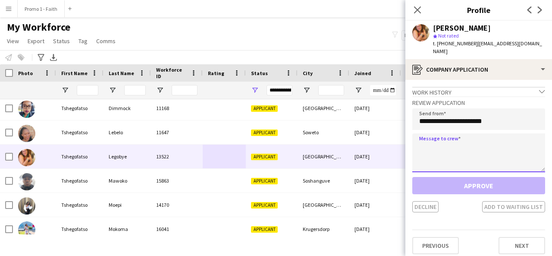
click at [459, 140] on textarea at bounding box center [478, 152] width 133 height 39
paste textarea "**********"
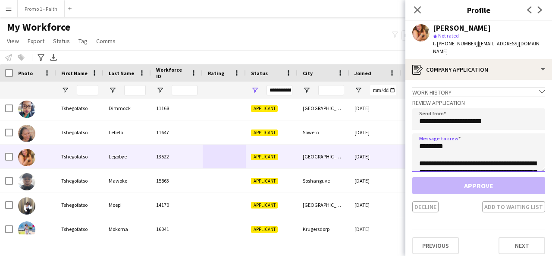
scroll to position [195, 0]
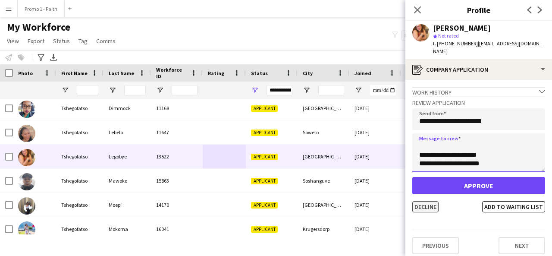
type textarea "**********"
click at [421, 201] on button "Decline" at bounding box center [425, 206] width 26 height 11
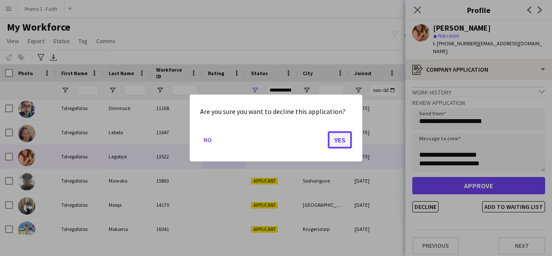
click at [341, 144] on button "Yes" at bounding box center [340, 139] width 24 height 17
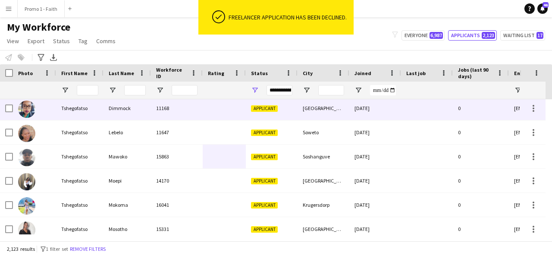
scroll to position [47903, 0]
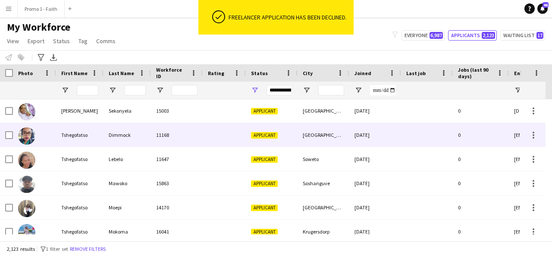
click at [187, 127] on div "11168" at bounding box center [177, 135] width 52 height 24
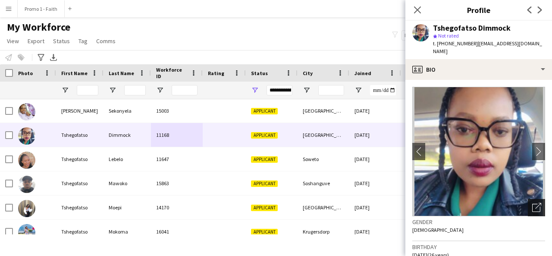
click at [532, 208] on icon "Open photos pop-in" at bounding box center [536, 207] width 9 height 9
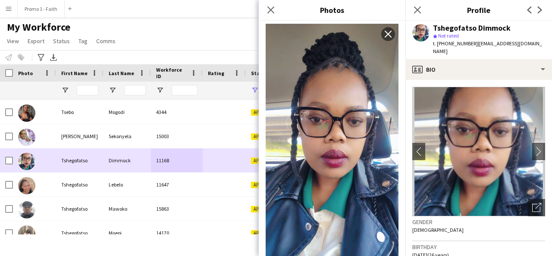
scroll to position [47871, 0]
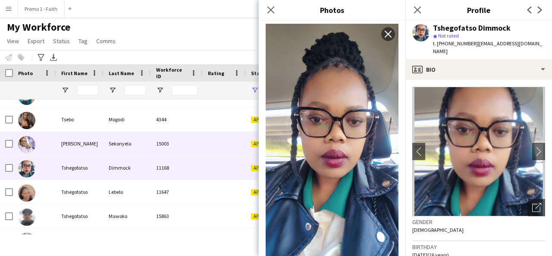
click at [115, 142] on div "Sekonyela" at bounding box center [126, 143] width 47 height 24
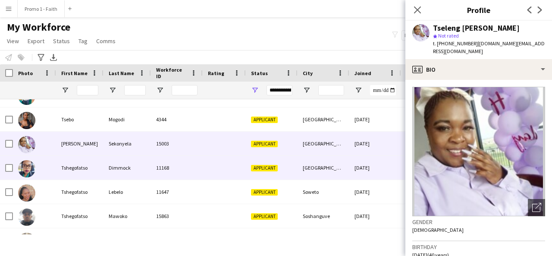
click at [96, 170] on div "Tshegofatso" at bounding box center [79, 168] width 47 height 24
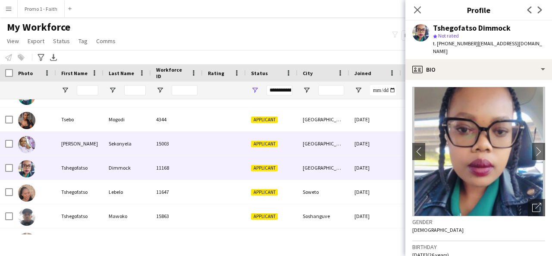
click at [115, 147] on div "Sekonyela" at bounding box center [126, 143] width 47 height 24
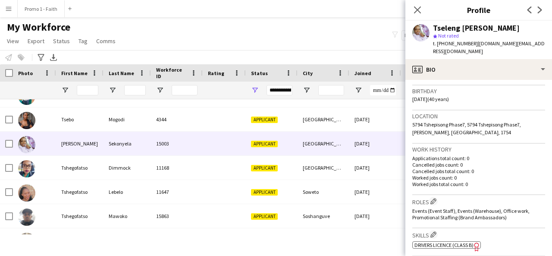
scroll to position [381, 0]
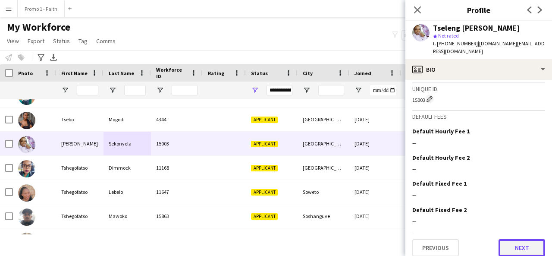
click at [513, 239] on button "Next" at bounding box center [521, 247] width 47 height 17
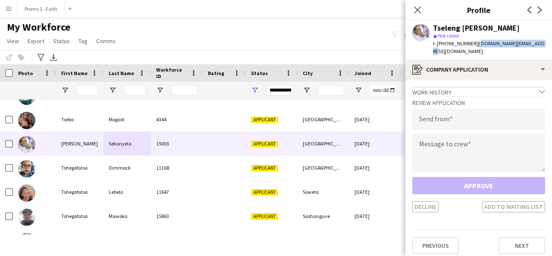
drag, startPoint x: 471, startPoint y: 42, endPoint x: 530, endPoint y: 45, distance: 58.7
click at [530, 45] on div "Tseleng Judith Sekonyela star Not rated t. +27670021491 | juddyjudith.tj@gmail.…" at bounding box center [478, 40] width 147 height 38
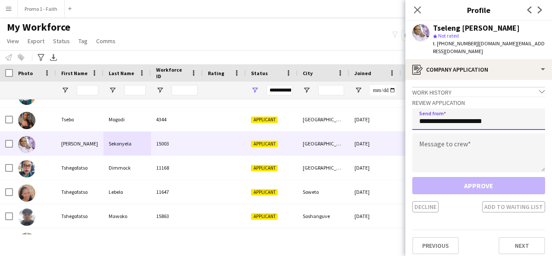
type input "**********"
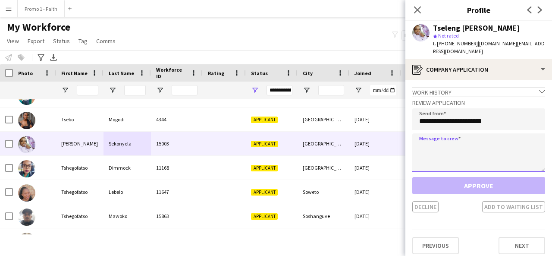
click at [466, 136] on textarea at bounding box center [478, 152] width 133 height 39
paste textarea "**********"
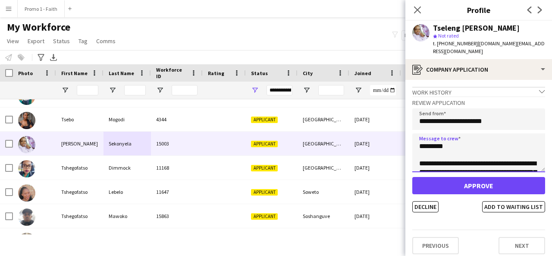
scroll to position [195, 0]
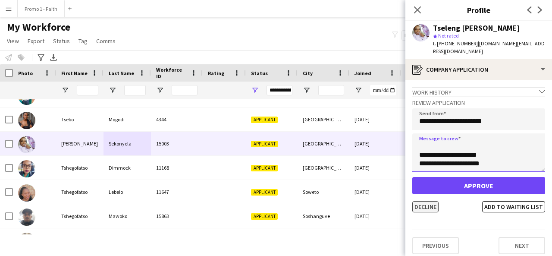
type textarea "**********"
click at [433, 201] on button "Decline" at bounding box center [425, 206] width 26 height 11
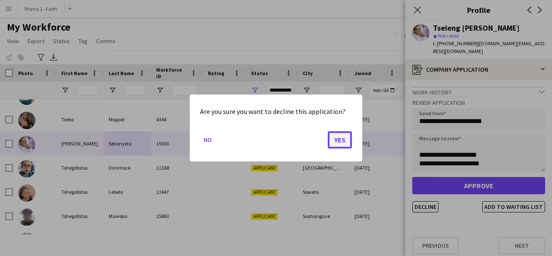
click at [335, 140] on button "Yes" at bounding box center [340, 139] width 24 height 17
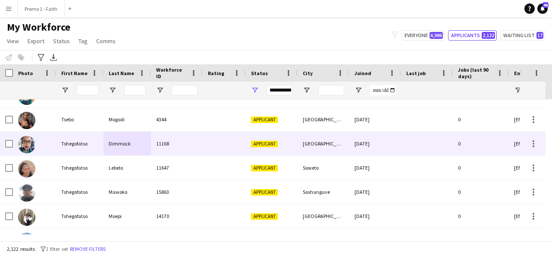
scroll to position [47848, 0]
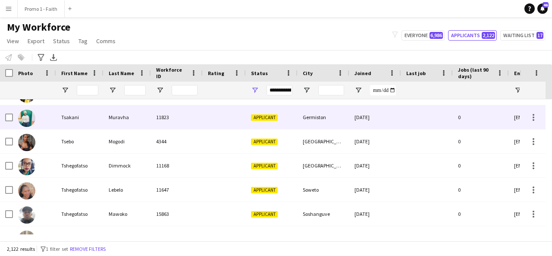
click at [144, 120] on div "Muravha" at bounding box center [126, 117] width 47 height 24
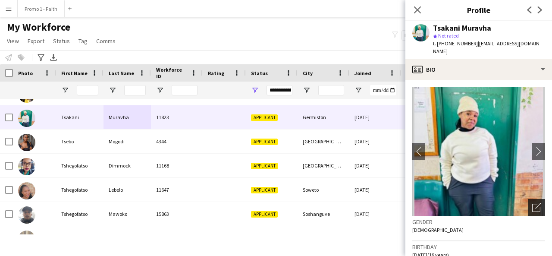
click at [529, 199] on div "Open photos pop-in" at bounding box center [535, 207] width 17 height 17
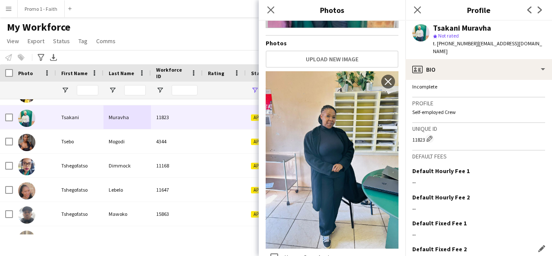
scroll to position [354, 0]
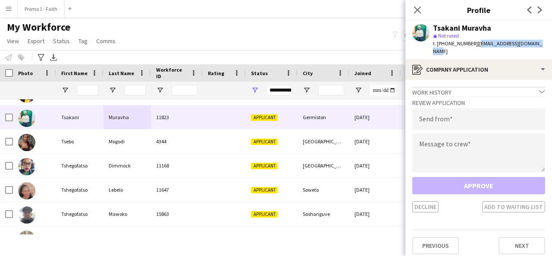
drag, startPoint x: 471, startPoint y: 45, endPoint x: 533, endPoint y: 46, distance: 61.6
click at [533, 46] on div "Tsakani Muravha star Not rated t. +27678176680 | staceyprecious5@gmail.com" at bounding box center [478, 40] width 147 height 38
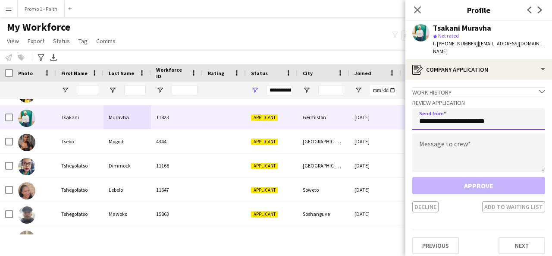
type input "**********"
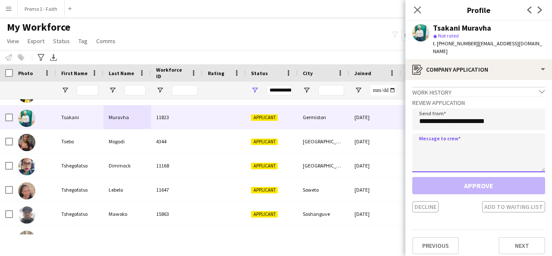
click at [456, 137] on textarea at bounding box center [478, 152] width 133 height 39
paste textarea "**********"
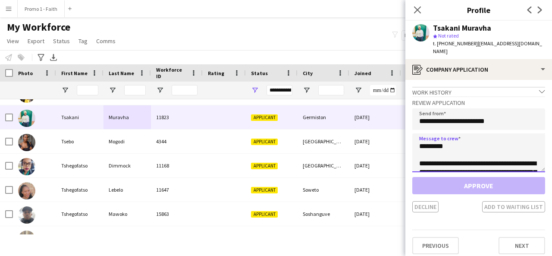
scroll to position [195, 0]
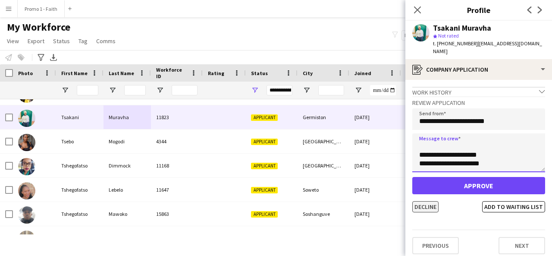
type textarea "**********"
click at [426, 203] on button "Decline" at bounding box center [425, 206] width 26 height 11
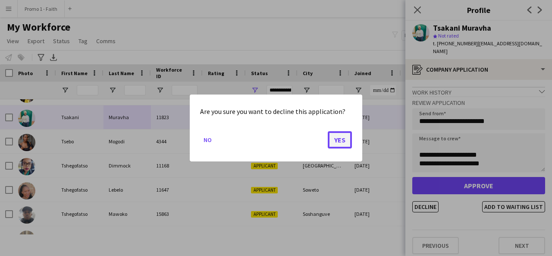
click at [341, 143] on button "Yes" at bounding box center [340, 139] width 24 height 17
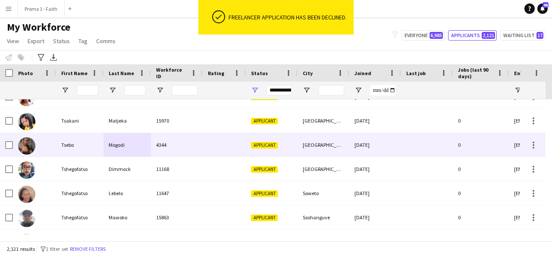
scroll to position [47820, 0]
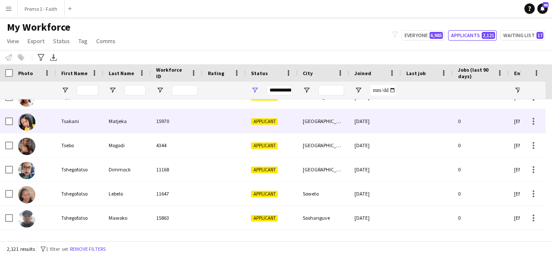
click at [63, 126] on div "Tsakani" at bounding box center [79, 121] width 47 height 24
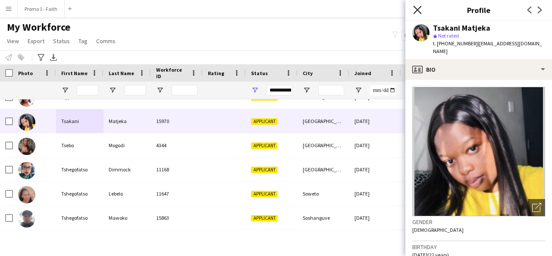
click at [415, 10] on icon "Close pop-in" at bounding box center [417, 10] width 8 height 8
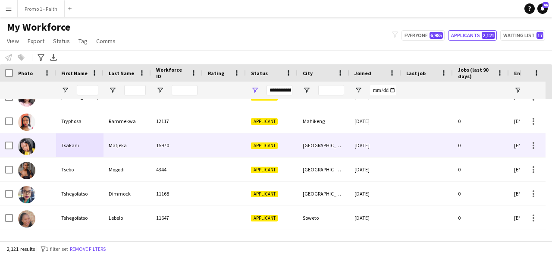
scroll to position [47796, 0]
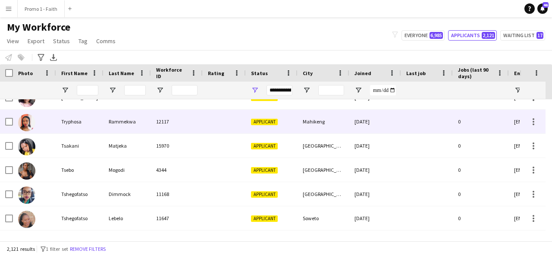
click at [125, 128] on div "Rammekwa" at bounding box center [126, 121] width 47 height 24
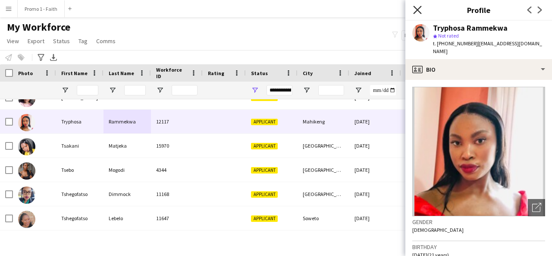
click at [419, 9] on icon "Close pop-in" at bounding box center [417, 10] width 8 height 8
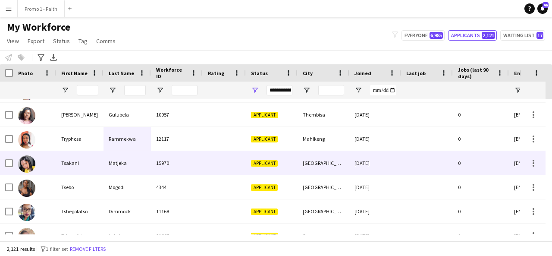
scroll to position [47778, 0]
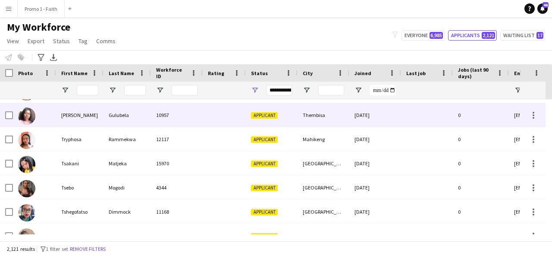
click at [132, 119] on div "Gulubela" at bounding box center [126, 115] width 47 height 24
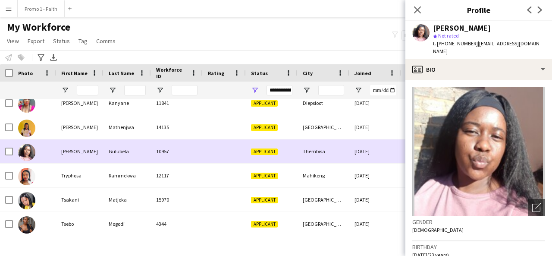
scroll to position [47741, 0]
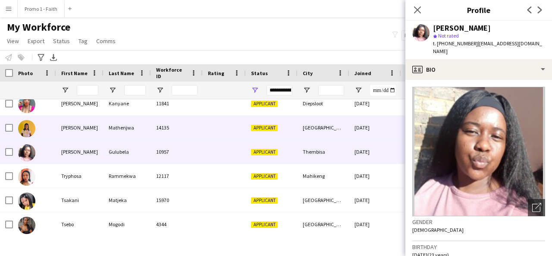
click at [130, 127] on div "Mathenjwa" at bounding box center [126, 127] width 47 height 24
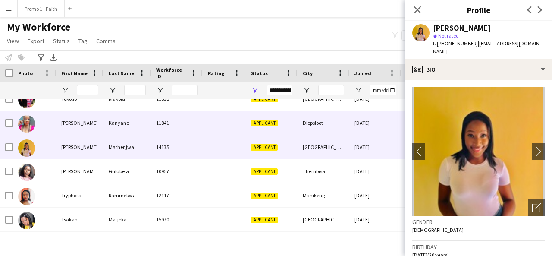
scroll to position [47722, 0]
click at [114, 117] on div "Kanyane" at bounding box center [126, 123] width 47 height 24
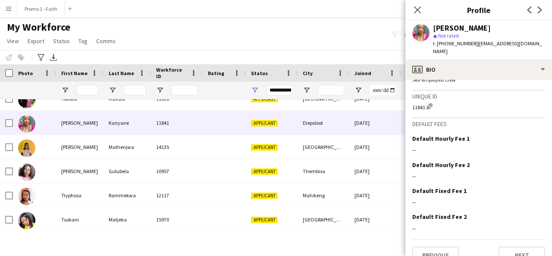
scroll to position [379, 0]
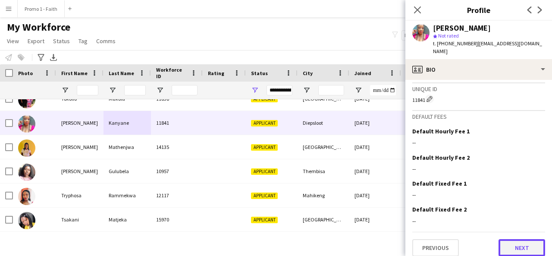
click at [515, 240] on button "Next" at bounding box center [521, 247] width 47 height 17
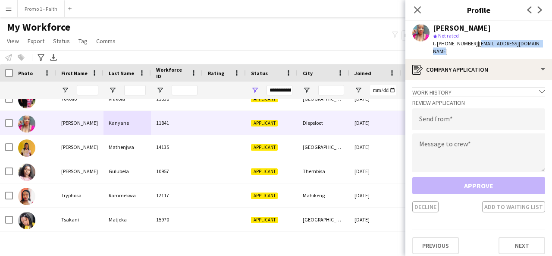
drag, startPoint x: 471, startPoint y: 44, endPoint x: 537, endPoint y: 47, distance: 65.6
click at [537, 47] on div "Tracey Kanyane star Not rated t. +27711127946 | traceylebogang97@gmail.com" at bounding box center [478, 40] width 147 height 38
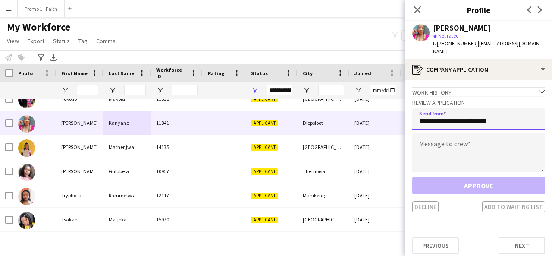
type input "**********"
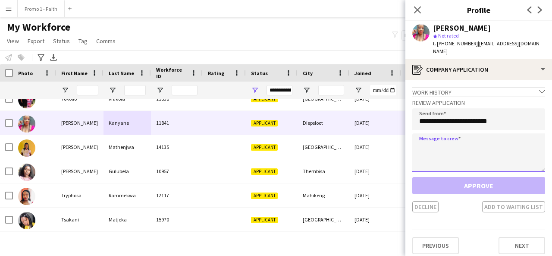
click at [482, 143] on textarea at bounding box center [478, 152] width 133 height 39
paste textarea "**********"
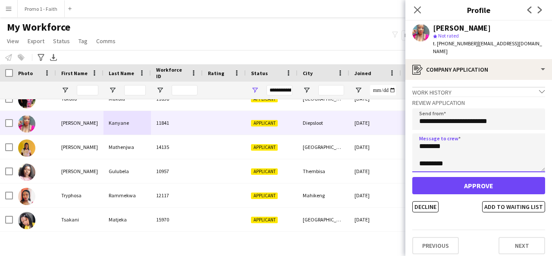
scroll to position [31, 0]
drag, startPoint x: 469, startPoint y: 157, endPoint x: 412, endPoint y: 136, distance: 61.2
click at [412, 136] on app-crew-profile-application "**********" at bounding box center [478, 168] width 147 height 176
type textarea "******** *********"
drag, startPoint x: 429, startPoint y: 146, endPoint x: 410, endPoint y: 121, distance: 31.4
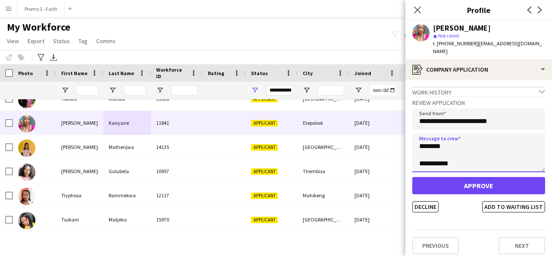
click at [410, 121] on app-crew-profile-application "**********" at bounding box center [478, 168] width 147 height 176
paste textarea "**********"
type textarea "**********"
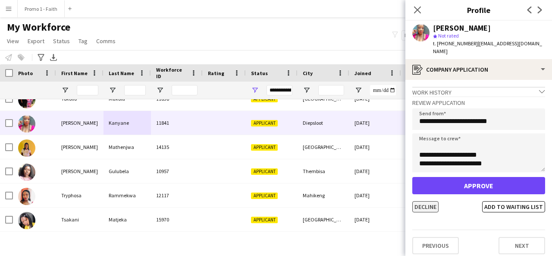
click at [426, 201] on button "Decline" at bounding box center [425, 206] width 26 height 11
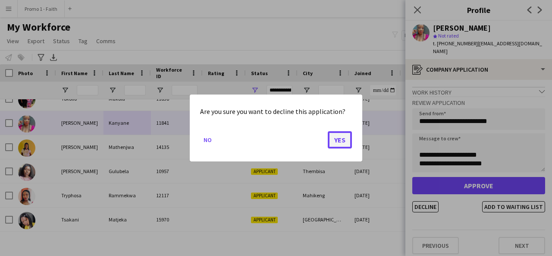
click at [332, 144] on button "Yes" at bounding box center [340, 139] width 24 height 17
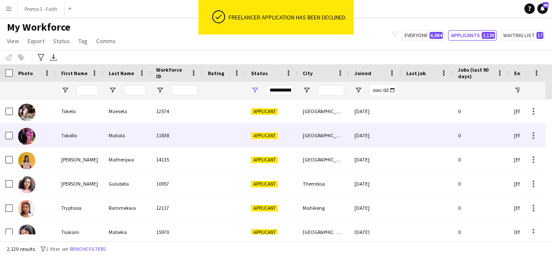
click at [279, 133] on div "Applicant" at bounding box center [272, 135] width 52 height 24
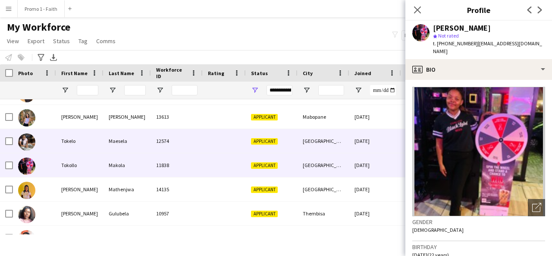
click at [215, 137] on div at bounding box center [224, 141] width 43 height 24
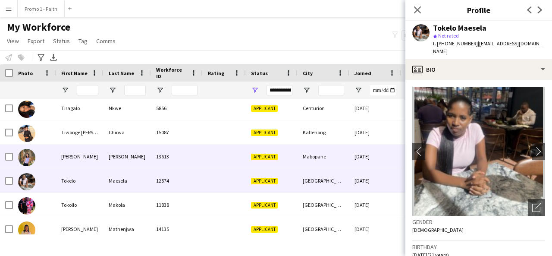
click at [218, 154] on div at bounding box center [224, 156] width 43 height 24
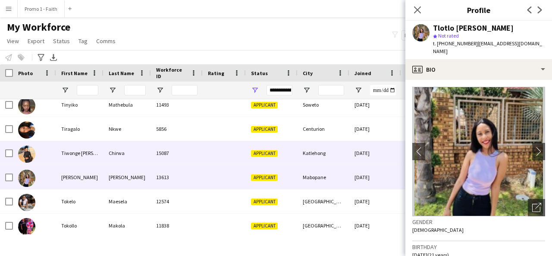
click at [218, 154] on div at bounding box center [224, 153] width 43 height 24
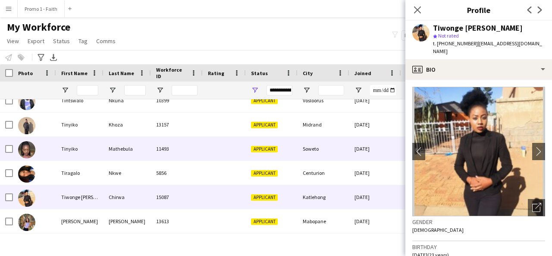
click at [218, 154] on div at bounding box center [224, 149] width 43 height 24
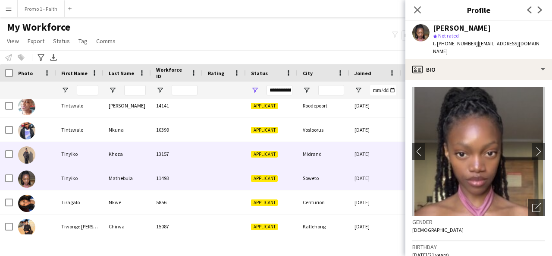
click at [218, 154] on div at bounding box center [224, 154] width 43 height 24
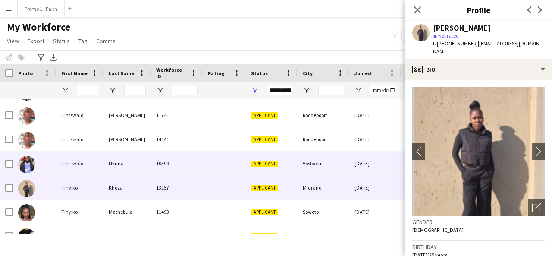
click at [218, 154] on div at bounding box center [224, 163] width 43 height 24
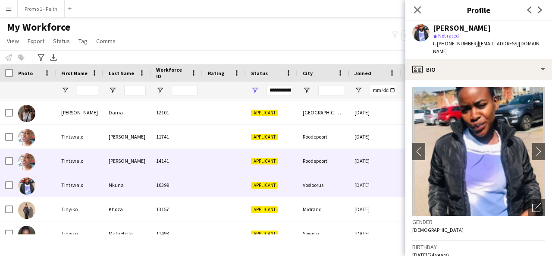
click at [218, 154] on div at bounding box center [224, 161] width 43 height 24
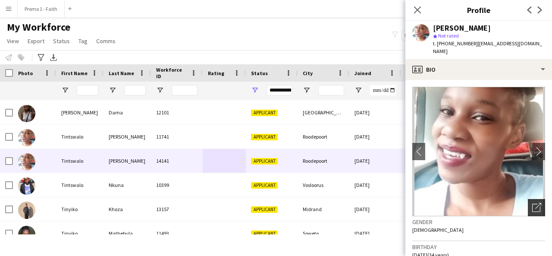
click at [532, 203] on icon "Open photos pop-in" at bounding box center [536, 207] width 9 height 9
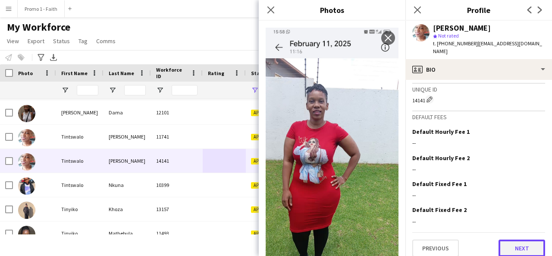
click at [515, 241] on button "Next" at bounding box center [521, 247] width 47 height 17
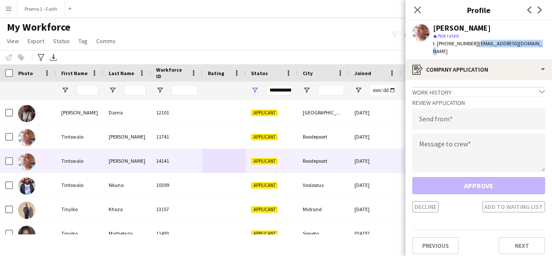
drag, startPoint x: 471, startPoint y: 43, endPoint x: 533, endPoint y: 48, distance: 62.2
click at [533, 48] on div "Tintswalo Manzini star Not rated t. +27676075300 | tswalomanzini@gmail.com" at bounding box center [478, 40] width 147 height 38
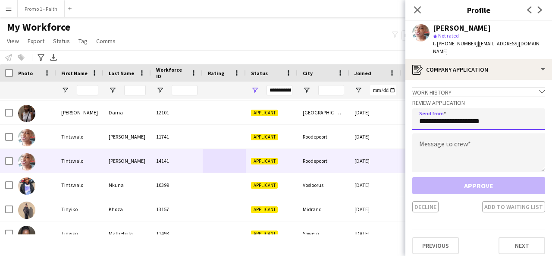
type input "**********"
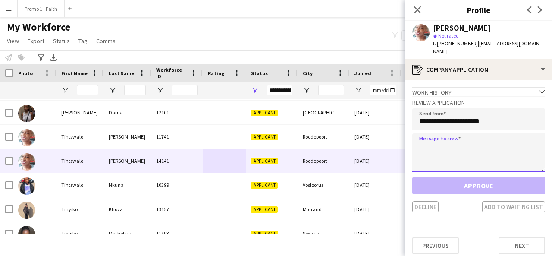
click at [471, 135] on textarea at bounding box center [478, 152] width 133 height 39
paste textarea "**********"
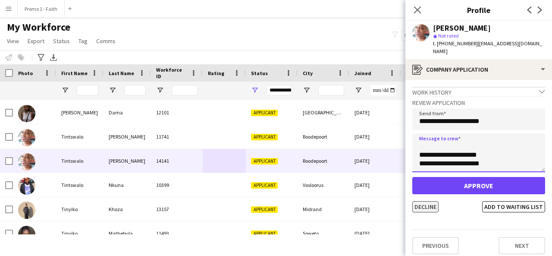
type textarea "**********"
click at [427, 201] on button "Decline" at bounding box center [425, 206] width 26 height 11
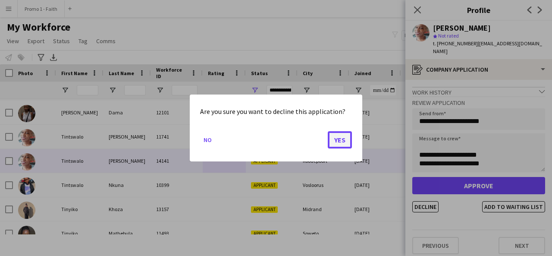
click at [346, 143] on button "Yes" at bounding box center [340, 139] width 24 height 17
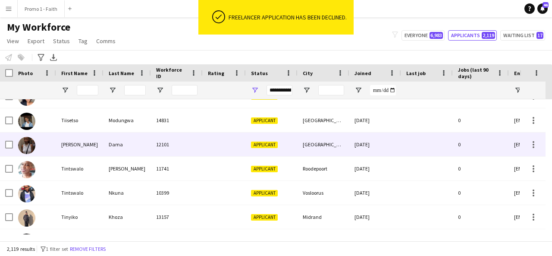
click at [100, 150] on div "Tina" at bounding box center [79, 144] width 47 height 24
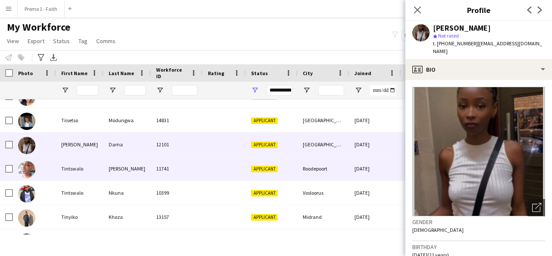
click at [123, 162] on div "Manzini" at bounding box center [126, 168] width 47 height 24
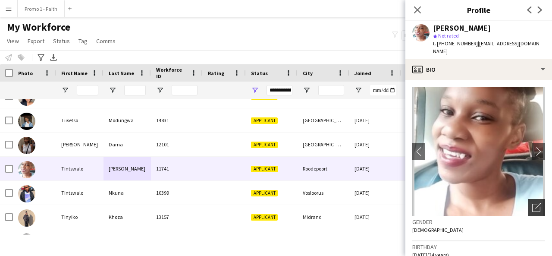
click at [535, 203] on icon at bounding box center [538, 206] width 6 height 6
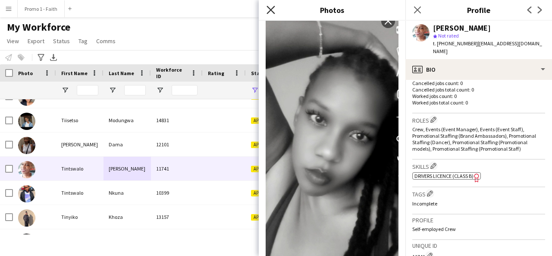
click at [271, 9] on icon at bounding box center [270, 10] width 8 height 8
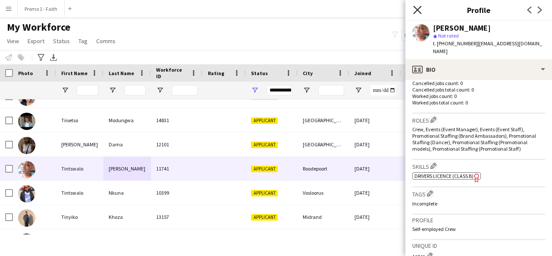
click at [414, 10] on icon "Close pop-in" at bounding box center [417, 10] width 8 height 8
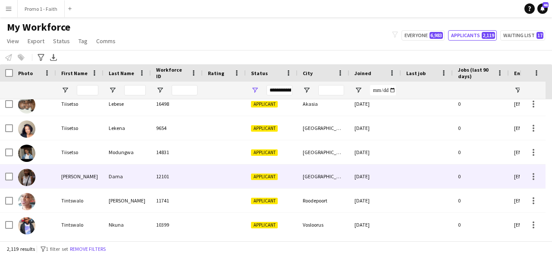
click at [146, 174] on div "Dama" at bounding box center [126, 176] width 47 height 24
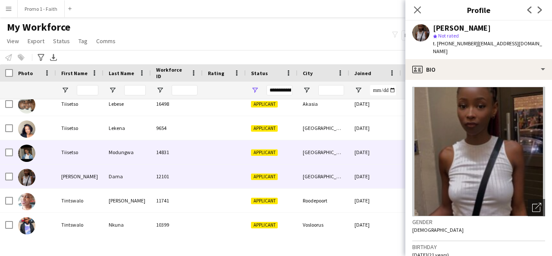
click at [115, 157] on div "Modungwa" at bounding box center [126, 152] width 47 height 24
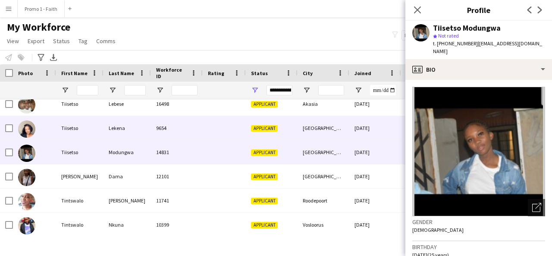
click at [107, 135] on div "Lekena" at bounding box center [126, 128] width 47 height 24
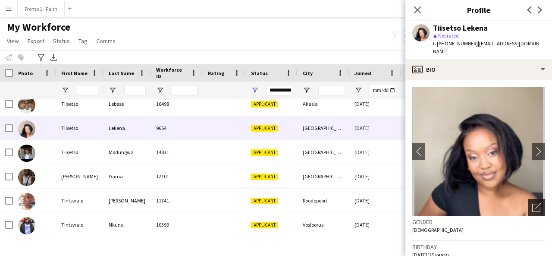
click at [532, 209] on icon "Open photos pop-in" at bounding box center [536, 207] width 9 height 9
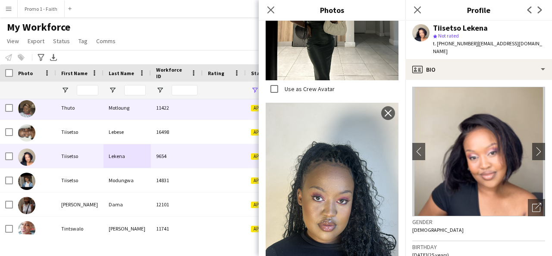
scroll to position [47374, 0]
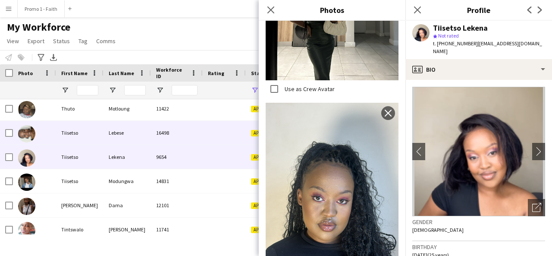
click at [105, 132] on div "Lebese" at bounding box center [126, 133] width 47 height 24
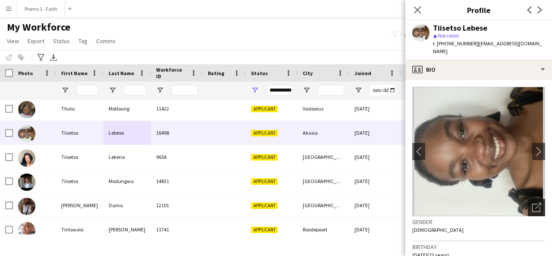
click at [527, 201] on div "Open photos pop-in" at bounding box center [535, 207] width 17 height 17
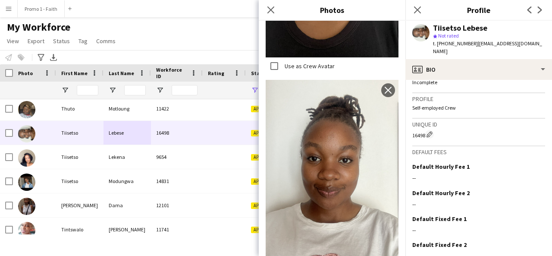
scroll to position [378, 0]
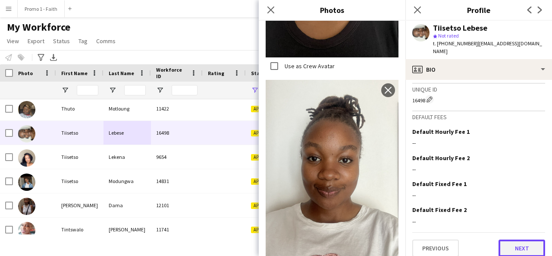
click at [506, 239] on button "Next" at bounding box center [521, 247] width 47 height 17
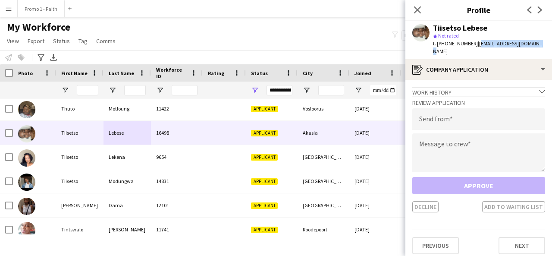
drag, startPoint x: 474, startPoint y: 43, endPoint x: 528, endPoint y: 48, distance: 54.5
click at [528, 48] on div "Tiisetso Lebese star Not rated t. +270813314806 | nyikotiisetso@gmail.com" at bounding box center [478, 40] width 147 height 38
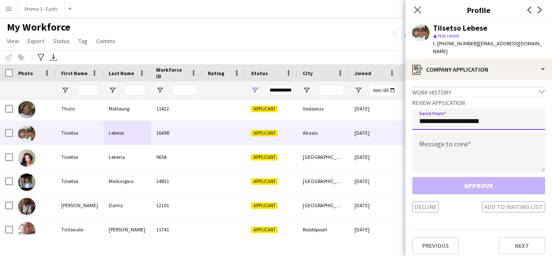
type input "**********"
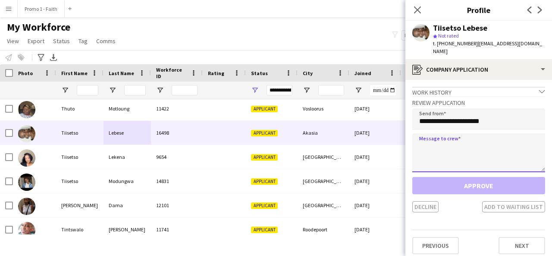
click at [471, 140] on textarea at bounding box center [478, 152] width 133 height 39
paste textarea "**********"
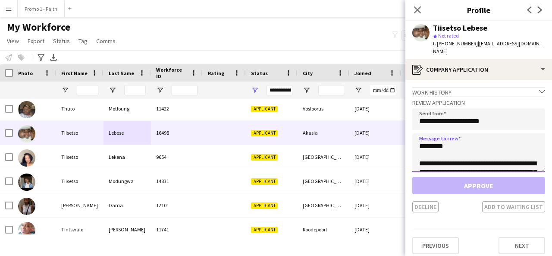
scroll to position [195, 0]
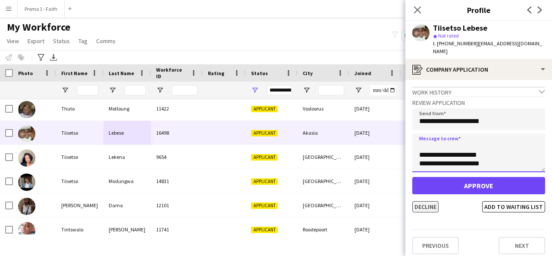
type textarea "**********"
click at [419, 203] on button "Decline" at bounding box center [425, 206] width 26 height 11
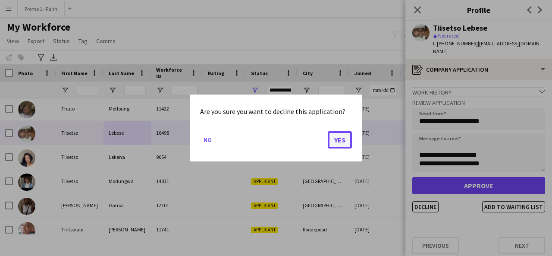
click at [344, 142] on button "Yes" at bounding box center [340, 139] width 24 height 17
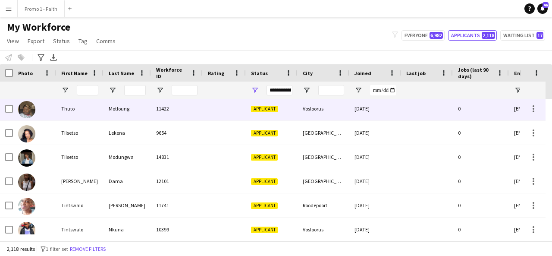
click at [146, 109] on div "Motloung" at bounding box center [126, 109] width 47 height 24
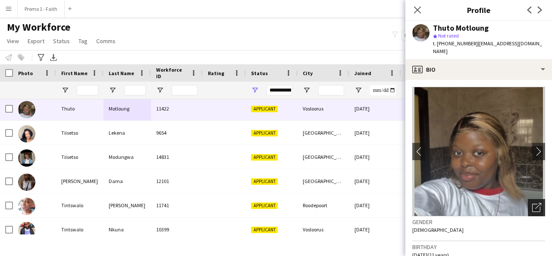
click at [532, 203] on icon "Open photos pop-in" at bounding box center [536, 207] width 9 height 9
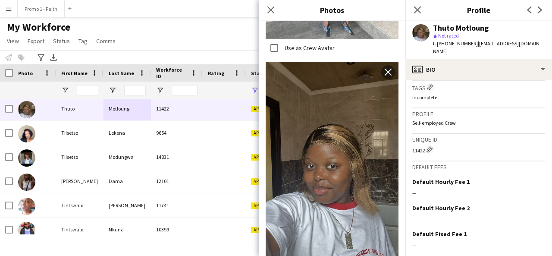
scroll to position [387, 0]
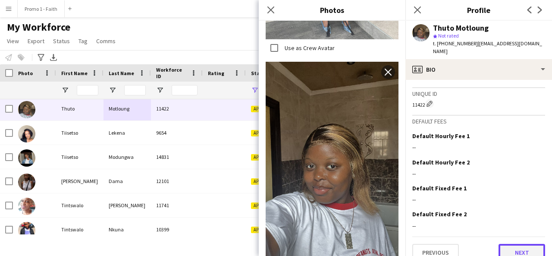
click at [514, 243] on button "Next" at bounding box center [521, 251] width 47 height 17
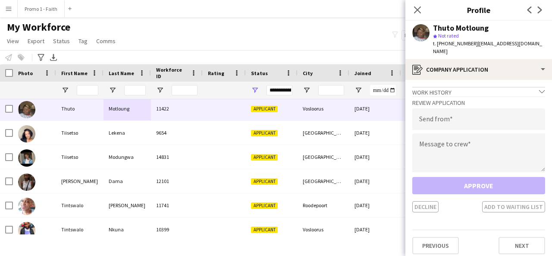
drag, startPoint x: 470, startPoint y: 46, endPoint x: 535, endPoint y: 48, distance: 64.7
click at [535, 48] on div "Thuto Motloung star Not rated t. +27734963627 | thutomotloung1@icloud.com" at bounding box center [478, 40] width 147 height 38
type input "**********"
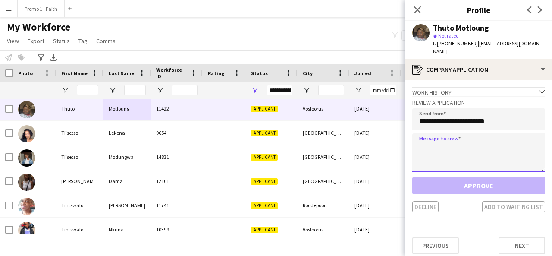
click at [471, 136] on textarea at bounding box center [478, 152] width 133 height 39
paste textarea "**********"
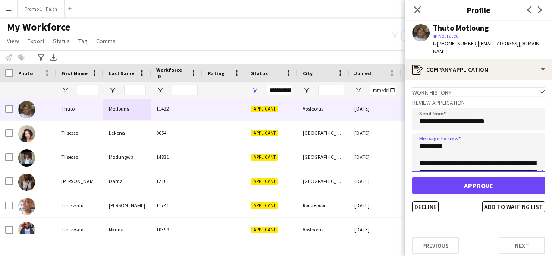
scroll to position [195, 0]
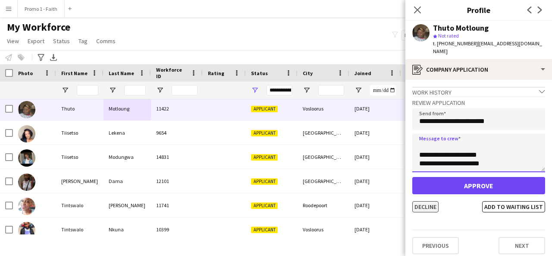
type textarea "**********"
click at [434, 201] on button "Decline" at bounding box center [425, 206] width 26 height 11
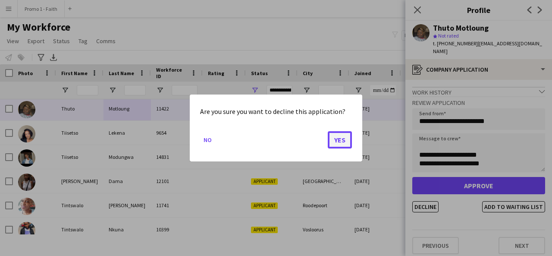
click at [340, 140] on button "Yes" at bounding box center [340, 139] width 24 height 17
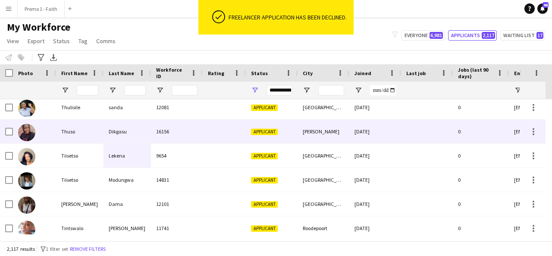
scroll to position [47324, 0]
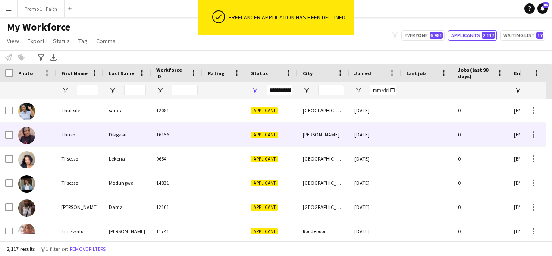
click at [128, 143] on div "Dikgasu" at bounding box center [126, 134] width 47 height 24
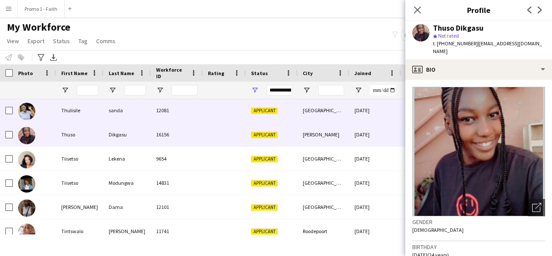
click at [76, 119] on div "Thulisile" at bounding box center [79, 110] width 47 height 24
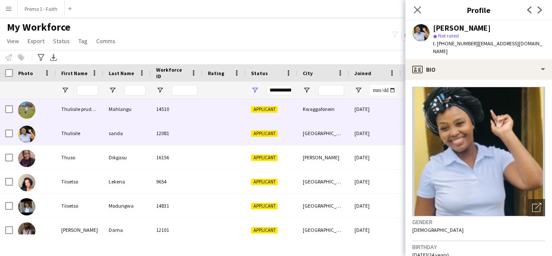
scroll to position [47297, 0]
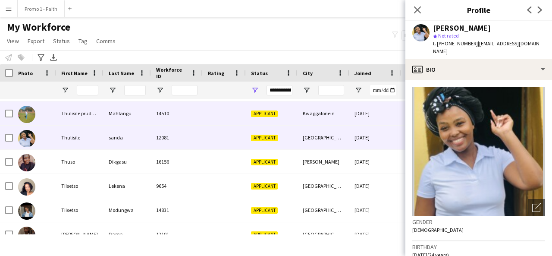
click at [76, 119] on div "Thulisile prudence" at bounding box center [79, 113] width 47 height 24
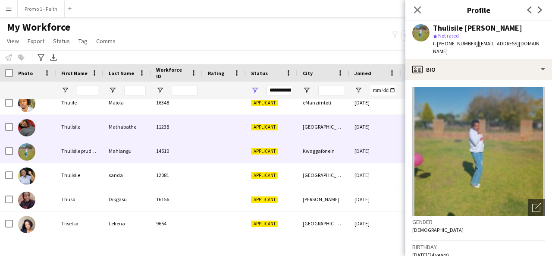
scroll to position [47260, 0]
click at [77, 127] on div "Thulisile" at bounding box center [79, 127] width 47 height 24
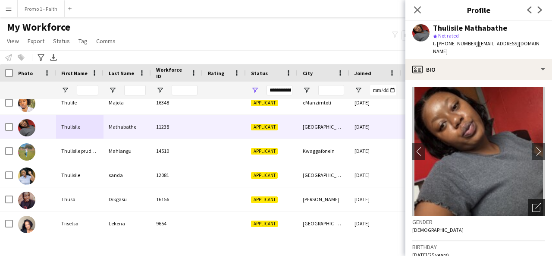
click at [532, 203] on icon "Open photos pop-in" at bounding box center [536, 207] width 9 height 9
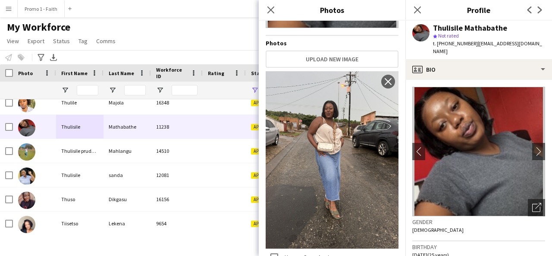
scroll to position [371, 0]
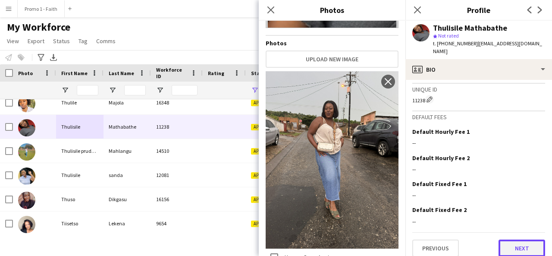
click at [505, 242] on button "Next" at bounding box center [521, 247] width 47 height 17
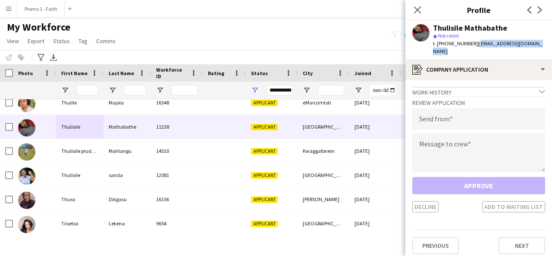
drag, startPoint x: 471, startPoint y: 42, endPoint x: 551, endPoint y: 50, distance: 81.0
click at [551, 50] on app-profile-header "Thulisile Mathabathe star Not rated t. +27814820474 | molatelothulisile@gmail.c…" at bounding box center [478, 40] width 147 height 38
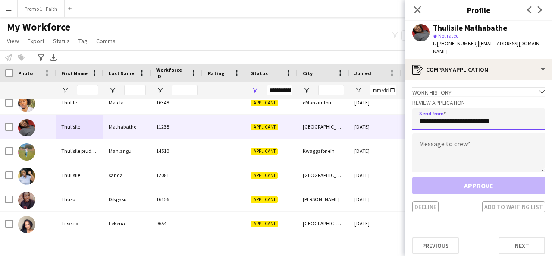
type input "**********"
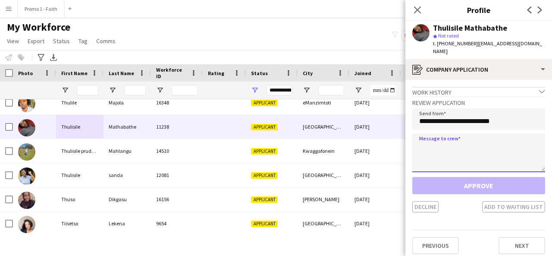
click at [468, 158] on textarea at bounding box center [478, 152] width 133 height 39
paste textarea "**********"
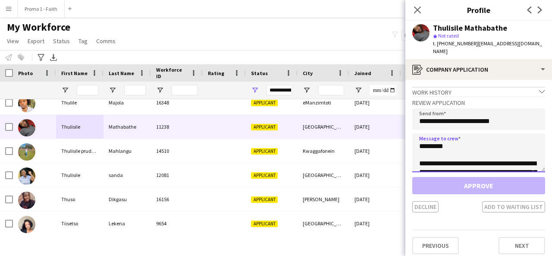
scroll to position [195, 0]
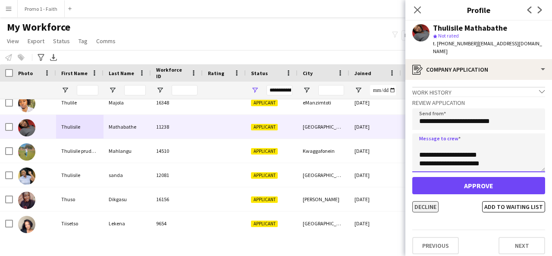
type textarea "**********"
click at [434, 201] on button "Decline" at bounding box center [425, 206] width 26 height 11
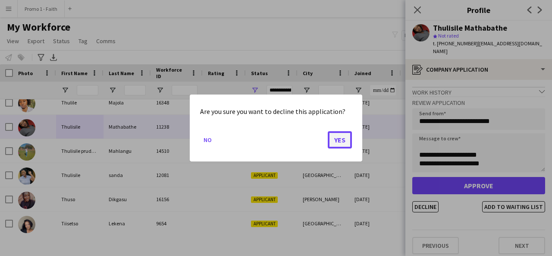
click at [331, 140] on button "Yes" at bounding box center [340, 139] width 24 height 17
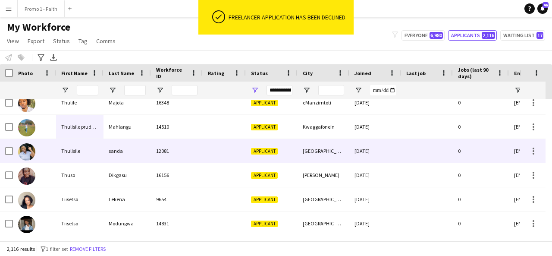
scroll to position [47233, 0]
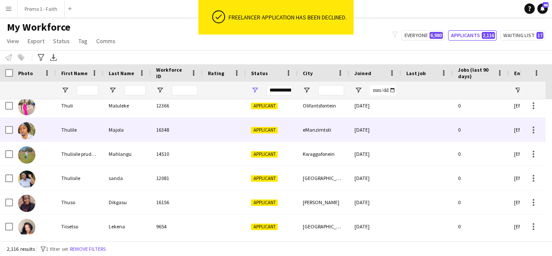
click at [147, 135] on div "Majola" at bounding box center [126, 130] width 47 height 24
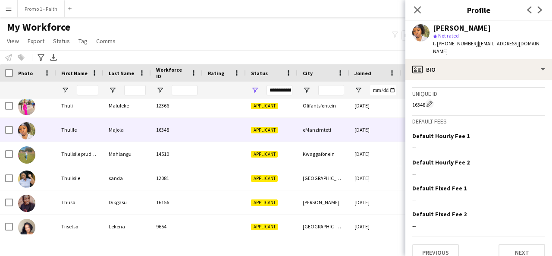
scroll to position [378, 0]
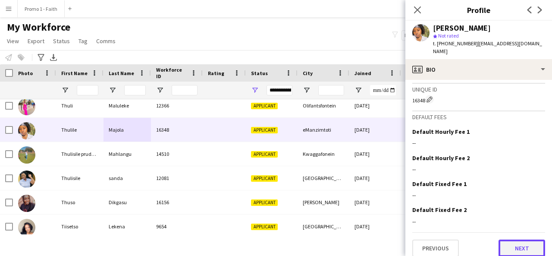
click at [519, 246] on button "Next" at bounding box center [521, 247] width 47 height 17
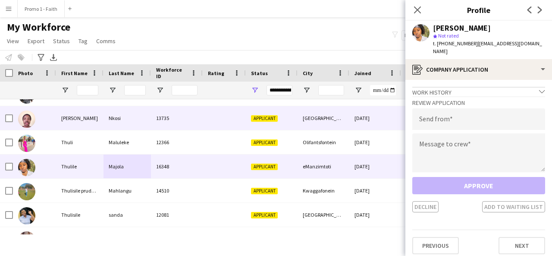
scroll to position [47195, 0]
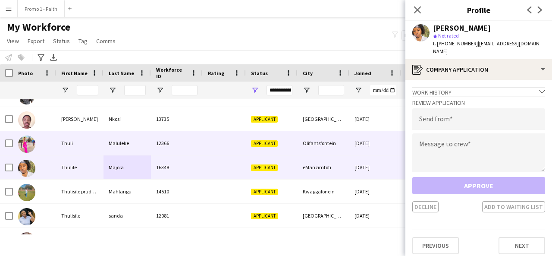
click at [178, 140] on div "12366" at bounding box center [177, 143] width 52 height 24
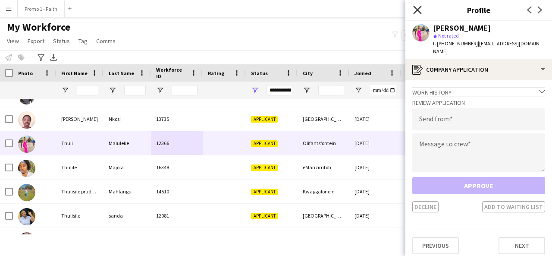
click at [414, 9] on icon "Close pop-in" at bounding box center [417, 10] width 8 height 8
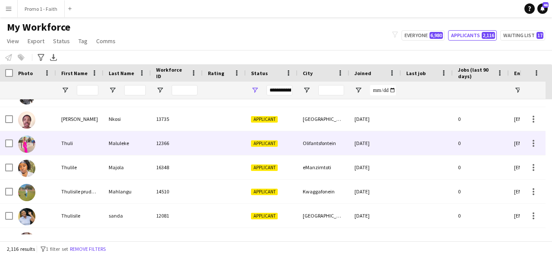
click at [234, 142] on div at bounding box center [224, 143] width 43 height 24
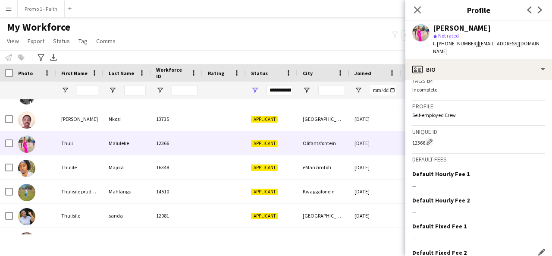
scroll to position [371, 0]
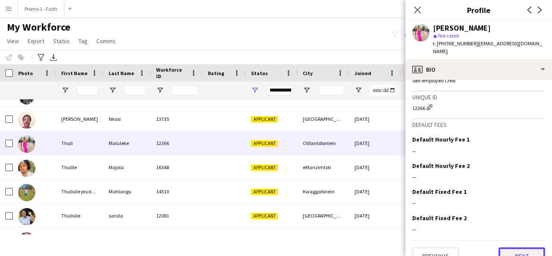
click at [518, 247] on button "Next" at bounding box center [521, 255] width 47 height 17
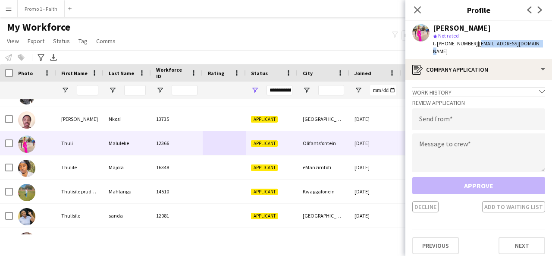
drag, startPoint x: 474, startPoint y: 46, endPoint x: 537, endPoint y: 43, distance: 63.4
click at [537, 43] on app-profile-header "Thuli Maluleke star Not rated t. +270826077739 | thulihazel395@gmail.com" at bounding box center [478, 40] width 147 height 38
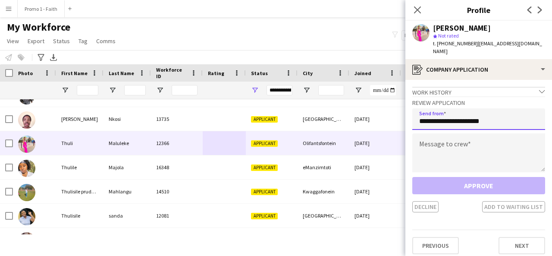
type input "**********"
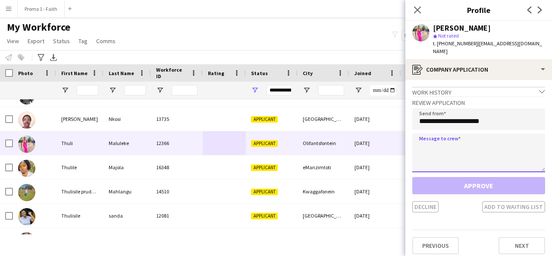
click at [455, 133] on textarea at bounding box center [478, 152] width 133 height 39
paste textarea "**********"
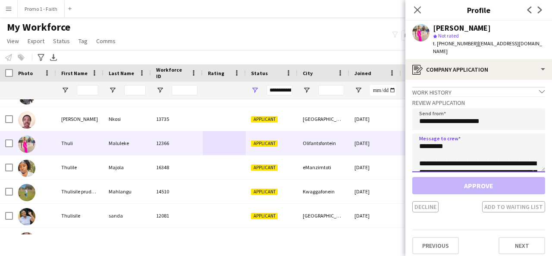
scroll to position [195, 0]
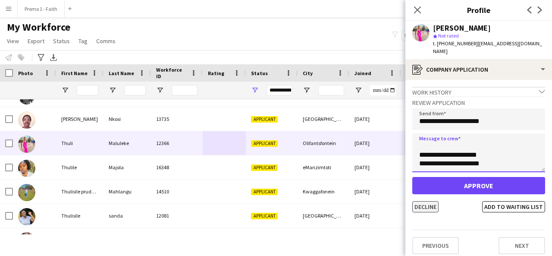
type textarea "**********"
click at [422, 201] on button "Decline" at bounding box center [425, 206] width 26 height 11
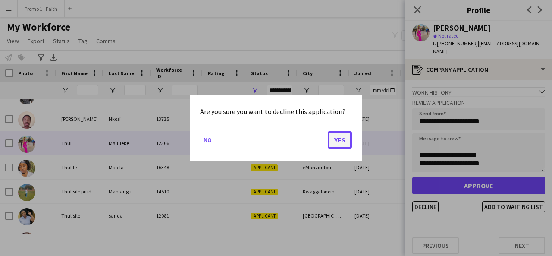
click at [335, 142] on button "Yes" at bounding box center [340, 139] width 24 height 17
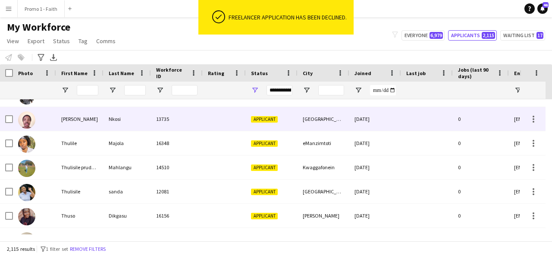
click at [197, 122] on div "13735" at bounding box center [177, 119] width 52 height 24
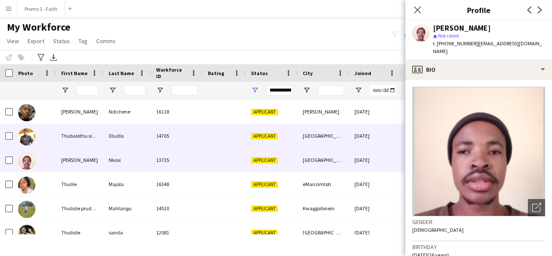
scroll to position [47151, 0]
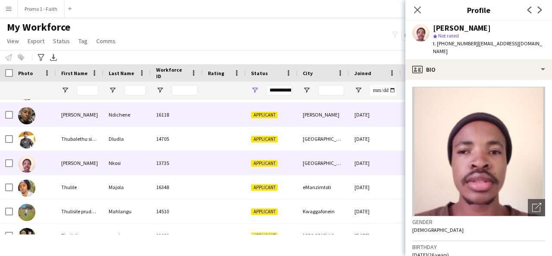
click at [171, 126] on div "16118" at bounding box center [177, 115] width 52 height 24
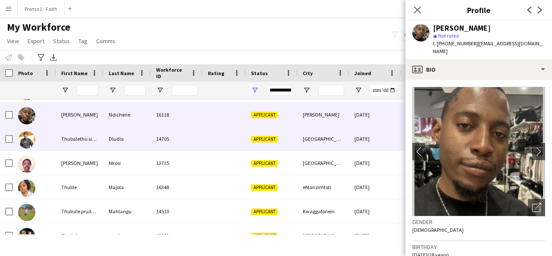
click at [152, 149] on div "14705" at bounding box center [177, 139] width 52 height 24
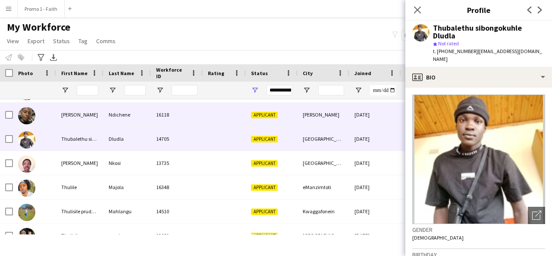
scroll to position [47077, 0]
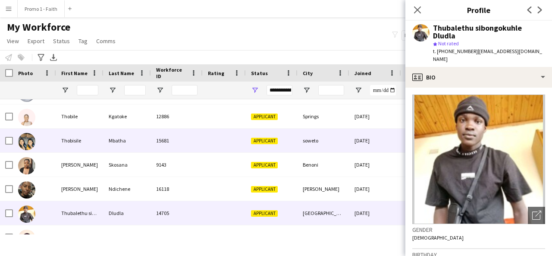
click at [152, 149] on div "15681" at bounding box center [177, 140] width 52 height 24
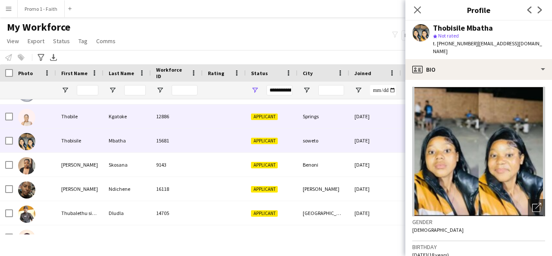
click at [213, 123] on div at bounding box center [224, 116] width 43 height 24
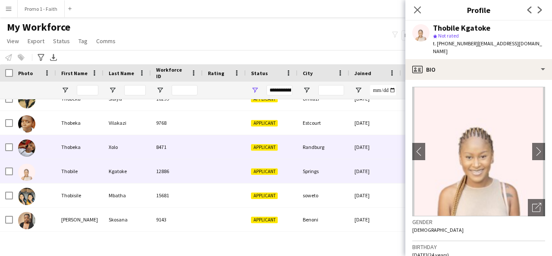
scroll to position [47022, 0]
click at [140, 149] on div "Xolo" at bounding box center [126, 147] width 47 height 24
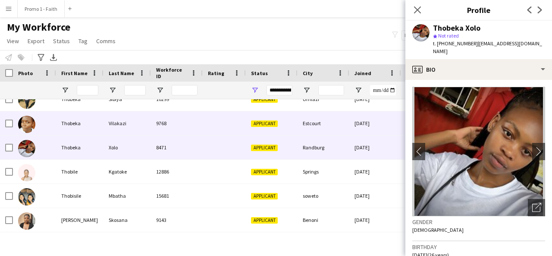
click at [62, 129] on div "Thobeka" at bounding box center [79, 123] width 47 height 24
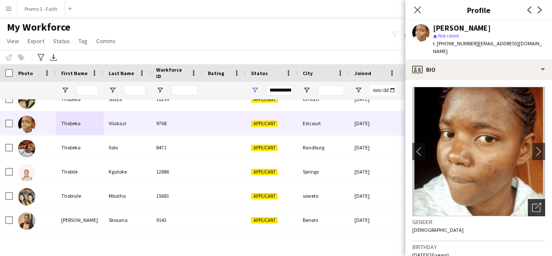
click at [527, 200] on div "Open photos pop-in" at bounding box center [535, 207] width 17 height 17
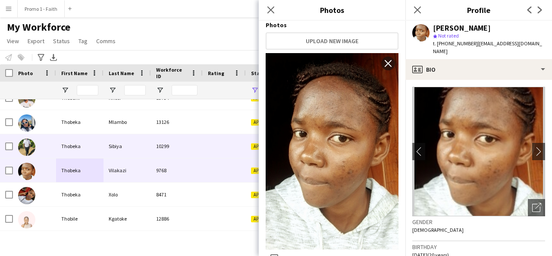
scroll to position [46968, 0]
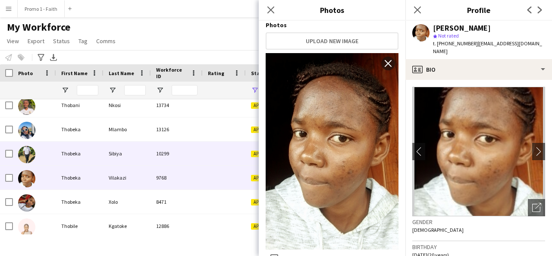
click at [140, 152] on div "Sibiya" at bounding box center [126, 153] width 47 height 24
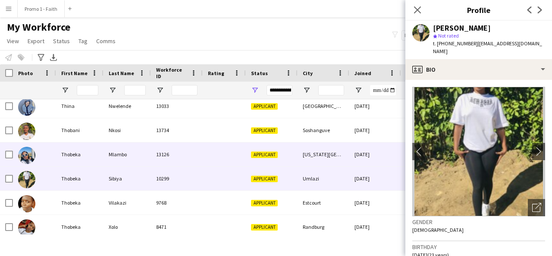
scroll to position [46943, 0]
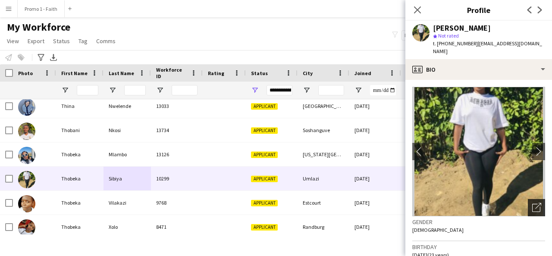
click at [532, 203] on icon "Open photos pop-in" at bounding box center [536, 207] width 9 height 9
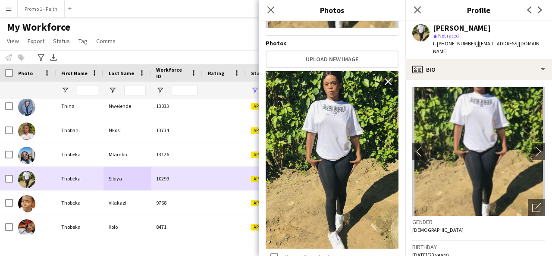
scroll to position [46932, 0]
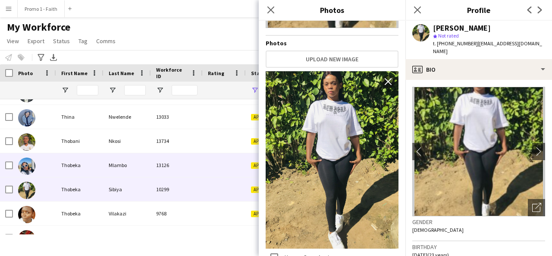
click at [155, 170] on div "13126" at bounding box center [177, 165] width 52 height 24
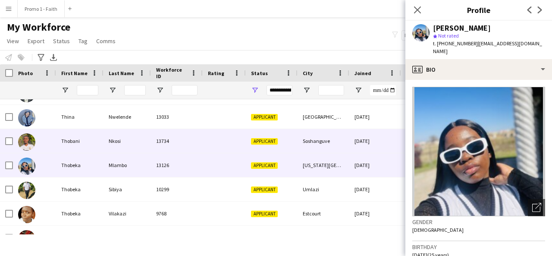
click at [96, 143] on div "Thobani" at bounding box center [79, 141] width 47 height 24
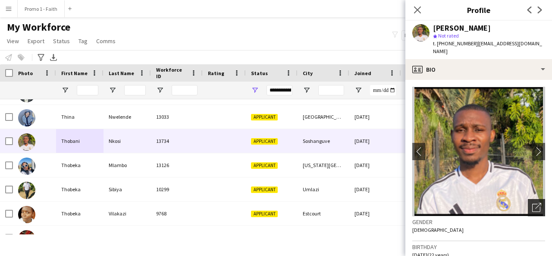
click at [532, 203] on icon "Open photos pop-in" at bounding box center [536, 207] width 9 height 9
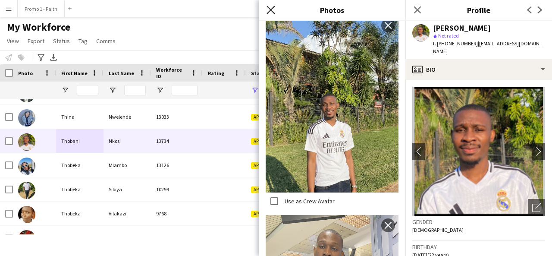
click at [272, 6] on icon "Close pop-in" at bounding box center [270, 10] width 8 height 8
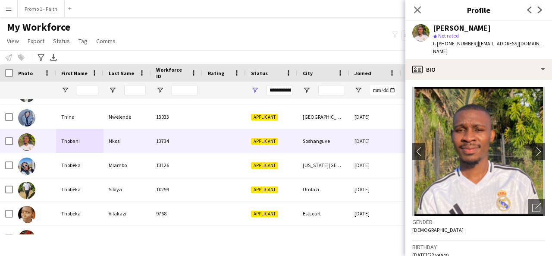
click at [409, 6] on div "Close pop-in" at bounding box center [417, 10] width 24 height 20
click at [417, 9] on icon at bounding box center [417, 10] width 8 height 8
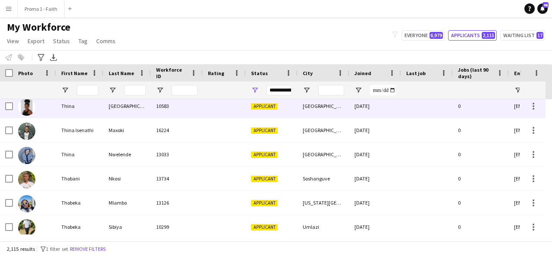
click at [66, 113] on div "Thina" at bounding box center [79, 106] width 47 height 24
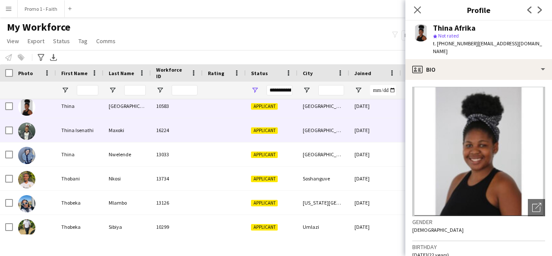
click at [62, 131] on div "Thina Isenathi" at bounding box center [79, 130] width 47 height 24
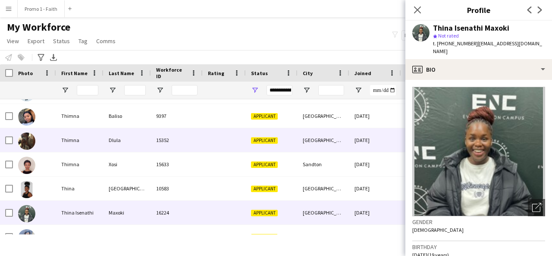
scroll to position [46812, 0]
click at [62, 131] on div "Thimna" at bounding box center [79, 140] width 47 height 24
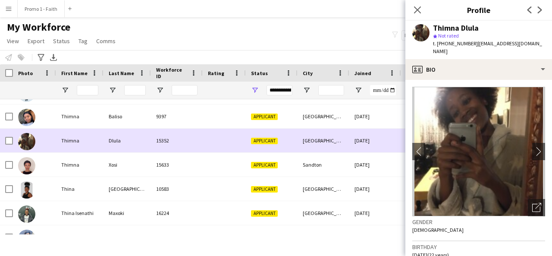
scroll to position [46809, 0]
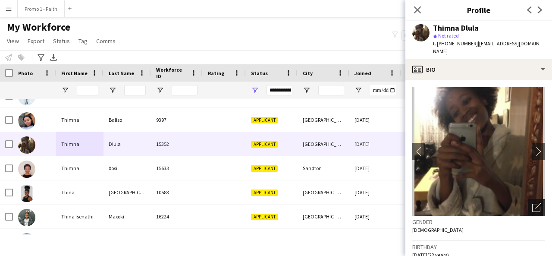
click at [532, 203] on icon "Open photos pop-in" at bounding box center [536, 207] width 9 height 9
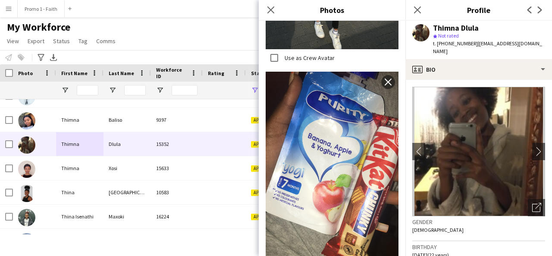
scroll to position [536, 0]
click at [271, 4] on div "Close pop-in" at bounding box center [271, 10] width 24 height 20
click at [270, 7] on icon "Close pop-in" at bounding box center [270, 10] width 8 height 8
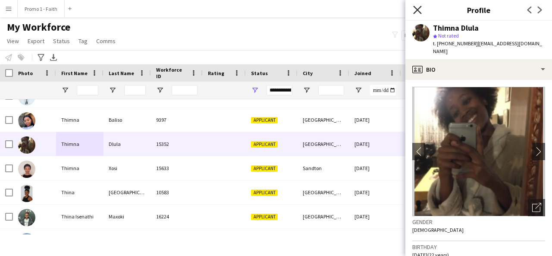
click at [420, 11] on icon "Close pop-in" at bounding box center [417, 10] width 8 height 8
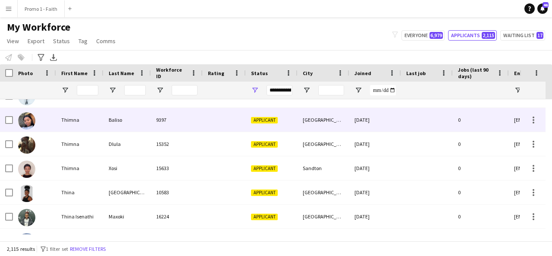
click at [193, 126] on div "9397" at bounding box center [177, 120] width 52 height 24
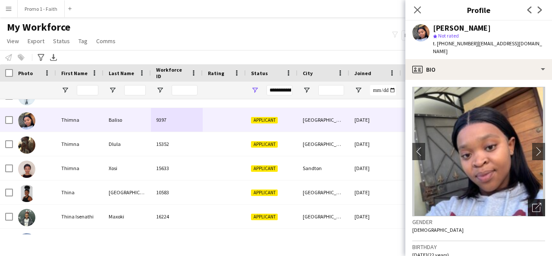
click at [532, 203] on icon "Open photos pop-in" at bounding box center [536, 207] width 9 height 9
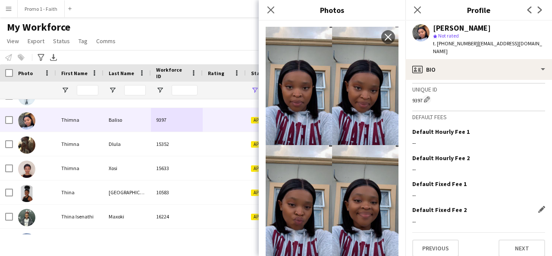
scroll to position [371, 0]
click at [508, 240] on button "Next" at bounding box center [521, 248] width 47 height 17
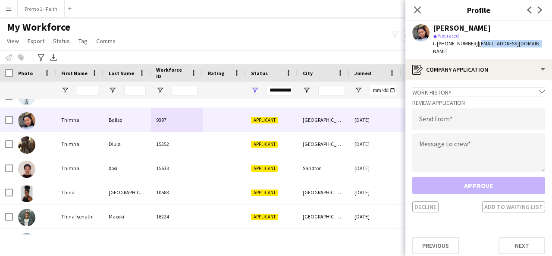
drag, startPoint x: 474, startPoint y: 43, endPoint x: 534, endPoint y: 41, distance: 59.5
click at [534, 41] on div "Thimna Baliso star Not rated t. +270673793449 | yolabaliso29@gmail.com" at bounding box center [478, 40] width 147 height 38
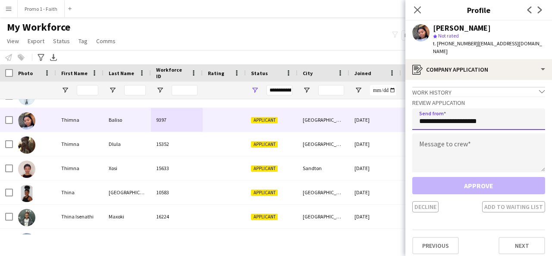
type input "**********"
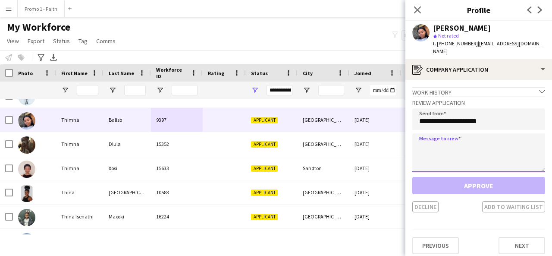
click at [467, 145] on textarea at bounding box center [478, 152] width 133 height 39
paste textarea "**********"
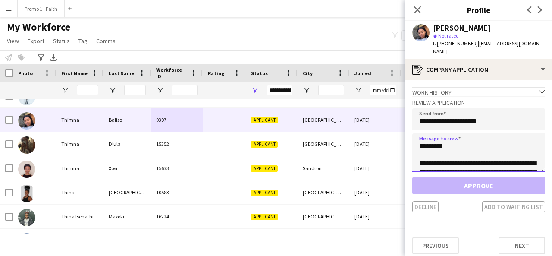
scroll to position [195, 0]
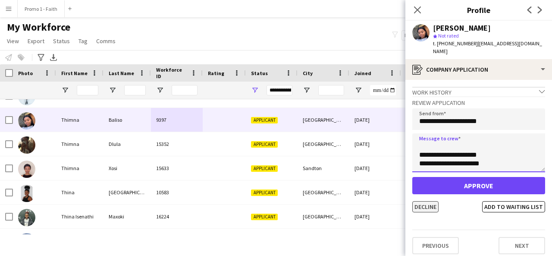
type textarea "**********"
click at [429, 201] on button "Decline" at bounding box center [425, 206] width 26 height 11
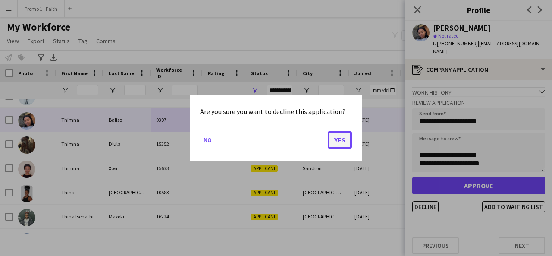
click at [340, 137] on button "Yes" at bounding box center [340, 139] width 24 height 17
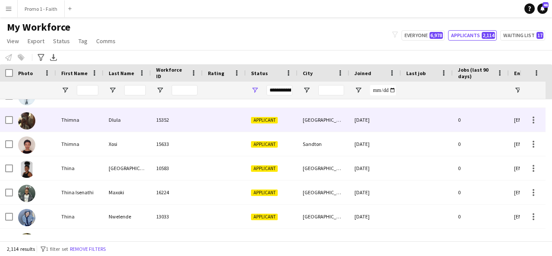
click at [97, 117] on div "Thimna" at bounding box center [79, 120] width 47 height 24
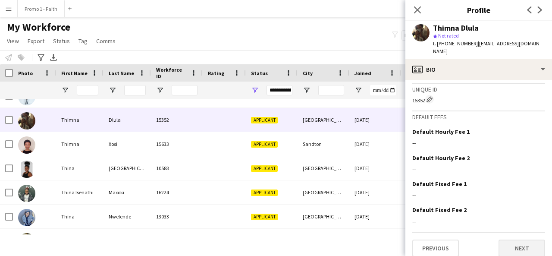
scroll to position [371, 0]
click at [502, 240] on button "Next" at bounding box center [521, 248] width 47 height 17
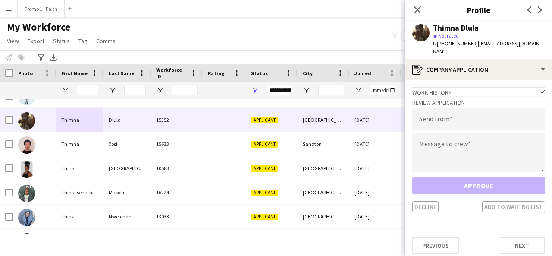
drag, startPoint x: 472, startPoint y: 42, endPoint x: 514, endPoint y: 45, distance: 41.5
click at [514, 45] on span "| dlulathimna@gmail.com" at bounding box center [487, 47] width 109 height 14
drag, startPoint x: 475, startPoint y: 43, endPoint x: 506, endPoint y: 43, distance: 31.0
click at [506, 43] on span "| dlulathimna@gmail.com" at bounding box center [487, 47] width 109 height 14
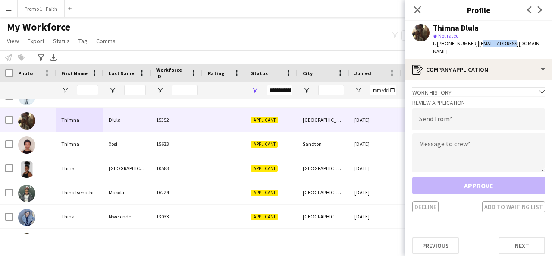
click at [506, 43] on span "| dlulathimna@gmail.com" at bounding box center [487, 47] width 109 height 14
drag, startPoint x: 474, startPoint y: 44, endPoint x: 536, endPoint y: 44, distance: 62.5
click at [536, 44] on app-profile-header "Thimna Dlula star Not rated t. +270848550382 | dlulathimna@gmail.com" at bounding box center [478, 40] width 147 height 38
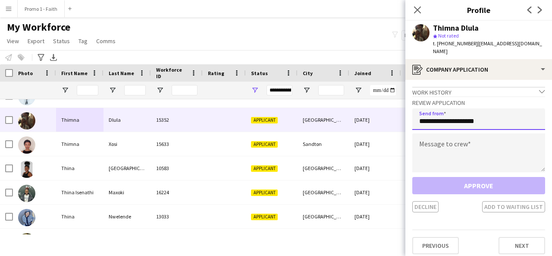
type input "**********"
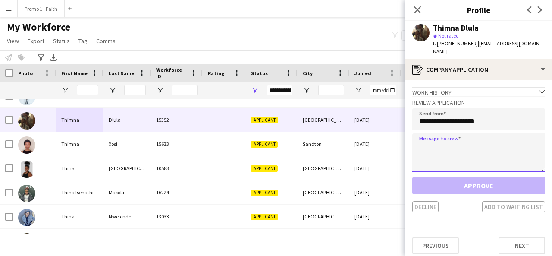
click at [459, 150] on textarea at bounding box center [478, 152] width 133 height 39
paste textarea "**********"
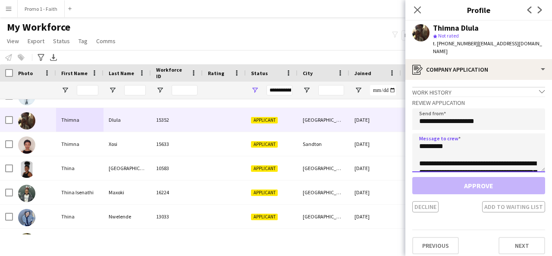
scroll to position [195, 0]
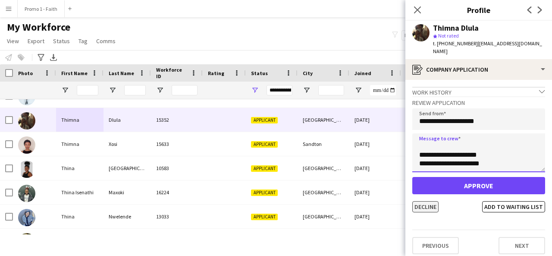
type textarea "**********"
click at [421, 201] on button "Decline" at bounding box center [425, 206] width 26 height 11
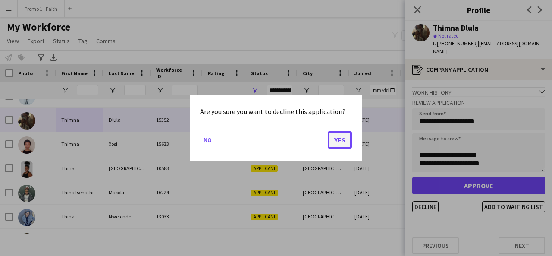
click at [341, 134] on button "Yes" at bounding box center [340, 139] width 24 height 17
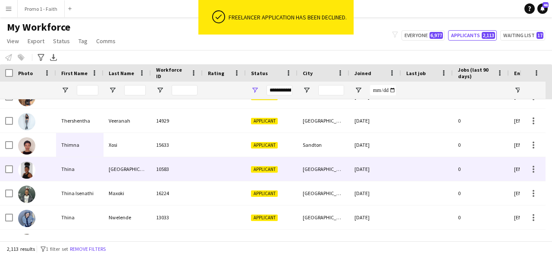
scroll to position [46783, 0]
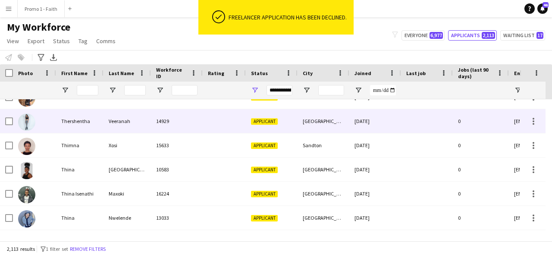
click at [157, 117] on div "14929" at bounding box center [177, 121] width 52 height 24
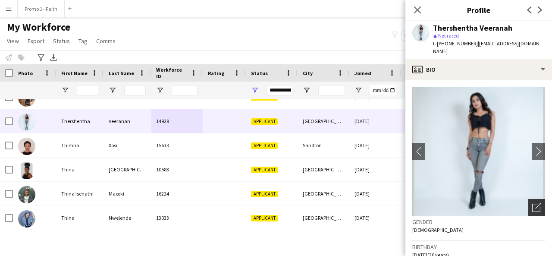
click at [532, 203] on icon "Open photos pop-in" at bounding box center [536, 207] width 9 height 9
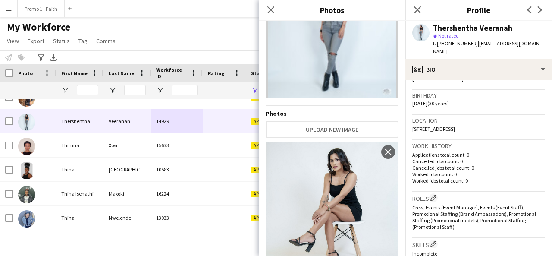
scroll to position [101, 0]
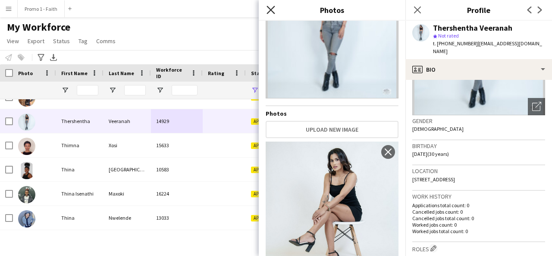
click at [271, 9] on icon "Close pop-in" at bounding box center [270, 10] width 8 height 8
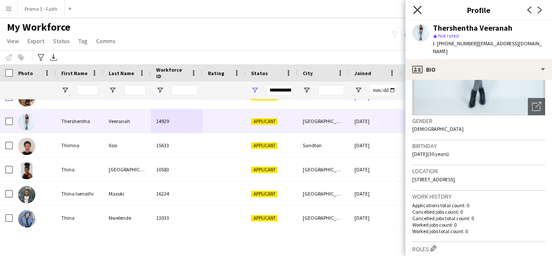
click at [421, 10] on icon "Close pop-in" at bounding box center [417, 10] width 8 height 8
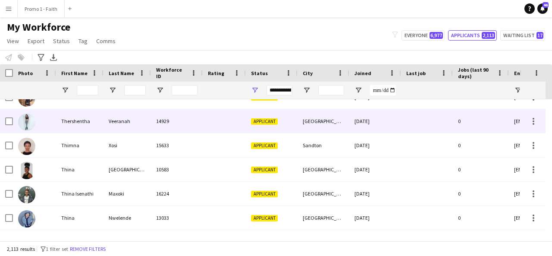
click at [165, 124] on div "14929" at bounding box center [177, 121] width 52 height 24
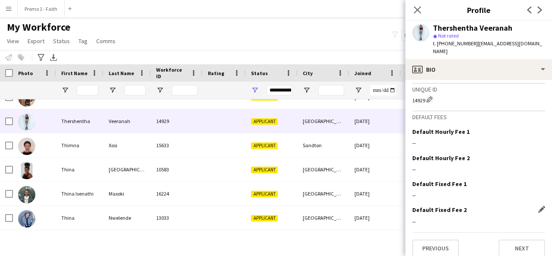
scroll to position [384, 0]
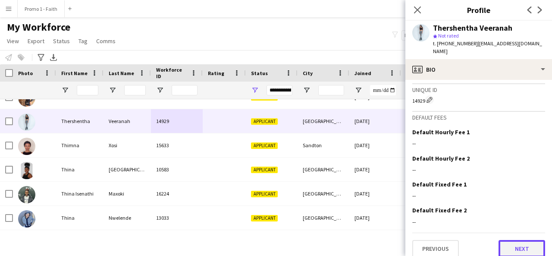
click at [518, 240] on button "Next" at bounding box center [521, 248] width 47 height 17
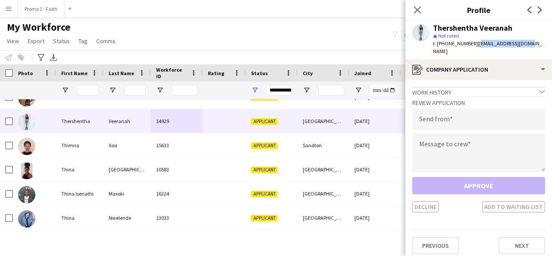
drag, startPoint x: 474, startPoint y: 44, endPoint x: 526, endPoint y: 44, distance: 52.1
click at [526, 44] on div "Thershentha Veeranah star Not rated t. +270606333799 | veeranaht@gmail.com" at bounding box center [478, 40] width 147 height 38
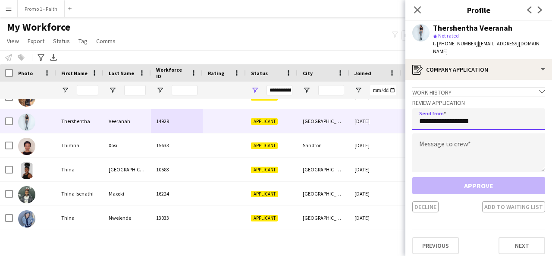
type input "**********"
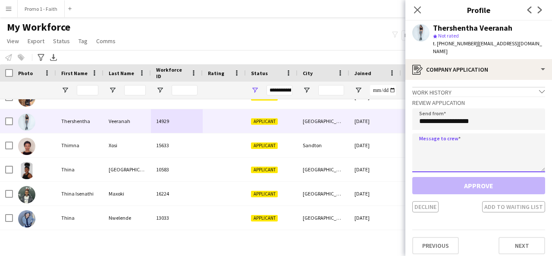
click at [452, 133] on textarea at bounding box center [478, 152] width 133 height 39
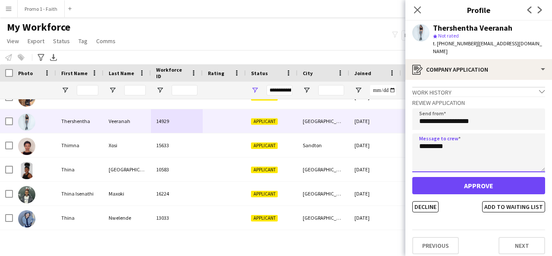
type textarea "*********"
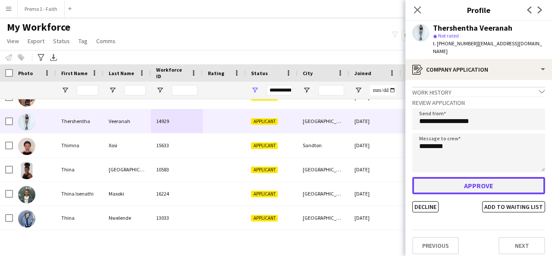
click at [465, 180] on button "Approve" at bounding box center [478, 185] width 133 height 17
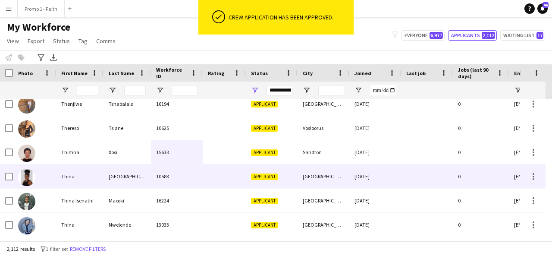
scroll to position [46751, 0]
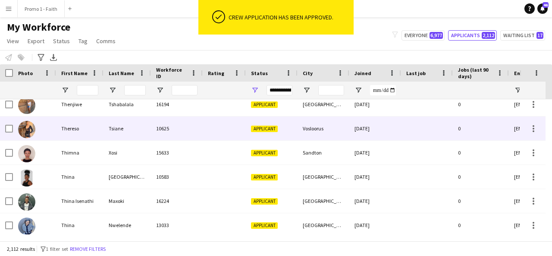
click at [129, 137] on div "Tsiane" at bounding box center [126, 128] width 47 height 24
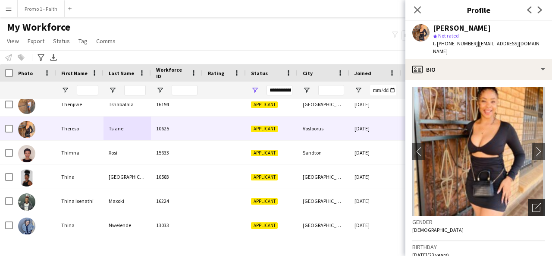
click at [531, 199] on div "Open photos pop-in" at bounding box center [535, 207] width 17 height 17
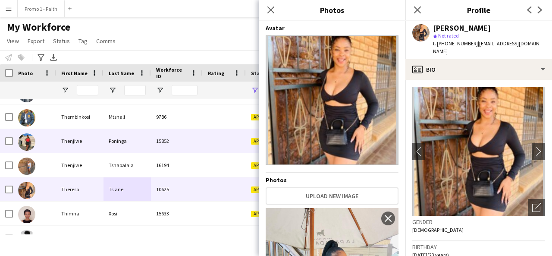
scroll to position [46687, 0]
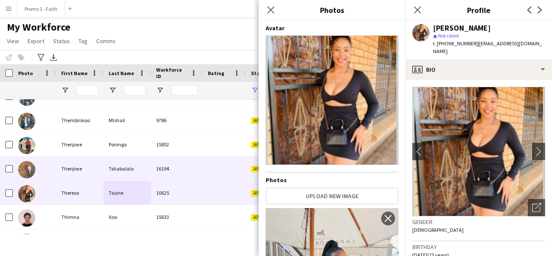
click at [109, 170] on div "Tshabalala" at bounding box center [126, 168] width 47 height 24
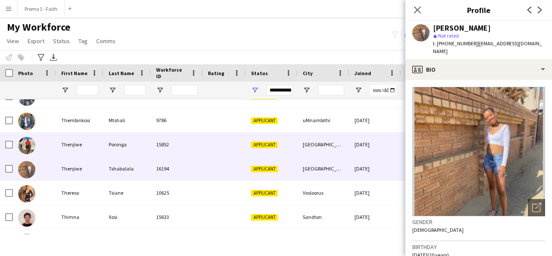
click at [101, 141] on div "Thenjiwe" at bounding box center [79, 144] width 47 height 24
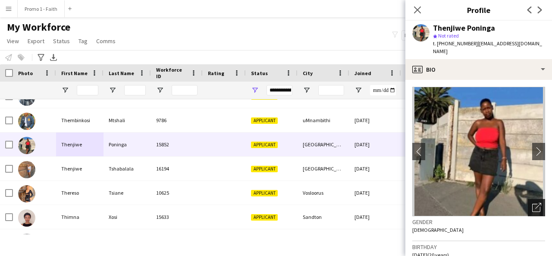
click at [532, 203] on icon "Open photos pop-in" at bounding box center [536, 207] width 9 height 9
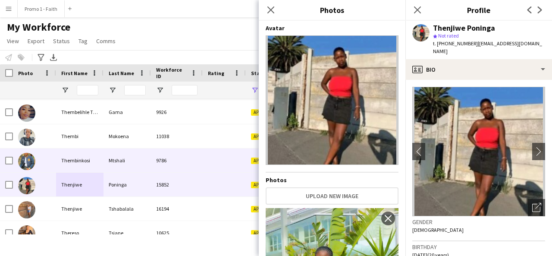
scroll to position [46646, 0]
click at [136, 164] on div "Mtshali" at bounding box center [126, 161] width 47 height 24
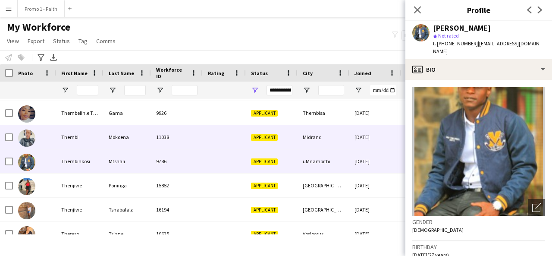
click at [140, 145] on div "Mokoena" at bounding box center [126, 137] width 47 height 24
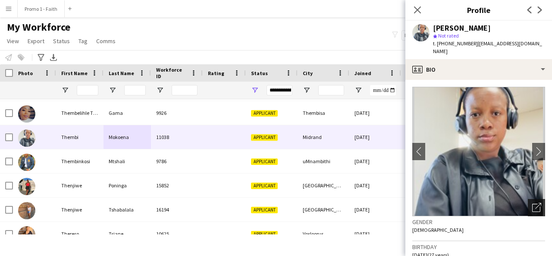
click at [532, 203] on icon "Open photos pop-in" at bounding box center [536, 207] width 9 height 9
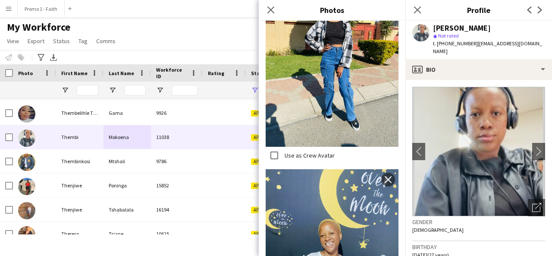
scroll to position [442, 0]
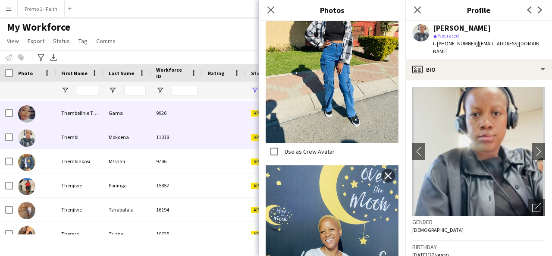
click at [94, 113] on div "Thembelihle Thulile" at bounding box center [79, 113] width 47 height 24
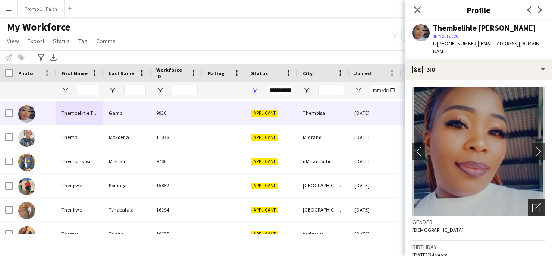
click at [527, 200] on div "Open photos pop-in" at bounding box center [535, 207] width 17 height 17
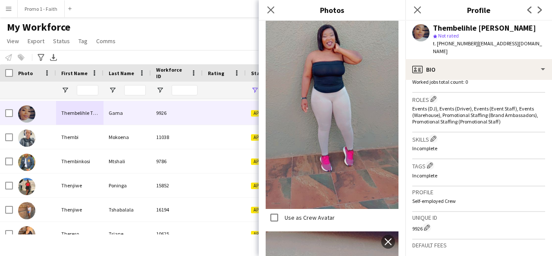
scroll to position [386, 0]
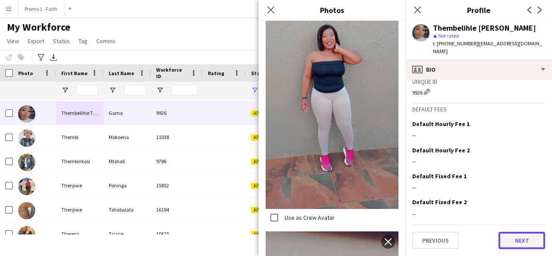
click at [516, 238] on button "Next" at bounding box center [521, 239] width 47 height 17
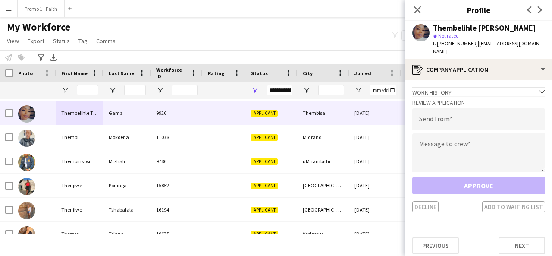
click at [472, 45] on span "| thembelihle.gama1@gmail.com" at bounding box center [487, 47] width 109 height 14
drag, startPoint x: 471, startPoint y: 44, endPoint x: 544, endPoint y: 44, distance: 73.3
click at [544, 44] on div "Thembelihle Thulile Gama star Not rated t. +27717446835 | thembelihle.gama1@gma…" at bounding box center [478, 40] width 147 height 38
type input "**********"
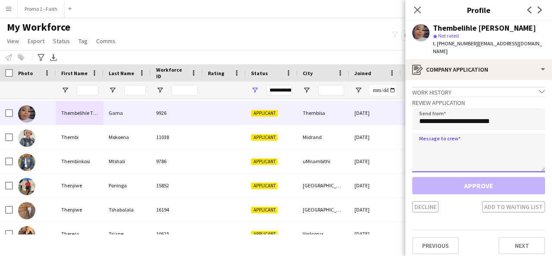
click at [476, 133] on textarea at bounding box center [478, 152] width 133 height 39
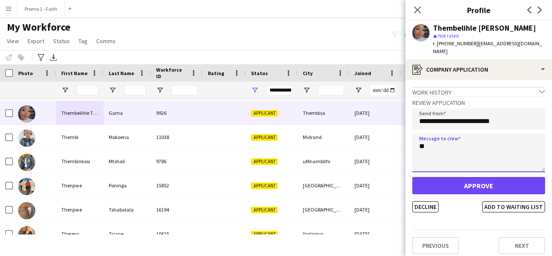
type textarea "*"
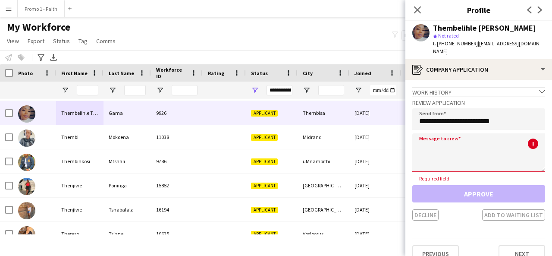
paste textarea "**********"
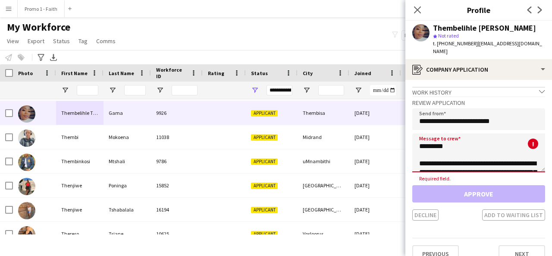
scroll to position [195, 0]
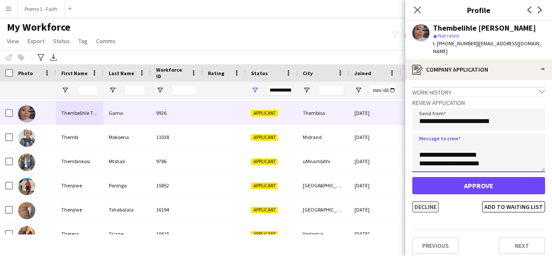
type textarea "**********"
click at [425, 201] on button "Decline" at bounding box center [425, 206] width 26 height 11
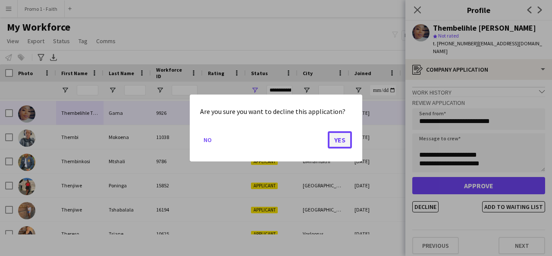
click at [343, 140] on button "Yes" at bounding box center [340, 139] width 24 height 17
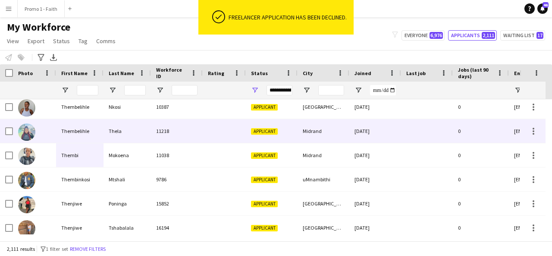
scroll to position [46603, 0]
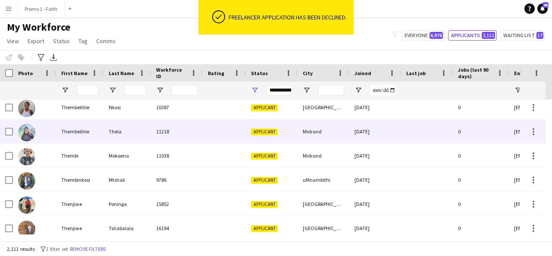
click at [142, 140] on div "Thela" at bounding box center [126, 131] width 47 height 24
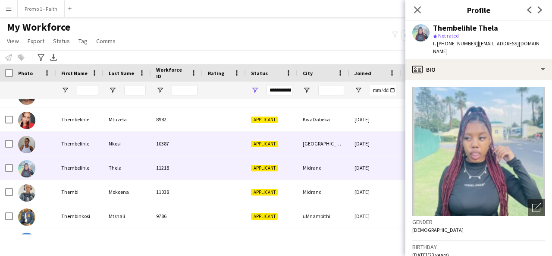
scroll to position [46566, 0]
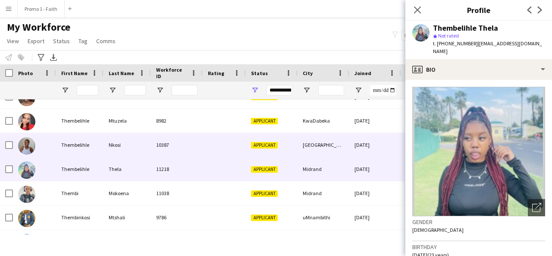
click at [203, 152] on div at bounding box center [224, 145] width 43 height 24
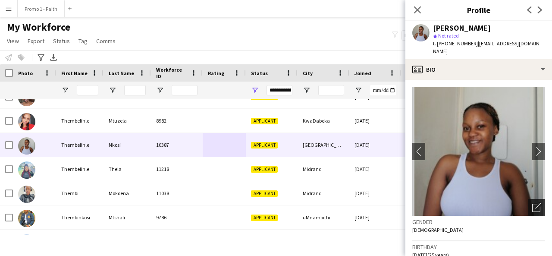
click at [527, 199] on div "Open photos pop-in" at bounding box center [535, 207] width 17 height 17
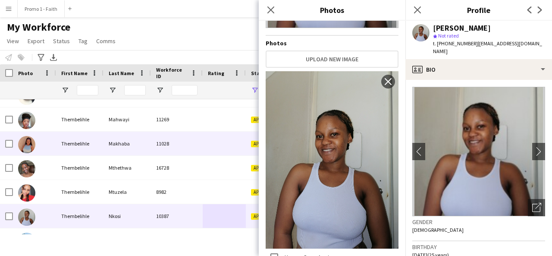
scroll to position [46494, 0]
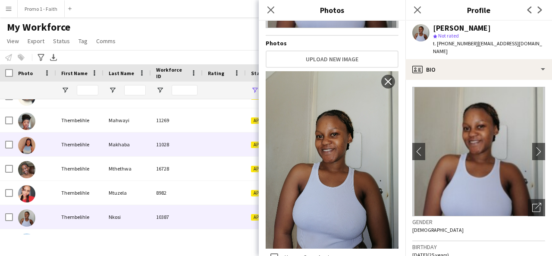
click at [90, 150] on div "Thembelihle" at bounding box center [79, 144] width 47 height 24
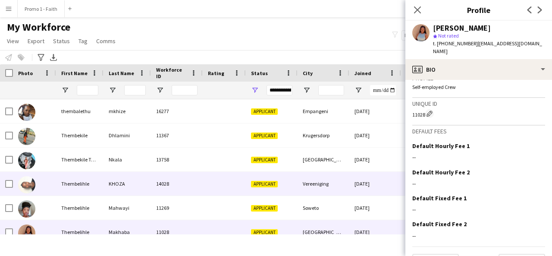
scroll to position [46406, 0]
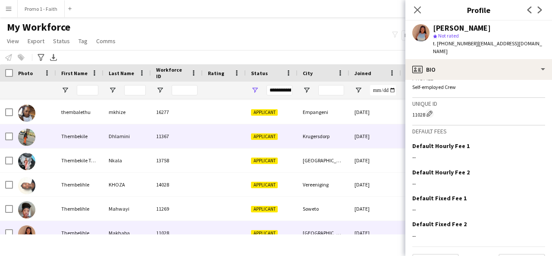
click at [109, 147] on div "Dhlamini" at bounding box center [126, 136] width 47 height 24
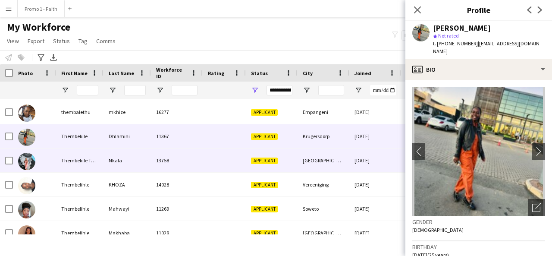
click at [108, 156] on div "Nkala" at bounding box center [126, 160] width 47 height 24
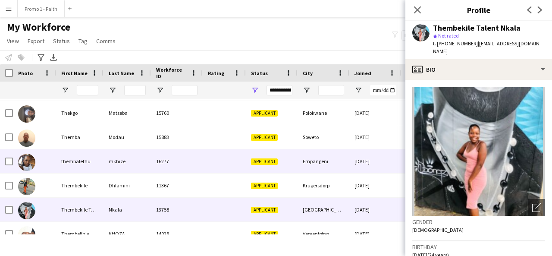
scroll to position [46355, 0]
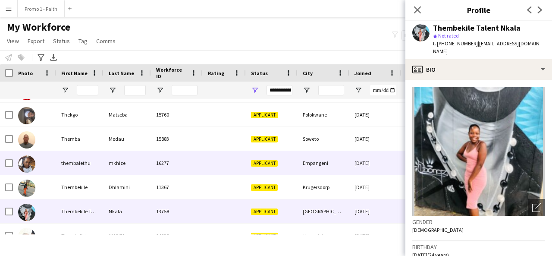
click at [108, 156] on div "mkhize" at bounding box center [126, 163] width 47 height 24
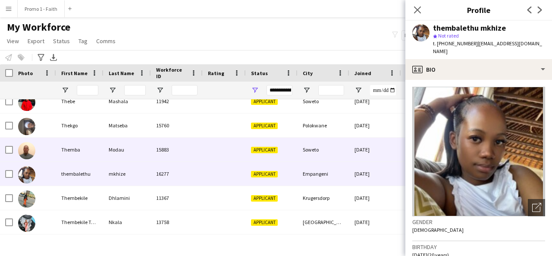
click at [102, 150] on div "Themba" at bounding box center [79, 149] width 47 height 24
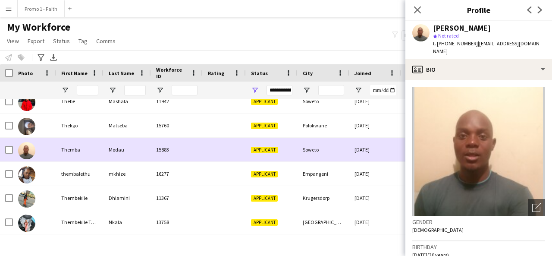
scroll to position [46302, 0]
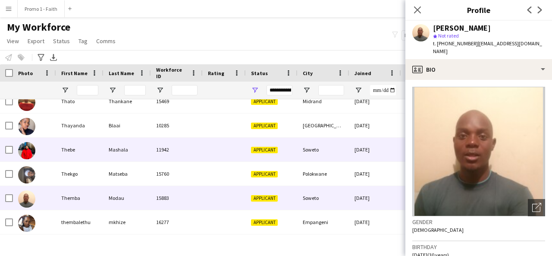
click at [102, 150] on div "Thebe" at bounding box center [79, 149] width 47 height 24
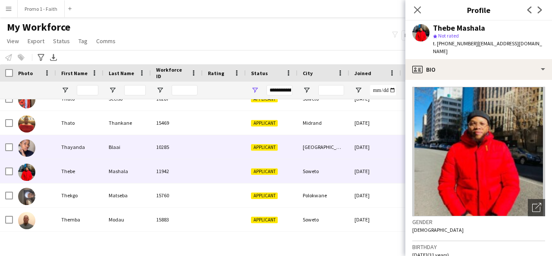
click at [96, 144] on div "Thayanda" at bounding box center [79, 147] width 47 height 24
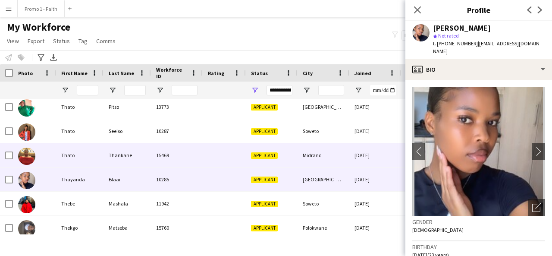
click at [97, 163] on div "Thato" at bounding box center [79, 155] width 47 height 24
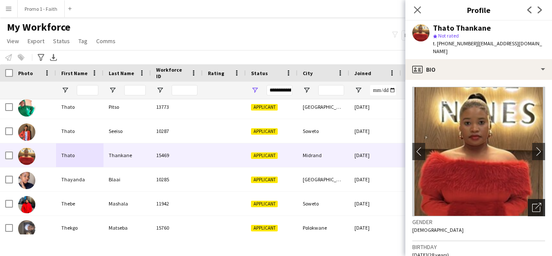
click at [532, 203] on icon "Open photos pop-in" at bounding box center [536, 207] width 9 height 9
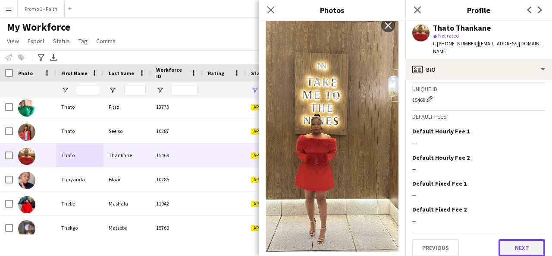
click at [517, 246] on button "Next" at bounding box center [521, 247] width 47 height 17
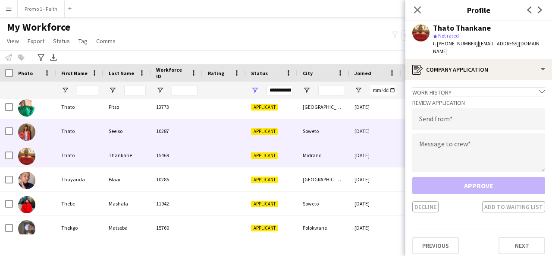
click at [203, 139] on div at bounding box center [224, 131] width 43 height 24
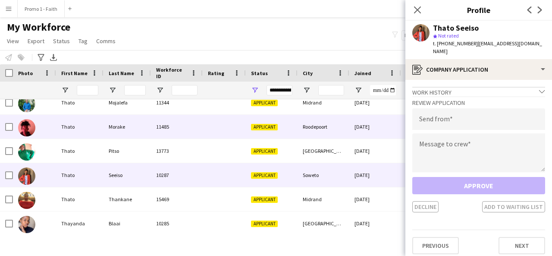
scroll to position [46192, 0]
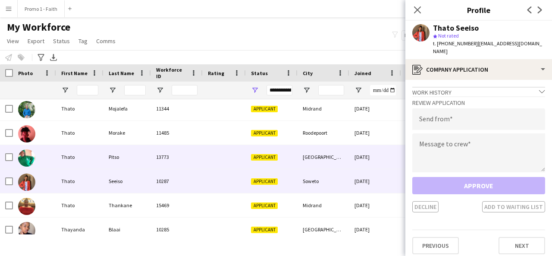
click at [174, 151] on div "13773" at bounding box center [177, 157] width 52 height 24
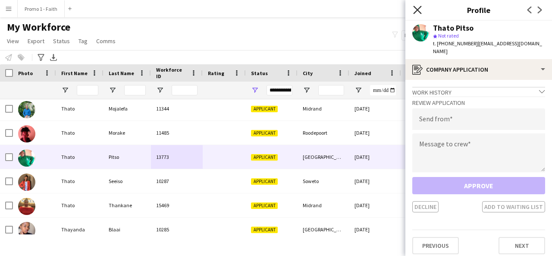
click at [417, 9] on icon at bounding box center [417, 10] width 8 height 8
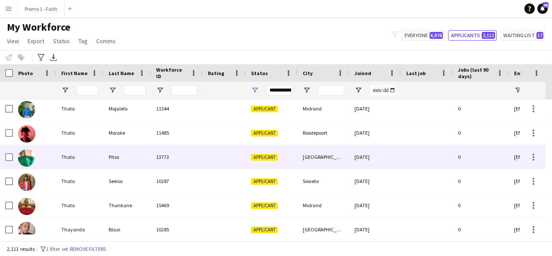
click at [234, 162] on div at bounding box center [224, 157] width 43 height 24
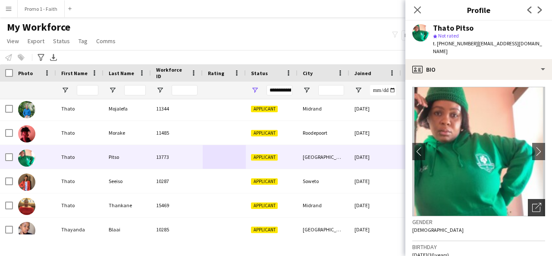
click at [532, 203] on icon at bounding box center [536, 207] width 8 height 8
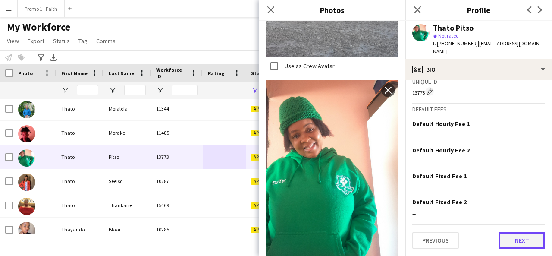
click at [516, 237] on button "Next" at bounding box center [521, 239] width 47 height 17
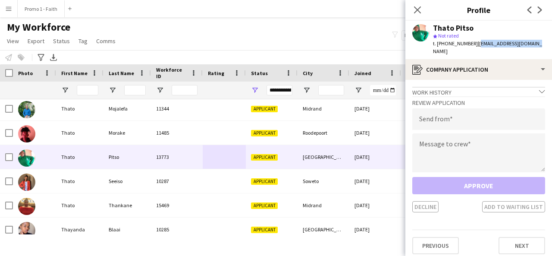
drag, startPoint x: 471, startPoint y: 44, endPoint x: 530, endPoint y: 49, distance: 58.8
click at [530, 49] on div "Thato Pitso star Not rated t. +27846941822 | thatopitso18@gmail.com" at bounding box center [478, 40] width 147 height 38
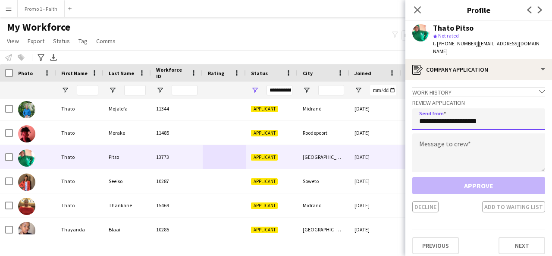
type input "**********"
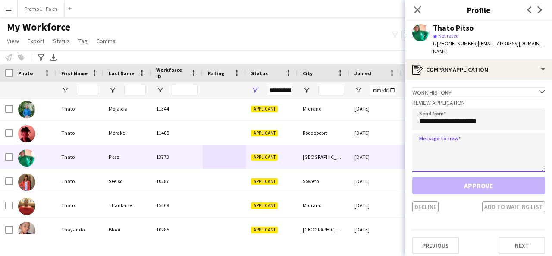
click at [465, 140] on textarea at bounding box center [478, 152] width 133 height 39
paste textarea "**********"
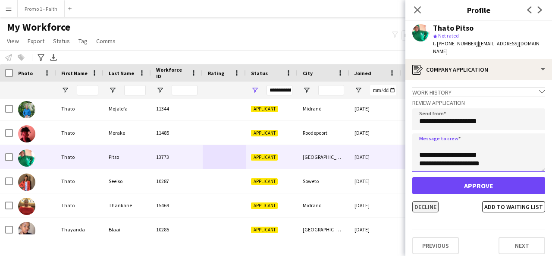
type textarea "**********"
click at [433, 201] on button "Decline" at bounding box center [425, 206] width 26 height 11
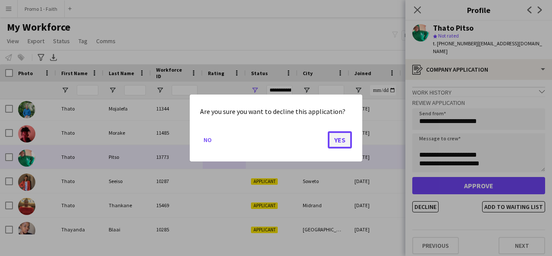
click at [338, 140] on button "Yes" at bounding box center [340, 139] width 24 height 17
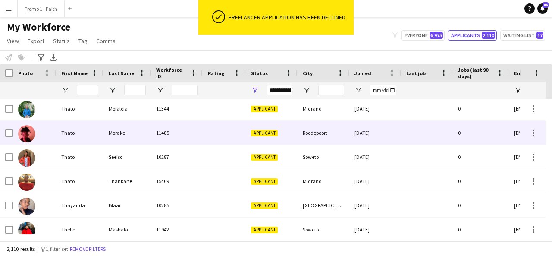
click at [294, 138] on div "Applicant" at bounding box center [272, 133] width 52 height 24
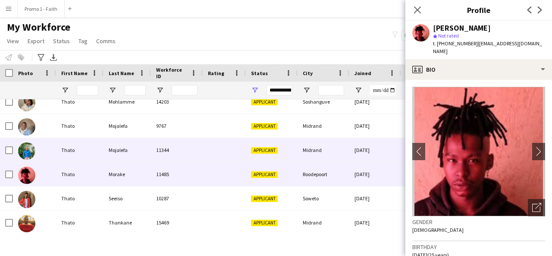
click at [273, 159] on div "Applicant" at bounding box center [272, 150] width 52 height 24
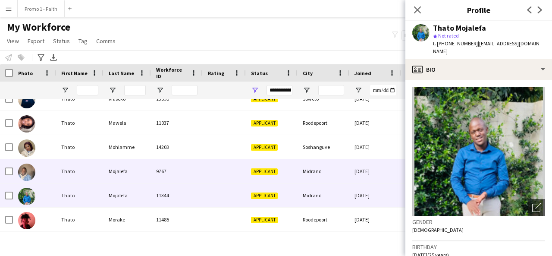
click at [244, 176] on div at bounding box center [224, 171] width 43 height 24
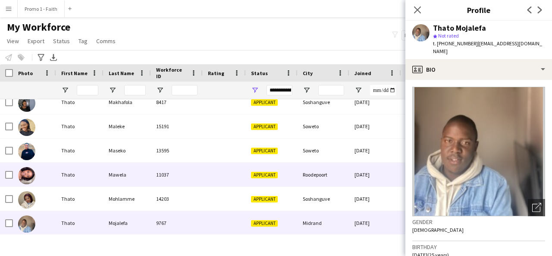
click at [244, 176] on div at bounding box center [224, 174] width 43 height 24
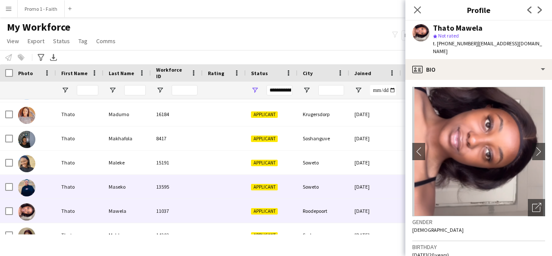
click at [244, 176] on div at bounding box center [224, 187] width 43 height 24
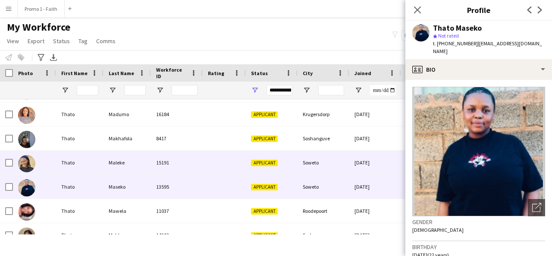
click at [211, 161] on div at bounding box center [224, 162] width 43 height 24
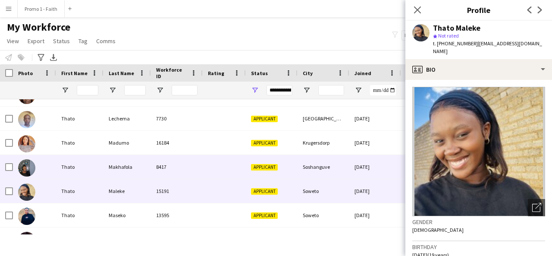
click at [211, 161] on div at bounding box center [224, 167] width 43 height 24
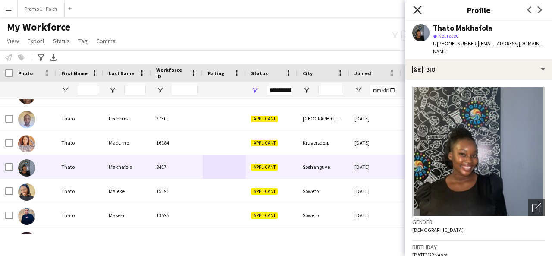
click at [415, 12] on icon at bounding box center [417, 10] width 8 height 8
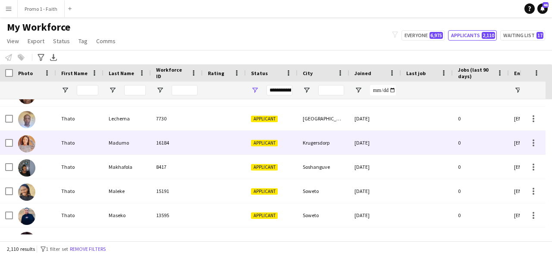
click at [123, 147] on div "Madumo" at bounding box center [126, 143] width 47 height 24
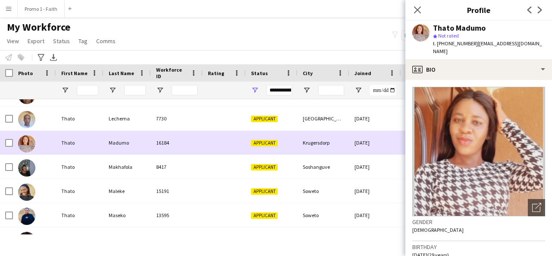
scroll to position [45948, 0]
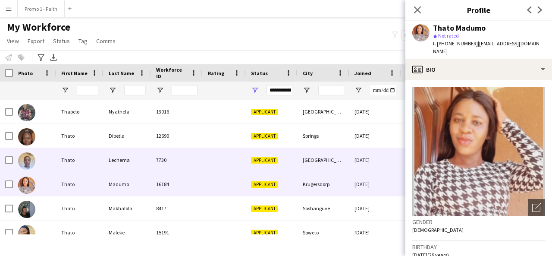
click at [138, 153] on div "Lechema" at bounding box center [126, 160] width 47 height 24
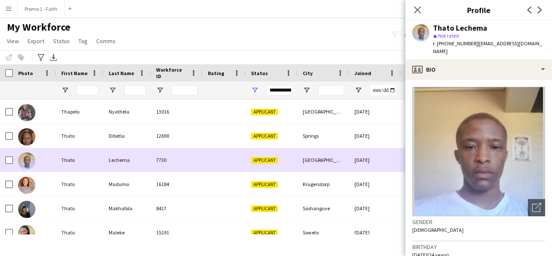
scroll to position [45915, 0]
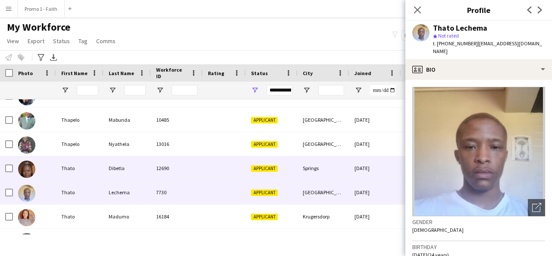
click at [133, 172] on div "Dibetla" at bounding box center [126, 168] width 47 height 24
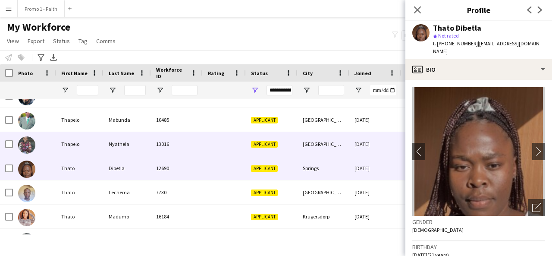
click at [125, 153] on div "Nyathela" at bounding box center [126, 144] width 47 height 24
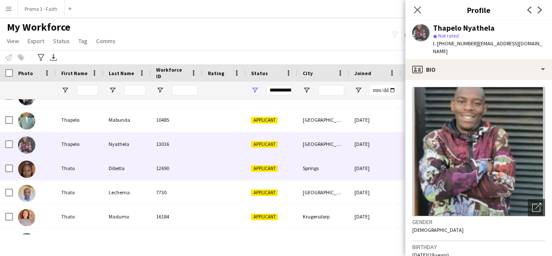
click at [129, 170] on div "Dibetla" at bounding box center [126, 168] width 47 height 24
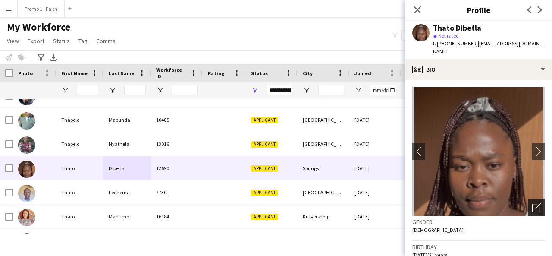
click at [537, 199] on div "Open photos pop-in" at bounding box center [535, 207] width 17 height 17
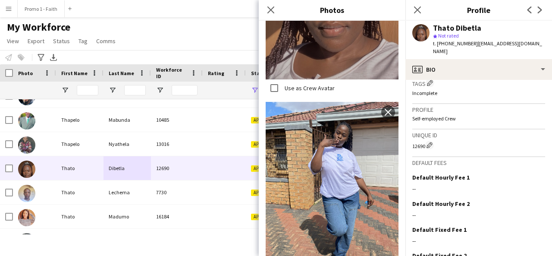
scroll to position [378, 0]
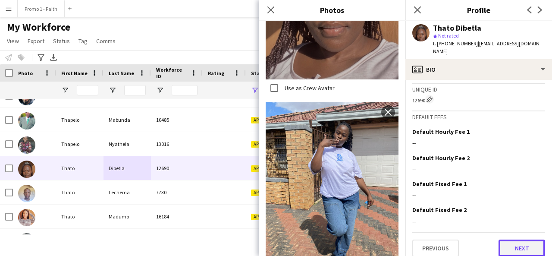
click at [512, 239] on button "Next" at bounding box center [521, 247] width 47 height 17
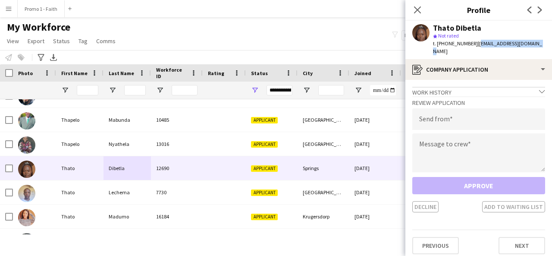
drag, startPoint x: 471, startPoint y: 42, endPoint x: 527, endPoint y: 46, distance: 56.2
click at [527, 46] on div "Thato Dibetla star Not rated t. +27681915999 | thatodiibetle@gmail.com" at bounding box center [478, 40] width 147 height 38
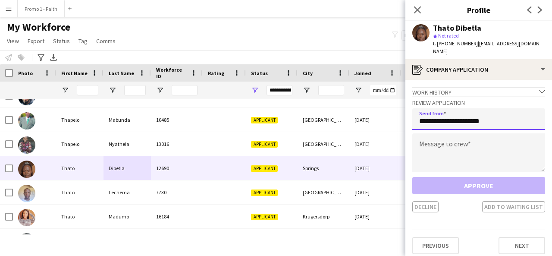
type input "**********"
click at [470, 141] on textarea at bounding box center [478, 152] width 133 height 39
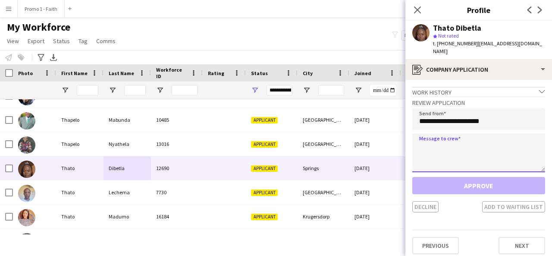
paste textarea "**********"
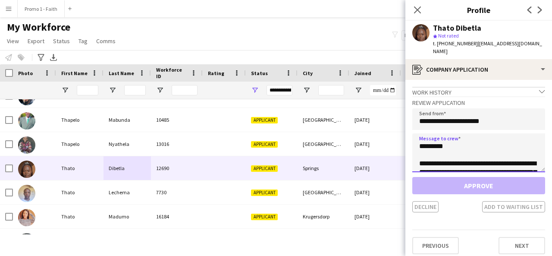
scroll to position [195, 0]
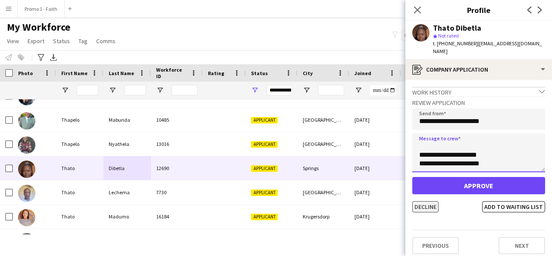
type textarea "**********"
click at [431, 201] on button "Decline" at bounding box center [425, 206] width 26 height 11
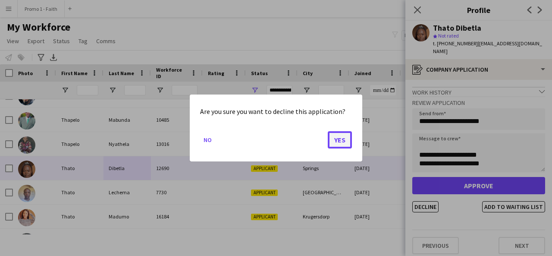
click at [342, 144] on button "Yes" at bounding box center [340, 139] width 24 height 17
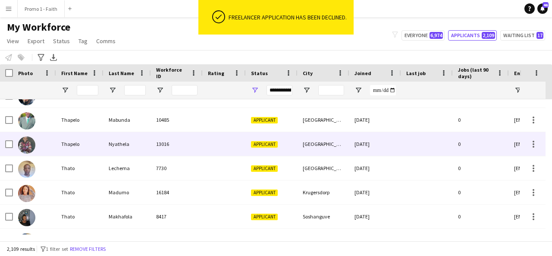
click at [161, 135] on div "13016" at bounding box center [177, 144] width 52 height 24
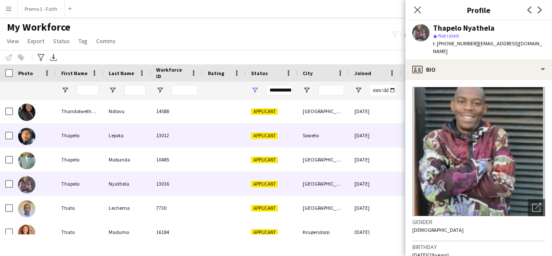
scroll to position [45875, 0]
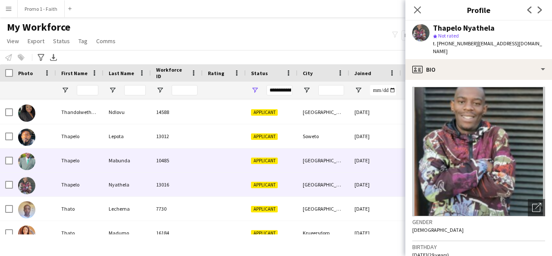
click at [140, 151] on div "Mabunda" at bounding box center [126, 160] width 47 height 24
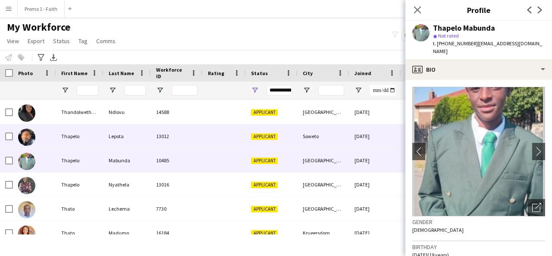
click at [117, 126] on div "Lepota" at bounding box center [126, 136] width 47 height 24
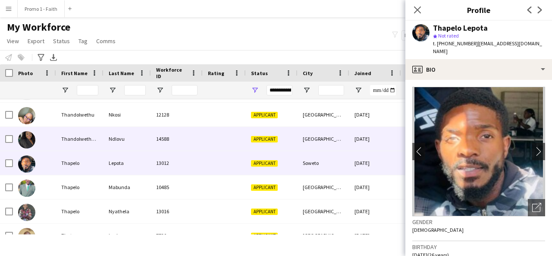
scroll to position [45848, 0]
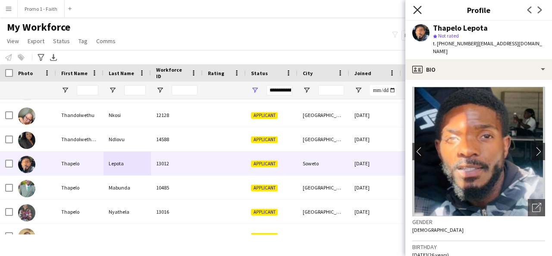
click at [413, 9] on icon "Close pop-in" at bounding box center [417, 10] width 8 height 8
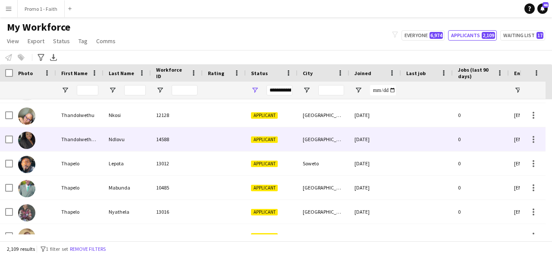
click at [112, 138] on div "Ndlovu" at bounding box center [126, 139] width 47 height 24
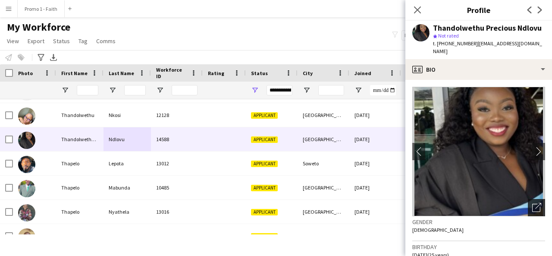
click at [532, 203] on icon "Open photos pop-in" at bounding box center [536, 207] width 9 height 9
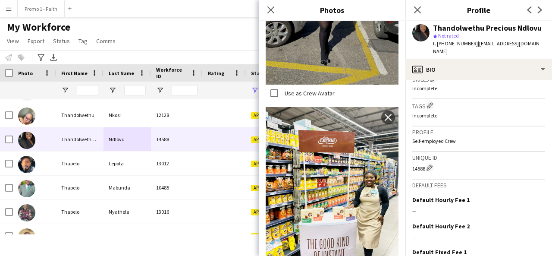
scroll to position [370, 0]
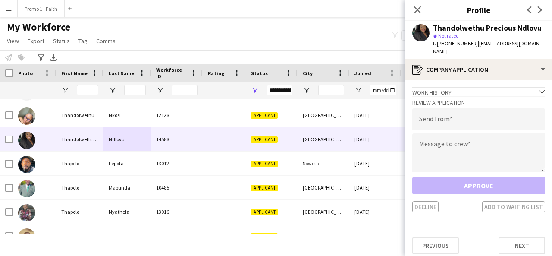
drag, startPoint x: 474, startPoint y: 41, endPoint x: 545, endPoint y: 44, distance: 70.8
click at [545, 44] on div "Thandolwethu Precious Ndlovu star Not rated t. +270642267486 | preciousoliphant…" at bounding box center [478, 40] width 147 height 38
type input "**********"
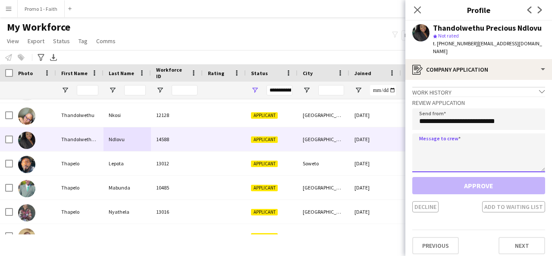
click at [444, 145] on textarea at bounding box center [478, 152] width 133 height 39
paste textarea "**********"
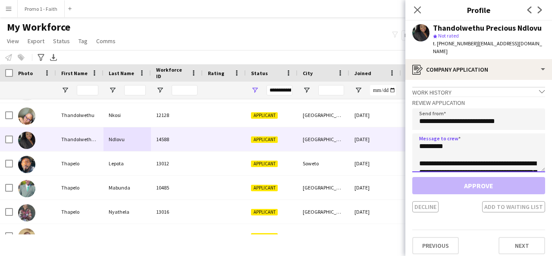
scroll to position [195, 0]
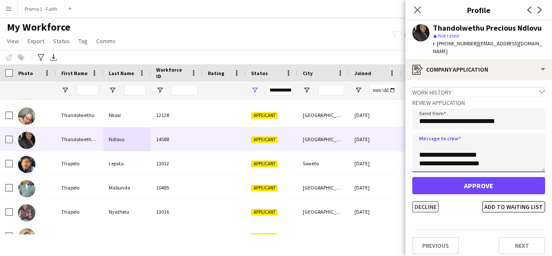
type textarea "**********"
click at [427, 201] on button "Decline" at bounding box center [425, 206] width 26 height 11
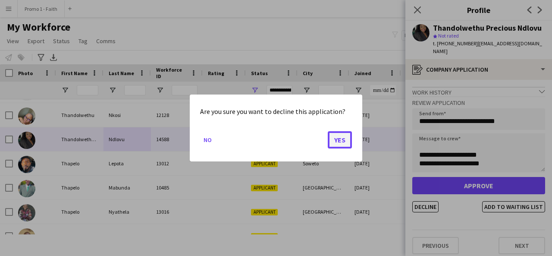
click at [341, 139] on button "Yes" at bounding box center [340, 139] width 24 height 17
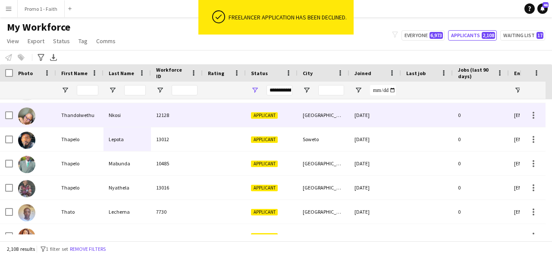
click at [177, 119] on div "12128" at bounding box center [177, 115] width 52 height 24
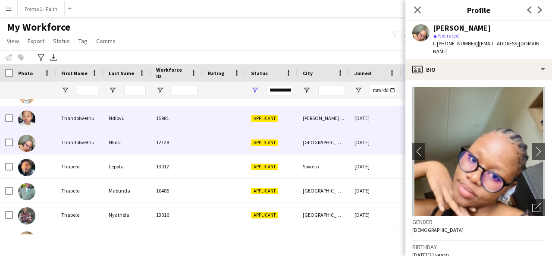
scroll to position [45818, 0]
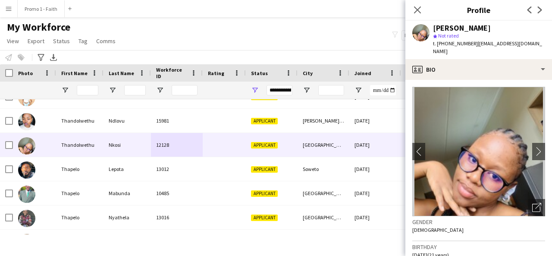
click at [531, 216] on div "Gender Female" at bounding box center [478, 228] width 133 height 25
click at [532, 203] on icon "Open photos pop-in" at bounding box center [536, 207] width 9 height 9
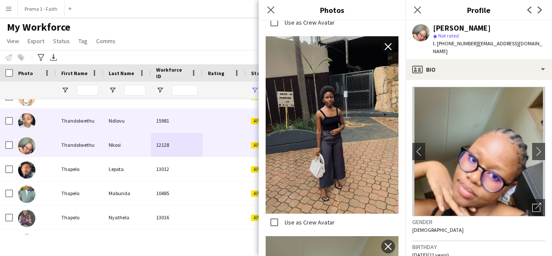
scroll to position [45794, 0]
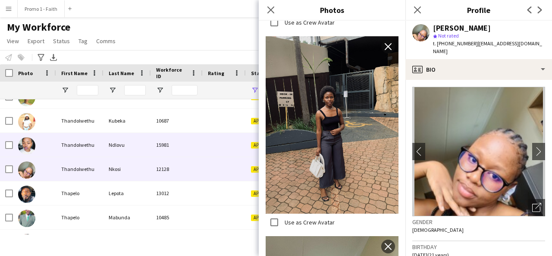
click at [107, 150] on div "Ndlovu" at bounding box center [126, 145] width 47 height 24
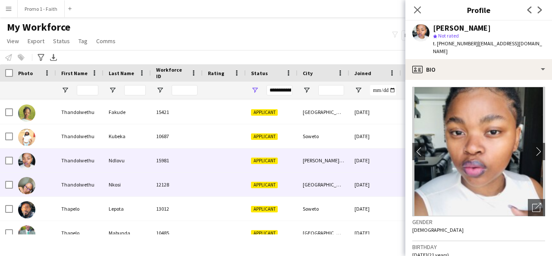
scroll to position [45773, 0]
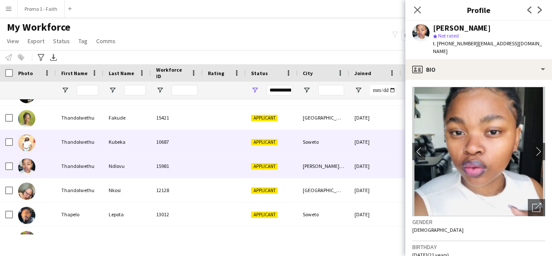
click at [99, 137] on div "Thandolwethu" at bounding box center [79, 142] width 47 height 24
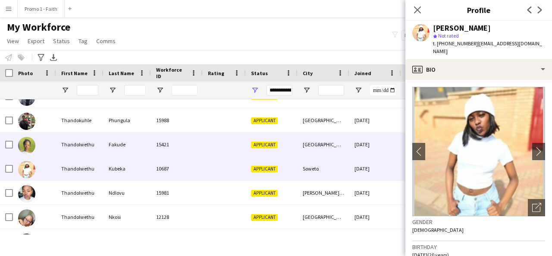
scroll to position [45745, 0]
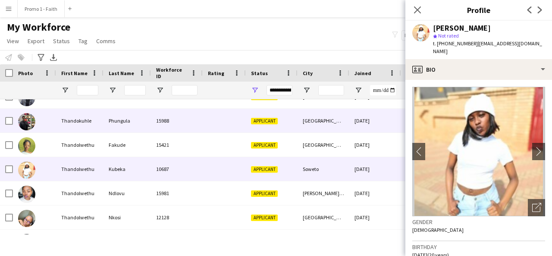
click at [82, 130] on div "Thandokuhle" at bounding box center [79, 121] width 47 height 24
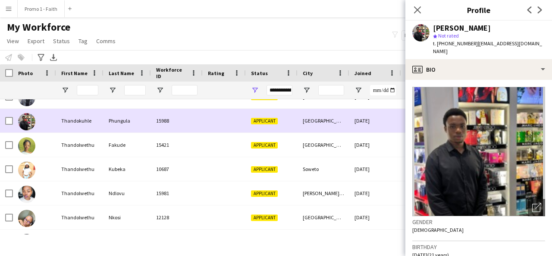
scroll to position [45693, 0]
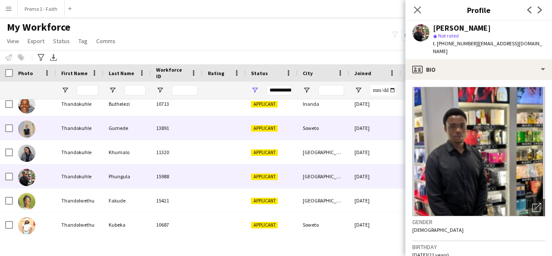
click at [82, 130] on div "Thandokuhle" at bounding box center [79, 128] width 47 height 24
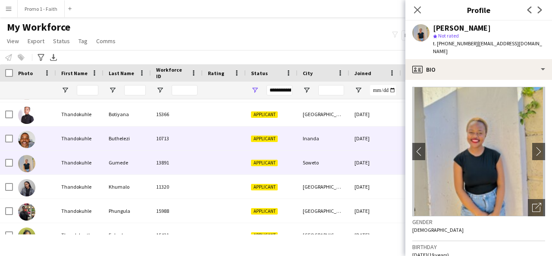
click at [82, 130] on div "Thandokuhle" at bounding box center [79, 138] width 47 height 24
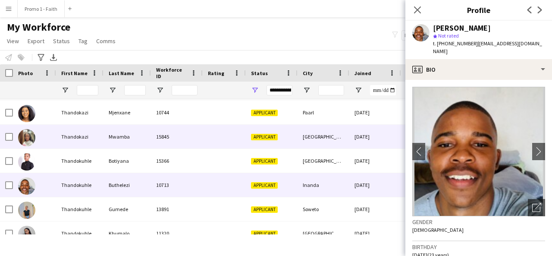
click at [82, 130] on div "Thandokazi" at bounding box center [79, 137] width 47 height 24
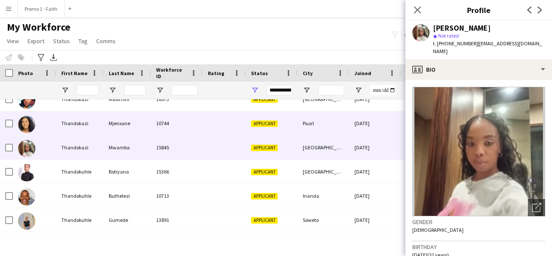
click at [82, 130] on div "Thandokazi" at bounding box center [79, 123] width 47 height 24
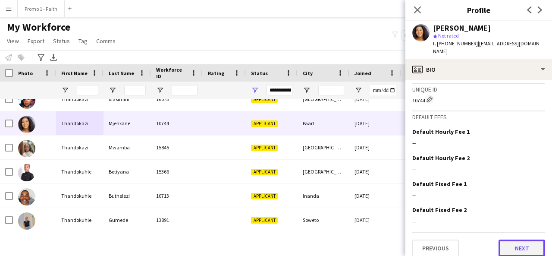
click at [511, 239] on button "Next" at bounding box center [521, 247] width 47 height 17
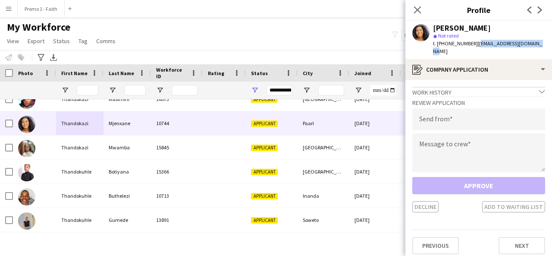
drag, startPoint x: 473, startPoint y: 42, endPoint x: 541, endPoint y: 43, distance: 68.1
click at [541, 43] on div "Thandokazi Mjenxane star Not rated t. +270810585101 | thandomjenxane@gmail.com" at bounding box center [478, 40] width 147 height 38
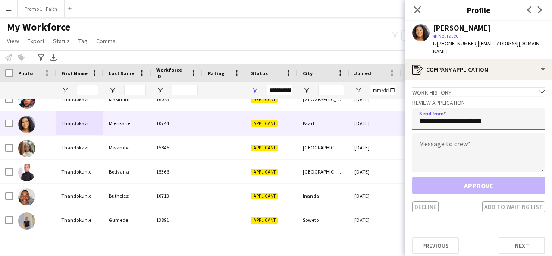
type input "**********"
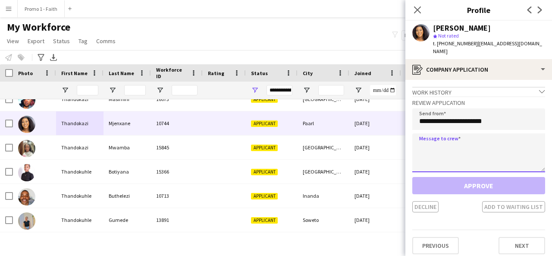
click at [446, 149] on textarea at bounding box center [478, 152] width 133 height 39
paste textarea "**********"
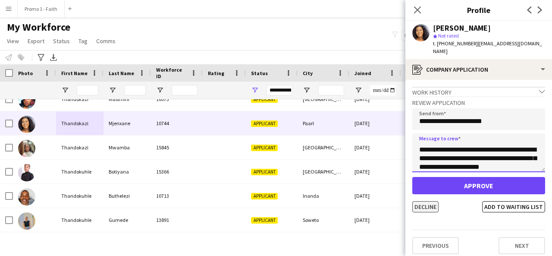
type textarea "**********"
click at [434, 203] on button "Decline" at bounding box center [425, 206] width 26 height 11
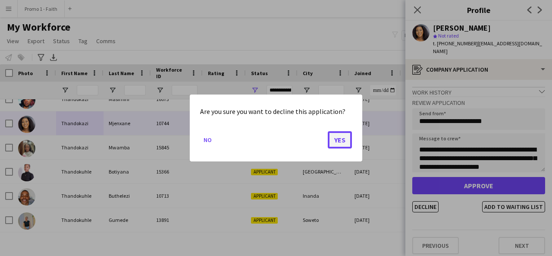
click at [344, 142] on button "Yes" at bounding box center [340, 139] width 24 height 17
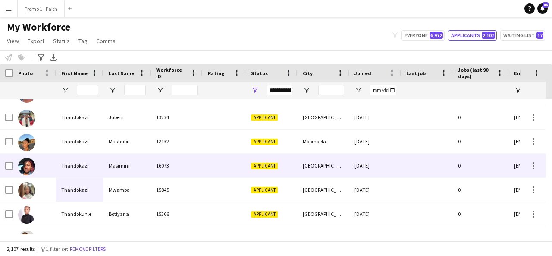
scroll to position [45528, 0]
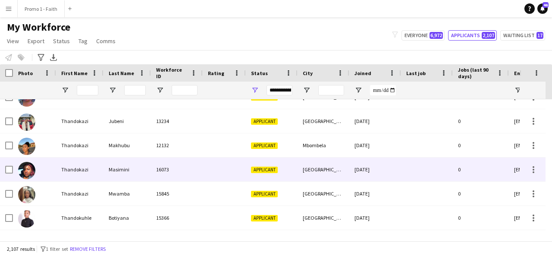
click at [128, 164] on div "Masimini" at bounding box center [126, 169] width 47 height 24
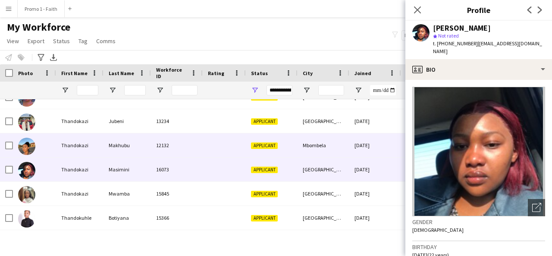
click at [110, 150] on div "Makhubu" at bounding box center [126, 145] width 47 height 24
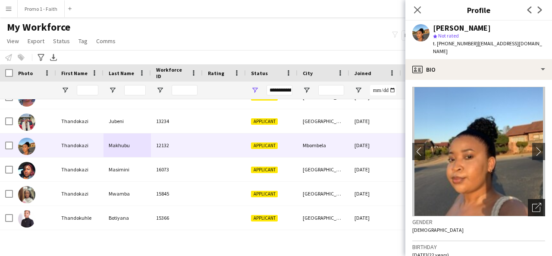
click at [530, 205] on div "Open photos pop-in" at bounding box center [535, 207] width 17 height 17
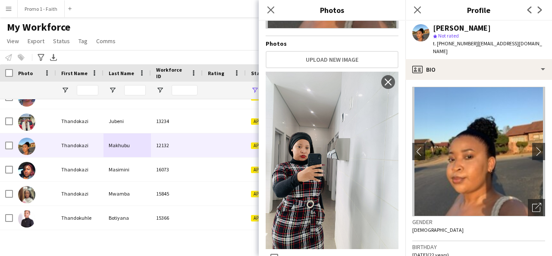
scroll to position [365, 0]
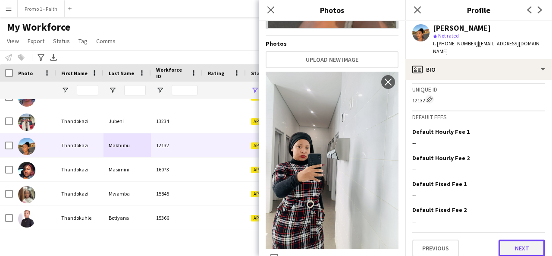
click at [518, 239] on button "Next" at bounding box center [521, 247] width 47 height 17
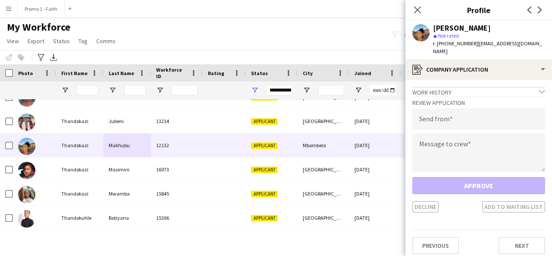
drag, startPoint x: 434, startPoint y: 29, endPoint x: 520, endPoint y: 31, distance: 85.4
click at [520, 31] on div "Thandokazi Makhubu" at bounding box center [489, 28] width 112 height 8
drag, startPoint x: 471, startPoint y: 41, endPoint x: 551, endPoint y: 50, distance: 80.6
click at [551, 50] on app-profile-header "Thandokazi Makhubu star Not rated t. +27691376749 | thandokazimakhubu@gmail.com" at bounding box center [478, 40] width 147 height 38
type input "**********"
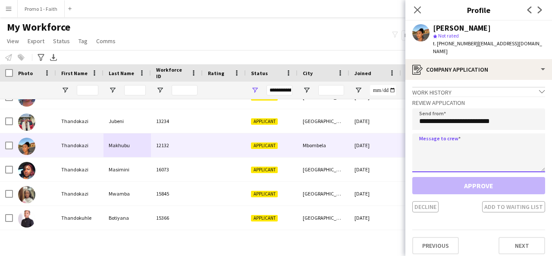
click at [477, 145] on textarea at bounding box center [478, 152] width 133 height 39
paste textarea "**********"
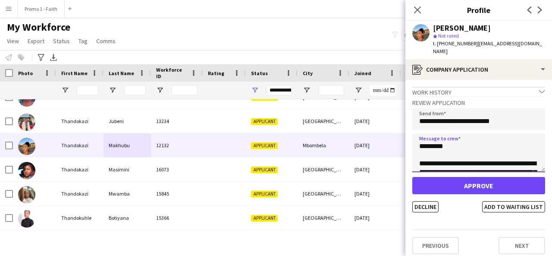
scroll to position [195, 0]
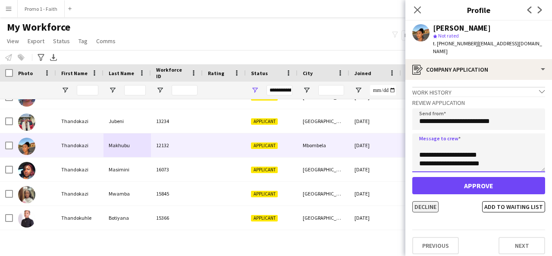
type textarea "**********"
click at [431, 202] on button "Decline" at bounding box center [425, 206] width 26 height 11
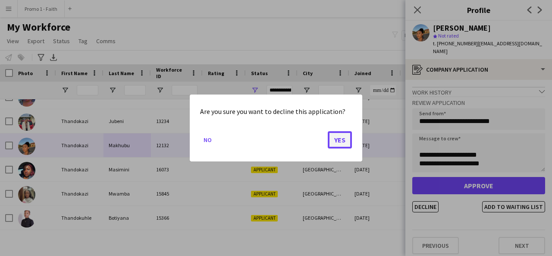
click at [345, 138] on button "Yes" at bounding box center [340, 139] width 24 height 17
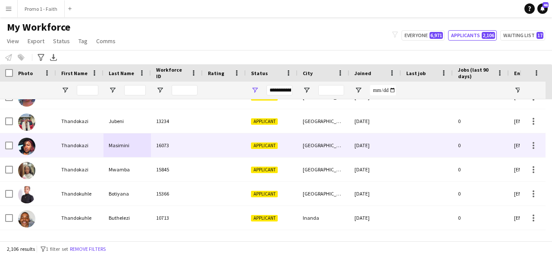
scroll to position [45503, 0]
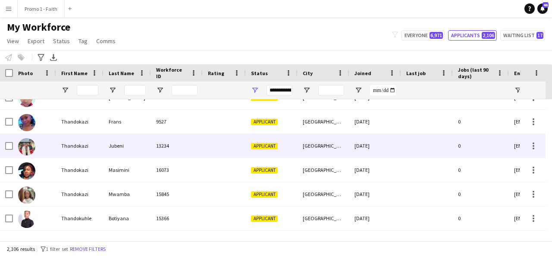
click at [169, 135] on div "13234" at bounding box center [177, 146] width 52 height 24
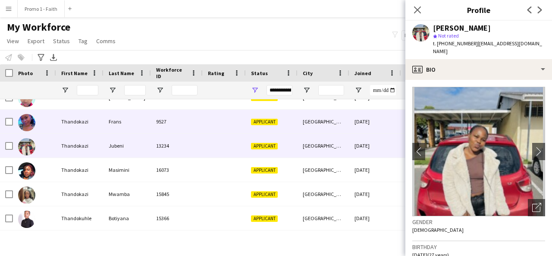
click at [153, 114] on div "9527" at bounding box center [177, 121] width 52 height 24
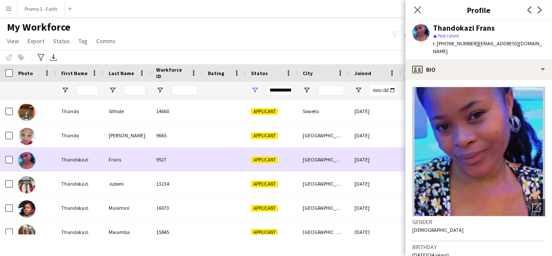
scroll to position [45433, 0]
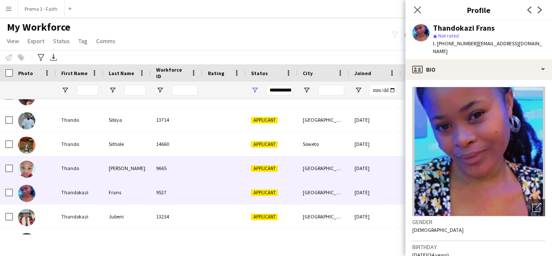
click at [181, 170] on div "9665" at bounding box center [177, 168] width 52 height 24
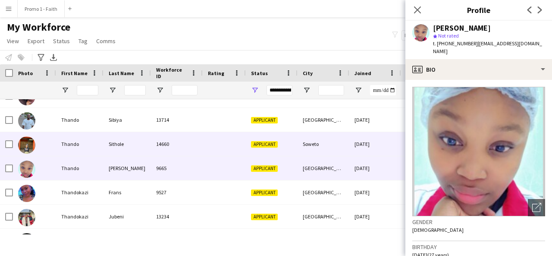
click at [132, 152] on div "Sithole" at bounding box center [126, 144] width 47 height 24
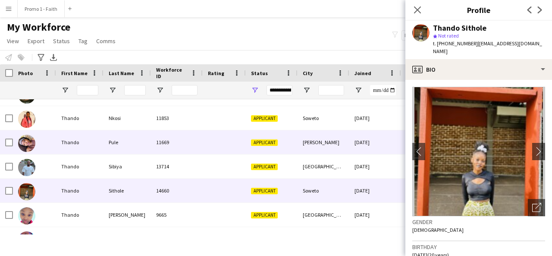
scroll to position [45386, 0]
click at [116, 151] on div "Pule" at bounding box center [126, 142] width 47 height 24
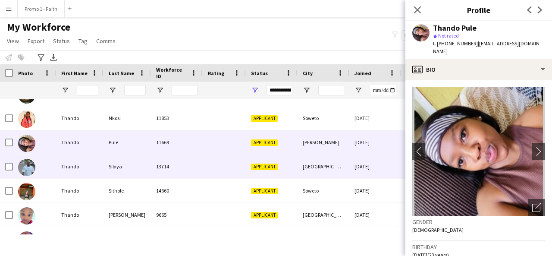
click at [116, 169] on div "Sibiya" at bounding box center [126, 166] width 47 height 24
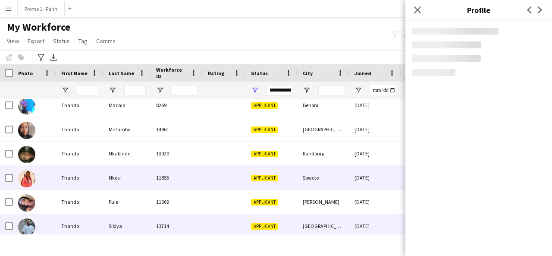
scroll to position [45327, 0]
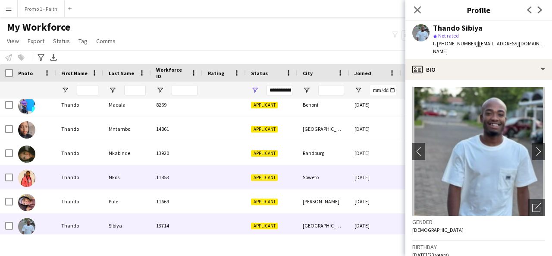
click at [116, 169] on div "Nkosi" at bounding box center [126, 177] width 47 height 24
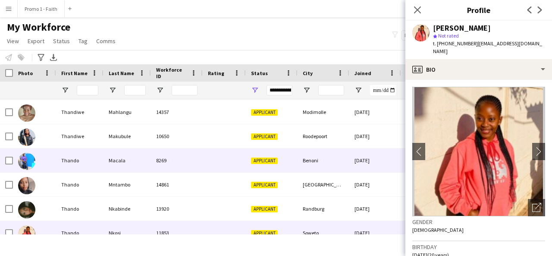
scroll to position [45264, 0]
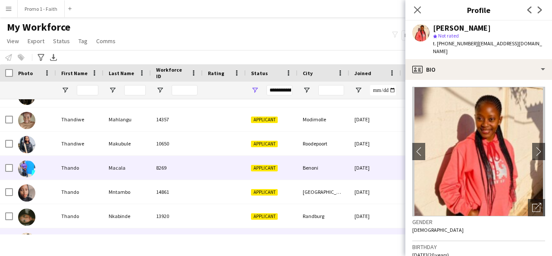
click at [116, 169] on div "Macala" at bounding box center [126, 168] width 47 height 24
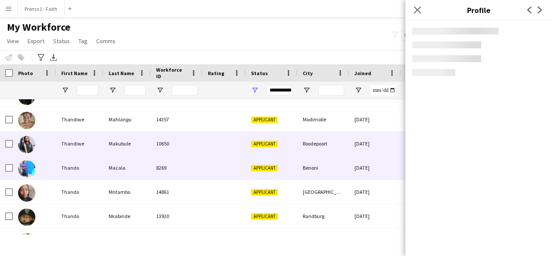
scroll to position [45225, 0]
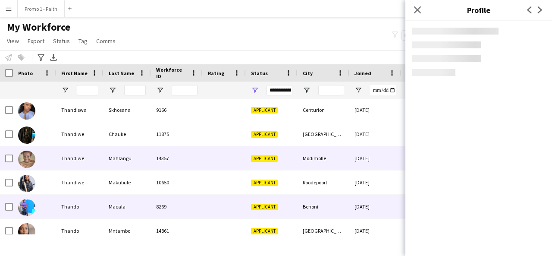
click at [116, 169] on div "Mahlangu" at bounding box center [126, 158] width 47 height 24
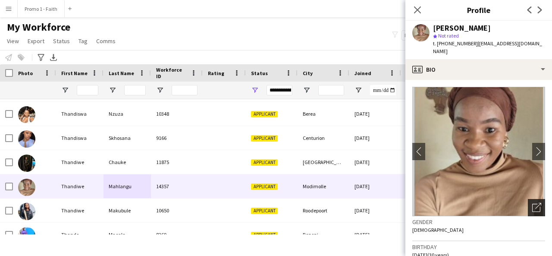
click at [532, 203] on icon "Open photos pop-in" at bounding box center [536, 207] width 9 height 9
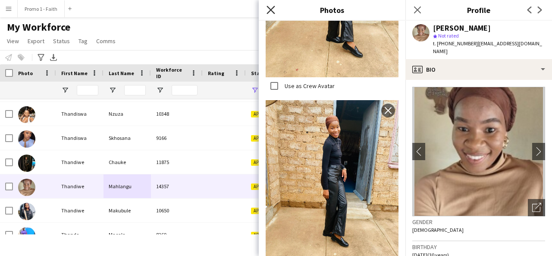
click at [271, 11] on icon at bounding box center [270, 10] width 8 height 8
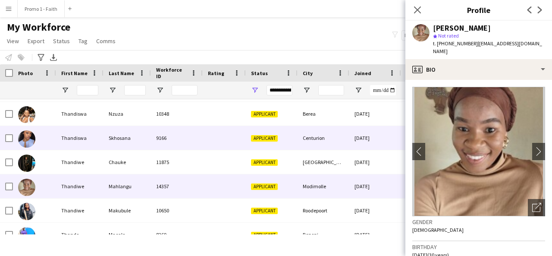
click at [228, 149] on div at bounding box center [224, 138] width 43 height 24
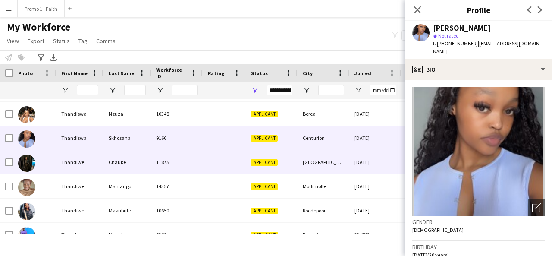
click at [239, 173] on div at bounding box center [224, 162] width 43 height 24
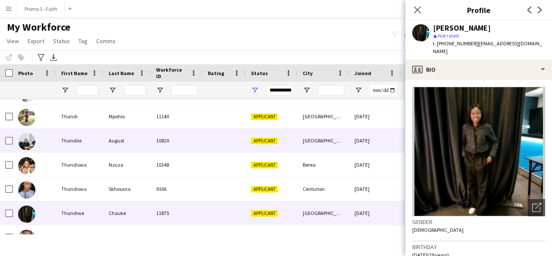
click at [166, 147] on div "10820" at bounding box center [177, 140] width 52 height 24
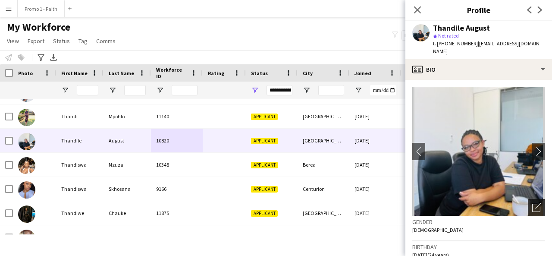
click at [535, 203] on icon at bounding box center [538, 206] width 6 height 6
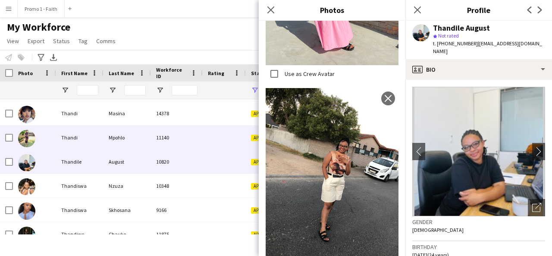
click at [138, 139] on div "Mpohlo" at bounding box center [126, 137] width 47 height 24
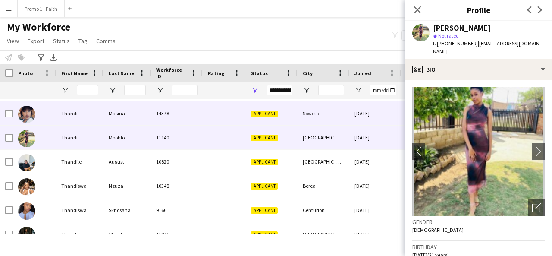
click at [134, 106] on div "Masina" at bounding box center [126, 113] width 47 height 24
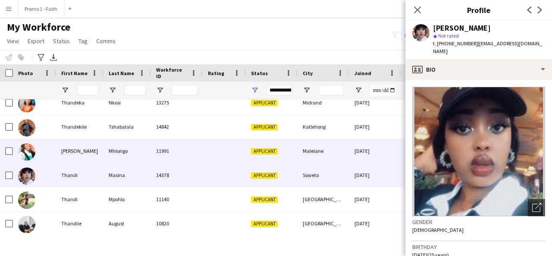
click at [117, 143] on div "Mhlongo" at bounding box center [126, 151] width 47 height 24
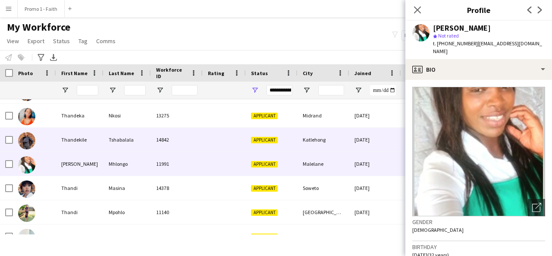
click at [172, 129] on div "14842" at bounding box center [177, 140] width 52 height 24
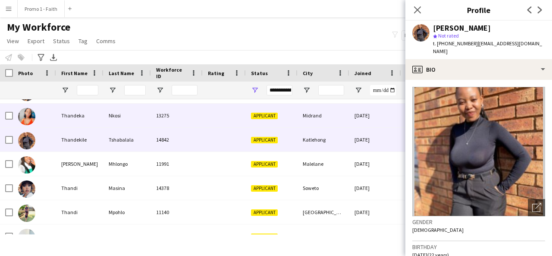
click at [151, 121] on div "13275" at bounding box center [177, 115] width 52 height 24
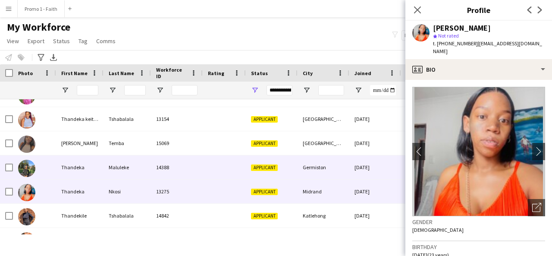
click at [136, 173] on div "Maluleke" at bounding box center [126, 167] width 47 height 24
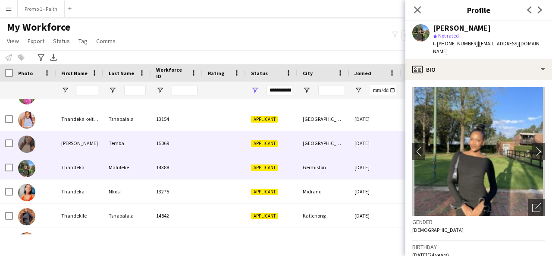
click at [125, 141] on div "Temba" at bounding box center [126, 143] width 47 height 24
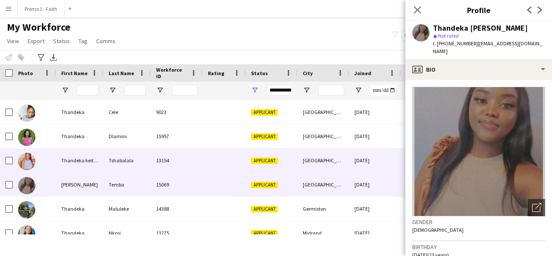
click at [134, 165] on div "Tshabalala" at bounding box center [126, 160] width 47 height 24
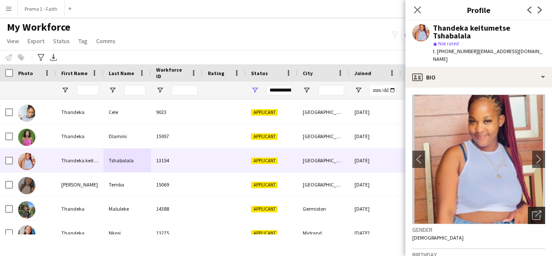
click at [532, 212] on icon "Open photos pop-in" at bounding box center [536, 214] width 9 height 9
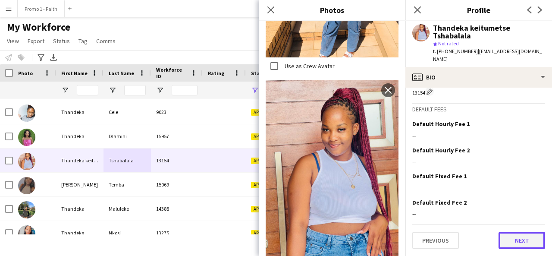
click at [498, 237] on button "Next" at bounding box center [521, 239] width 47 height 17
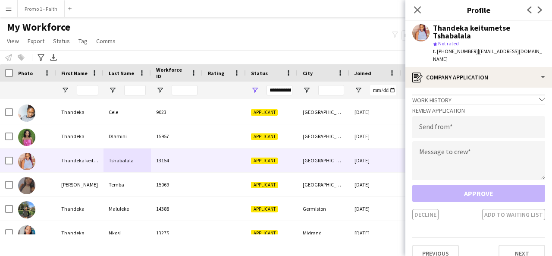
drag, startPoint x: 471, startPoint y: 53, endPoint x: 492, endPoint y: 56, distance: 20.9
click at [492, 56] on div "t. +27731885801 | thandekatshabalala887@gmail.com" at bounding box center [489, 55] width 112 height 16
drag, startPoint x: 488, startPoint y: 47, endPoint x: 473, endPoint y: 117, distance: 71.8
click at [473, 117] on app-crew-profile "Close pop-in Profile Previous Next Thandeka keitumetse Tshabalala star Not rate…" at bounding box center [478, 128] width 147 height 256
click at [474, 52] on span "| thandekatshabalala887@gmail.com" at bounding box center [487, 55] width 109 height 14
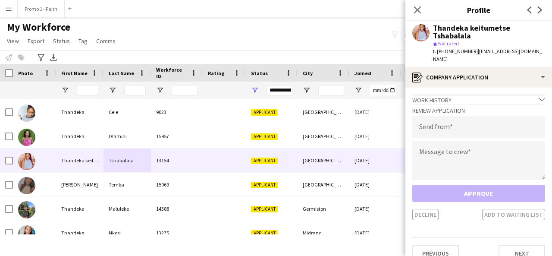
drag, startPoint x: 471, startPoint y: 52, endPoint x: 478, endPoint y: 58, distance: 9.5
click at [478, 58] on div "t. +27731885801 | thandekatshabalala887@gmail.com" at bounding box center [489, 55] width 112 height 16
type input "**********"
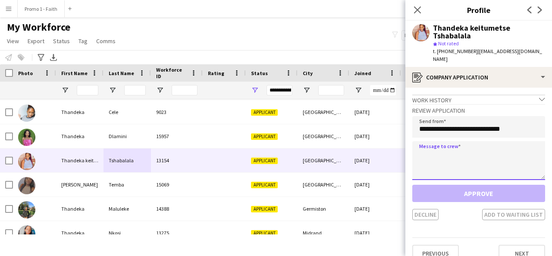
click at [456, 162] on textarea at bounding box center [478, 160] width 133 height 39
paste textarea "**********"
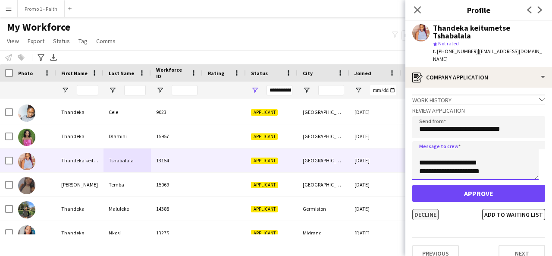
type textarea "**********"
click at [431, 210] on button "Decline" at bounding box center [425, 214] width 26 height 11
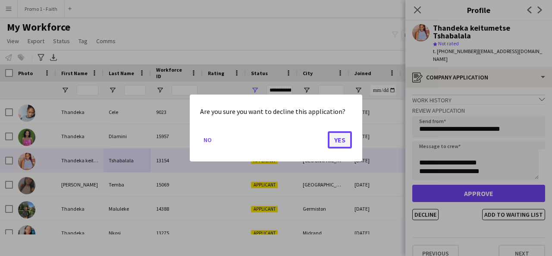
click at [343, 131] on button "Yes" at bounding box center [340, 139] width 24 height 17
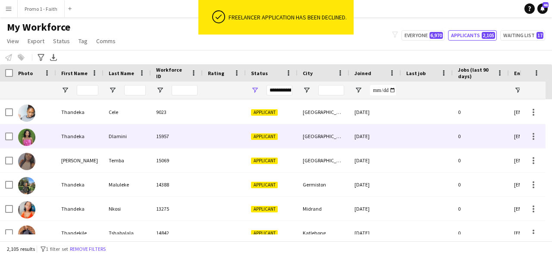
click at [150, 135] on div "Dlamini" at bounding box center [126, 136] width 47 height 24
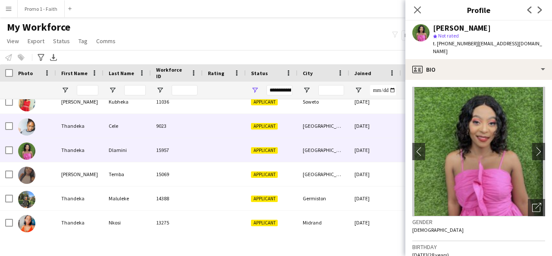
click at [150, 135] on div "Cele" at bounding box center [126, 126] width 47 height 24
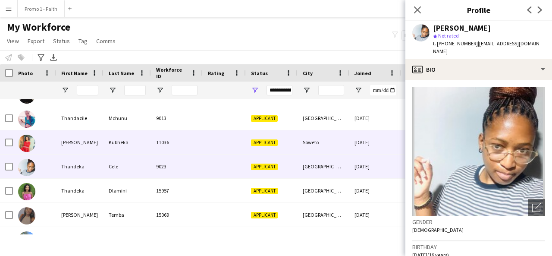
click at [150, 135] on div "Kubheka" at bounding box center [126, 142] width 47 height 24
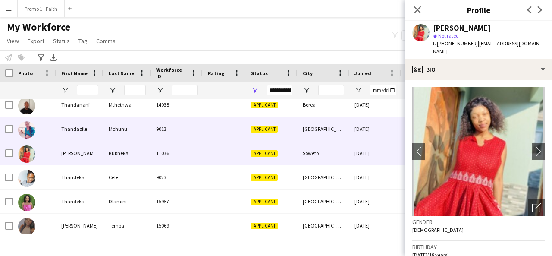
click at [150, 135] on div "Mchunu" at bounding box center [126, 129] width 47 height 24
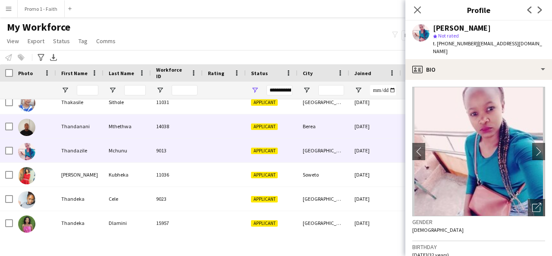
click at [109, 135] on div "Mthethwa" at bounding box center [126, 126] width 47 height 24
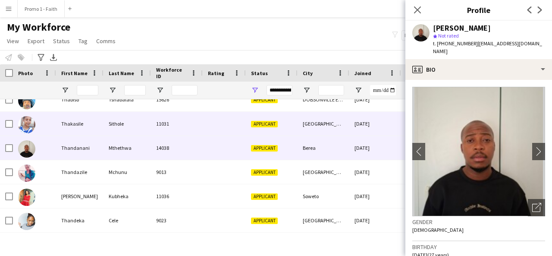
click at [109, 135] on div "Sithole" at bounding box center [126, 124] width 47 height 24
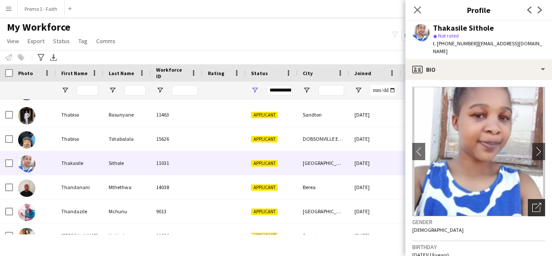
click at [532, 206] on icon "Open photos pop-in" at bounding box center [536, 207] width 9 height 9
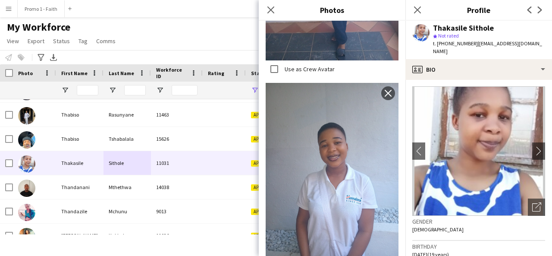
scroll to position [328, 0]
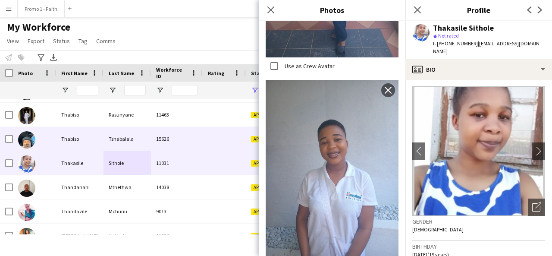
click at [109, 139] on div "Tshabalala" at bounding box center [126, 139] width 47 height 24
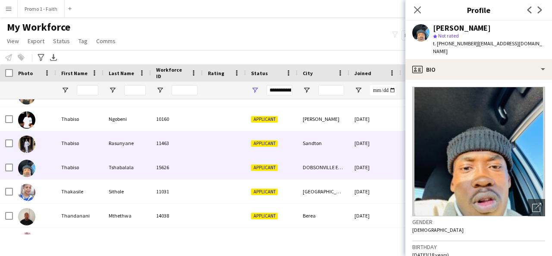
scroll to position [44756, 0]
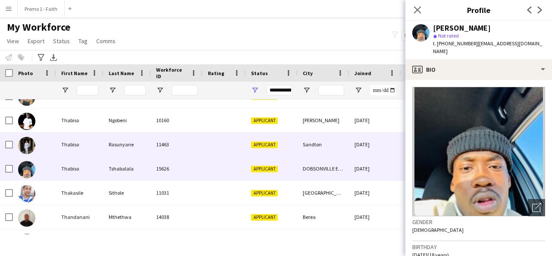
click at [115, 153] on div "Rasunyane" at bounding box center [126, 144] width 47 height 24
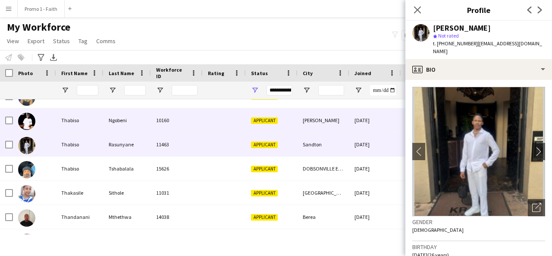
click at [109, 126] on div "Ngobeni" at bounding box center [126, 120] width 47 height 24
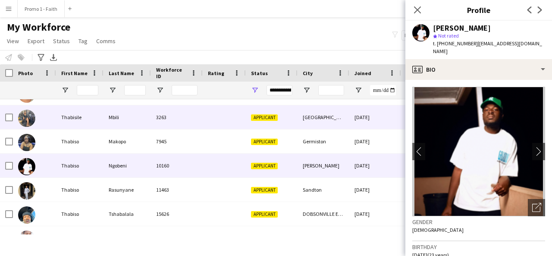
scroll to position [44712, 0]
click at [109, 126] on div "Mbili" at bounding box center [126, 117] width 47 height 24
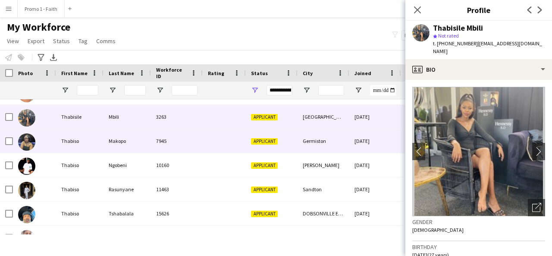
click at [106, 142] on div "Makopo" at bounding box center [126, 141] width 47 height 24
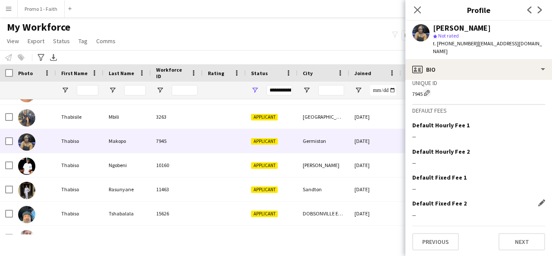
scroll to position [384, 0]
click at [518, 237] on button "Next" at bounding box center [521, 241] width 47 height 17
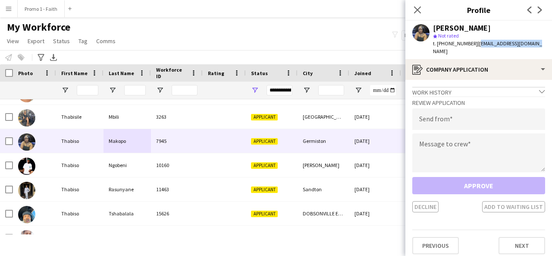
drag, startPoint x: 471, startPoint y: 44, endPoint x: 532, endPoint y: 44, distance: 61.6
click at [532, 44] on div "Thabiso Makopo star Not rated t. +27815245719 | thabisoh3376@gmail.com" at bounding box center [478, 40] width 147 height 38
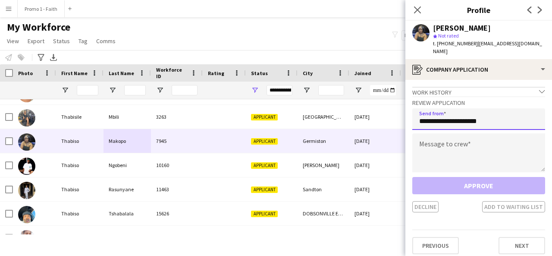
type input "**********"
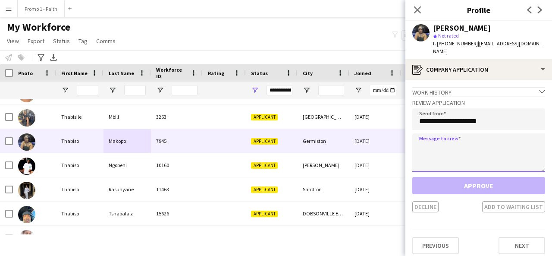
click at [489, 140] on textarea at bounding box center [478, 152] width 133 height 39
paste textarea "**********"
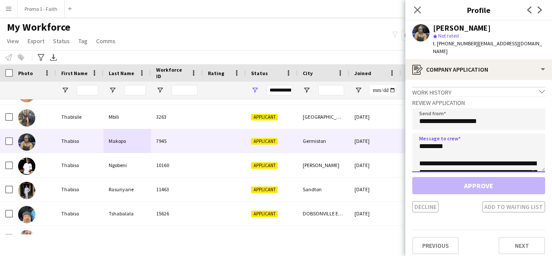
scroll to position [195, 0]
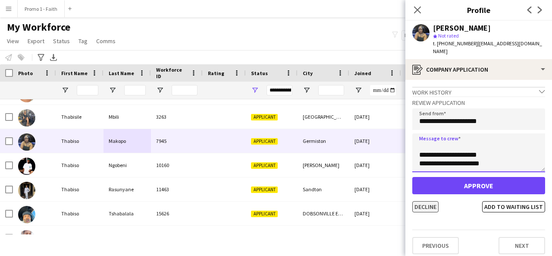
type textarea "**********"
click at [421, 201] on button "Decline" at bounding box center [425, 206] width 26 height 11
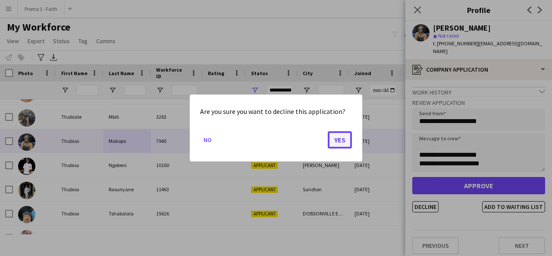
click at [337, 139] on button "Yes" at bounding box center [340, 139] width 24 height 17
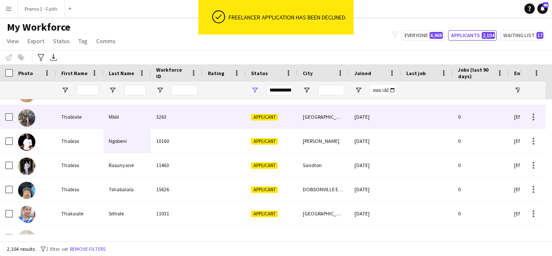
scroll to position [44700, 0]
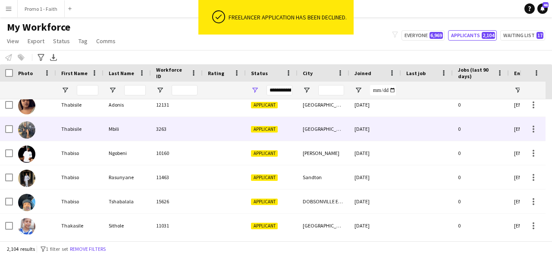
click at [141, 129] on div "Mbili" at bounding box center [126, 129] width 47 height 24
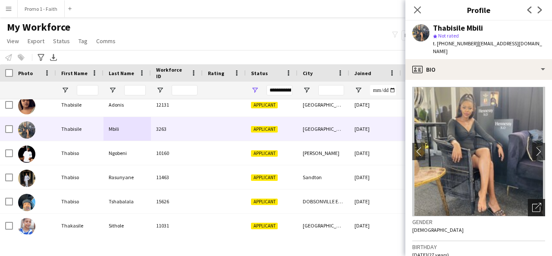
click at [527, 199] on div "Open photos pop-in" at bounding box center [535, 207] width 17 height 17
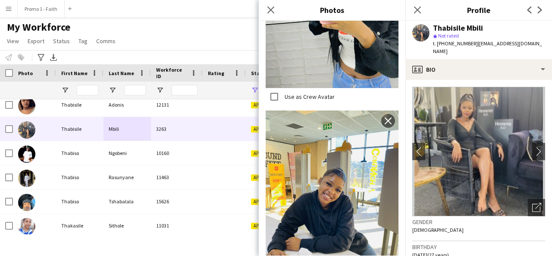
scroll to position [44666, 0]
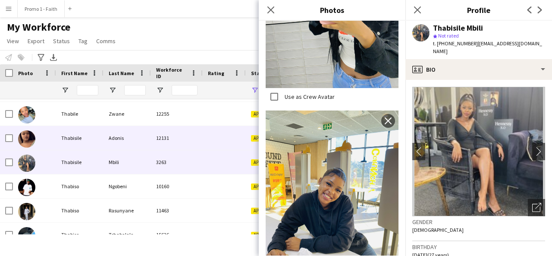
click at [140, 135] on div "Adonis" at bounding box center [126, 138] width 47 height 24
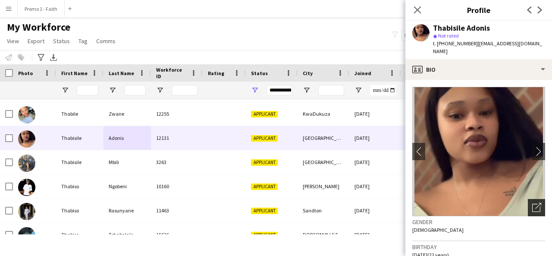
click at [532, 203] on icon at bounding box center [536, 207] width 8 height 8
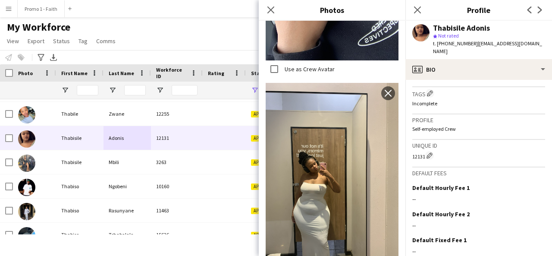
scroll to position [371, 0]
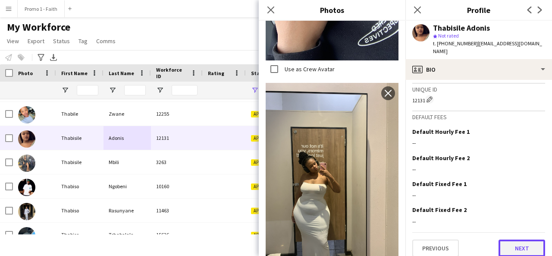
click at [505, 244] on button "Next" at bounding box center [521, 247] width 47 height 17
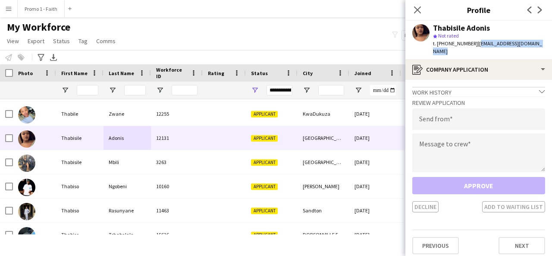
drag, startPoint x: 471, startPoint y: 41, endPoint x: 546, endPoint y: 42, distance: 74.6
click at [546, 42] on app-profile-header "Thabisile Adonis star Not rated t. +27676505512 | thabisileadonis11@gmail.com" at bounding box center [478, 40] width 147 height 38
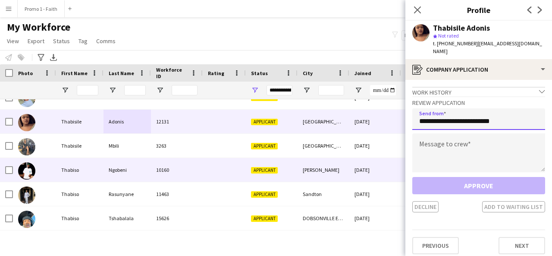
scroll to position [44680, 0]
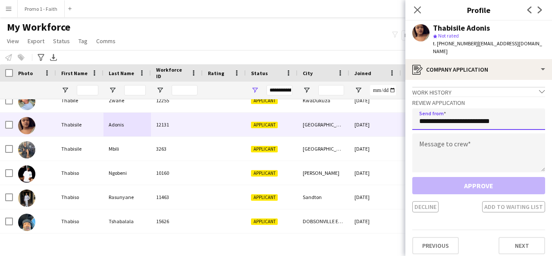
type input "**********"
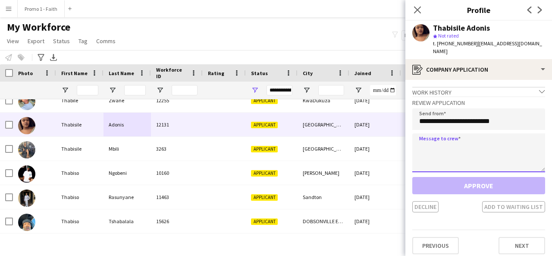
click at [427, 149] on textarea at bounding box center [478, 152] width 133 height 39
paste textarea "**********"
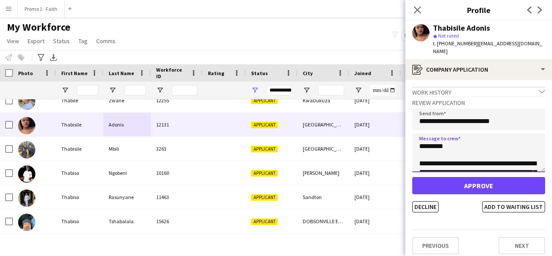
scroll to position [195, 0]
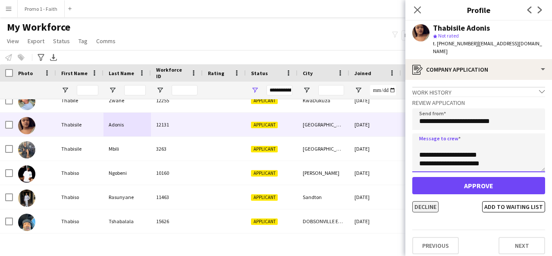
type textarea "**********"
click at [428, 201] on button "Decline" at bounding box center [425, 206] width 26 height 11
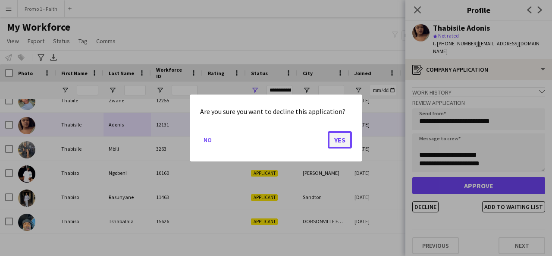
click at [337, 138] on button "Yes" at bounding box center [340, 139] width 24 height 17
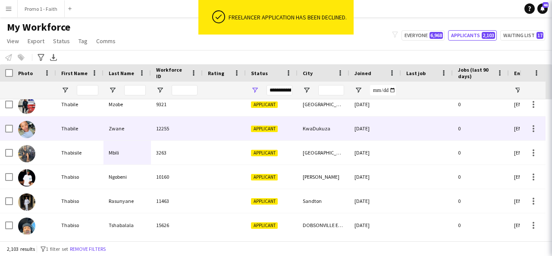
scroll to position [44648, 0]
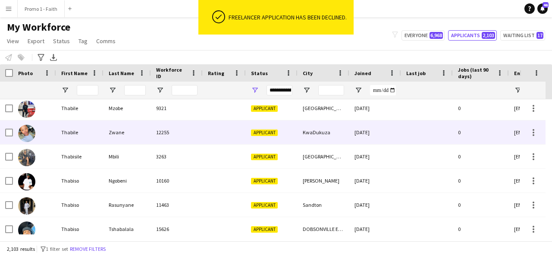
click at [175, 127] on div "12255" at bounding box center [177, 132] width 52 height 24
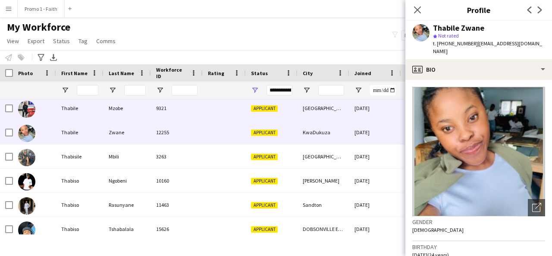
scroll to position [44596, 0]
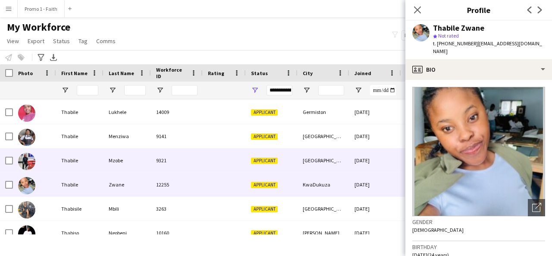
click at [175, 150] on div "9321" at bounding box center [177, 160] width 52 height 24
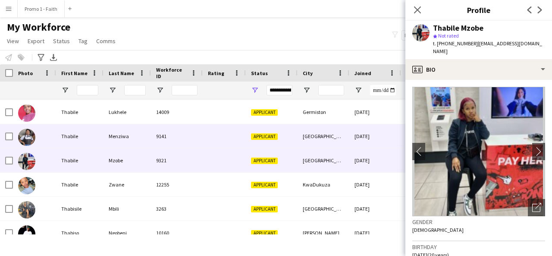
click at [147, 135] on div "Menziwa" at bounding box center [126, 136] width 47 height 24
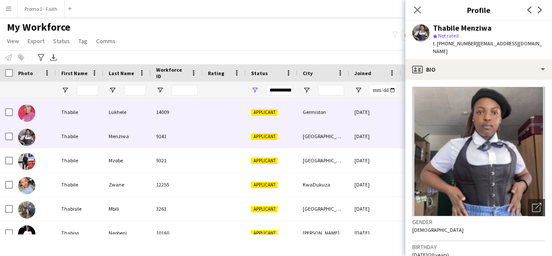
click at [135, 114] on div "Lukhele" at bounding box center [126, 112] width 47 height 24
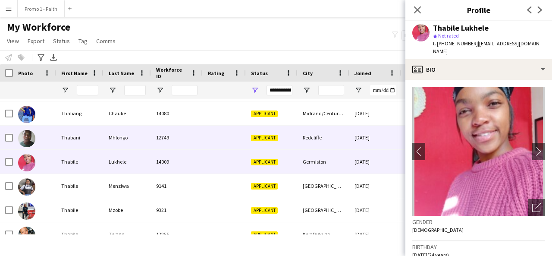
click at [122, 133] on div "Mhlongo" at bounding box center [126, 137] width 47 height 24
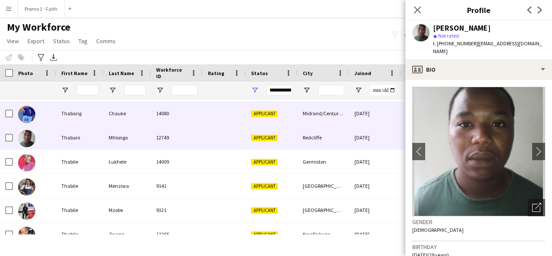
click at [112, 111] on div "Chauke" at bounding box center [126, 113] width 47 height 24
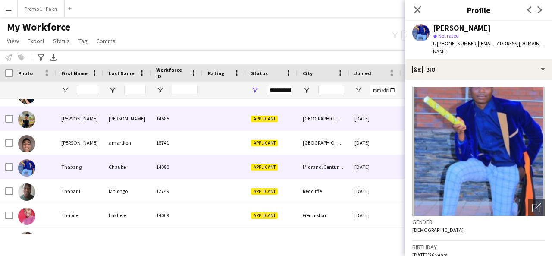
click at [97, 123] on div "Teresa" at bounding box center [79, 118] width 47 height 24
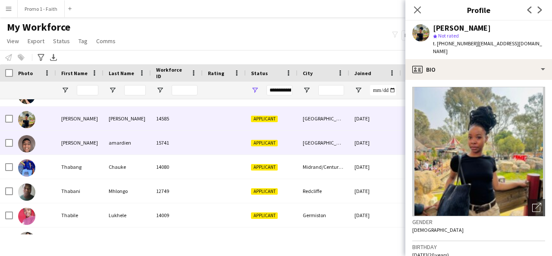
click at [107, 153] on div "amardien" at bounding box center [126, 143] width 47 height 24
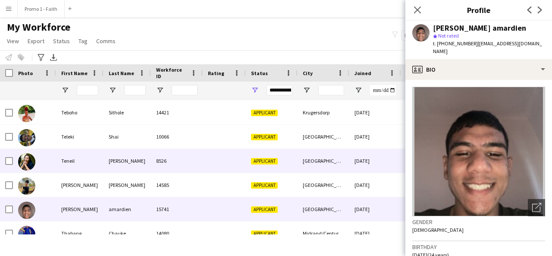
click at [107, 153] on div "Andrews" at bounding box center [126, 161] width 47 height 24
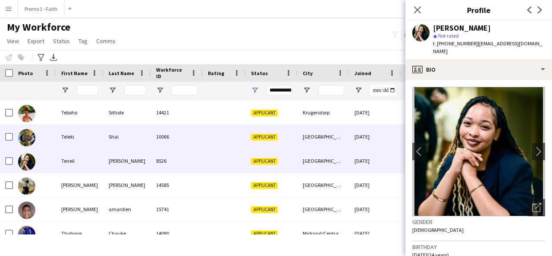
click at [98, 135] on div "Teleki" at bounding box center [79, 137] width 47 height 24
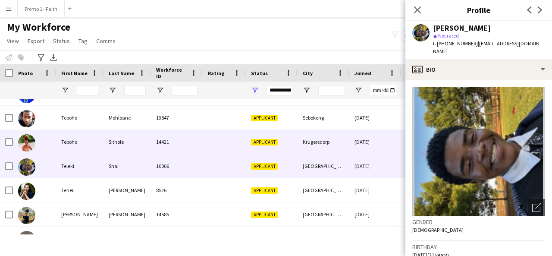
click at [98, 135] on div "Teboho" at bounding box center [79, 142] width 47 height 24
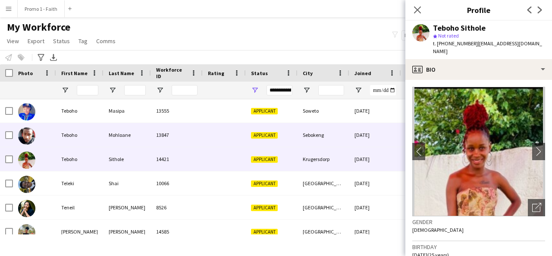
click at [98, 135] on div "Teboho" at bounding box center [79, 135] width 47 height 24
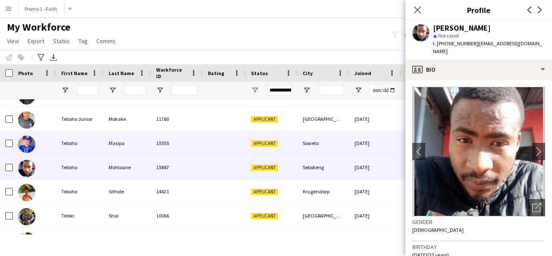
click at [98, 135] on div "Teboho" at bounding box center [79, 143] width 47 height 24
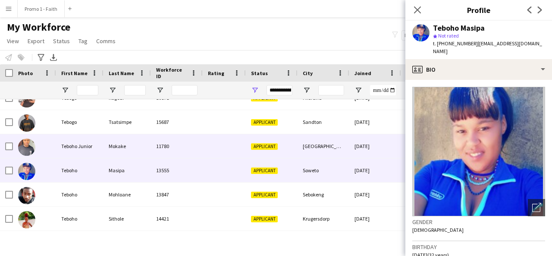
click at [98, 138] on div "Teboho Junior" at bounding box center [79, 146] width 47 height 24
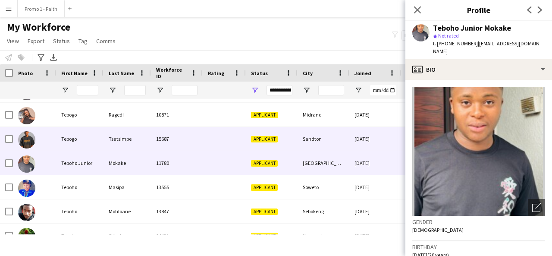
click at [98, 138] on div "Tebogo" at bounding box center [79, 139] width 47 height 24
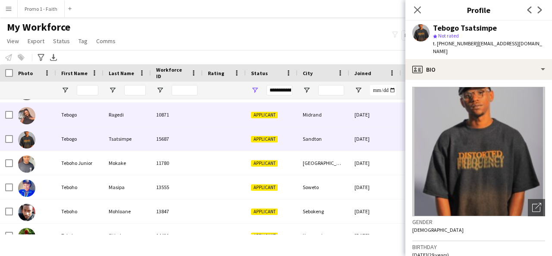
click at [99, 112] on div "Tebogo" at bounding box center [79, 115] width 47 height 24
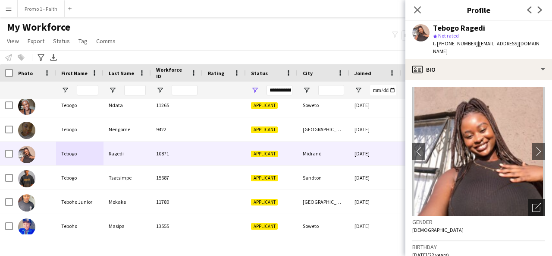
click at [534, 205] on div "Open photos pop-in" at bounding box center [535, 207] width 17 height 17
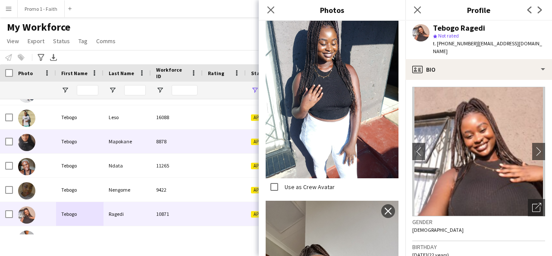
click at [120, 142] on div "Mapokane" at bounding box center [126, 141] width 47 height 24
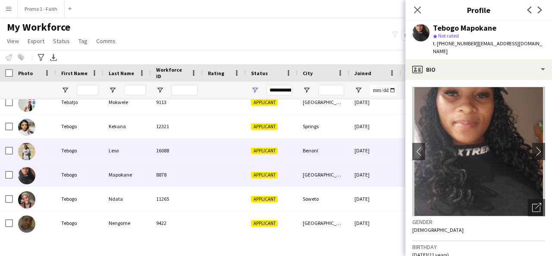
click at [120, 142] on div "Leso" at bounding box center [126, 150] width 47 height 24
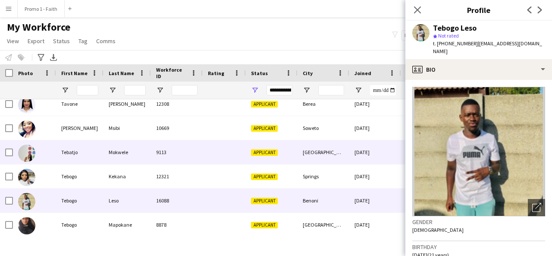
click at [120, 142] on div "Mokwele" at bounding box center [126, 152] width 47 height 24
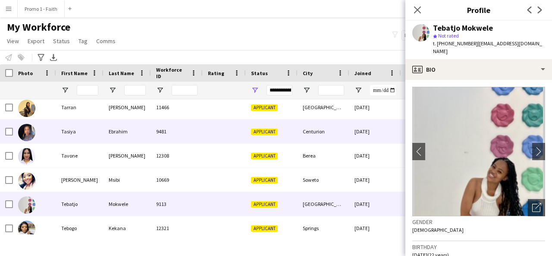
click at [120, 142] on div "Ebrahim" at bounding box center [126, 131] width 47 height 24
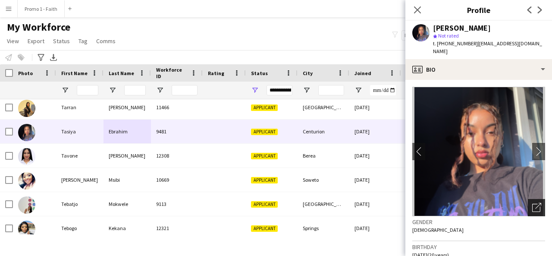
click at [532, 203] on icon "Open photos pop-in" at bounding box center [536, 207] width 9 height 9
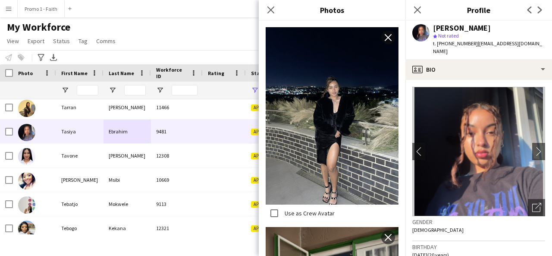
scroll to position [730, 0]
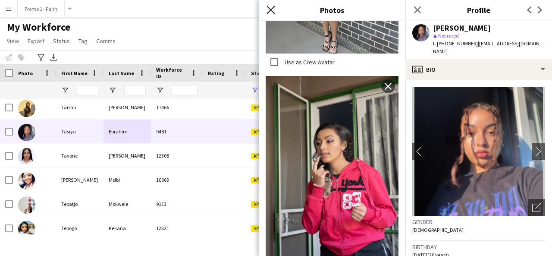
click at [268, 13] on icon "Close pop-in" at bounding box center [270, 10] width 8 height 8
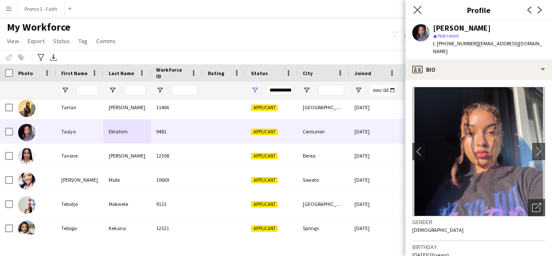
click at [413, 7] on icon "Close pop-in" at bounding box center [417, 10] width 8 height 8
